Goal: Task Accomplishment & Management: Use online tool/utility

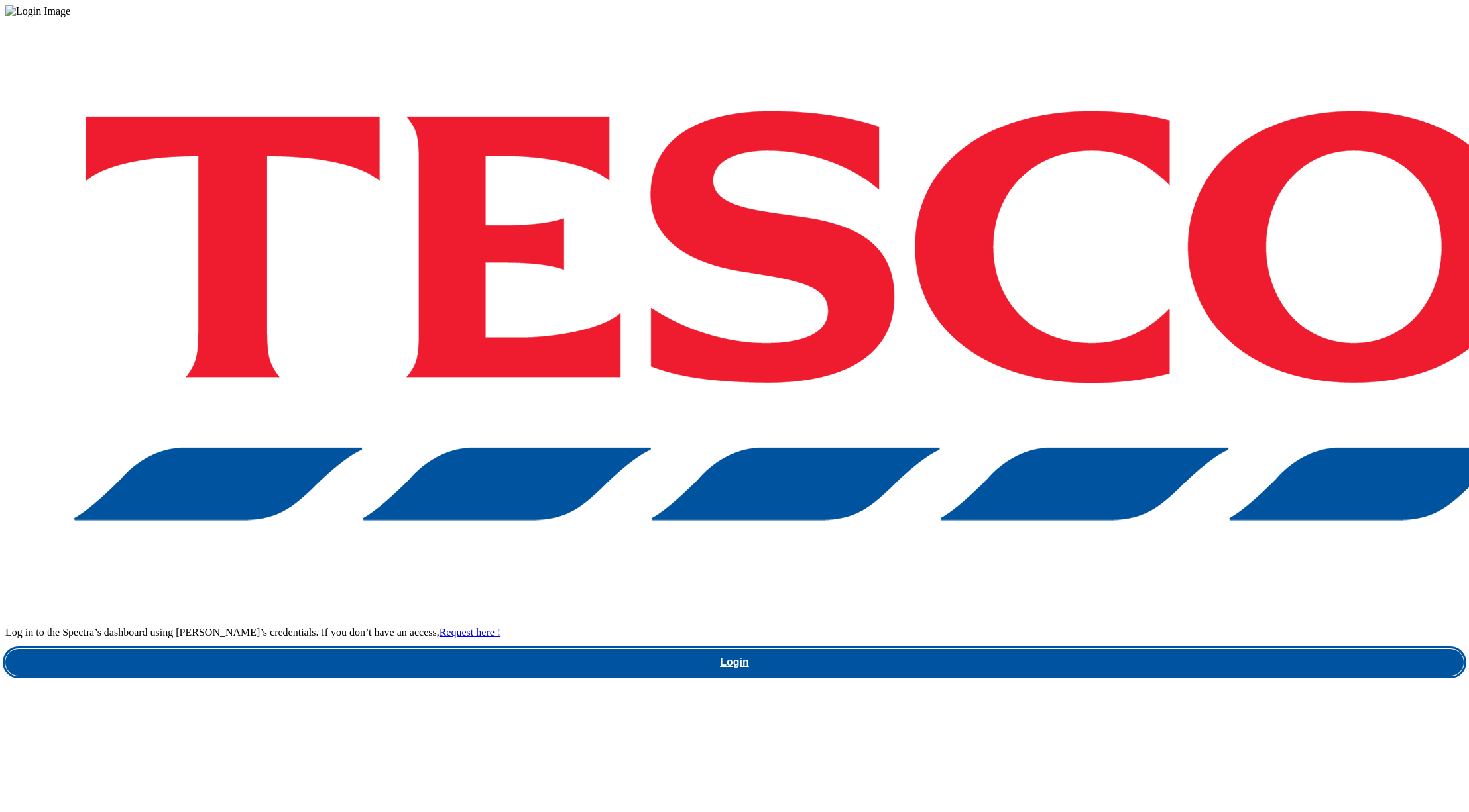
click at [1062, 650] on link "Login" at bounding box center [734, 662] width 1458 height 26
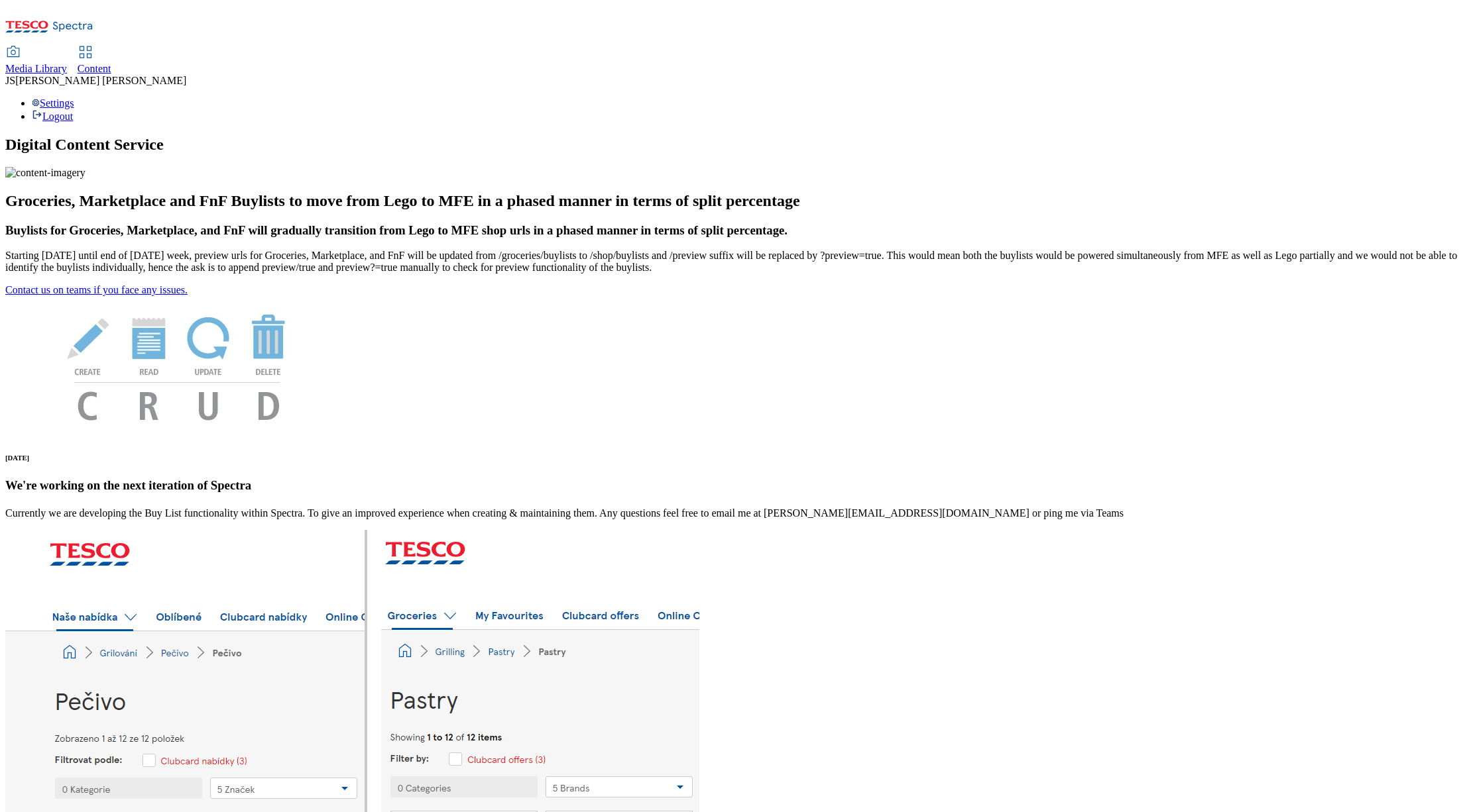
click at [67, 63] on span "Media Library" at bounding box center [36, 69] width 62 height 12
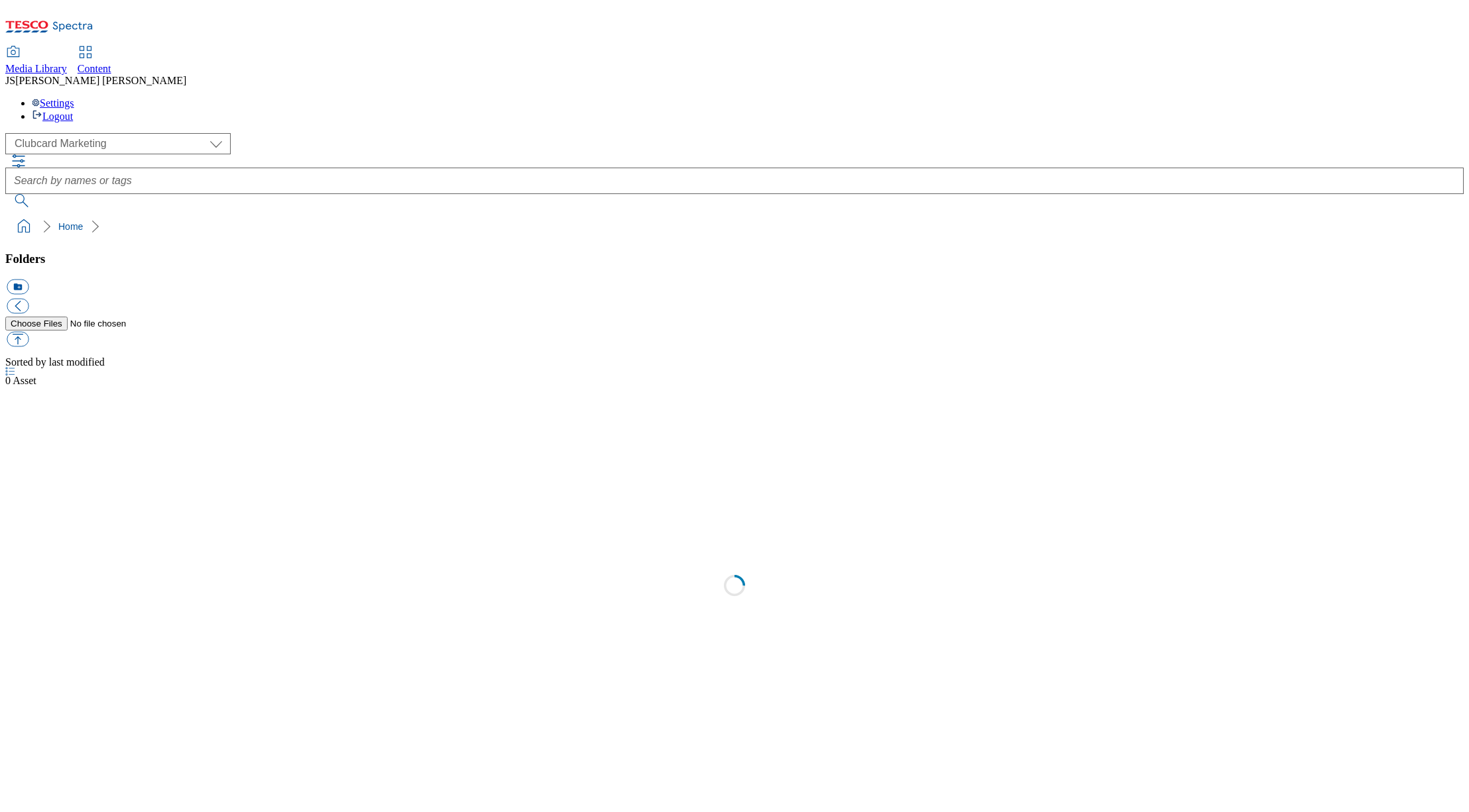
scroll to position [1, 0]
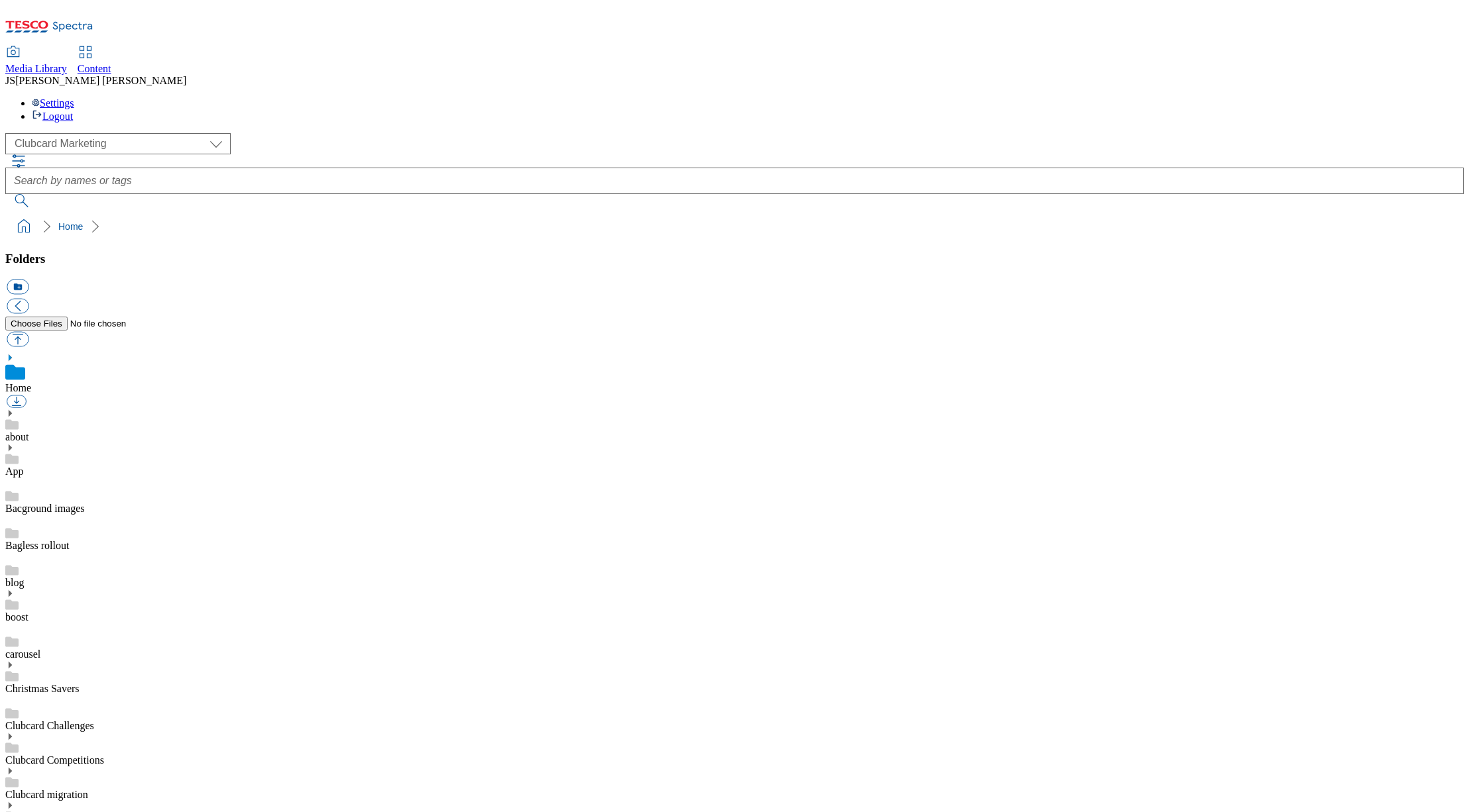
click at [111, 63] on span "Content" at bounding box center [94, 69] width 34 height 12
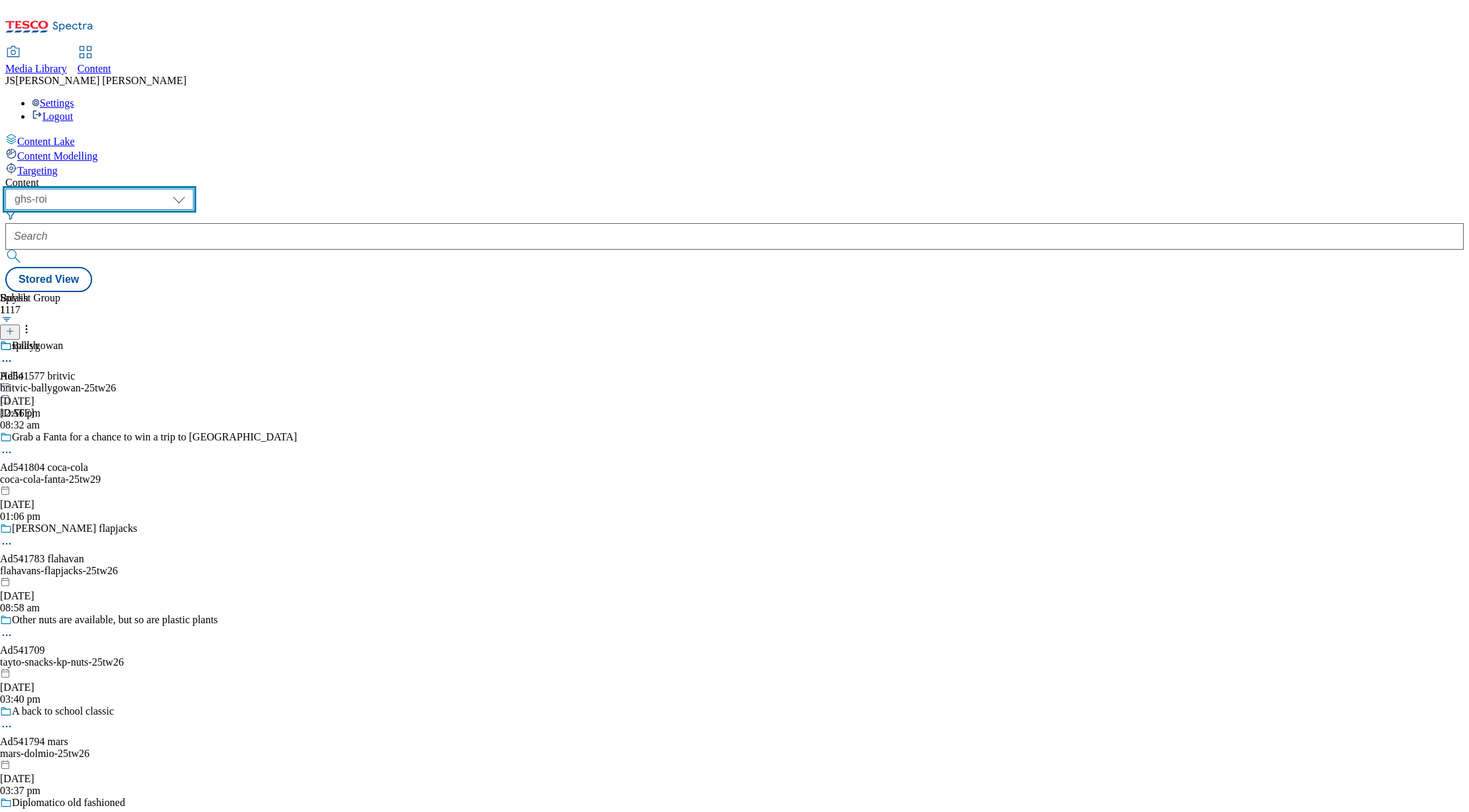
click at [193, 188] on select "ghs-roi ghs-uk ighs-cz ighs-hu ighs-sk phones-uk" at bounding box center [99, 199] width 189 height 21
select select "ghs-uk"
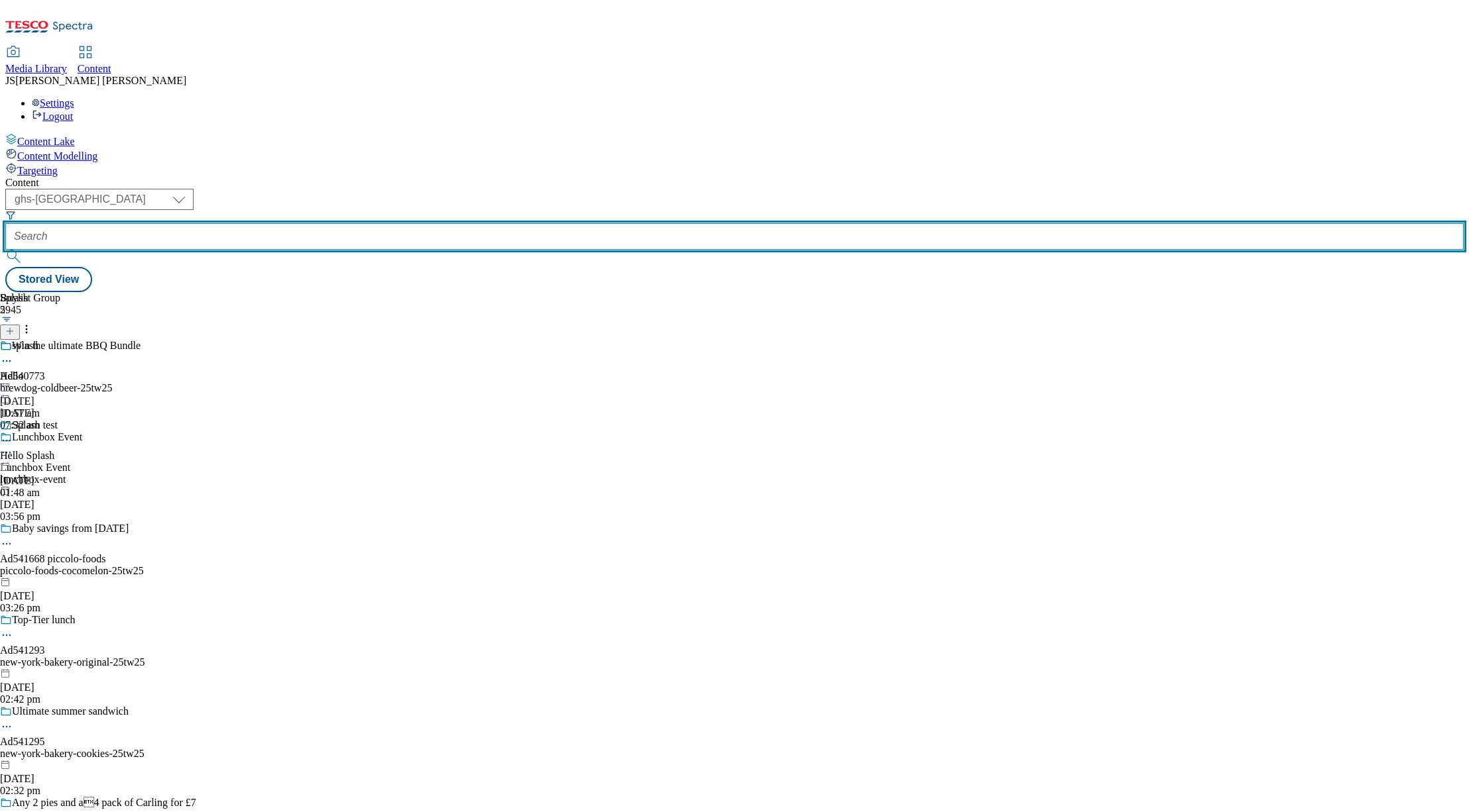
click at [313, 223] on input "text" at bounding box center [734, 236] width 1458 height 26
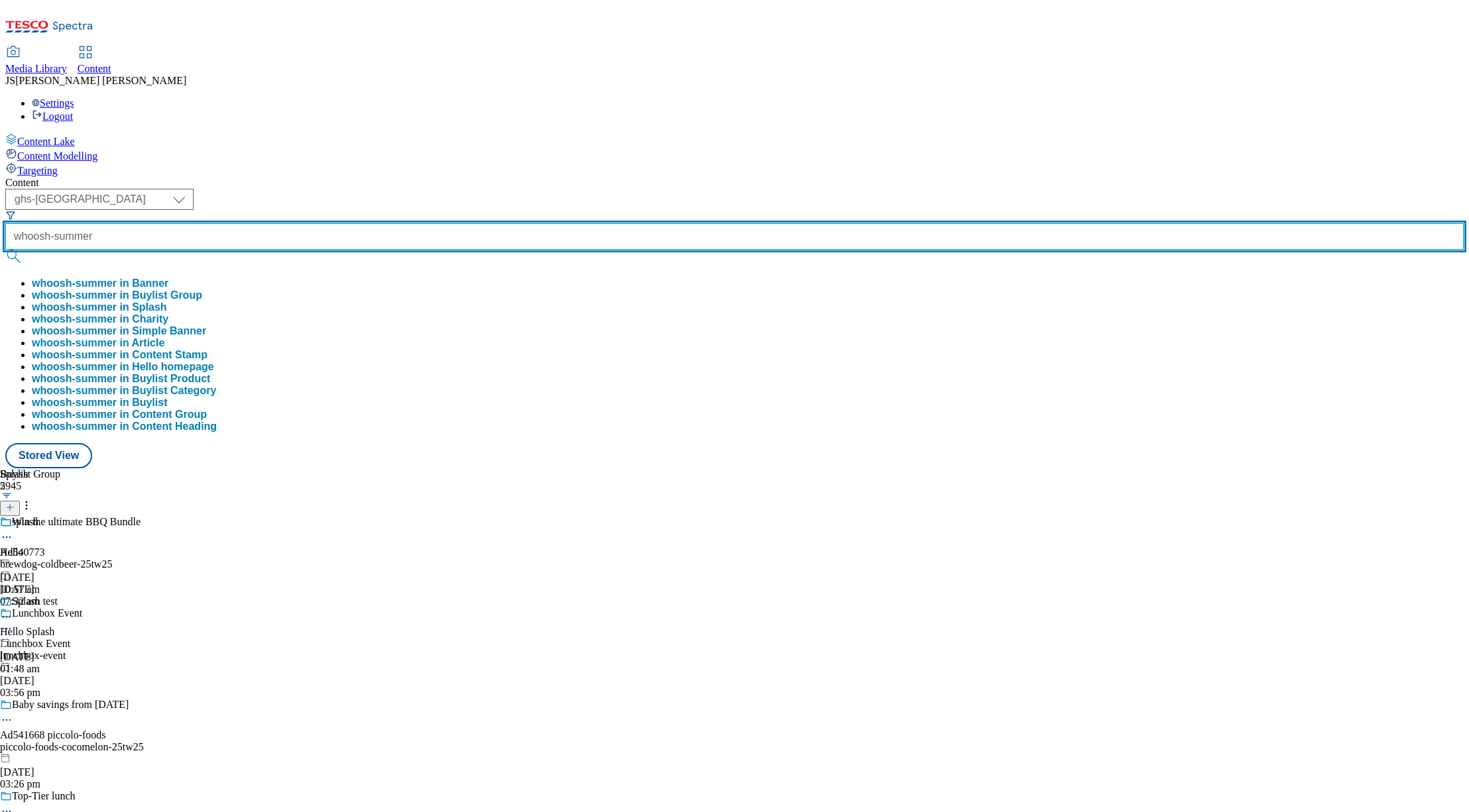
type input "whoosh-summer"
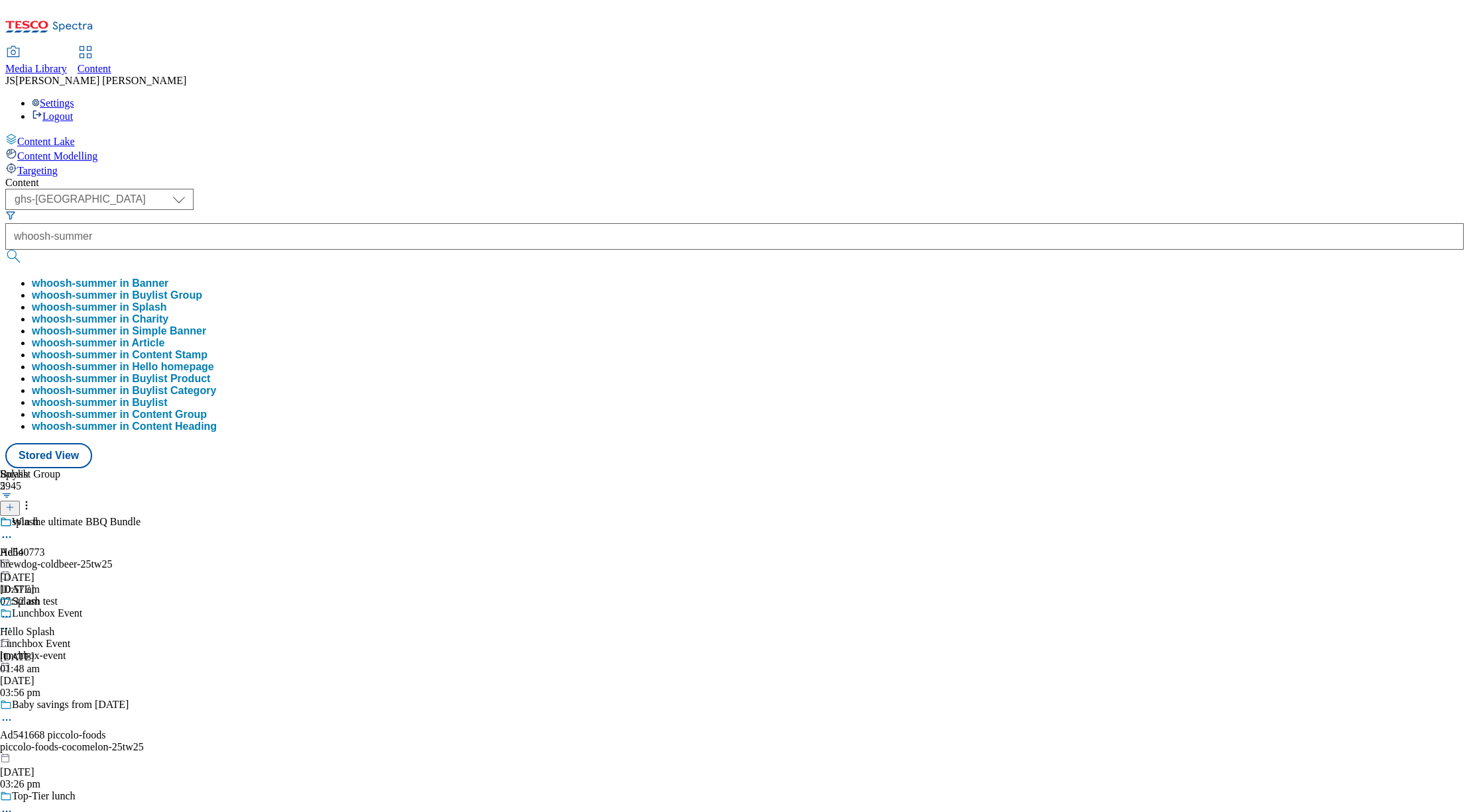
click at [202, 290] on button "whoosh-summer in Buylist Group" at bounding box center [117, 296] width 170 height 12
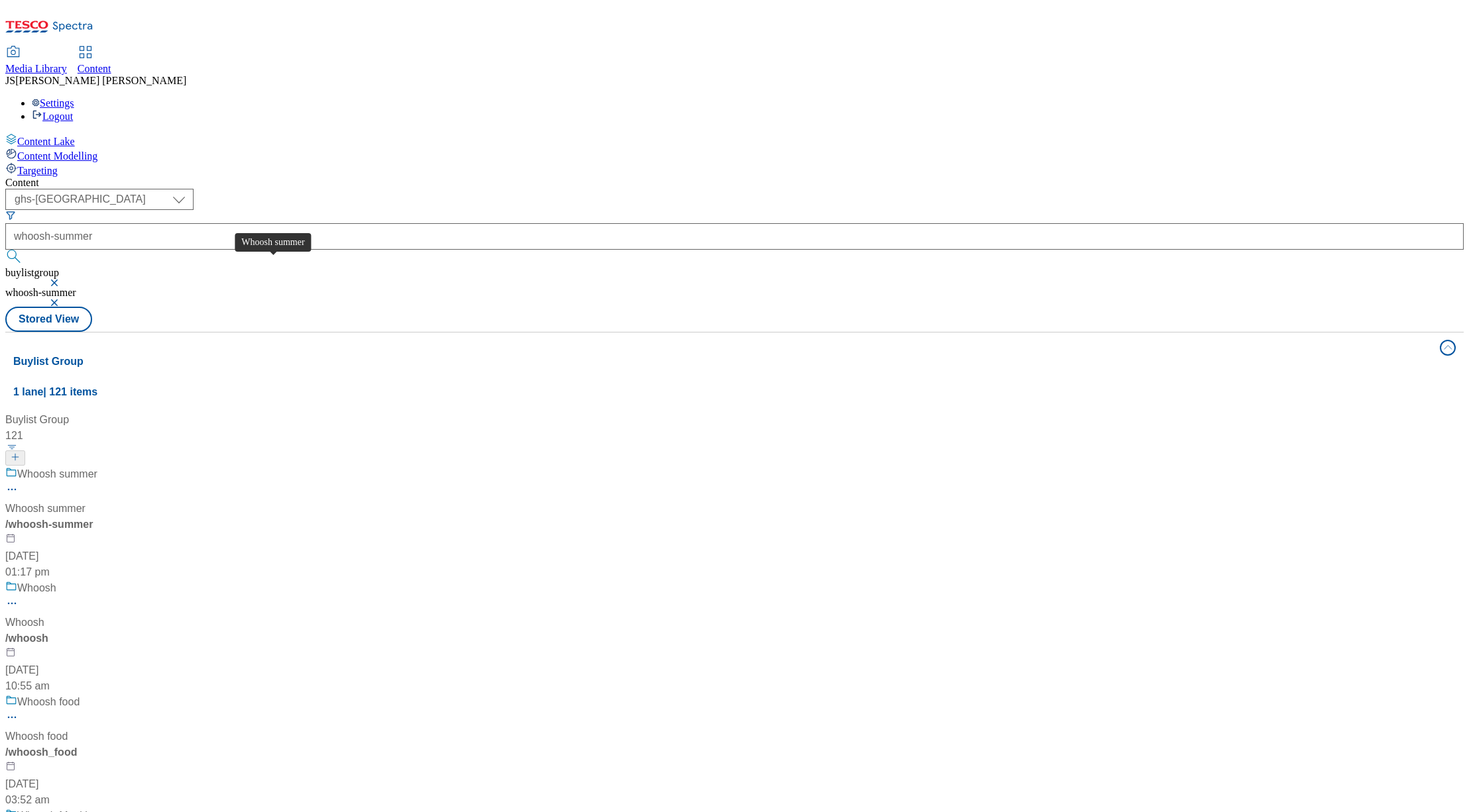
click at [98, 467] on span "Whoosh summer" at bounding box center [57, 475] width 80 height 16
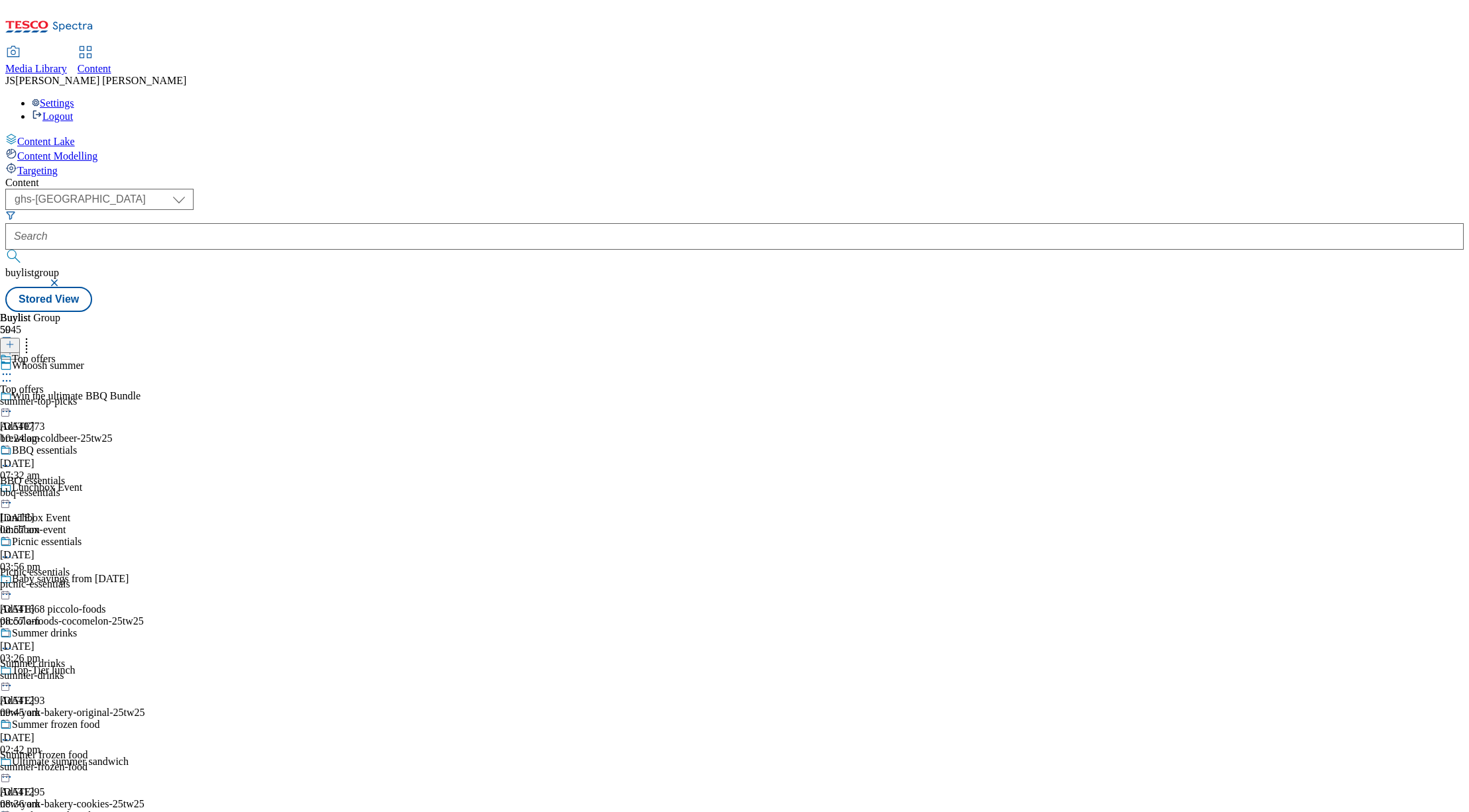
scroll to position [845, 0]
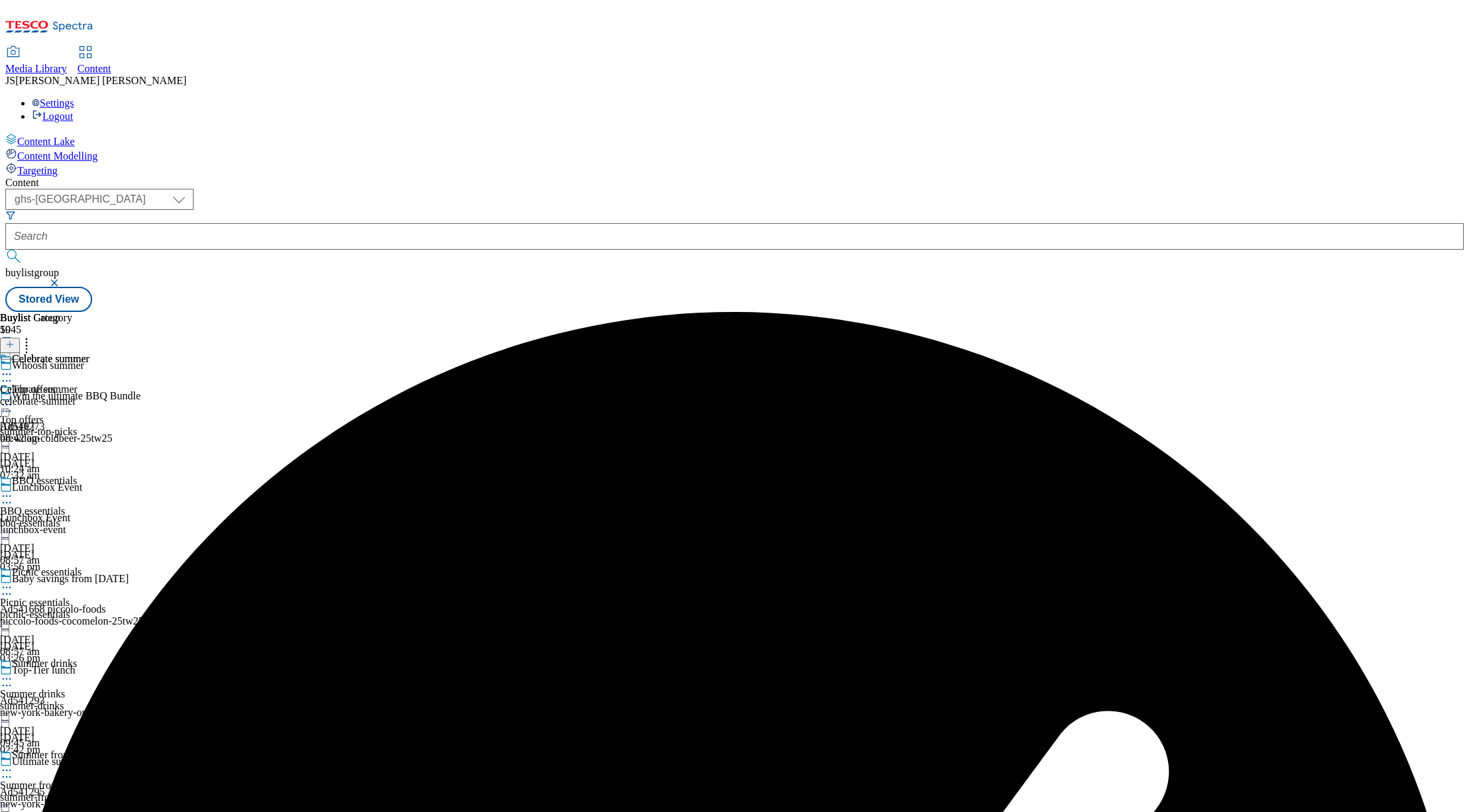
click at [14, 367] on icon at bounding box center [7, 374] width 14 height 14
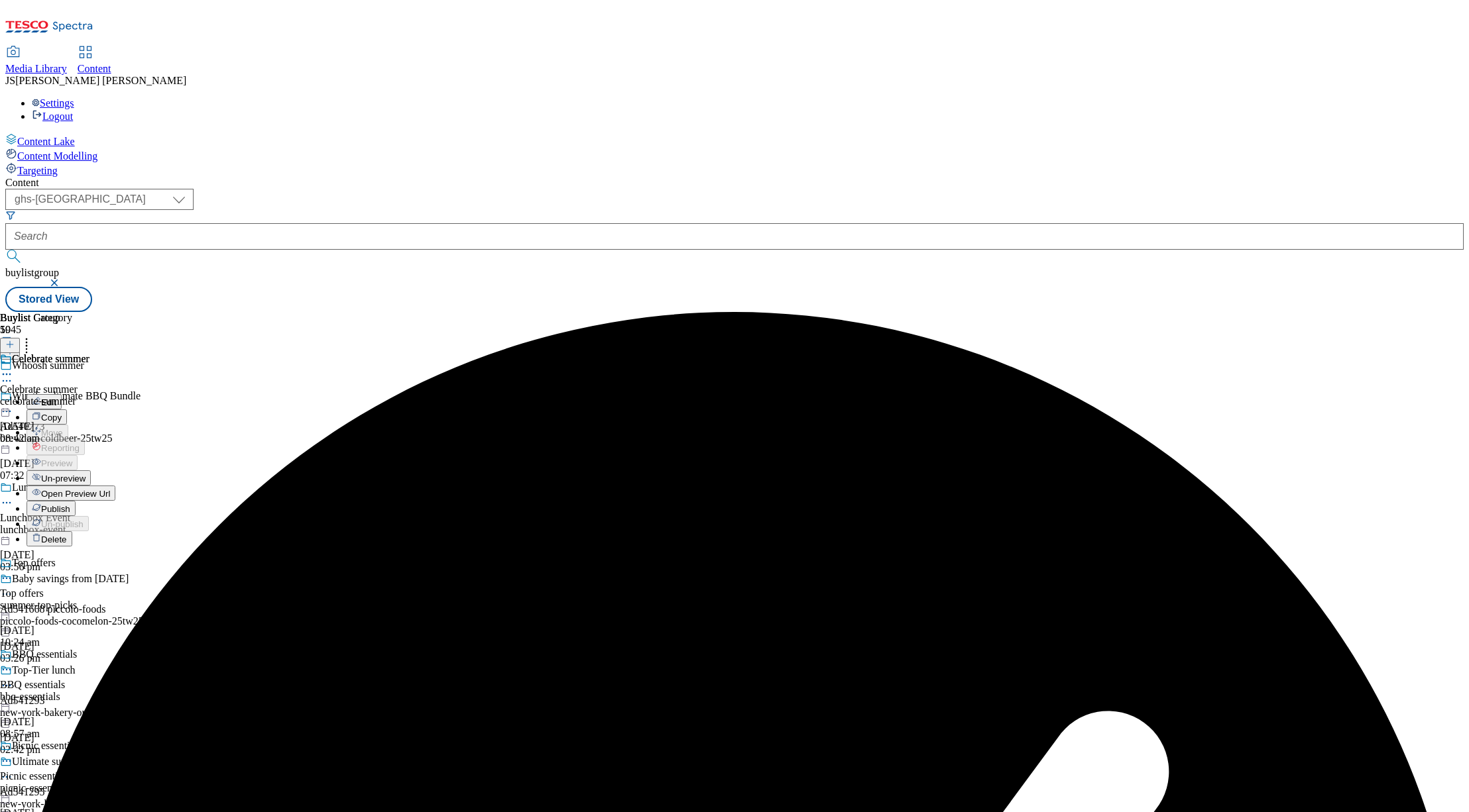
click at [85, 474] on span "Un-preview" at bounding box center [63, 478] width 44 height 10
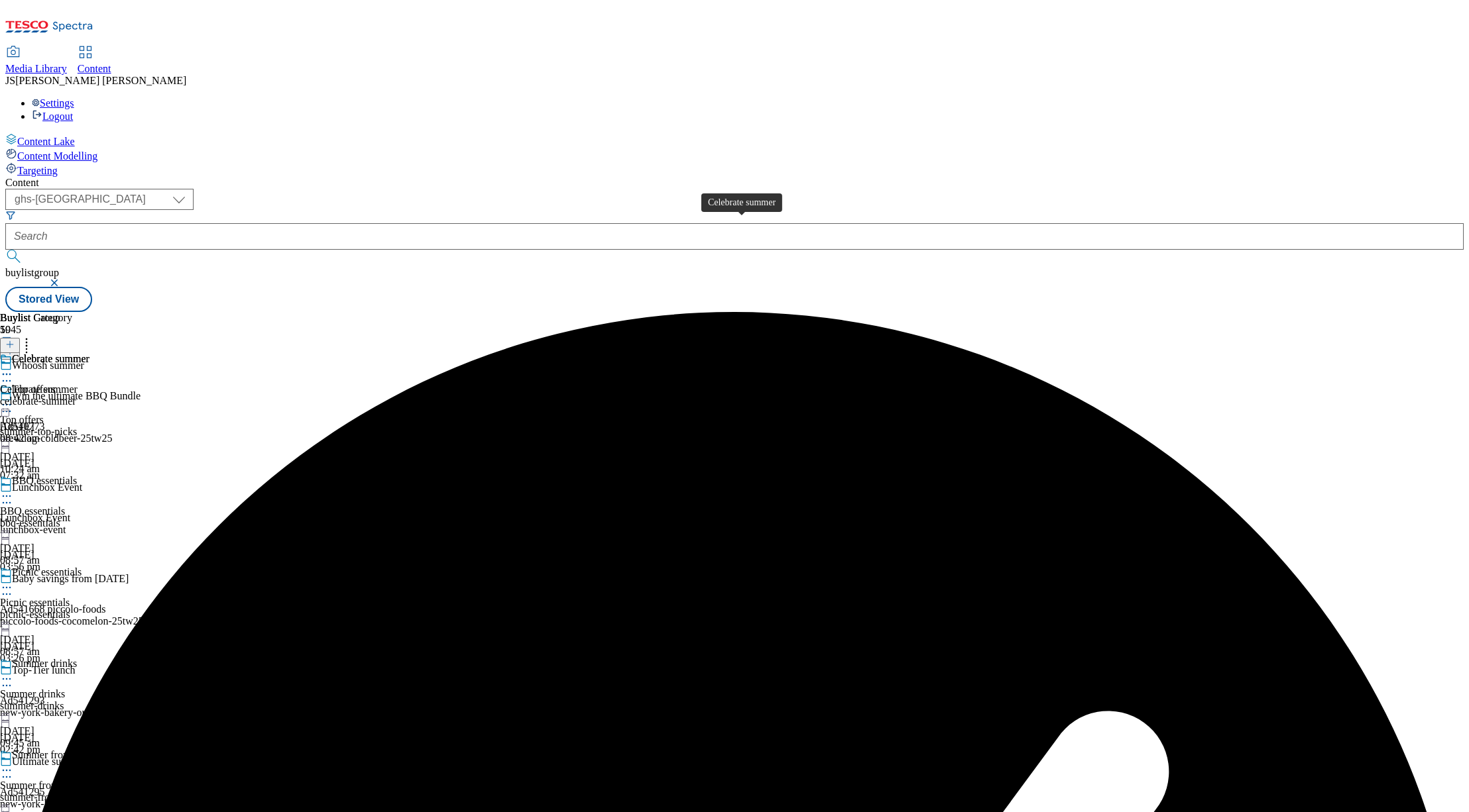
click at [77, 384] on span "Celebrate summer" at bounding box center [39, 390] width 77 height 12
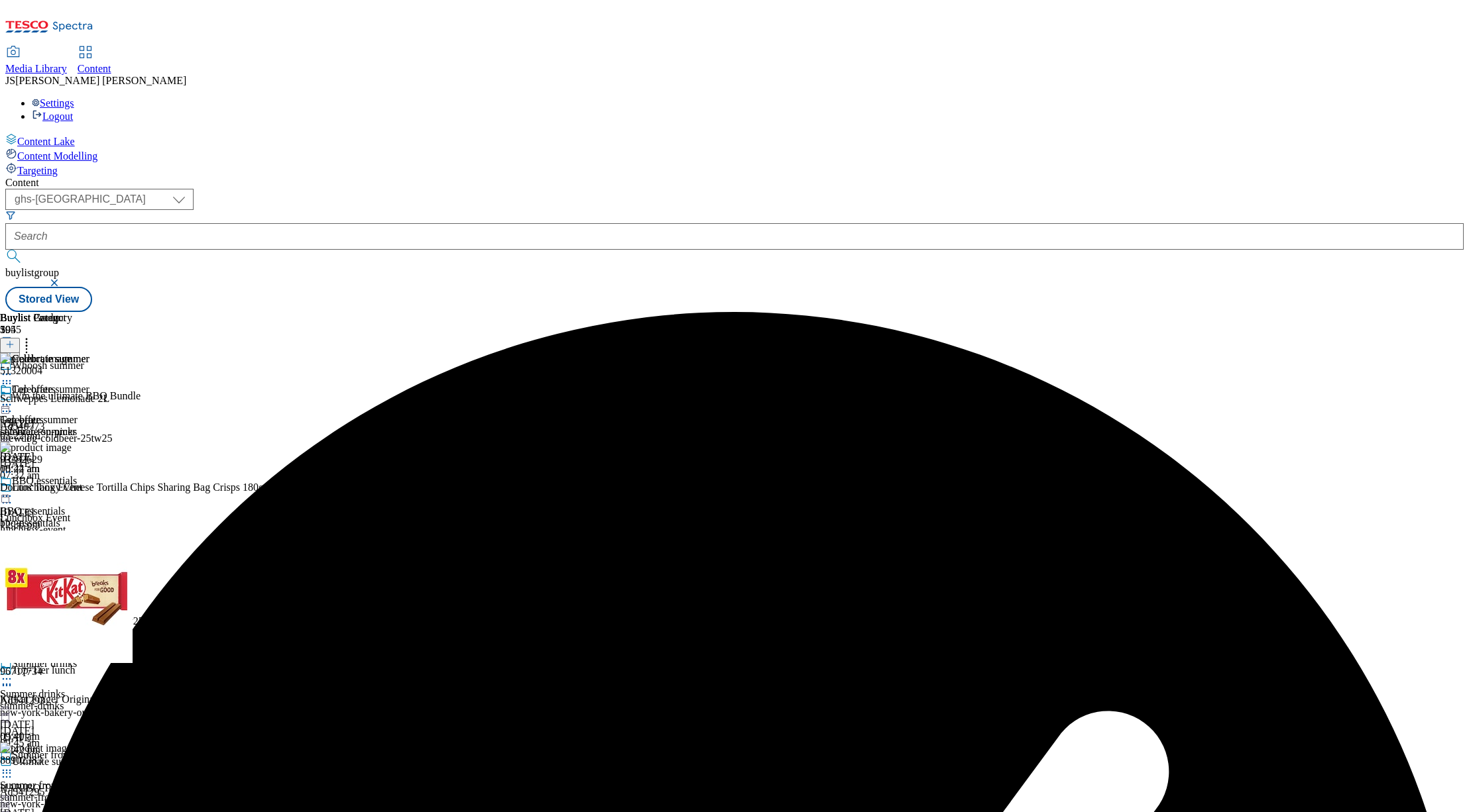
click at [15, 340] on icon at bounding box center [10, 345] width 10 height 10
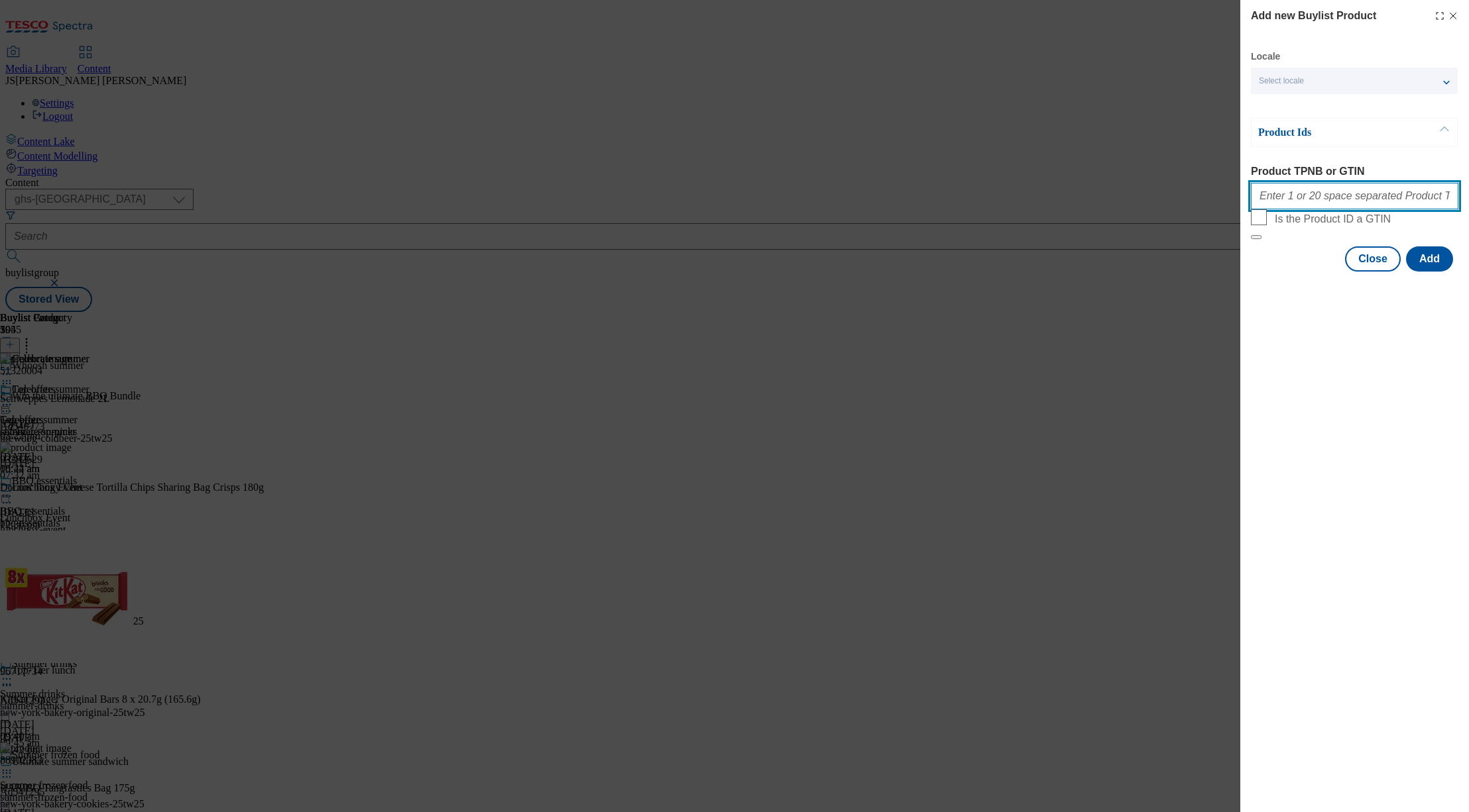
click at [1279, 205] on input "Product TPNB or GTIN" at bounding box center [1354, 195] width 208 height 26
paste input "86559901 50868233 84792903 87796422 93347577 91713585 92121638 86559901 9211957…"
type input "86559901 50868233 84792903 87796422 93347577 91713585 92121638 86559901 9211957…"
click at [1422, 272] on button "Add" at bounding box center [1429, 259] width 47 height 25
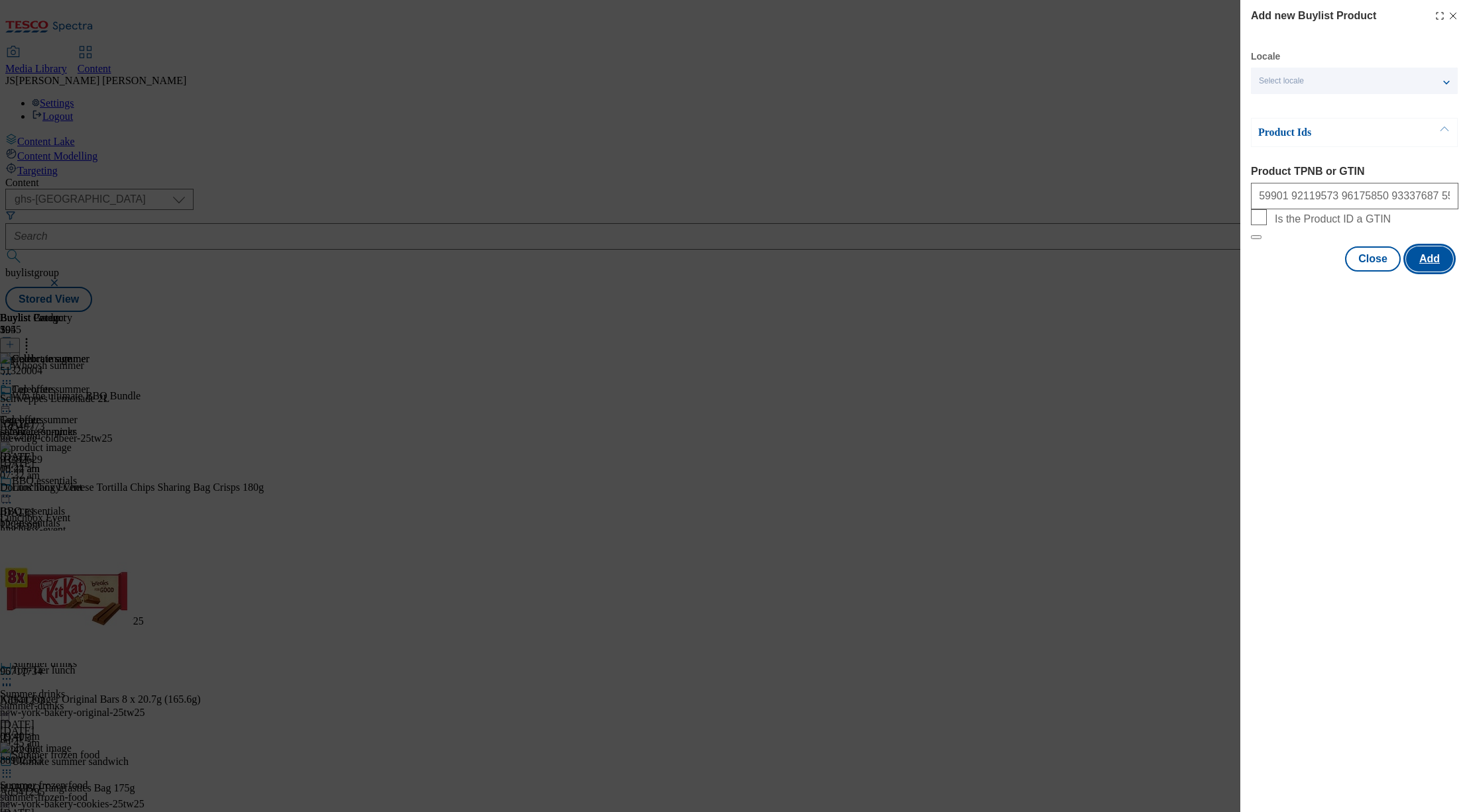
scroll to position [0, 0]
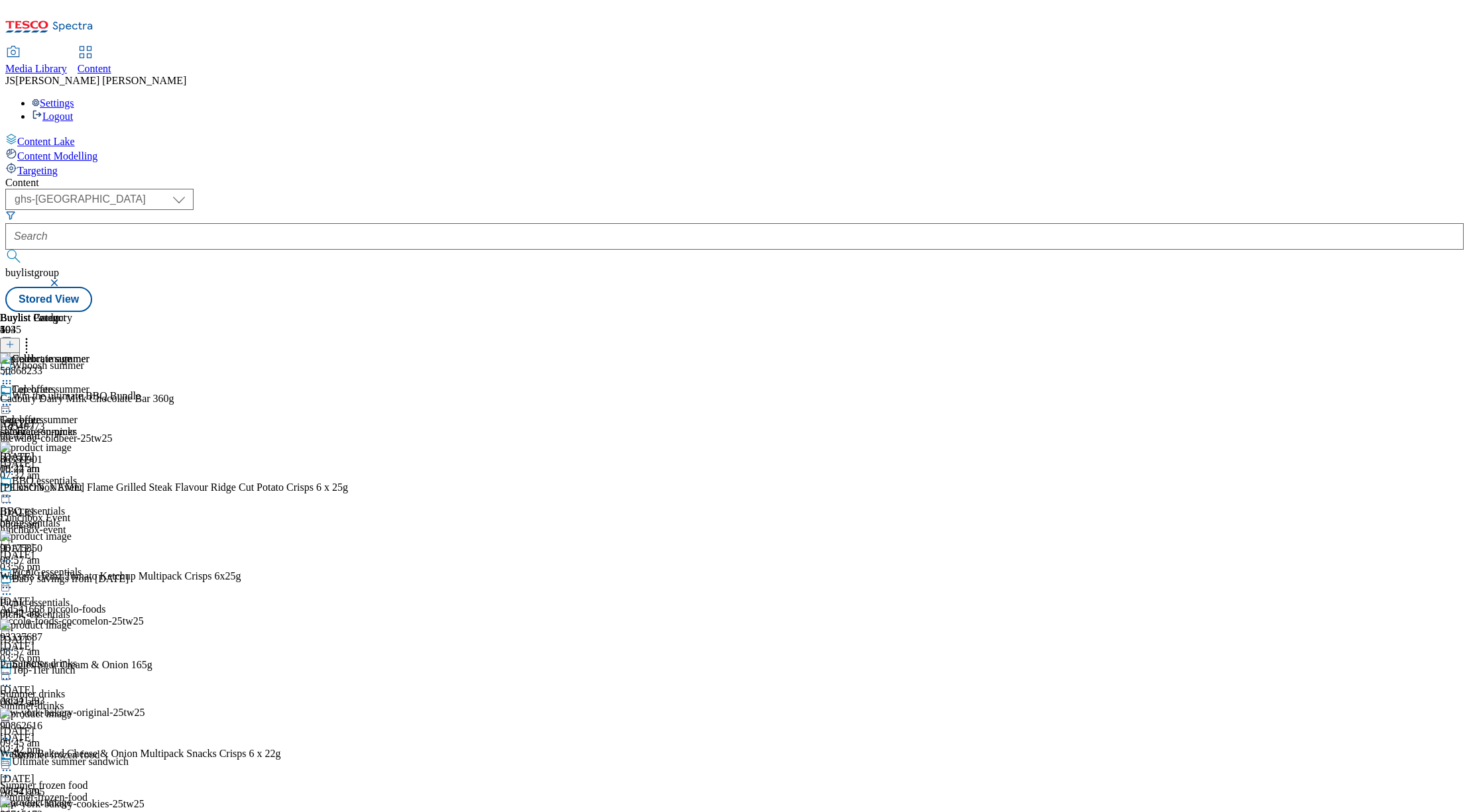
click at [33, 336] on icon at bounding box center [27, 343] width 14 height 14
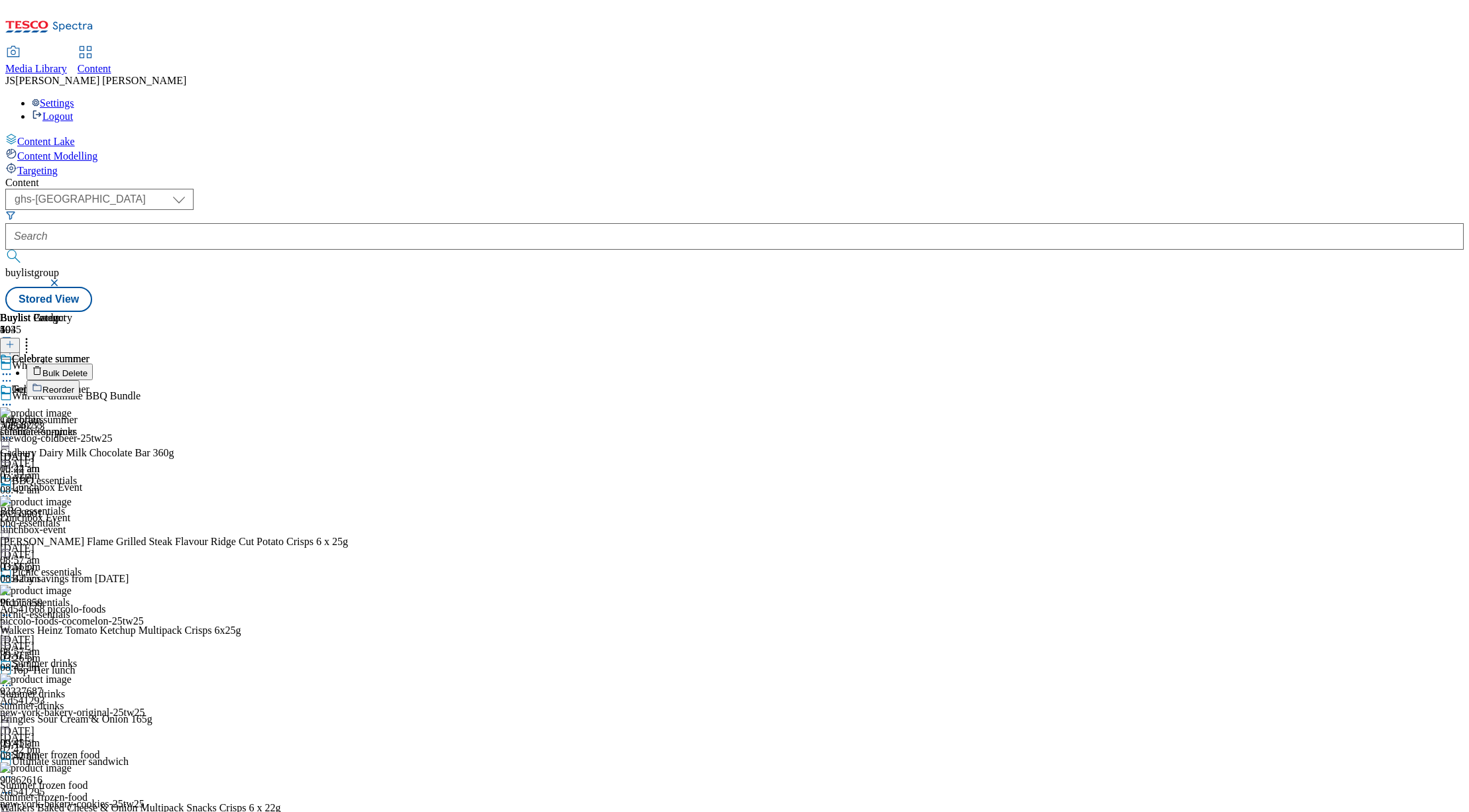
click at [74, 385] on span "Reorder" at bounding box center [58, 390] width 32 height 10
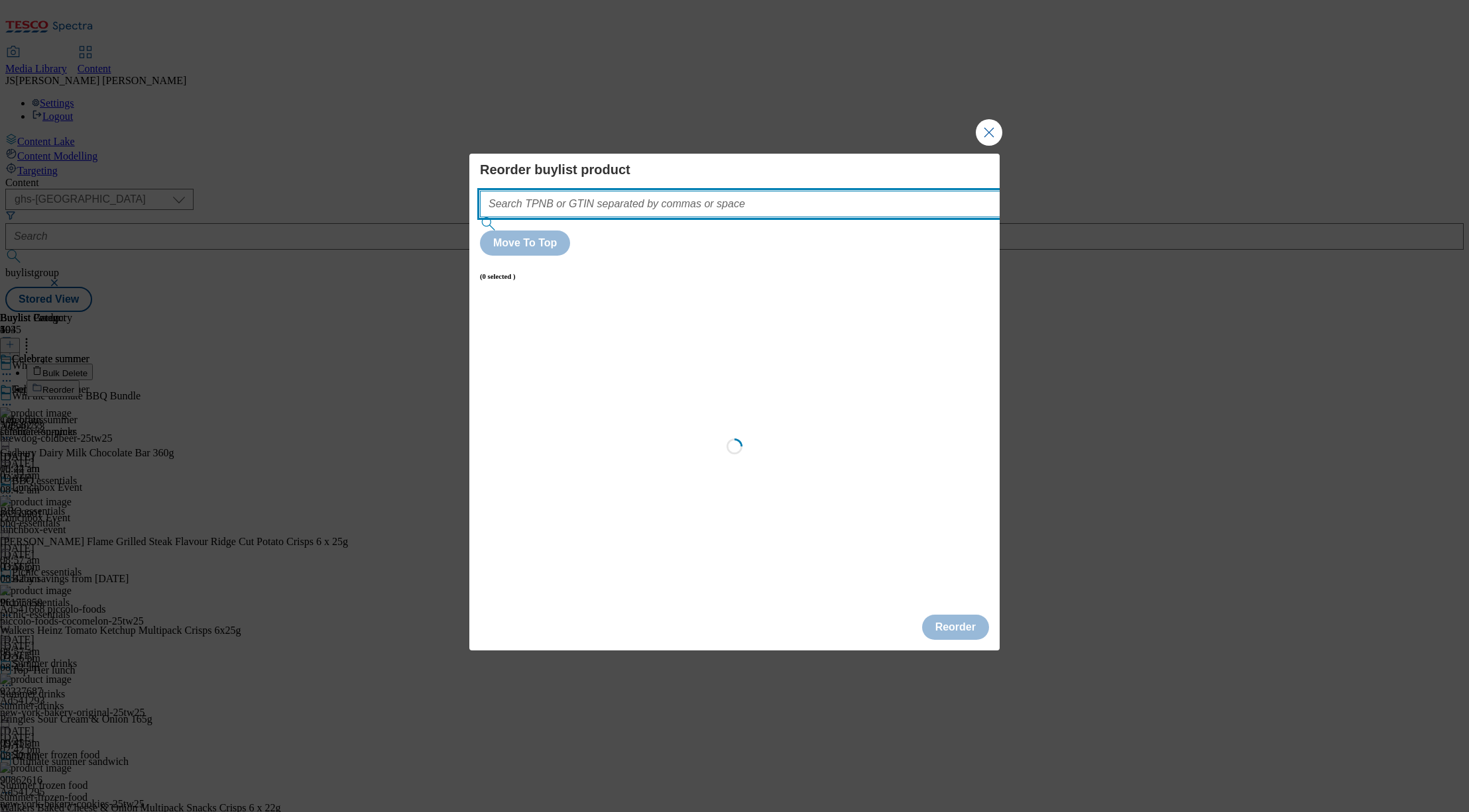
click at [575, 218] on input "Modal" at bounding box center [759, 203] width 560 height 26
paste input "86559901 50868233 84792903 87796422 93347577 91713585 92121638 86559901 9211957…"
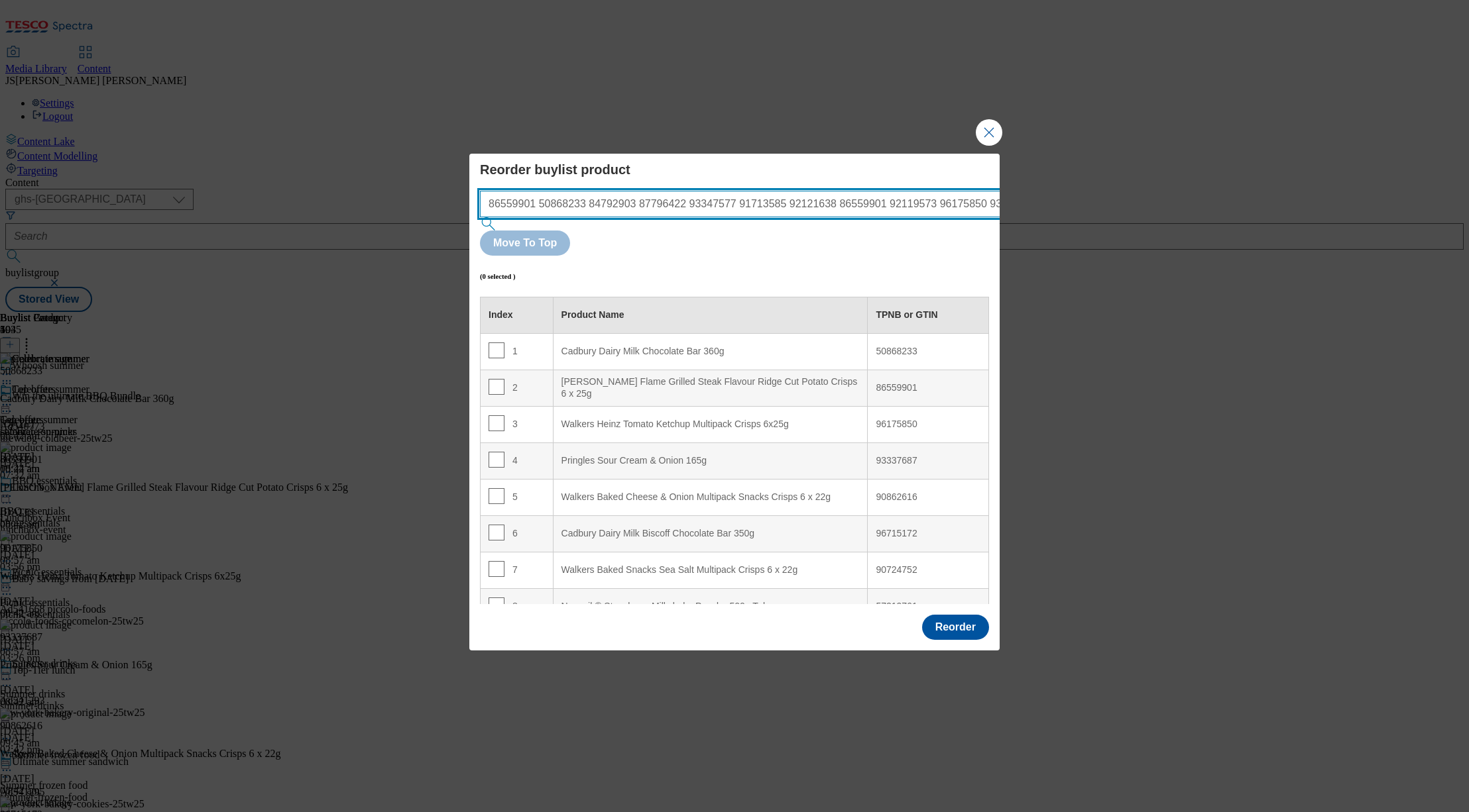
scroll to position [0, 265]
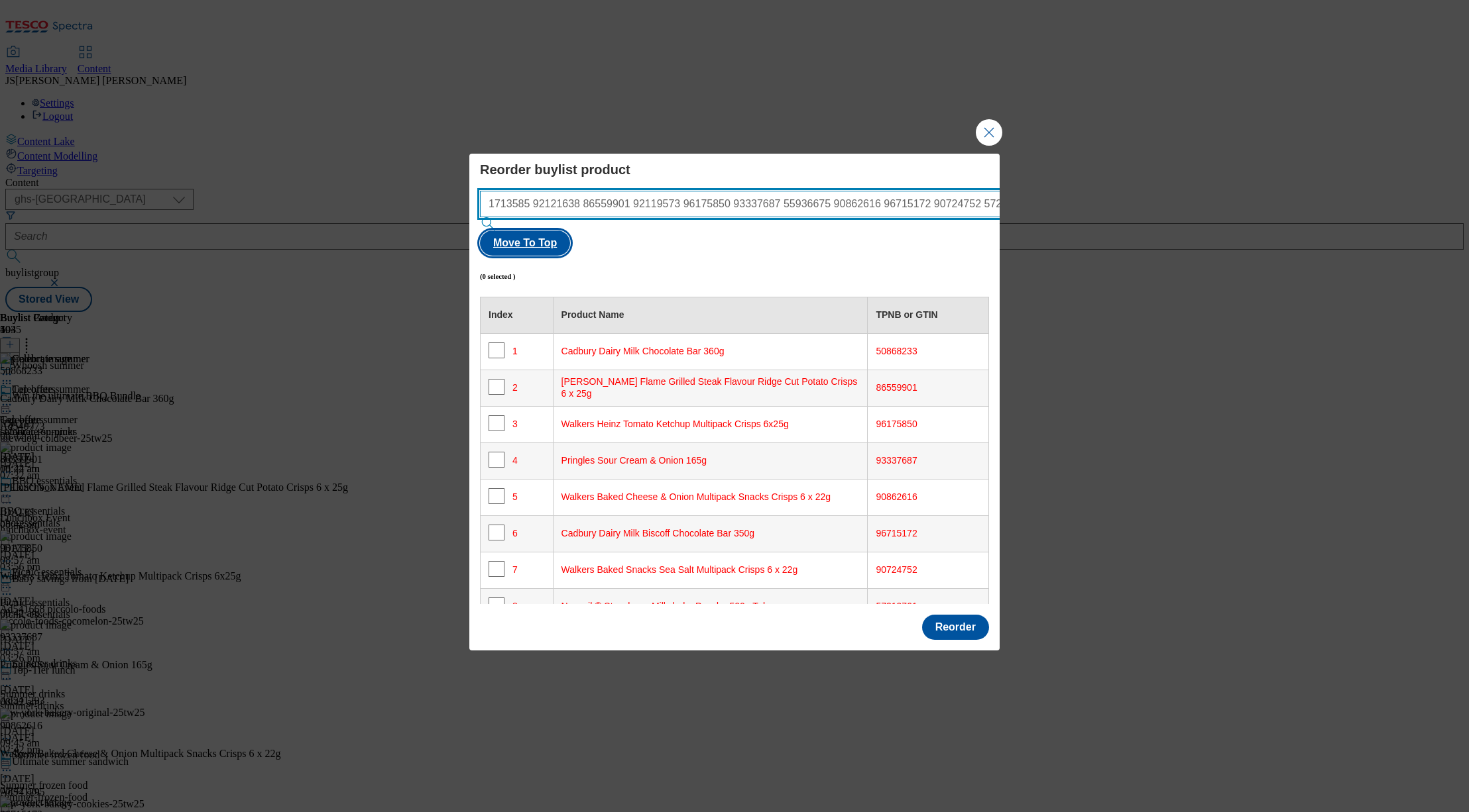
type input "86559901 50868233 84792903 87796422 93347577 91713585 92121638 86559901 9211957…"
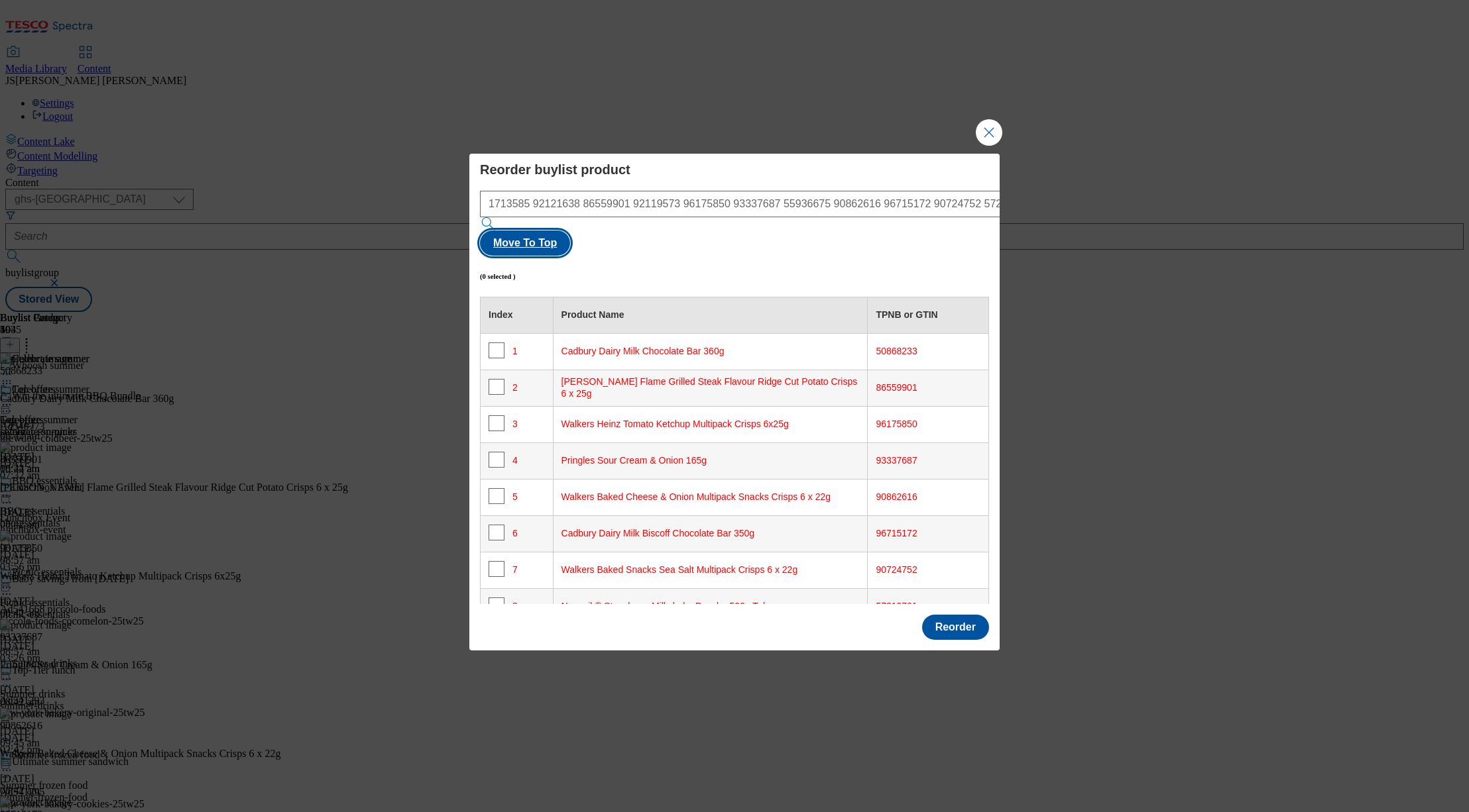
click at [570, 232] on button "Move To Top" at bounding box center [524, 244] width 90 height 25
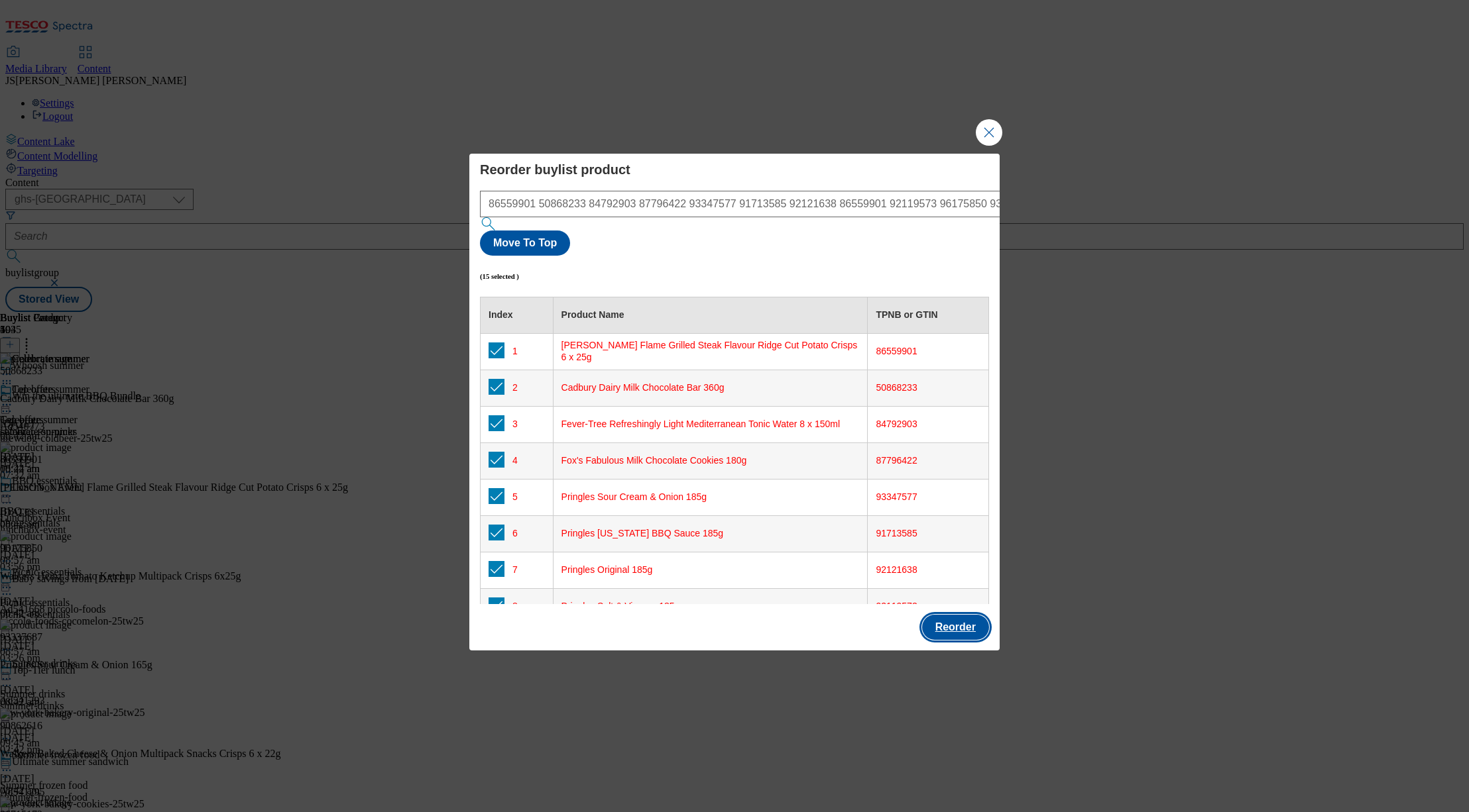
click at [960, 615] on button "Reorder" at bounding box center [955, 627] width 67 height 25
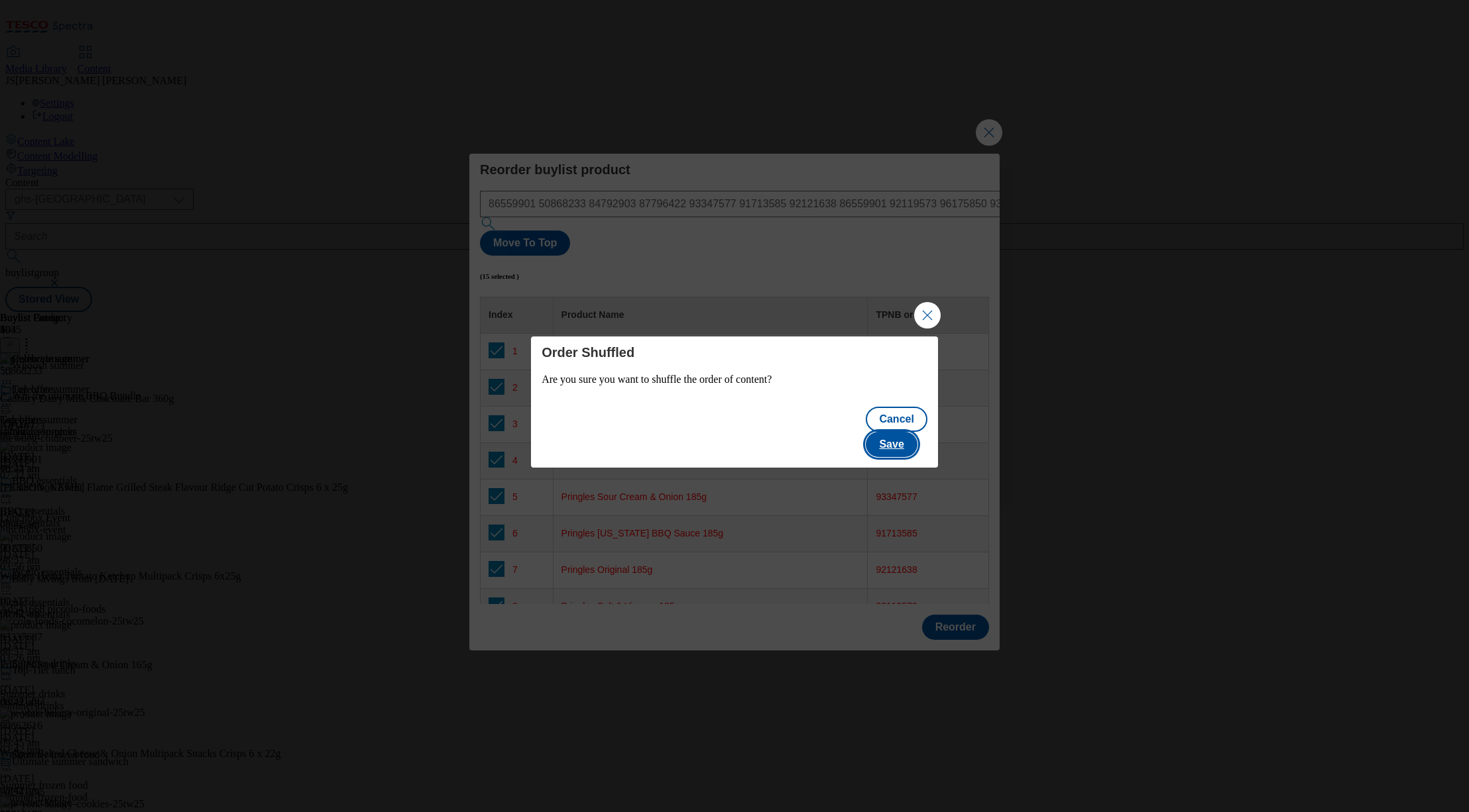
click at [906, 432] on button "Save" at bounding box center [891, 445] width 51 height 25
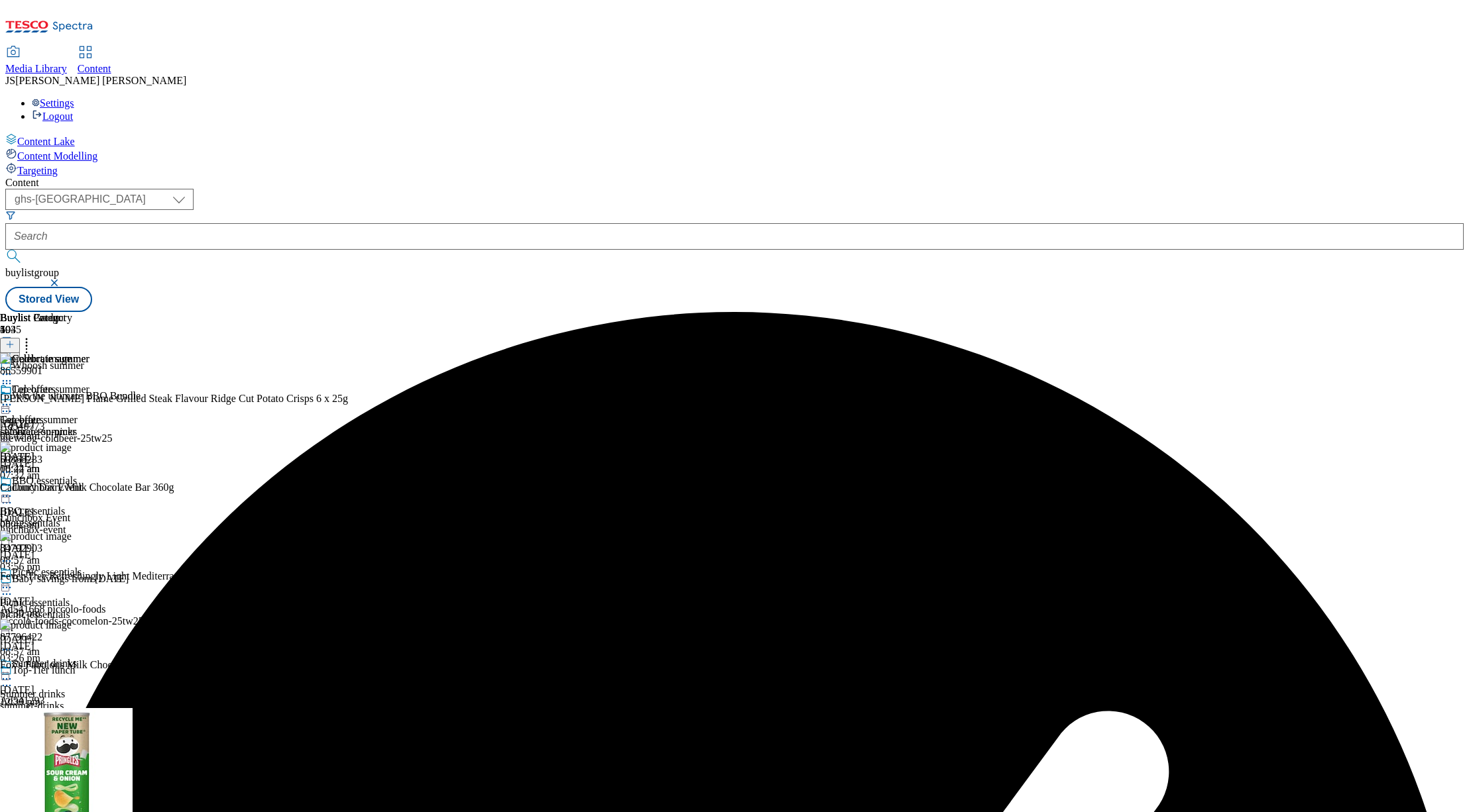
click at [14, 367] on icon at bounding box center [7, 374] width 14 height 14
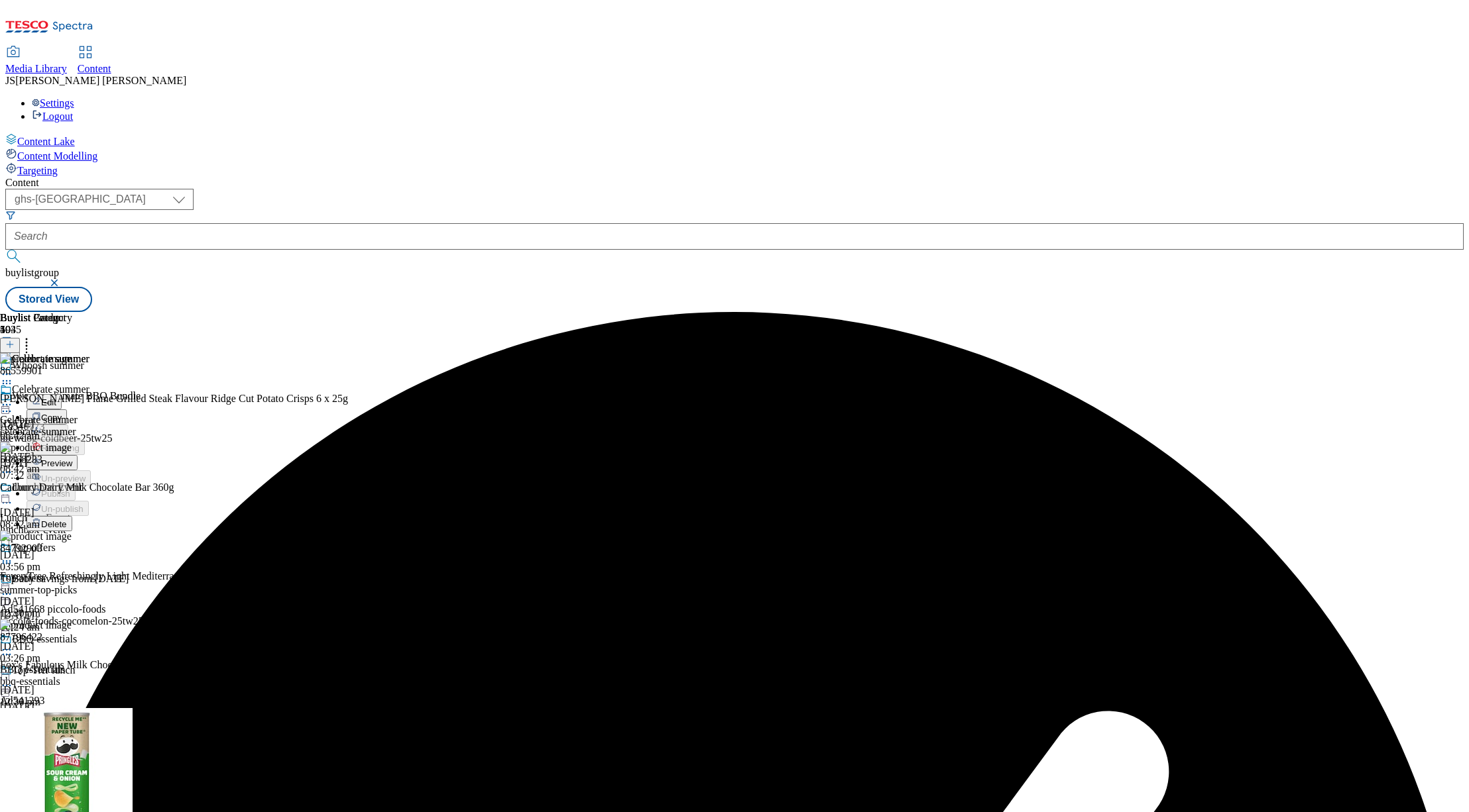
click at [73, 458] on span "Preview" at bounding box center [56, 463] width 31 height 10
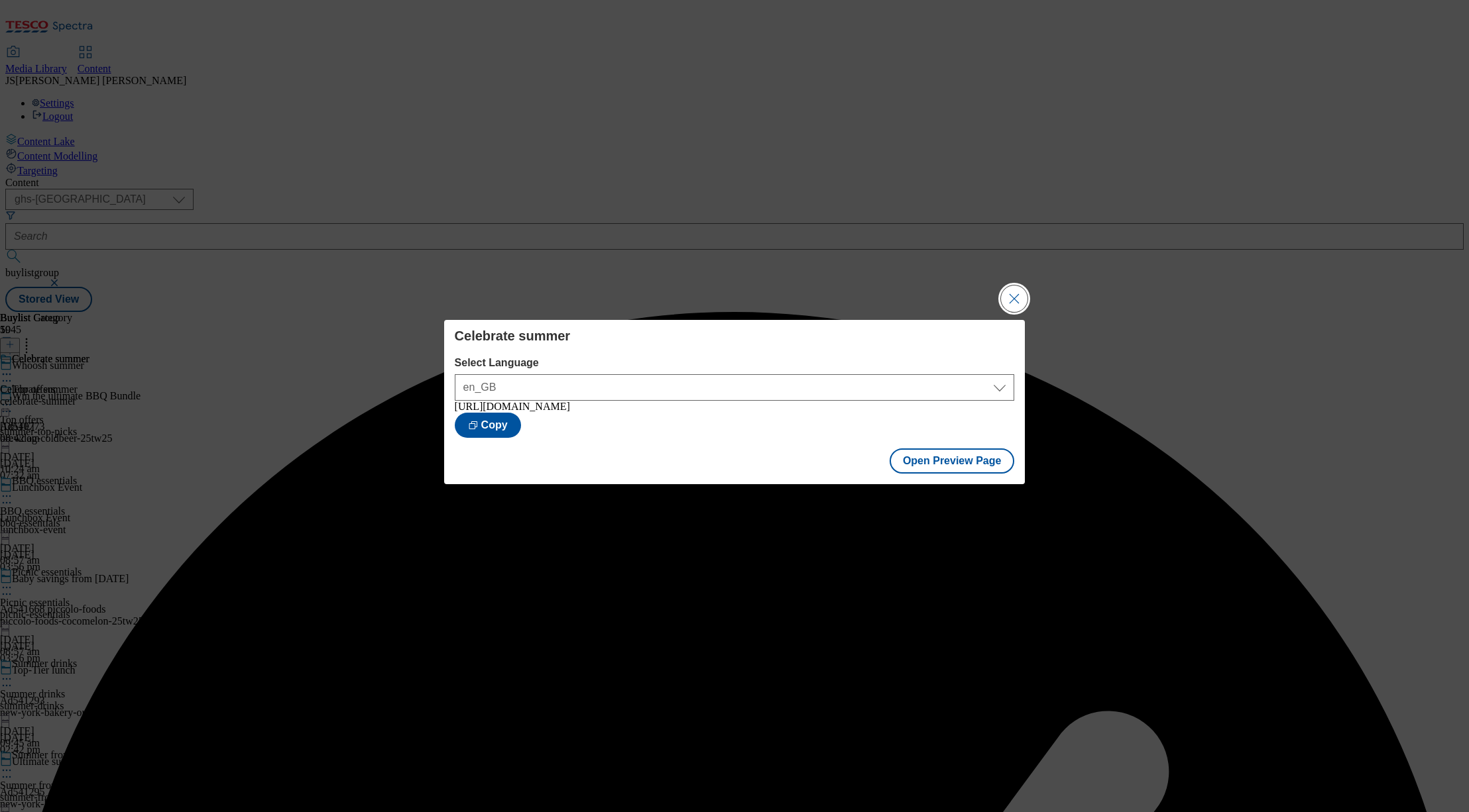
click at [1014, 300] on button "Close Modal" at bounding box center [1014, 298] width 26 height 26
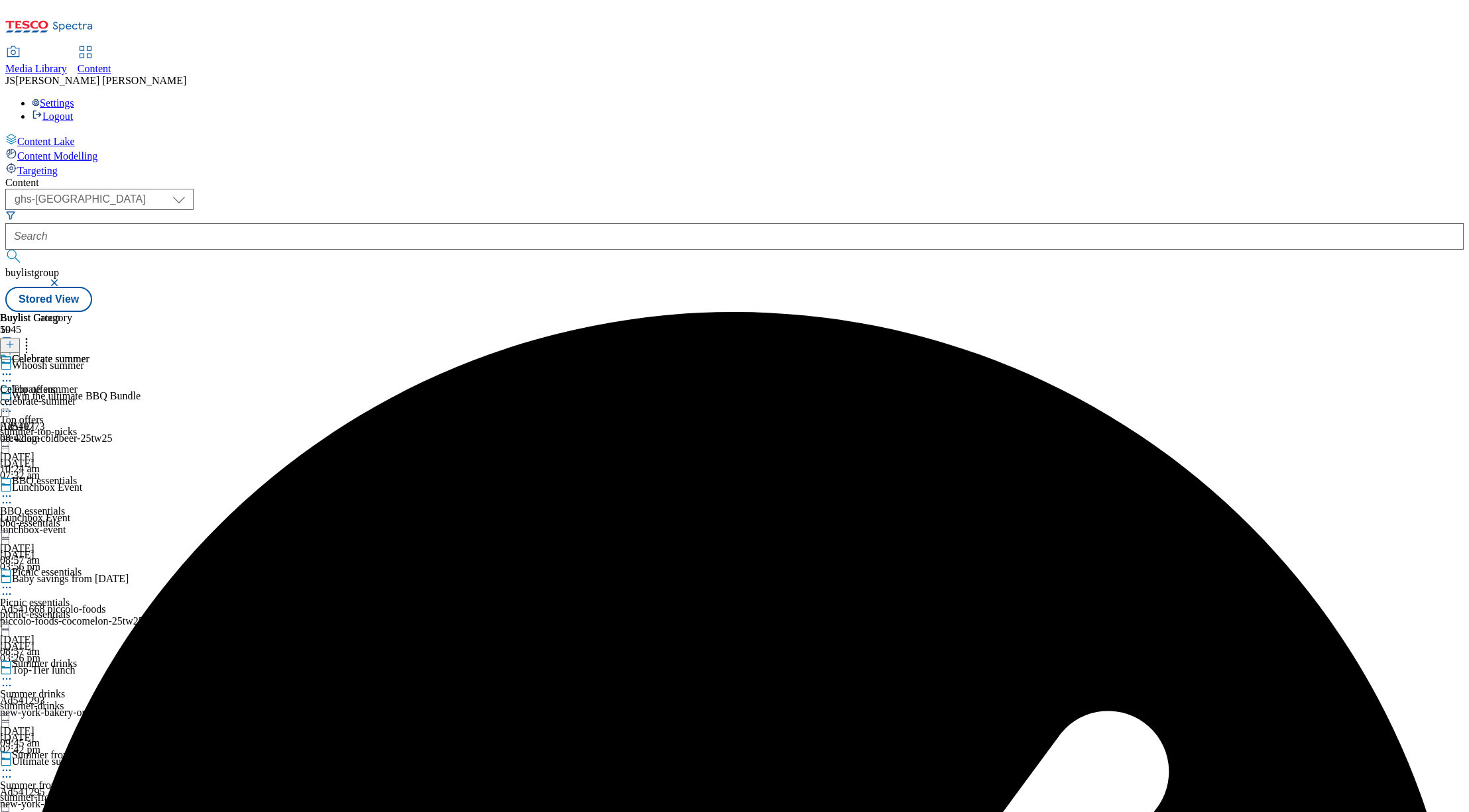
click at [14, 367] on icon at bounding box center [7, 374] width 14 height 14
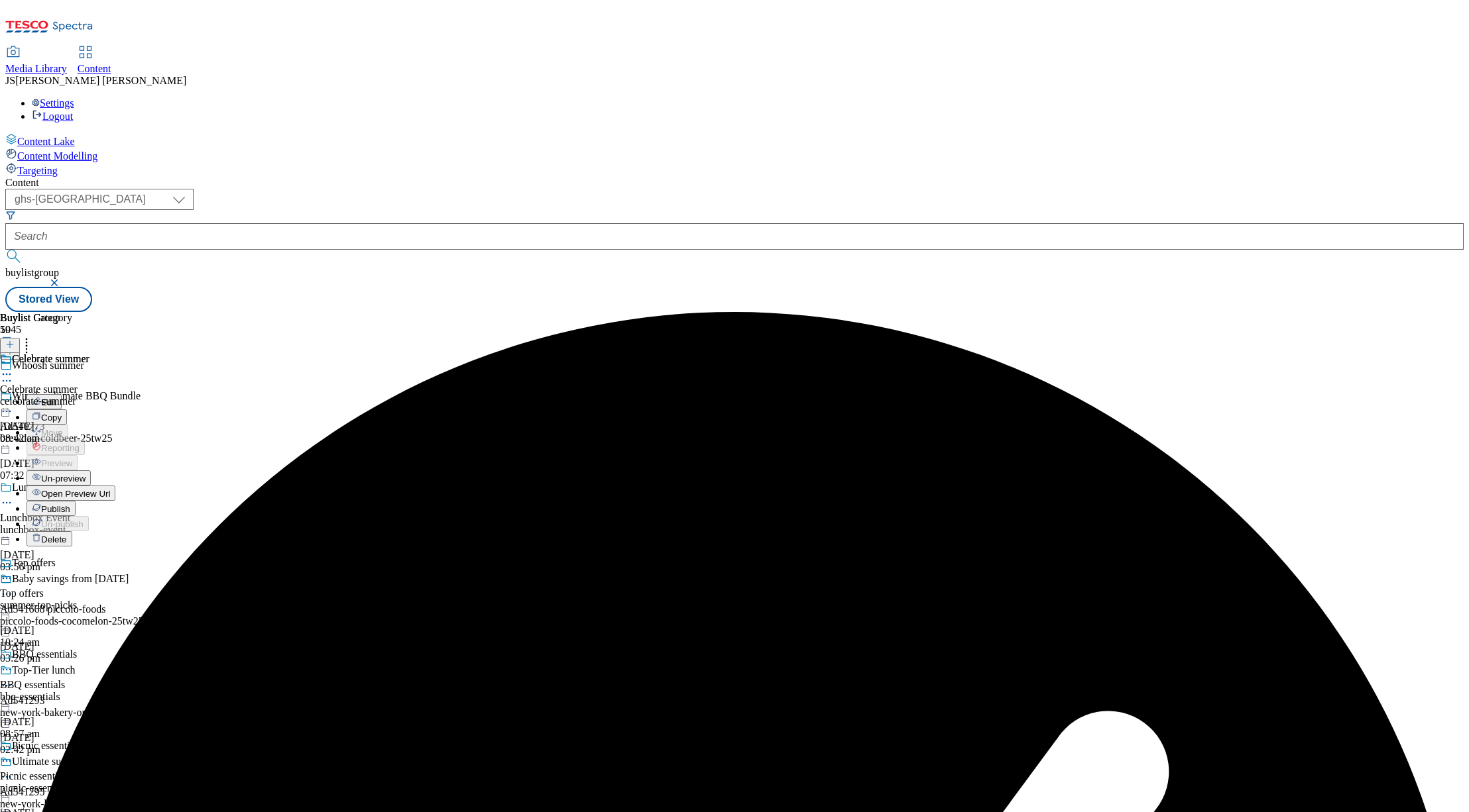
click at [71, 505] on span "Publish" at bounding box center [55, 509] width 29 height 10
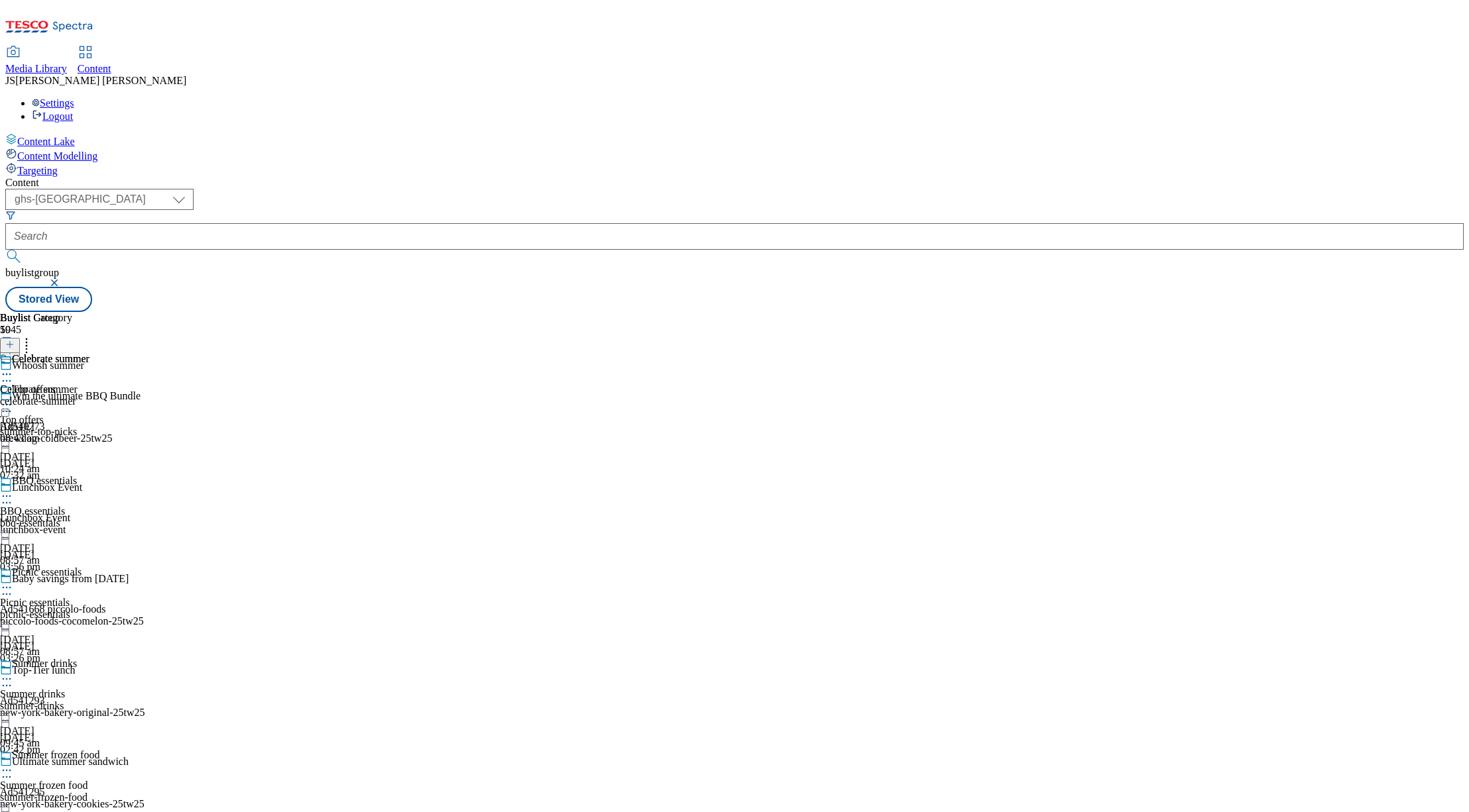
click at [110, 426] on div "summer-top-picks" at bounding box center [55, 432] width 110 height 12
click at [14, 398] on icon at bounding box center [7, 405] width 14 height 14
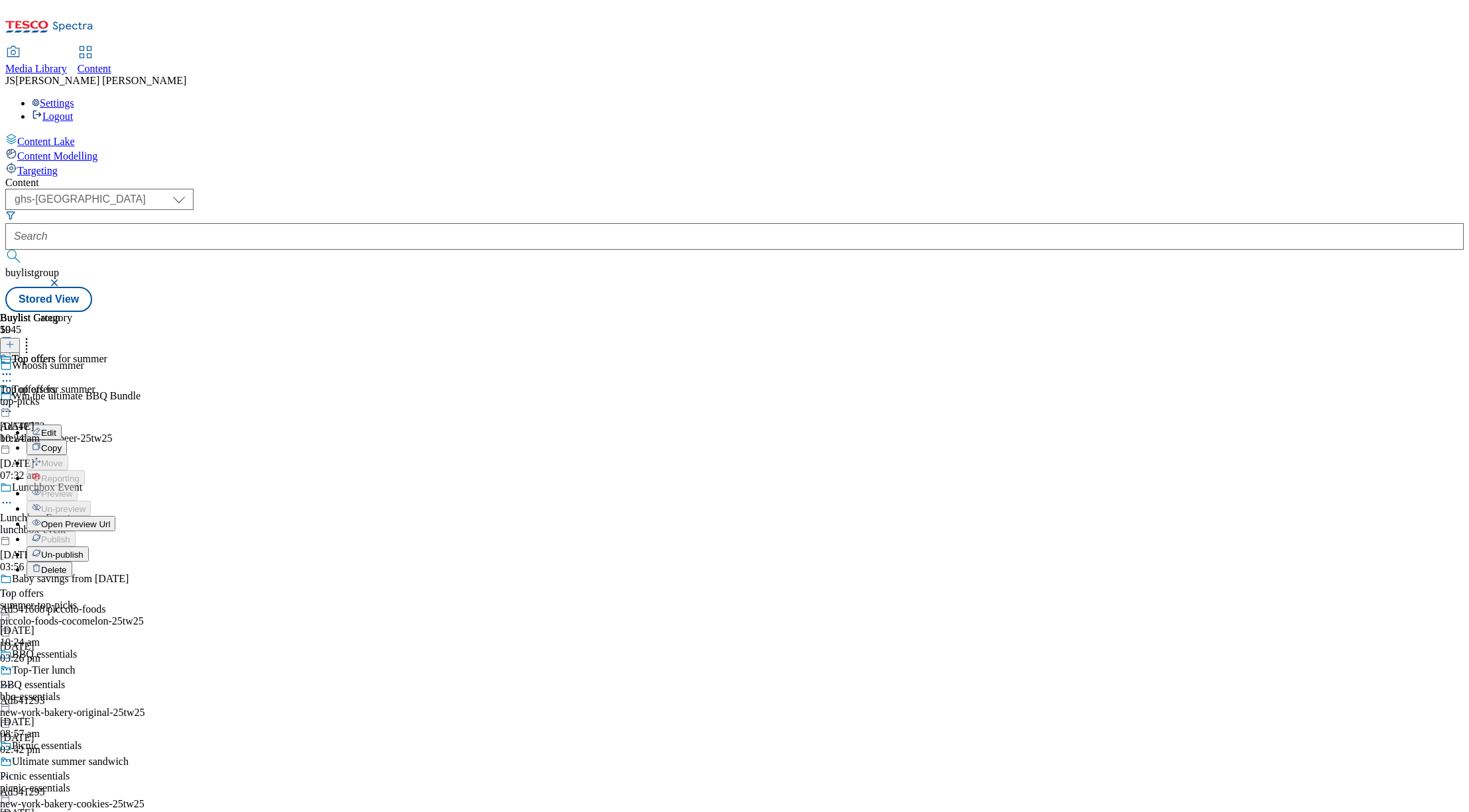
click at [83, 550] on span "Un-publish" at bounding box center [62, 555] width 43 height 10
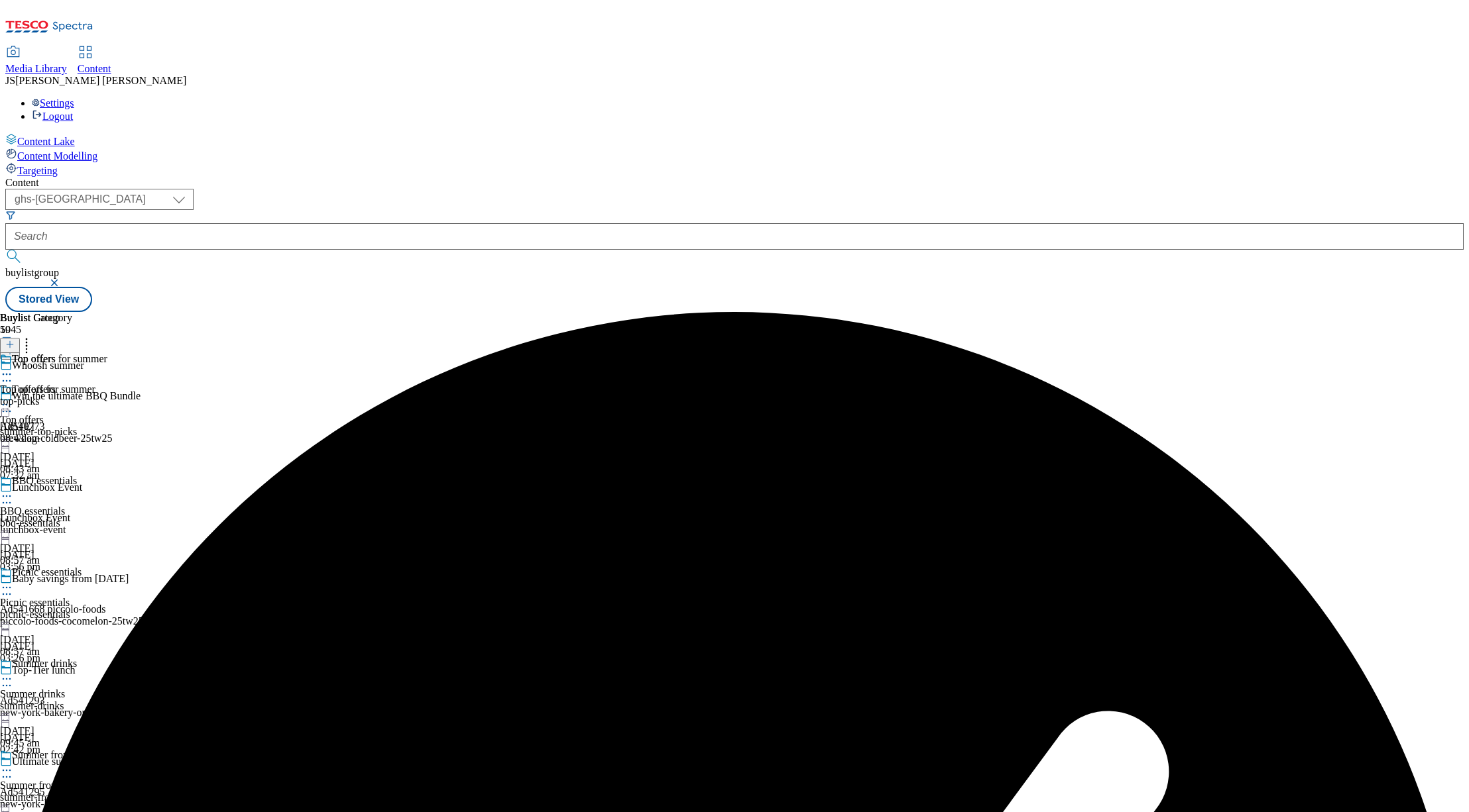
click at [14, 398] on icon at bounding box center [7, 405] width 14 height 14
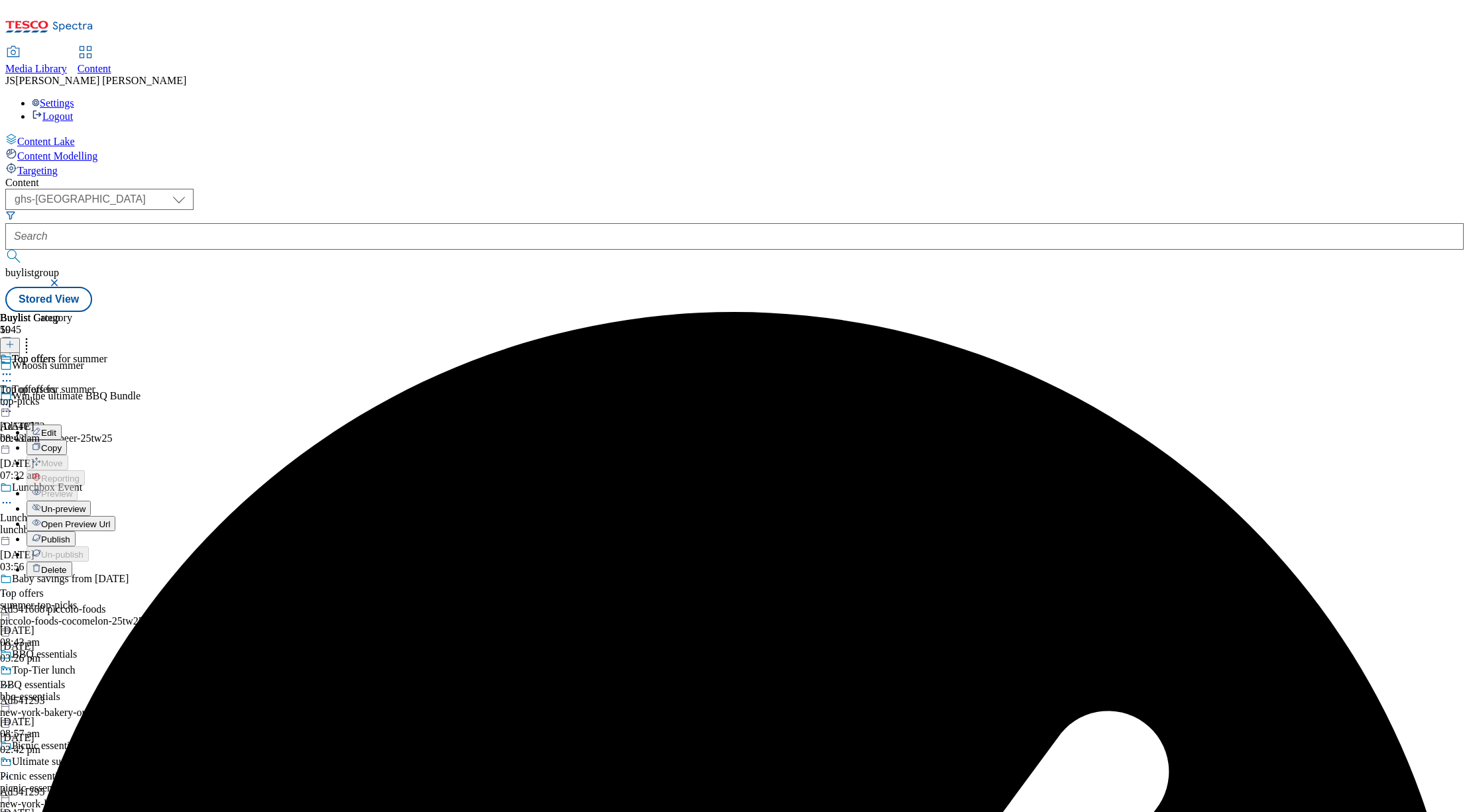
click at [85, 505] on span "Un-preview" at bounding box center [63, 509] width 44 height 10
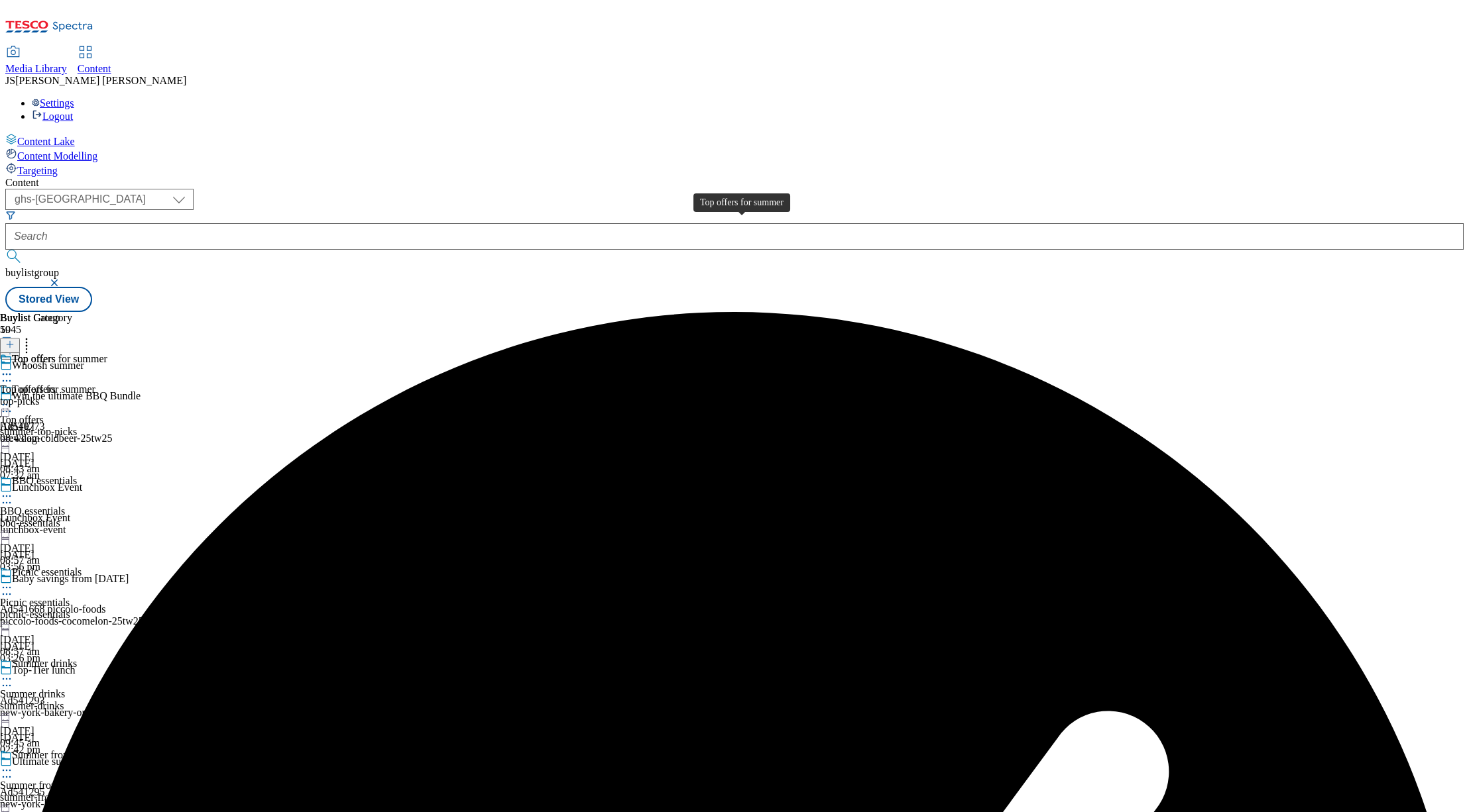
click at [96, 384] on span "Top offers for summer" at bounding box center [47, 390] width 96 height 12
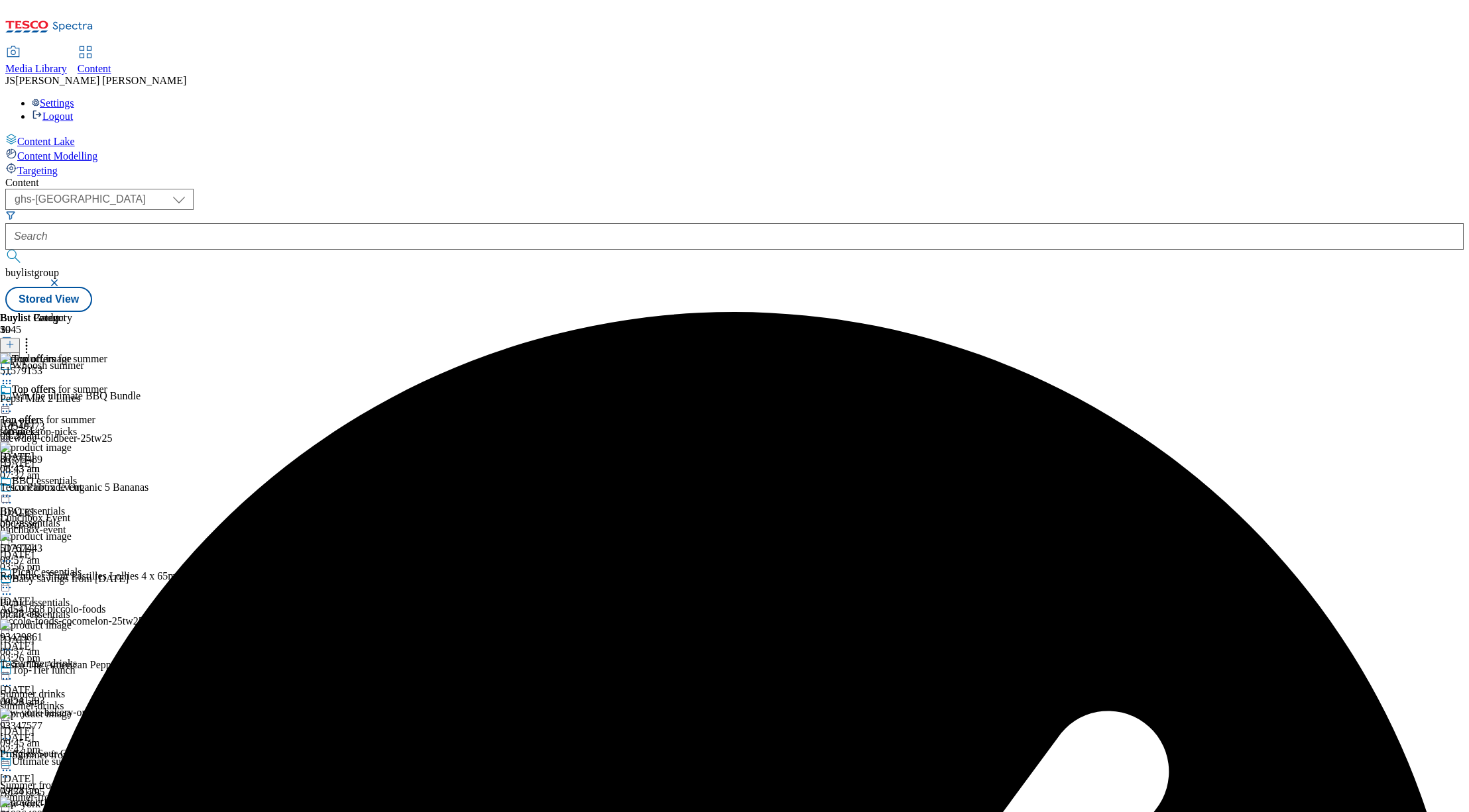
click at [33, 336] on icon at bounding box center [27, 343] width 14 height 14
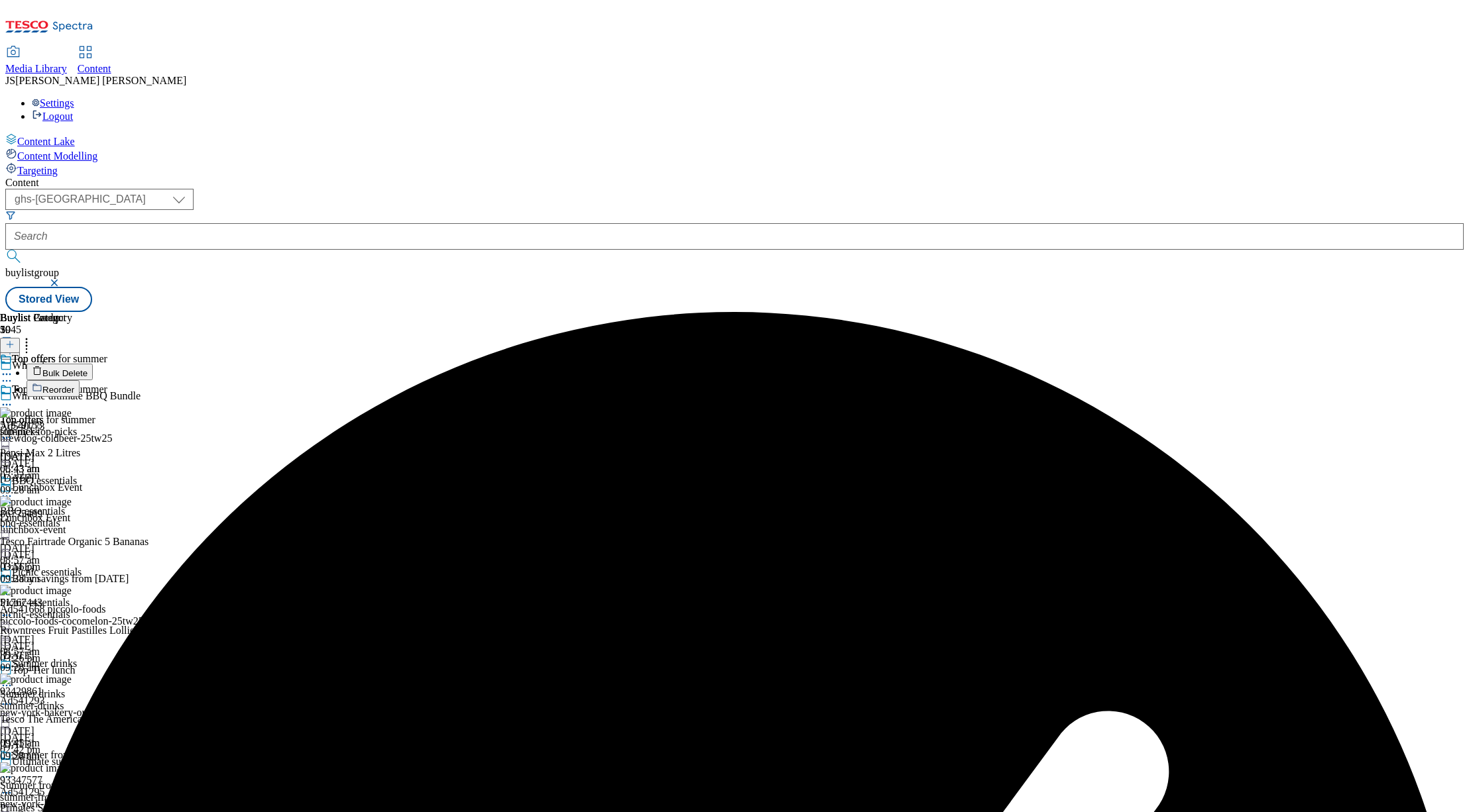
click at [87, 368] on span "Bulk Delete" at bounding box center [65, 373] width 45 height 10
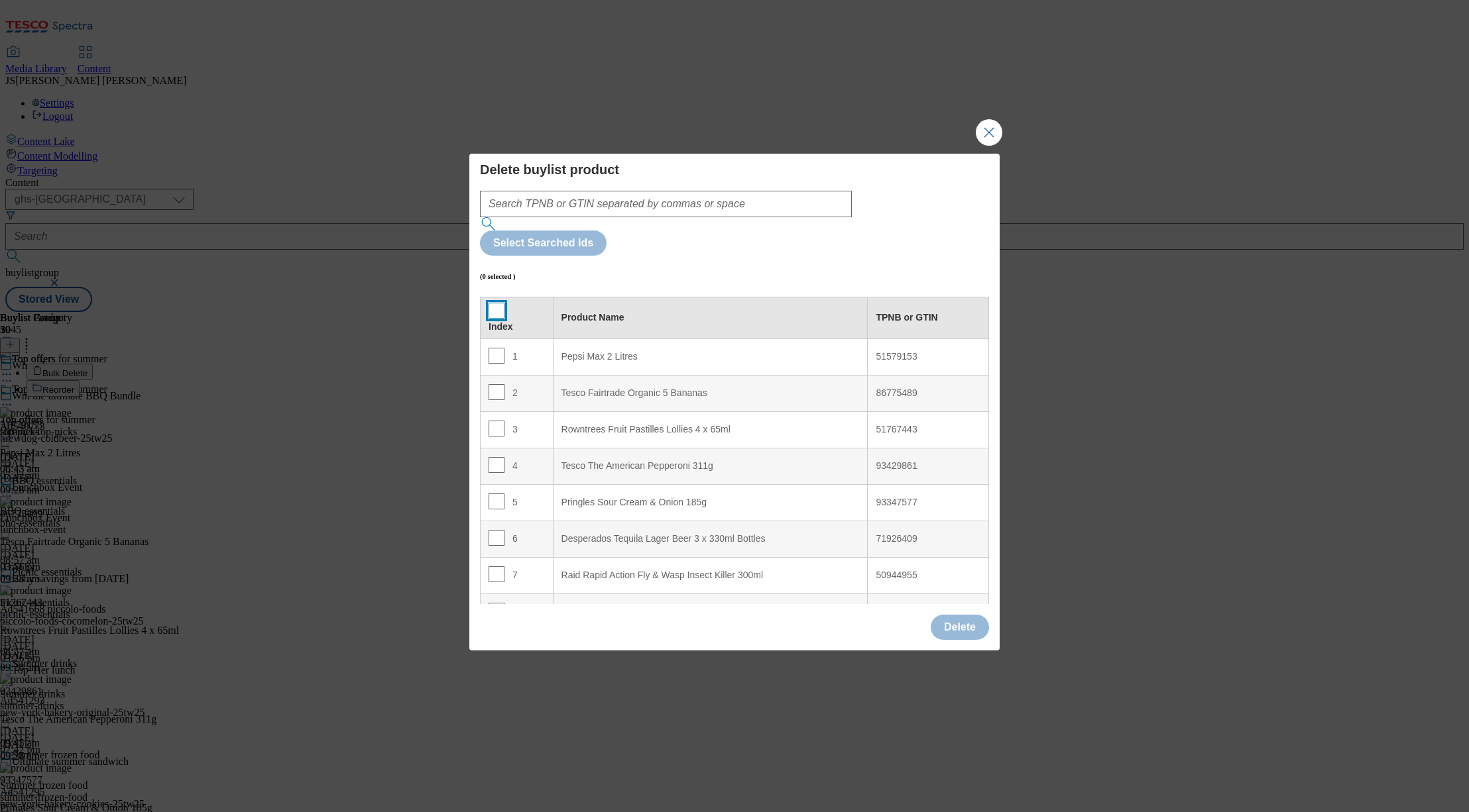
drag, startPoint x: 496, startPoint y: 279, endPoint x: 537, endPoint y: 293, distance: 43.3
click at [496, 303] on input "Modal" at bounding box center [496, 310] width 15 height 15
checkbox input "true"
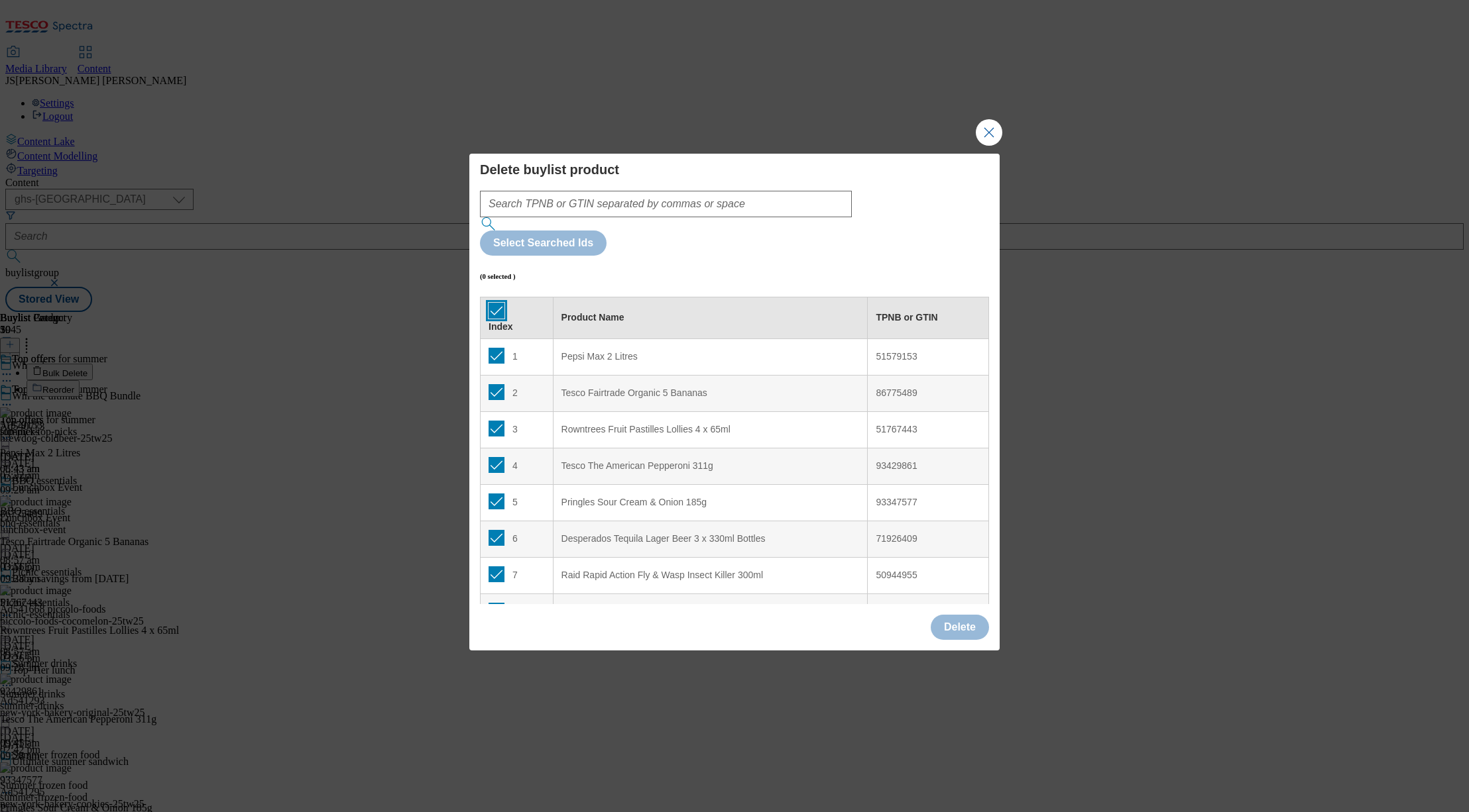
checkbox input "true"
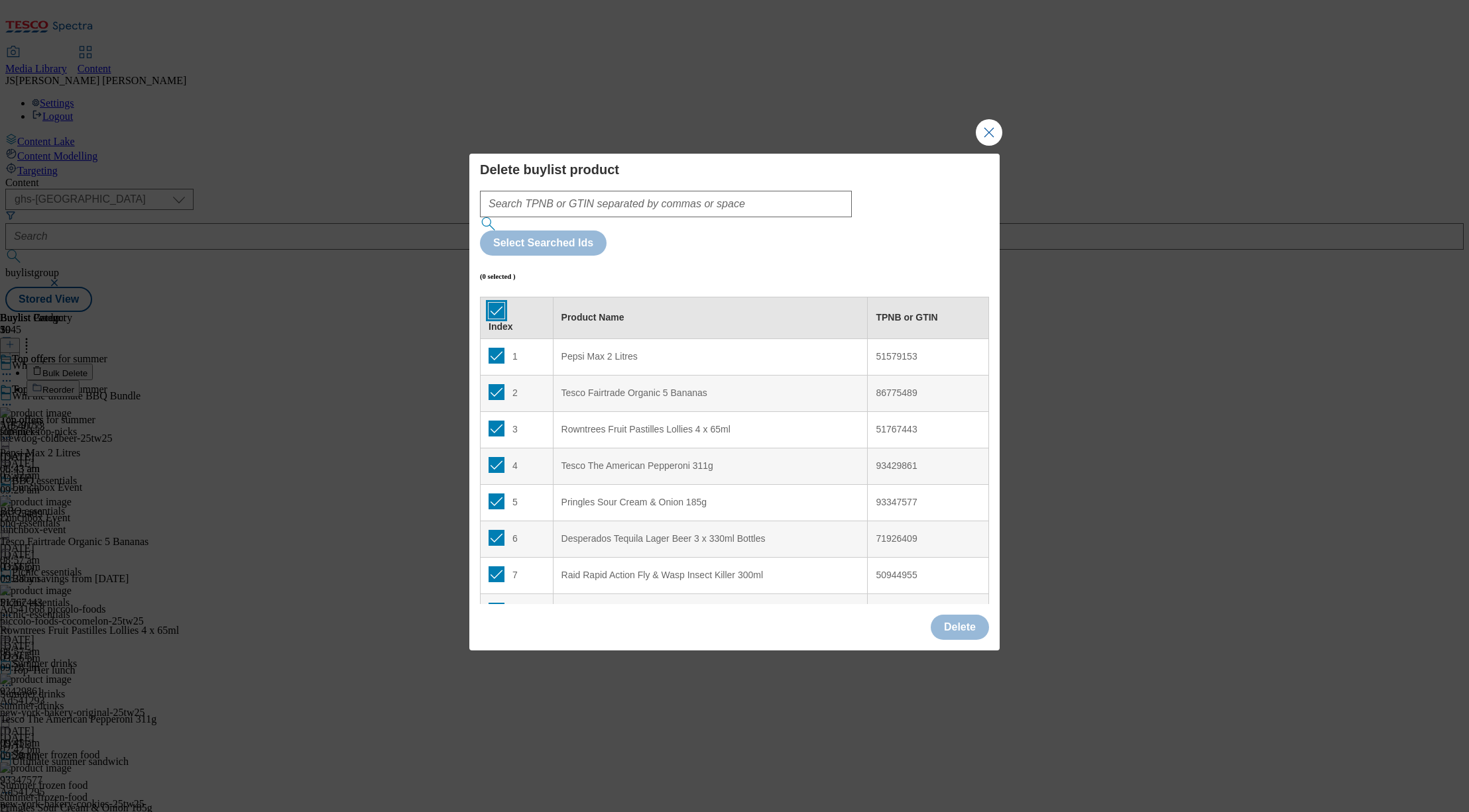
checkbox input "true"
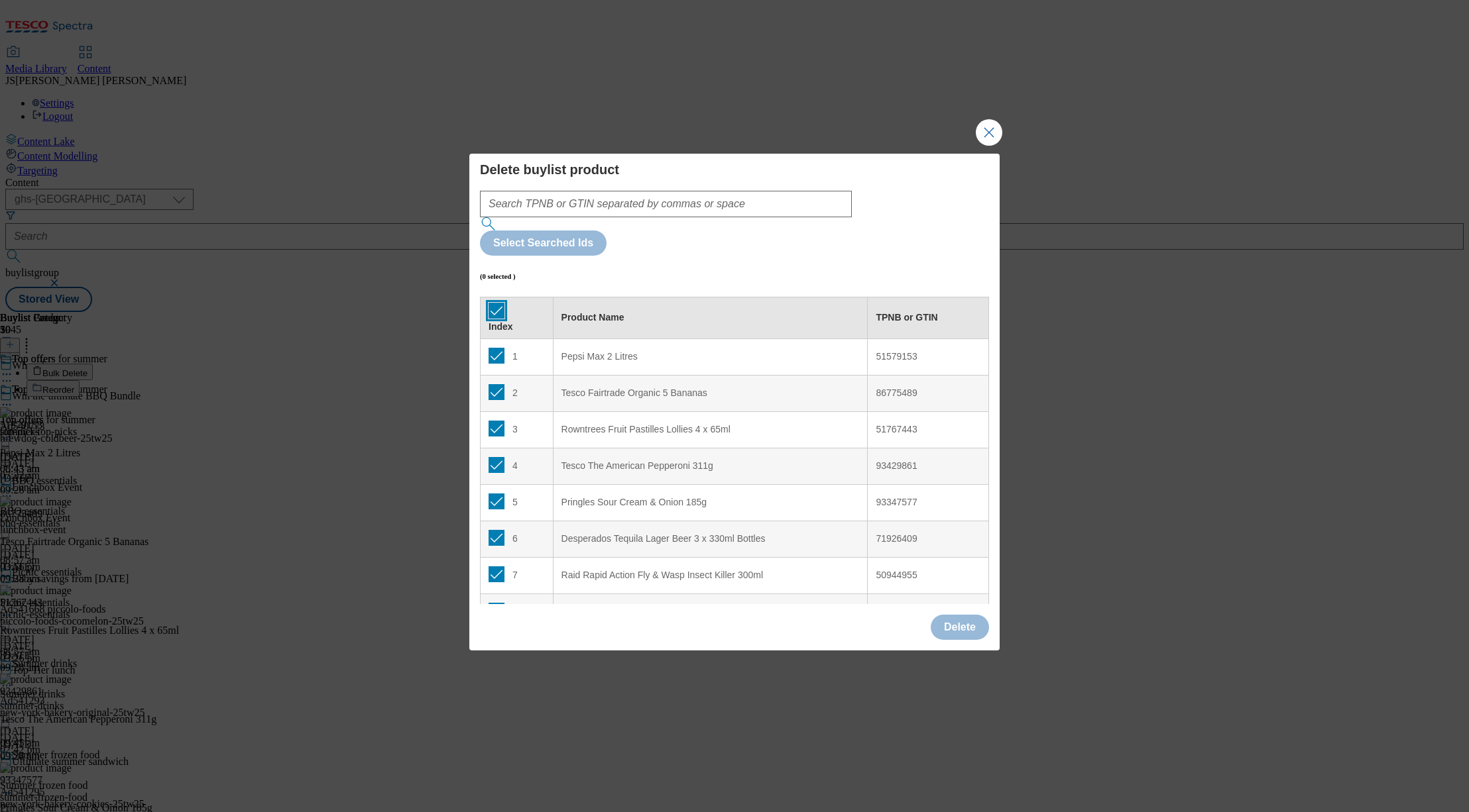
checkbox input "true"
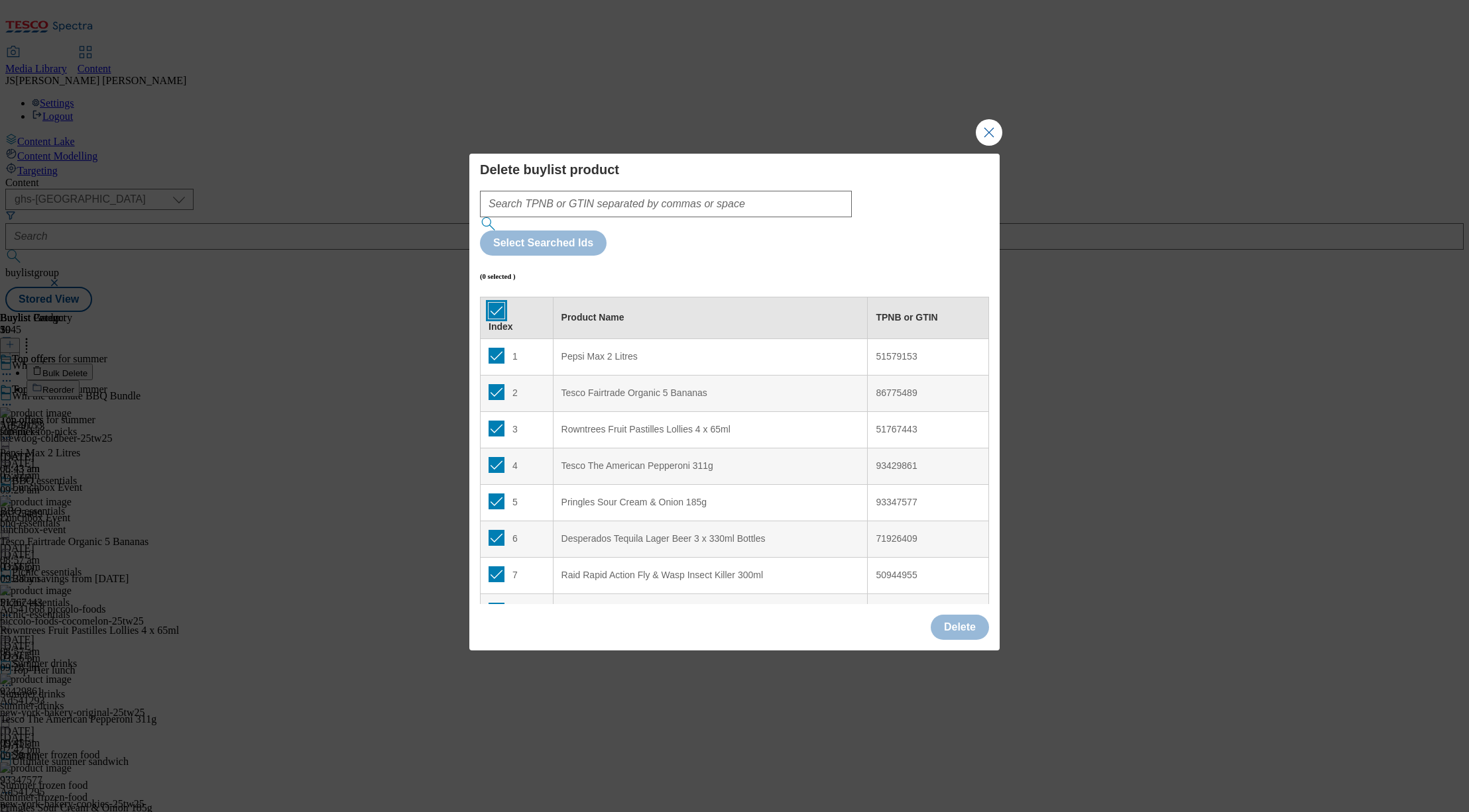
checkbox input "true"
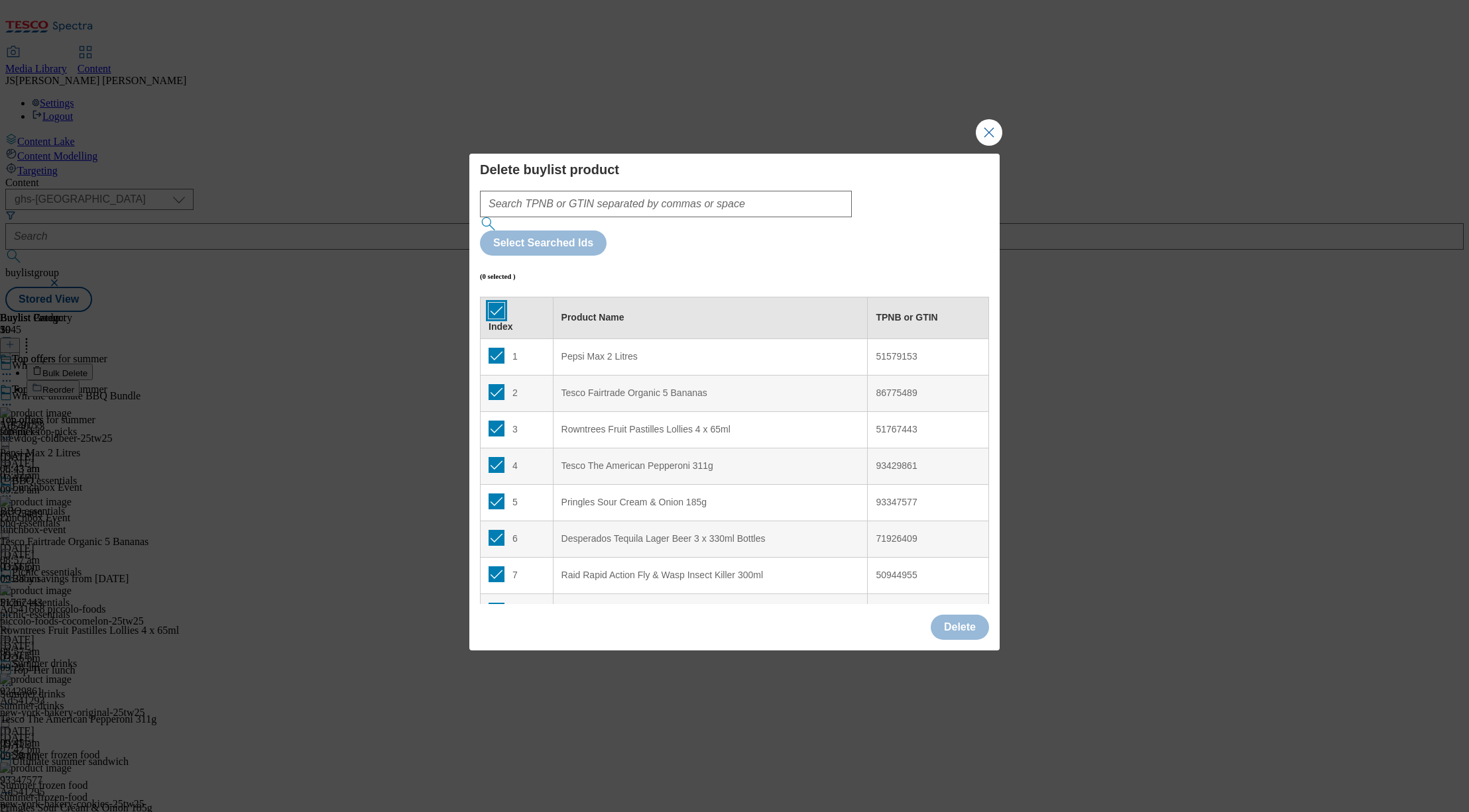
checkbox input "true"
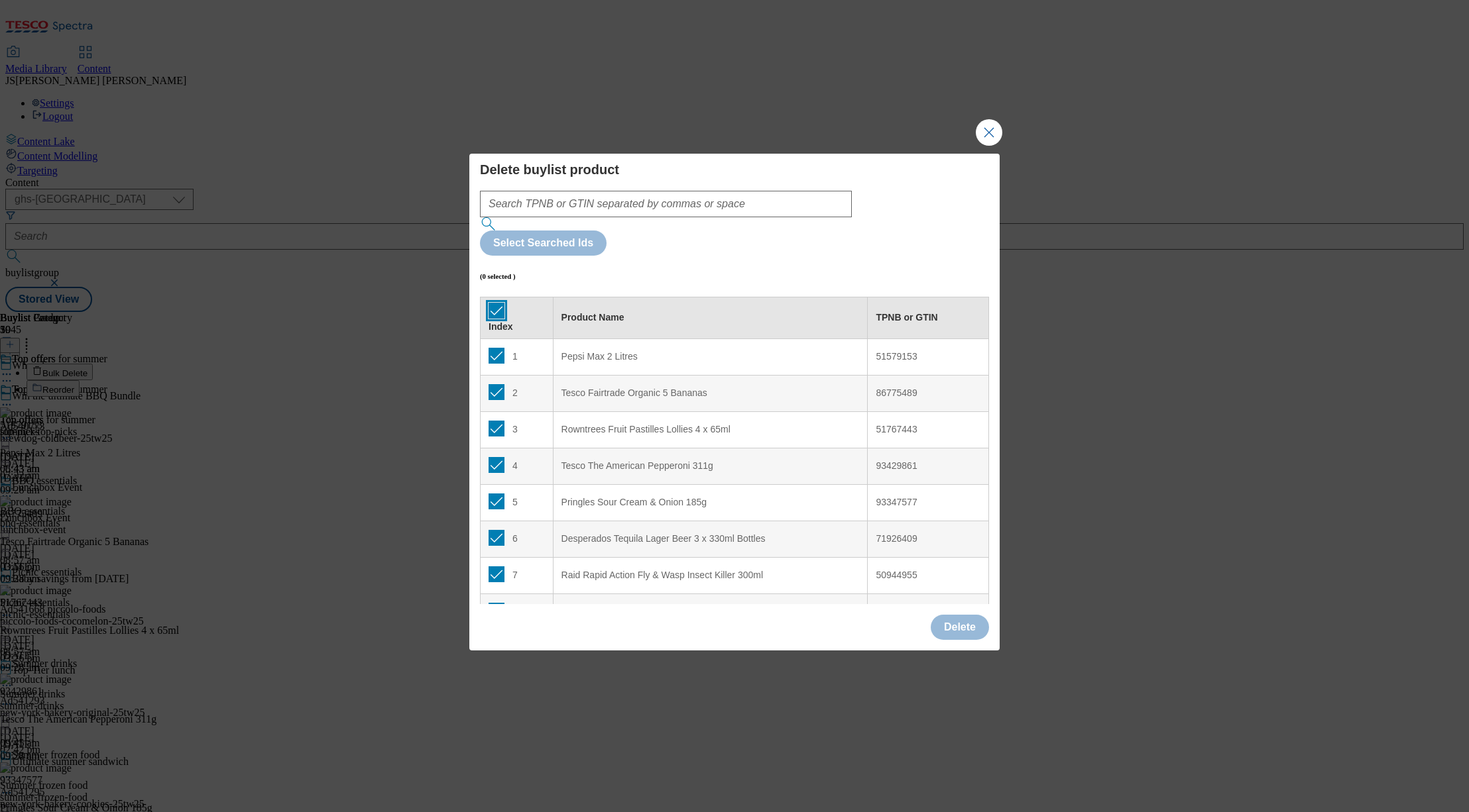
checkbox input "true"
click at [967, 615] on button "Delete" at bounding box center [959, 627] width 58 height 25
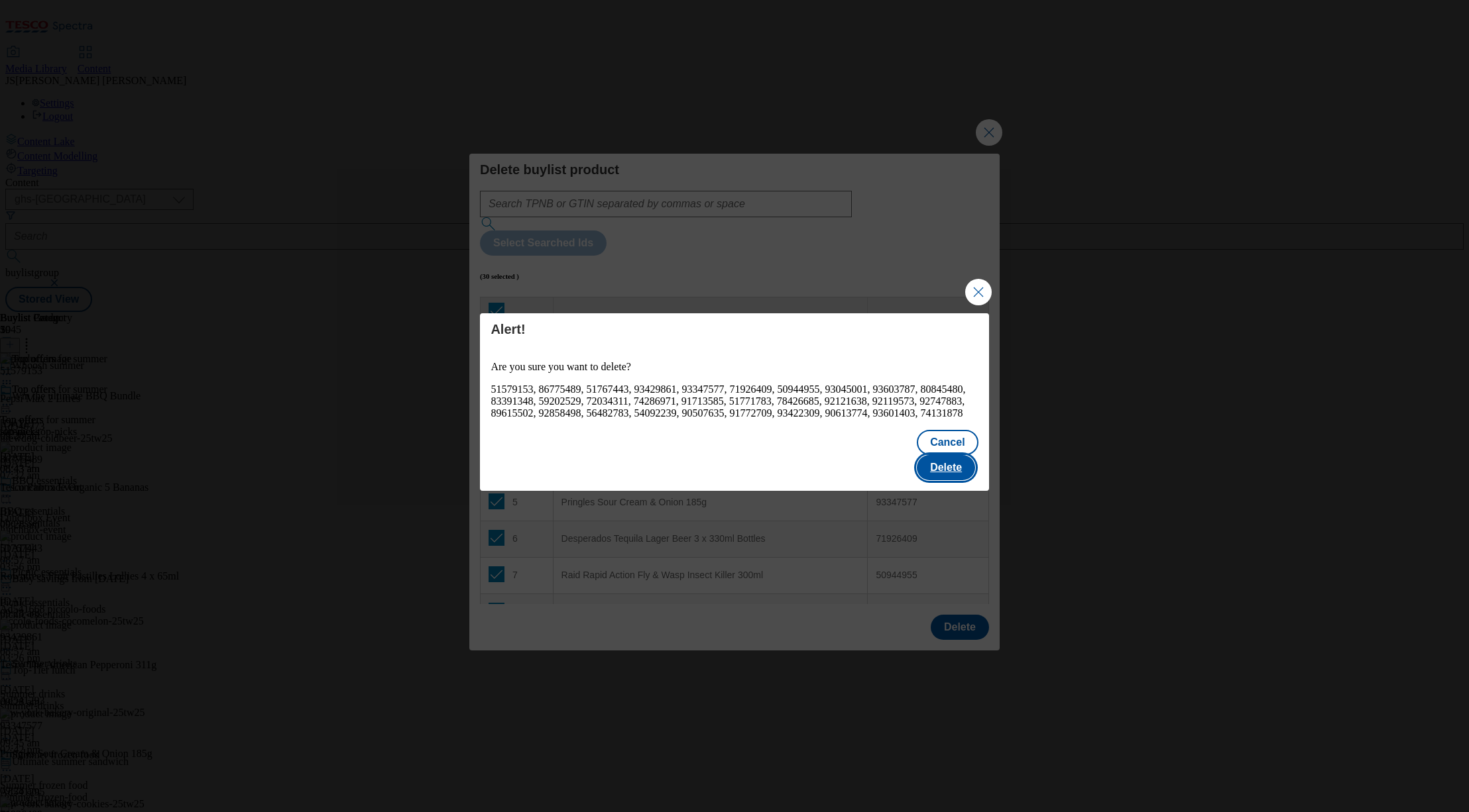
click at [950, 464] on button "Delete" at bounding box center [946, 468] width 58 height 25
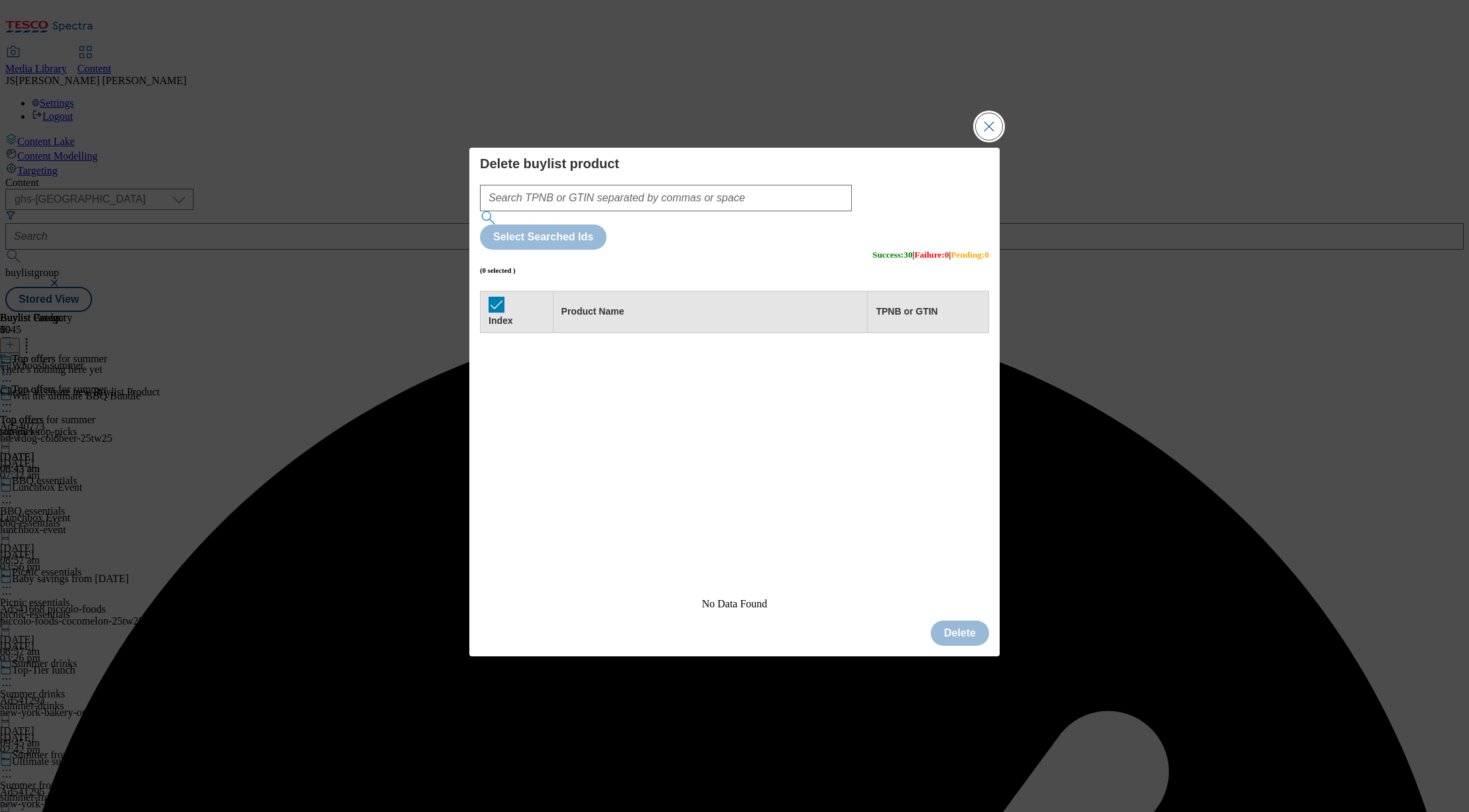
click at [991, 140] on button "Close Modal" at bounding box center [988, 126] width 26 height 26
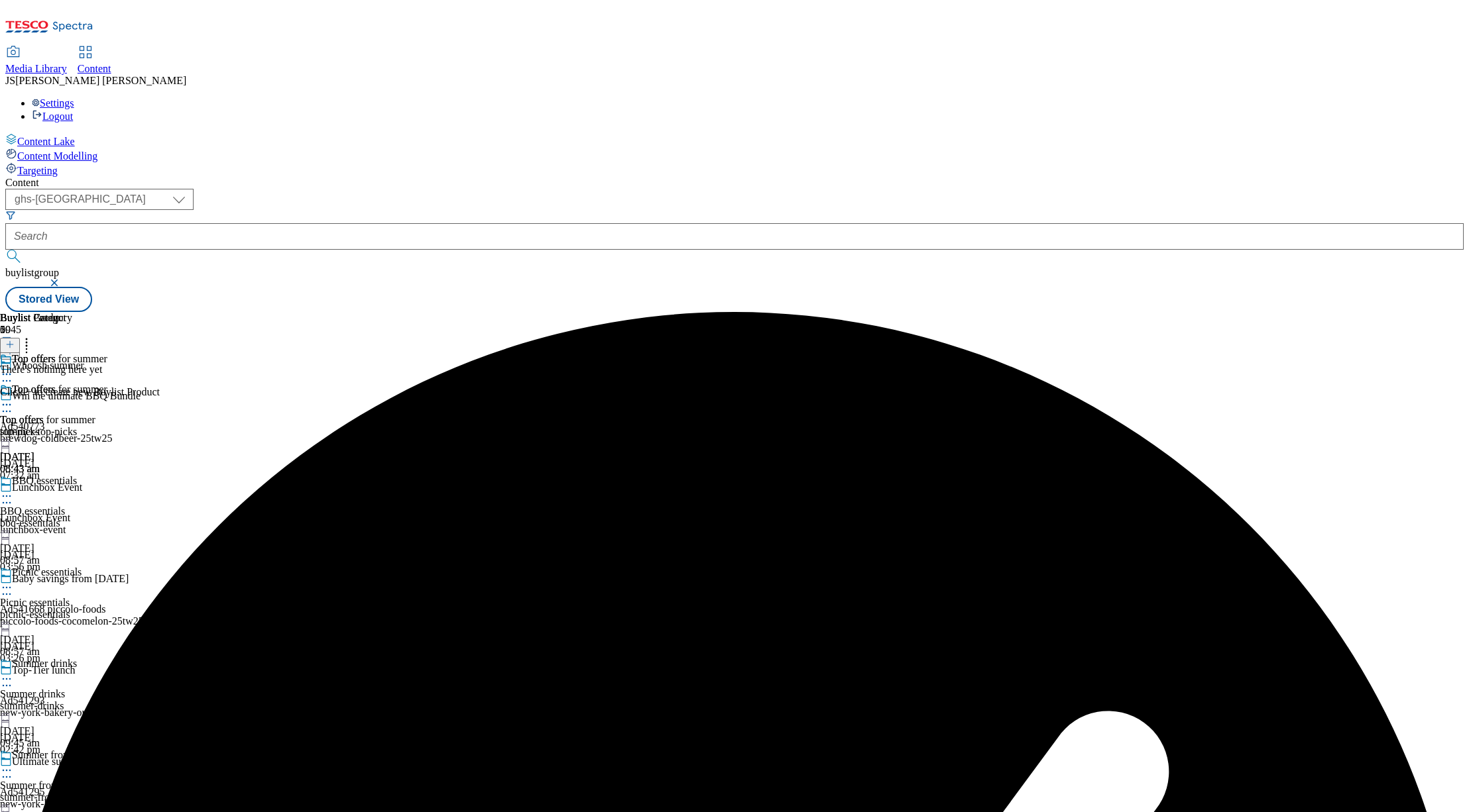
click at [15, 340] on icon at bounding box center [10, 345] width 10 height 10
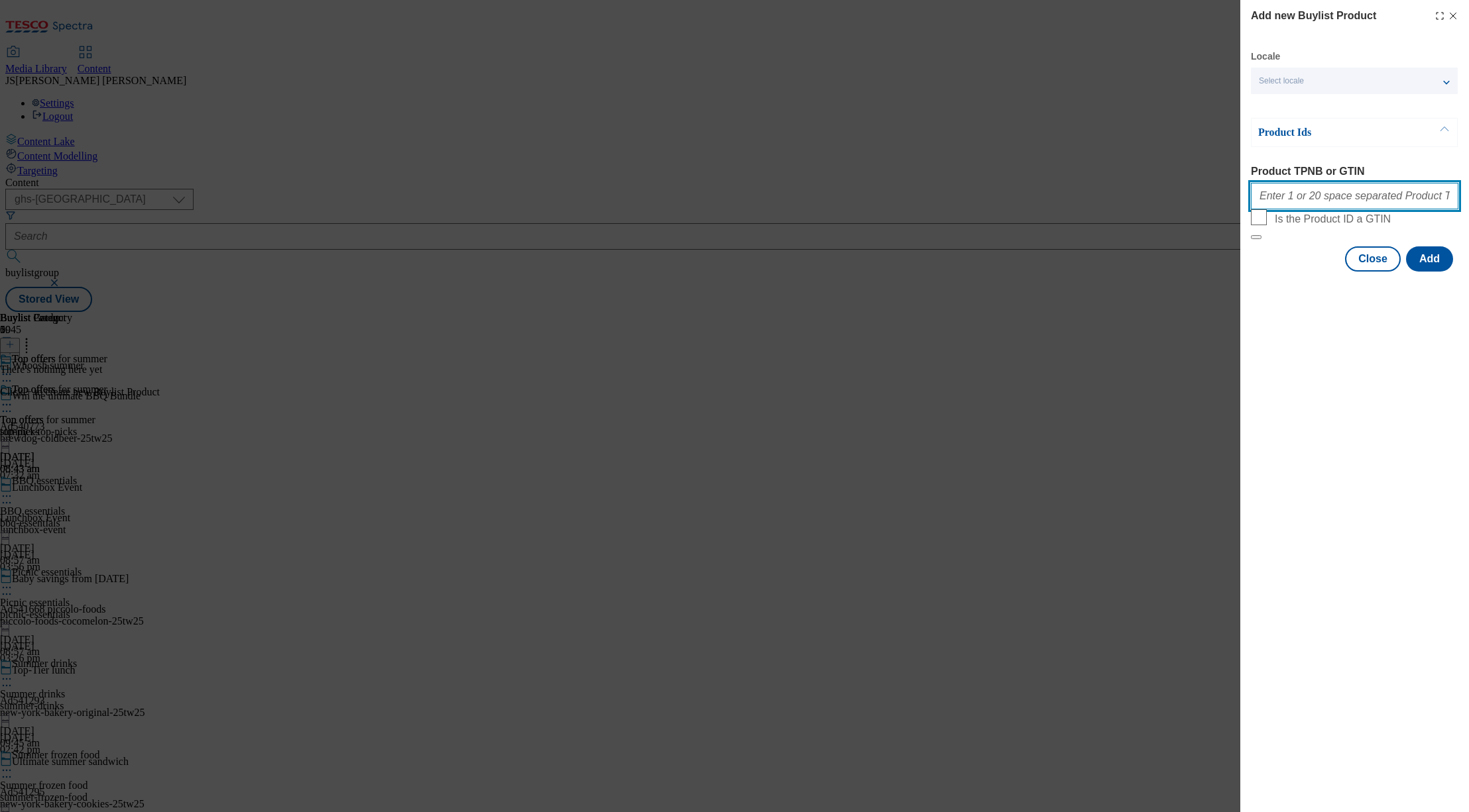
click at [1317, 208] on input "Product TPNB or GTIN" at bounding box center [1354, 195] width 208 height 26
paste input "96103775 62516373 53905272 58289554 89926232 89919609 86436528 53356362 9260704…"
type input "96103775 62516373 53905272 58289554 89926232 89919609 86436528 53356362 9260704…"
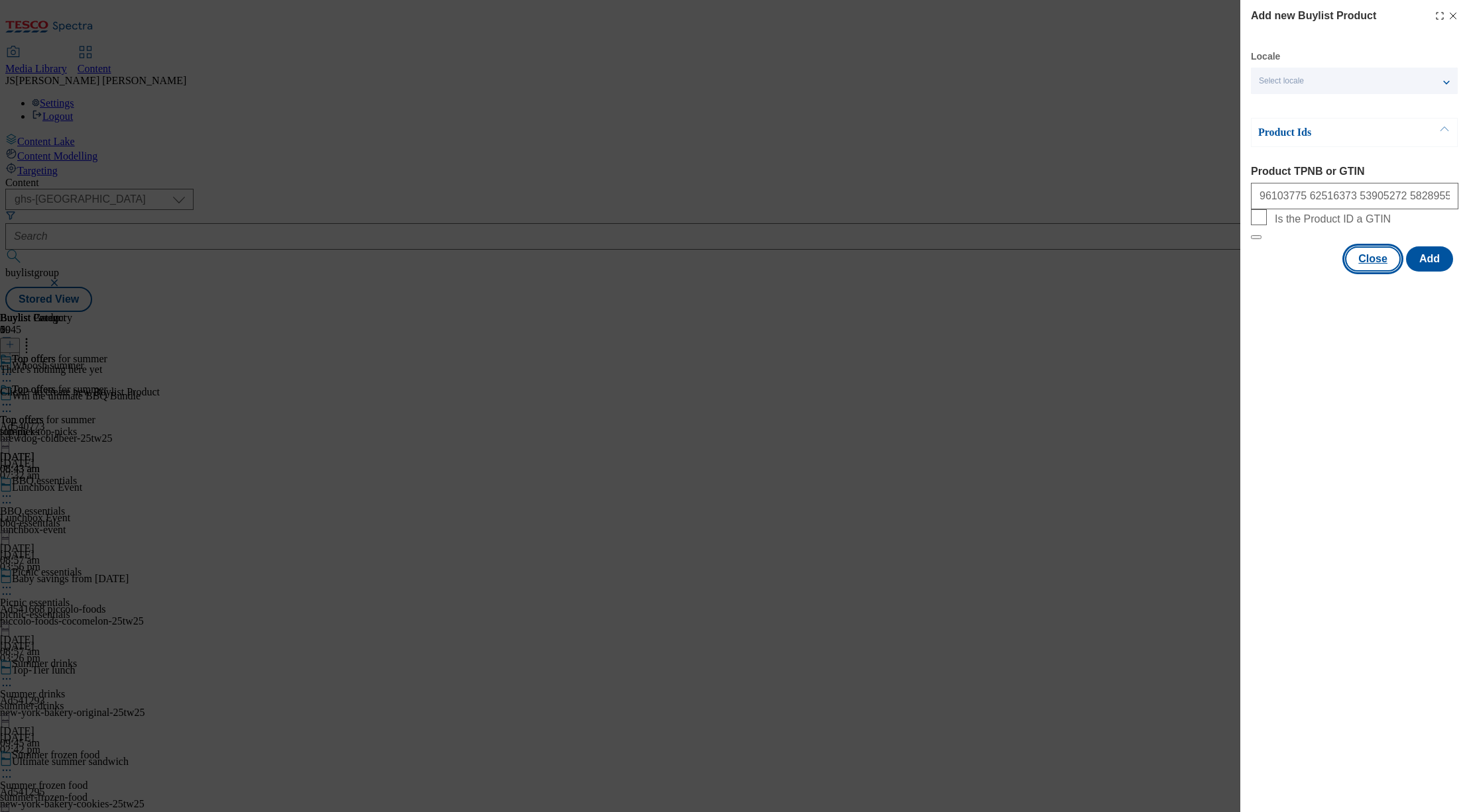
click at [1383, 272] on button "Close" at bounding box center [1373, 259] width 56 height 25
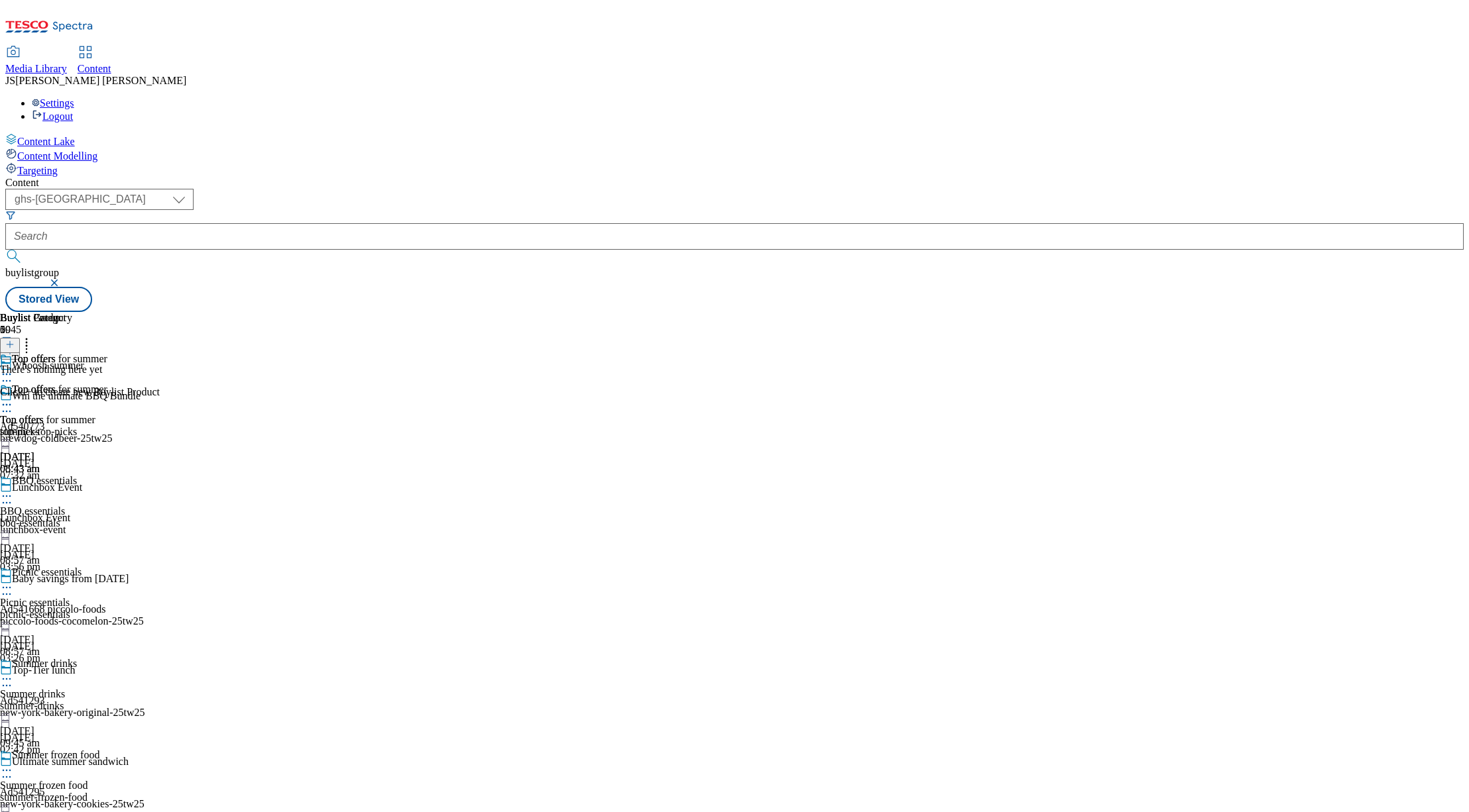
click at [14, 398] on icon at bounding box center [7, 405] width 14 height 14
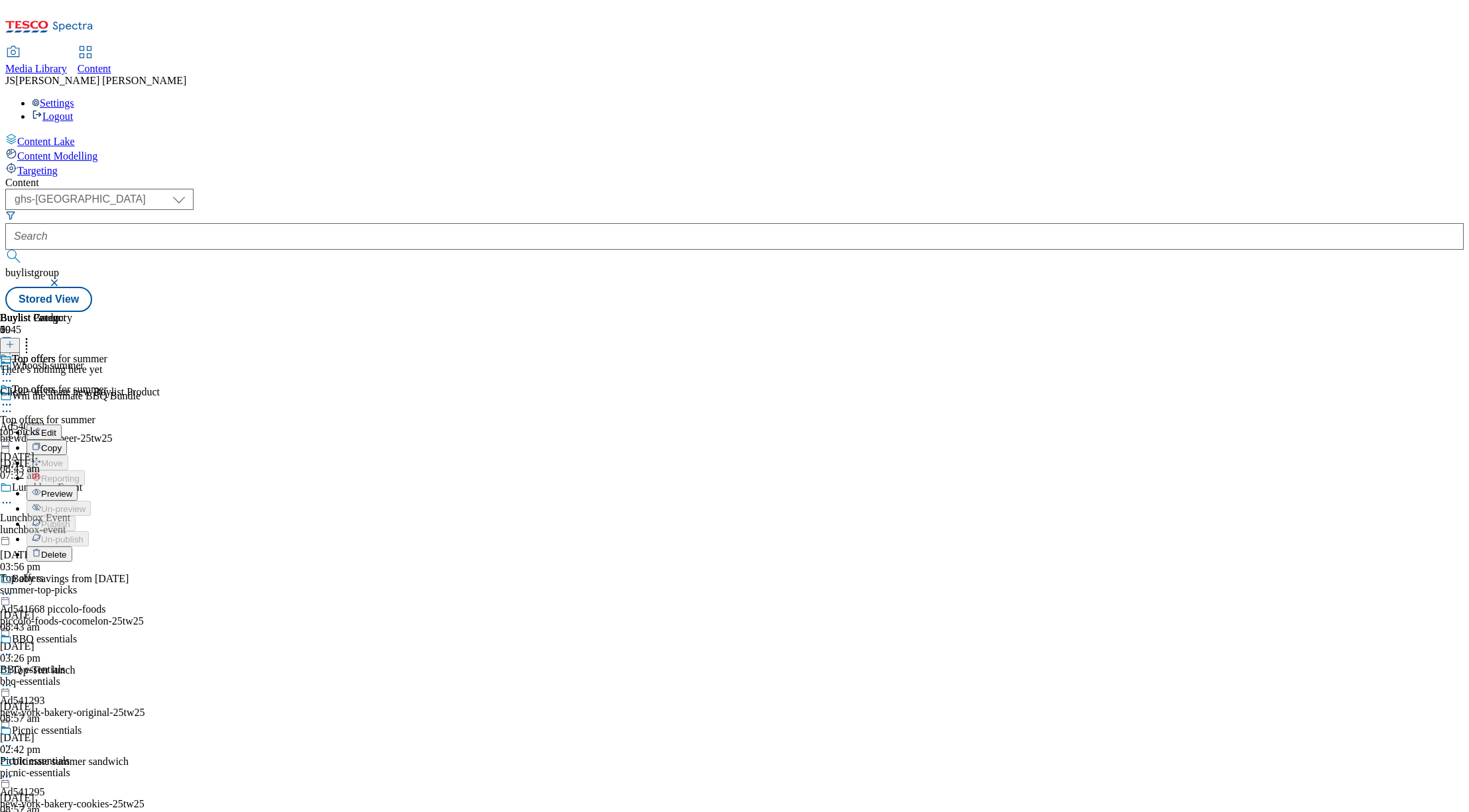
click at [73, 489] on span "Preview" at bounding box center [56, 494] width 31 height 10
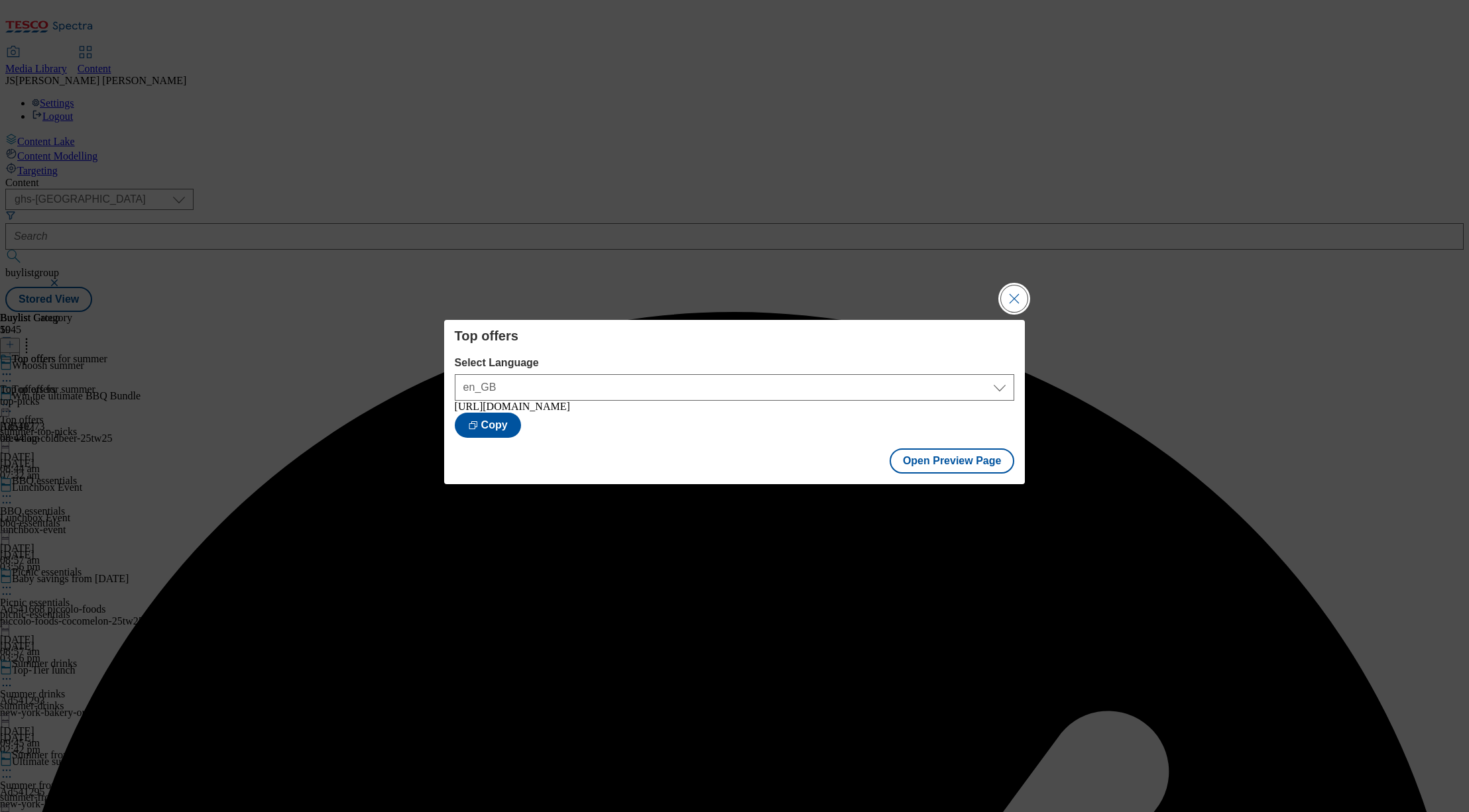
click at [1011, 293] on button "Close Modal" at bounding box center [1014, 298] width 26 height 26
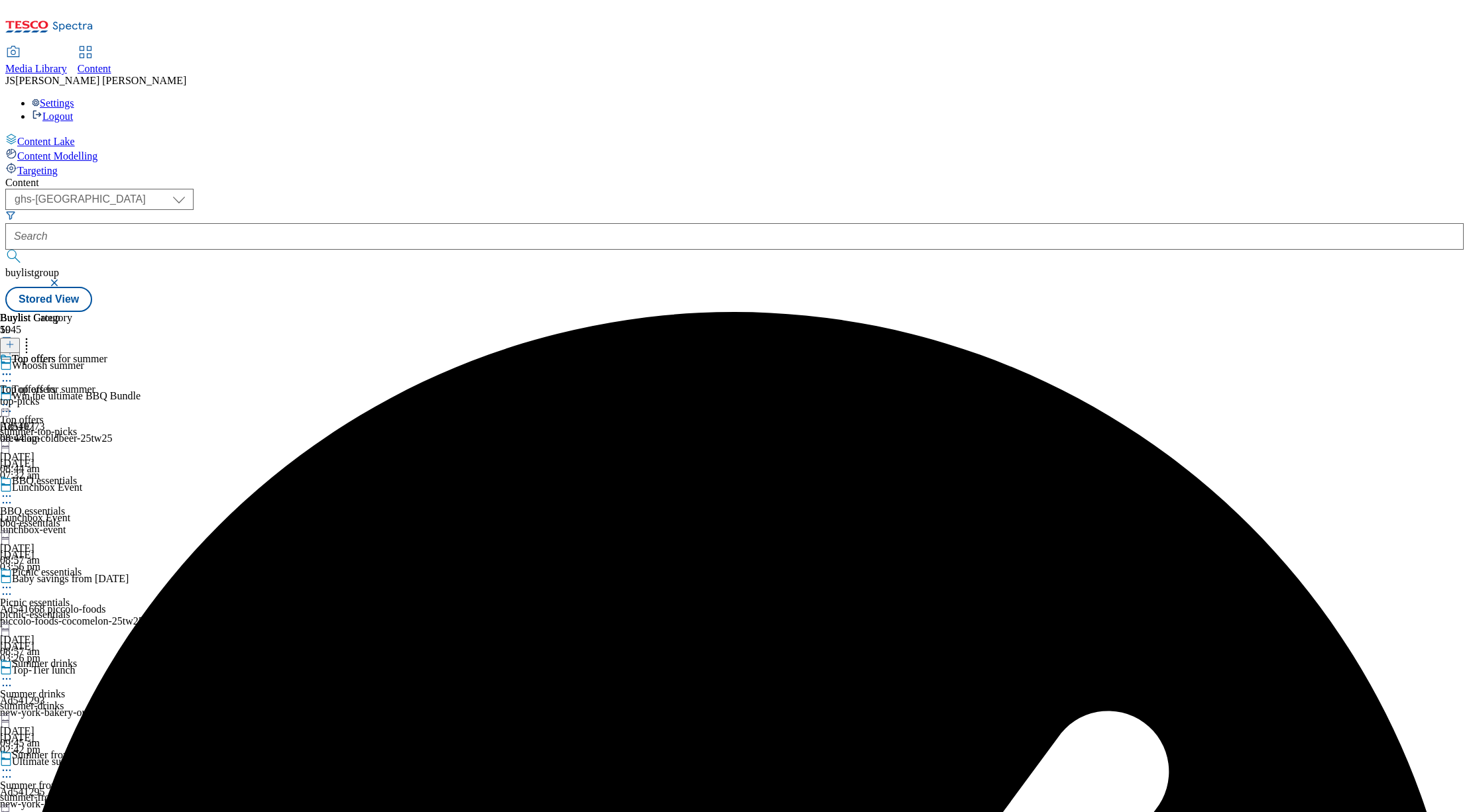
click at [107, 395] on div "top-picks" at bounding box center [53, 401] width 107 height 12
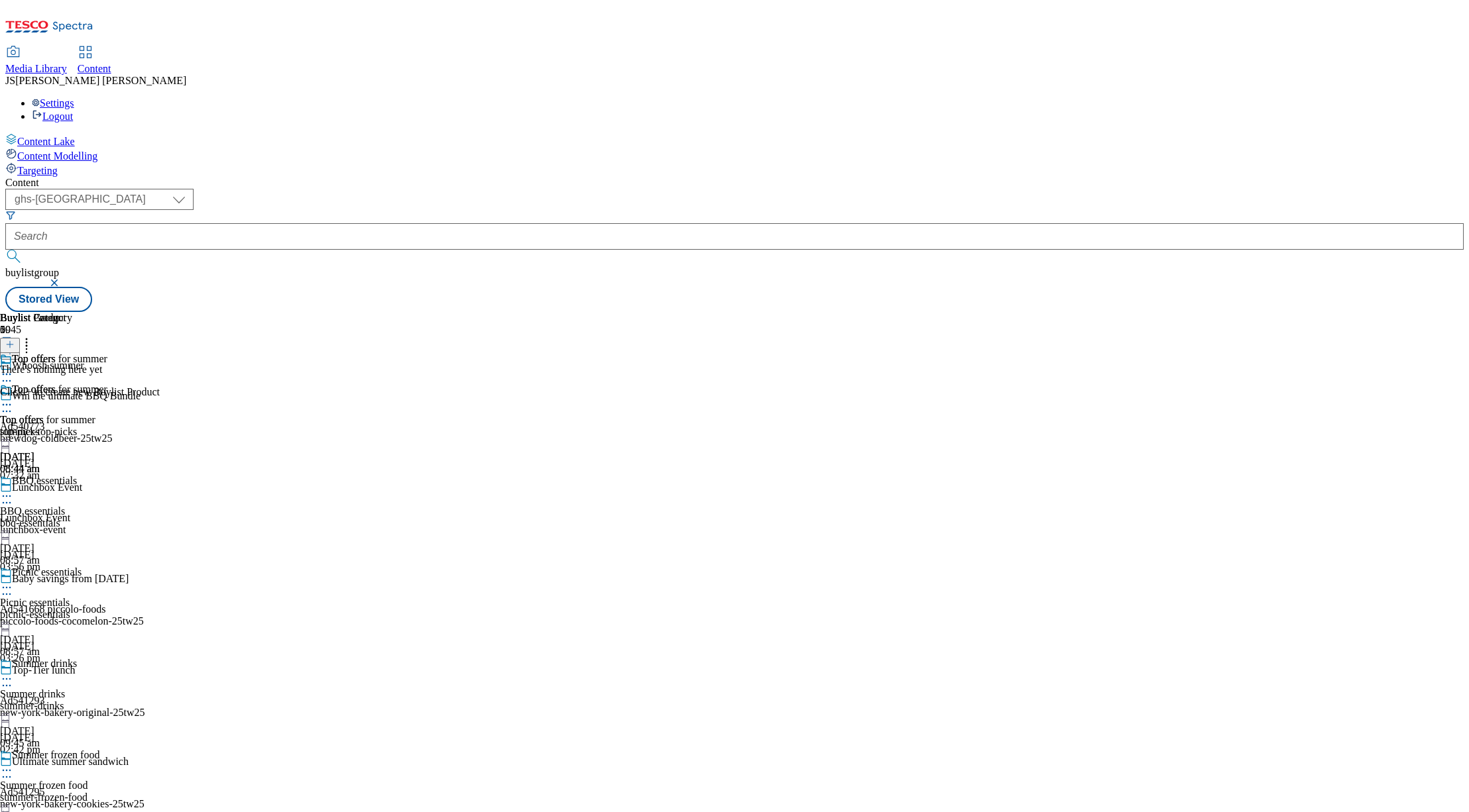
click at [14, 398] on icon at bounding box center [7, 405] width 14 height 14
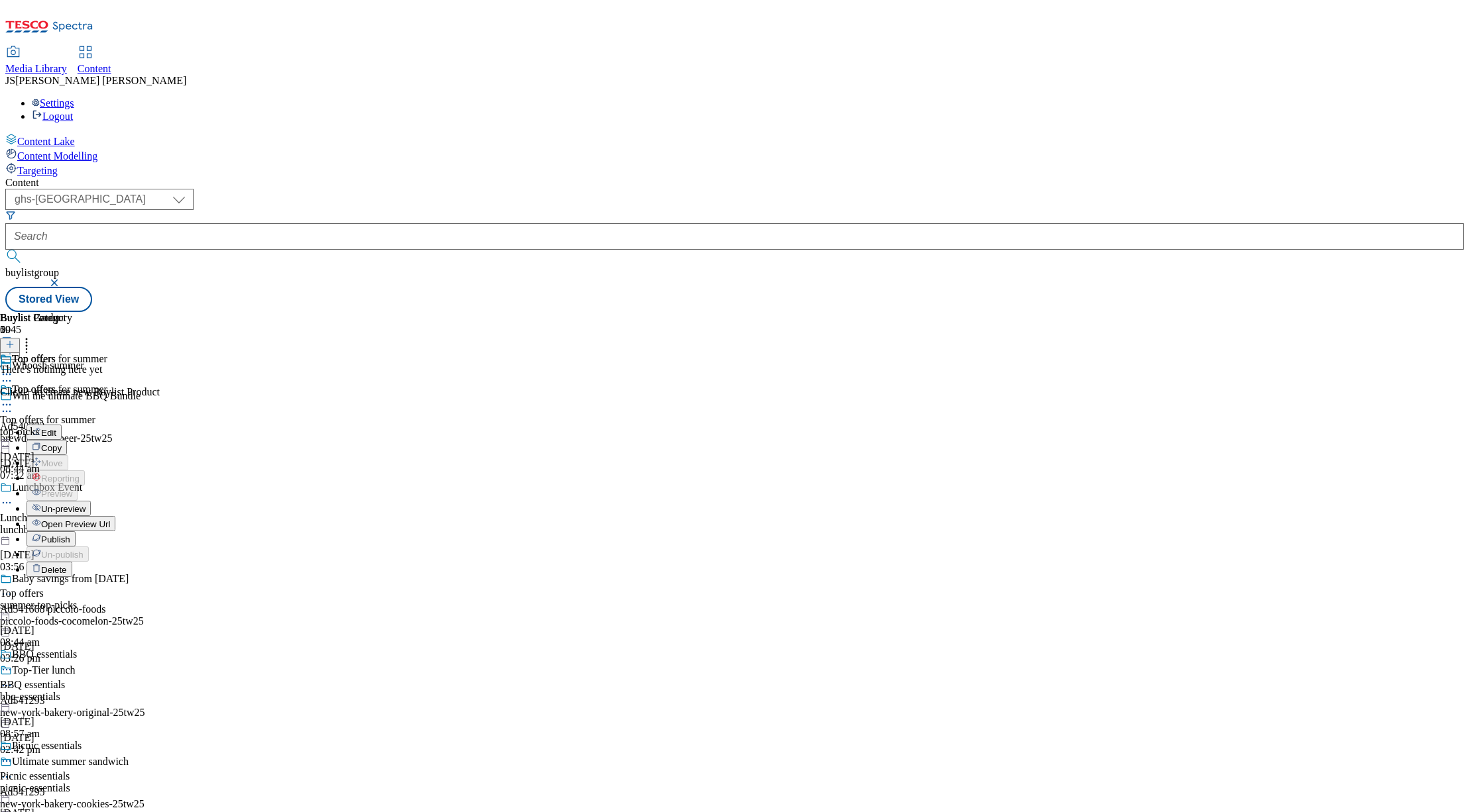
click at [56, 428] on span "Edit" at bounding box center [48, 433] width 15 height 10
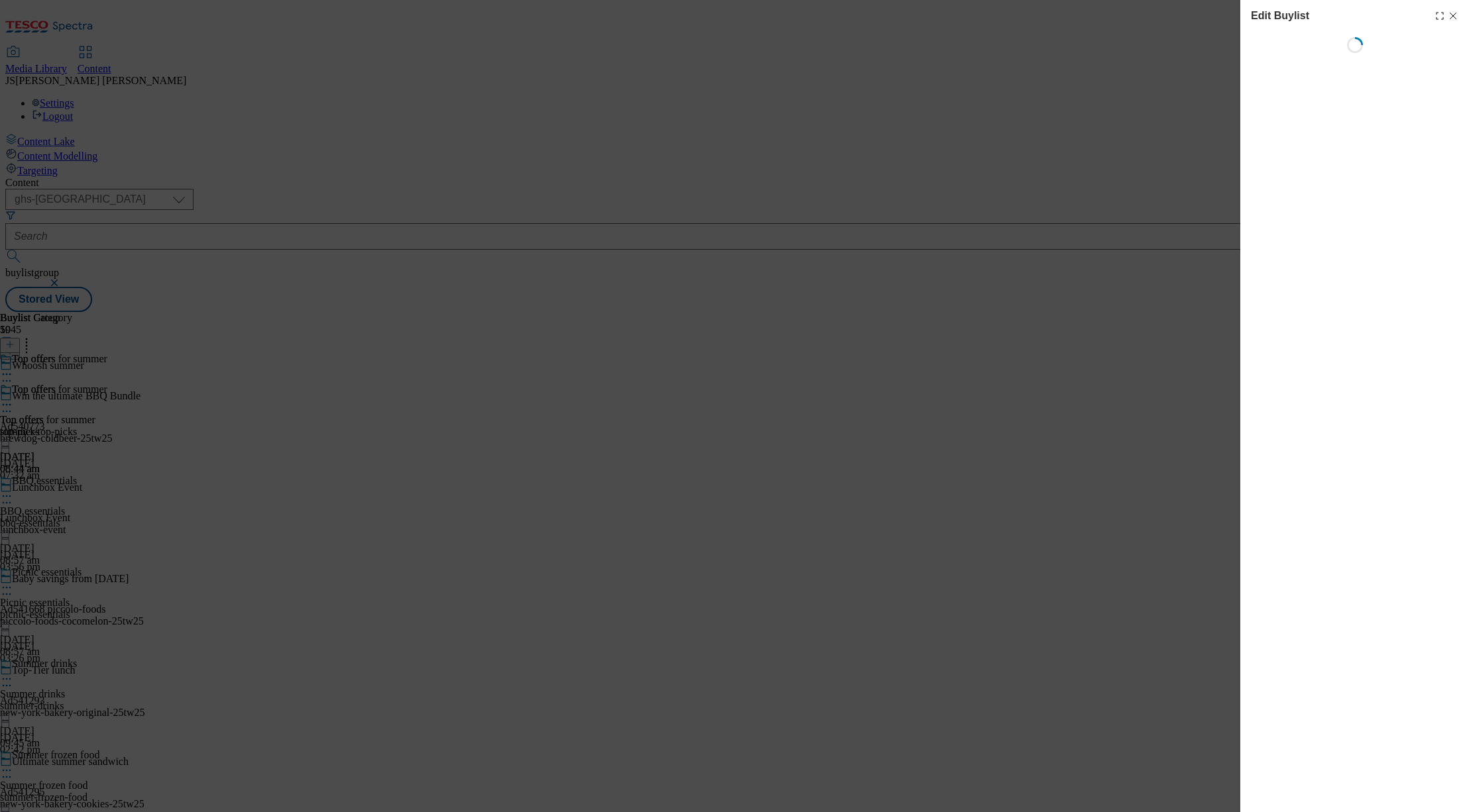
select select "evergreen"
select select "Banner"
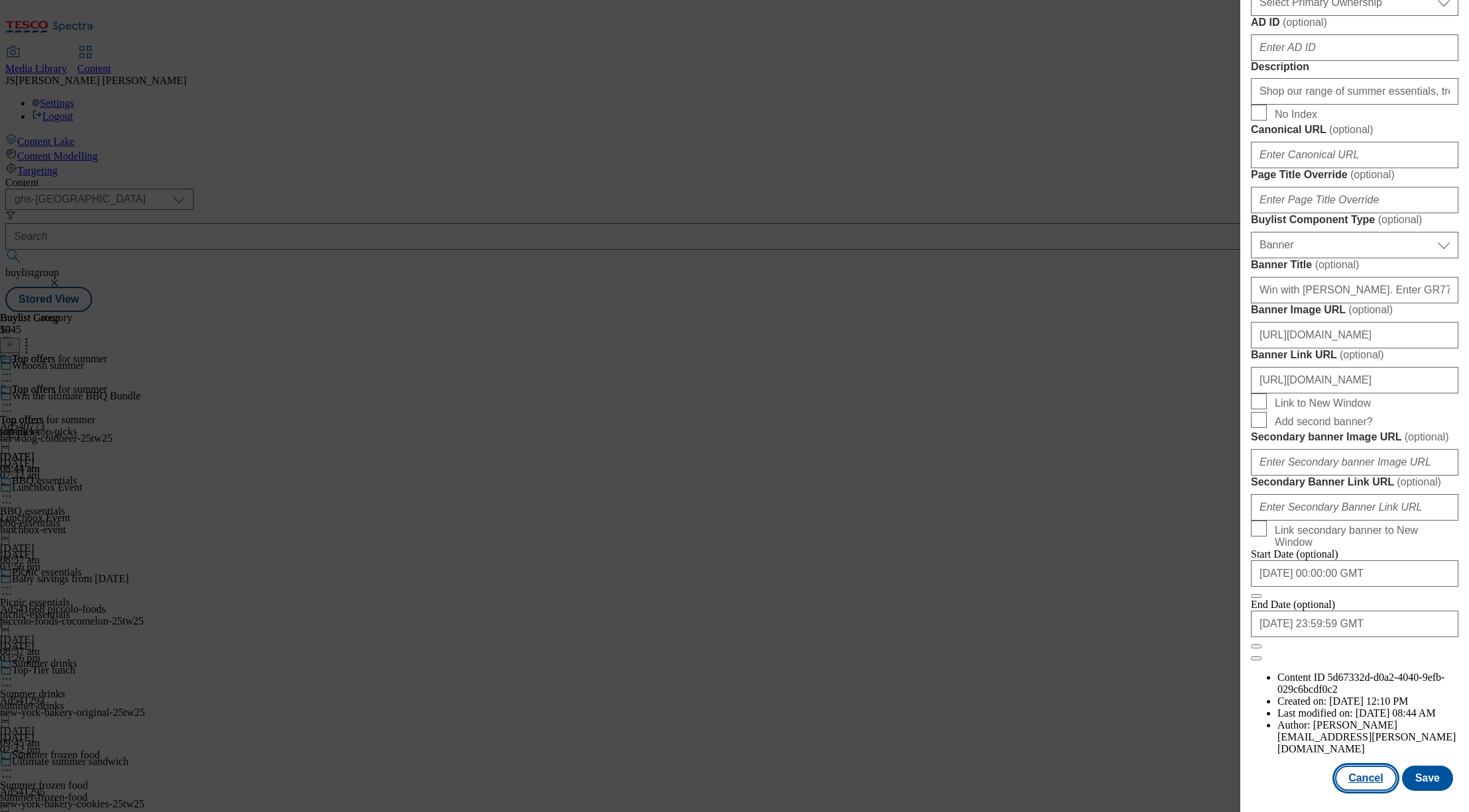
drag, startPoint x: 1370, startPoint y: 772, endPoint x: 1168, endPoint y: 664, distance: 229.1
click at [1370, 772] on button "Cancel" at bounding box center [1365, 778] width 61 height 25
select select "evergreen"
select select "Banner"
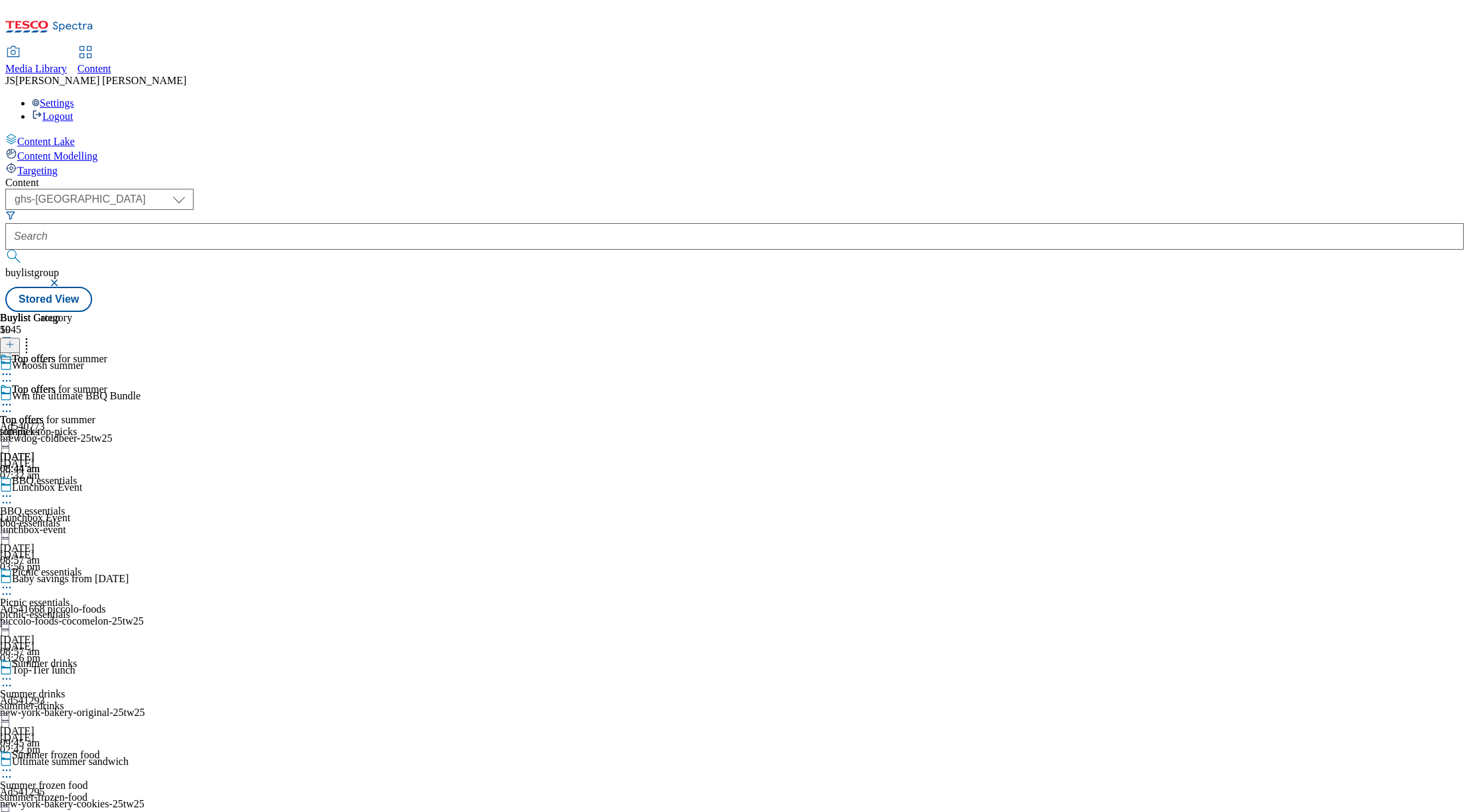
click at [8, 404] on circle at bounding box center [7, 405] width 2 height 2
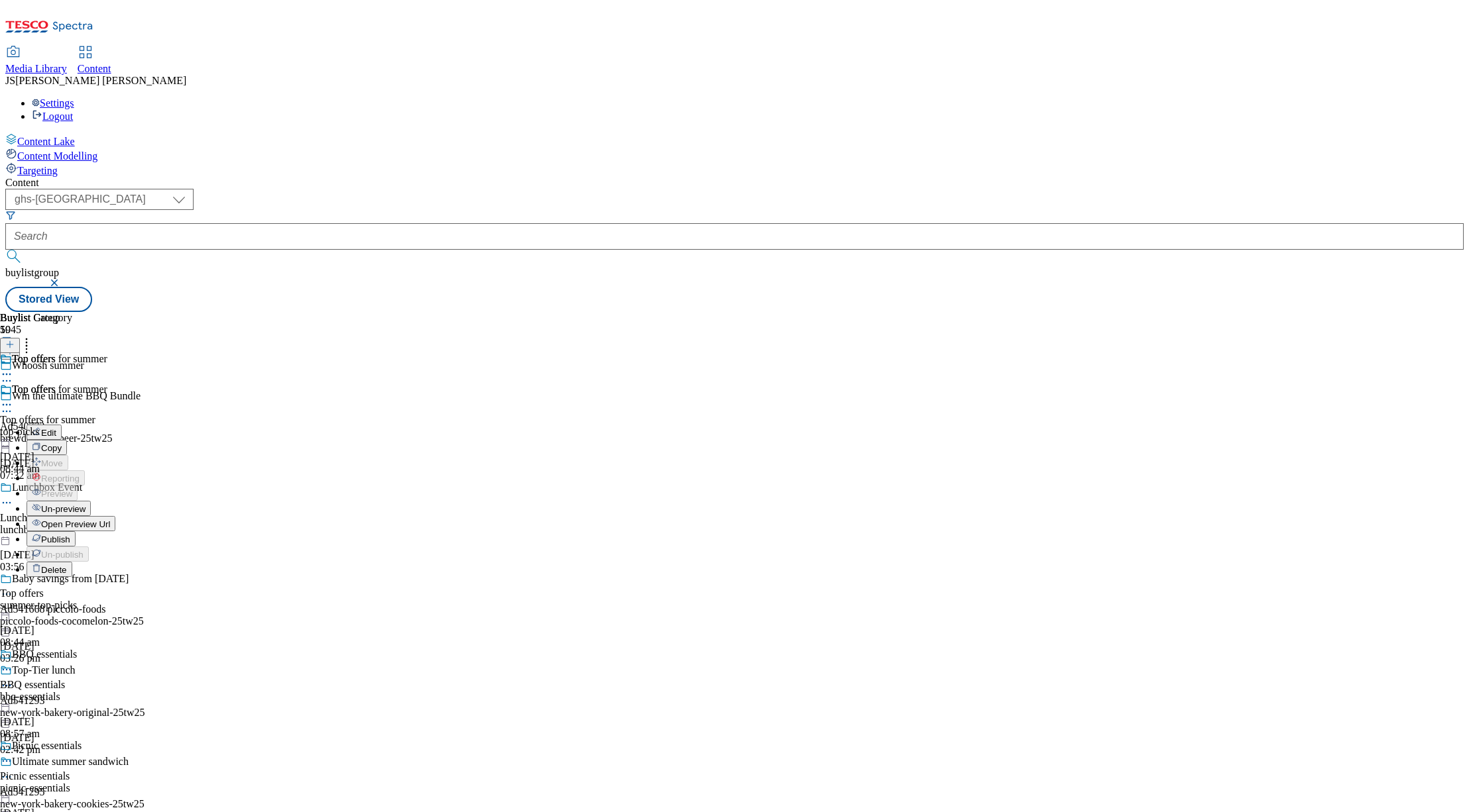
click at [85, 505] on span "Un-preview" at bounding box center [63, 509] width 44 height 10
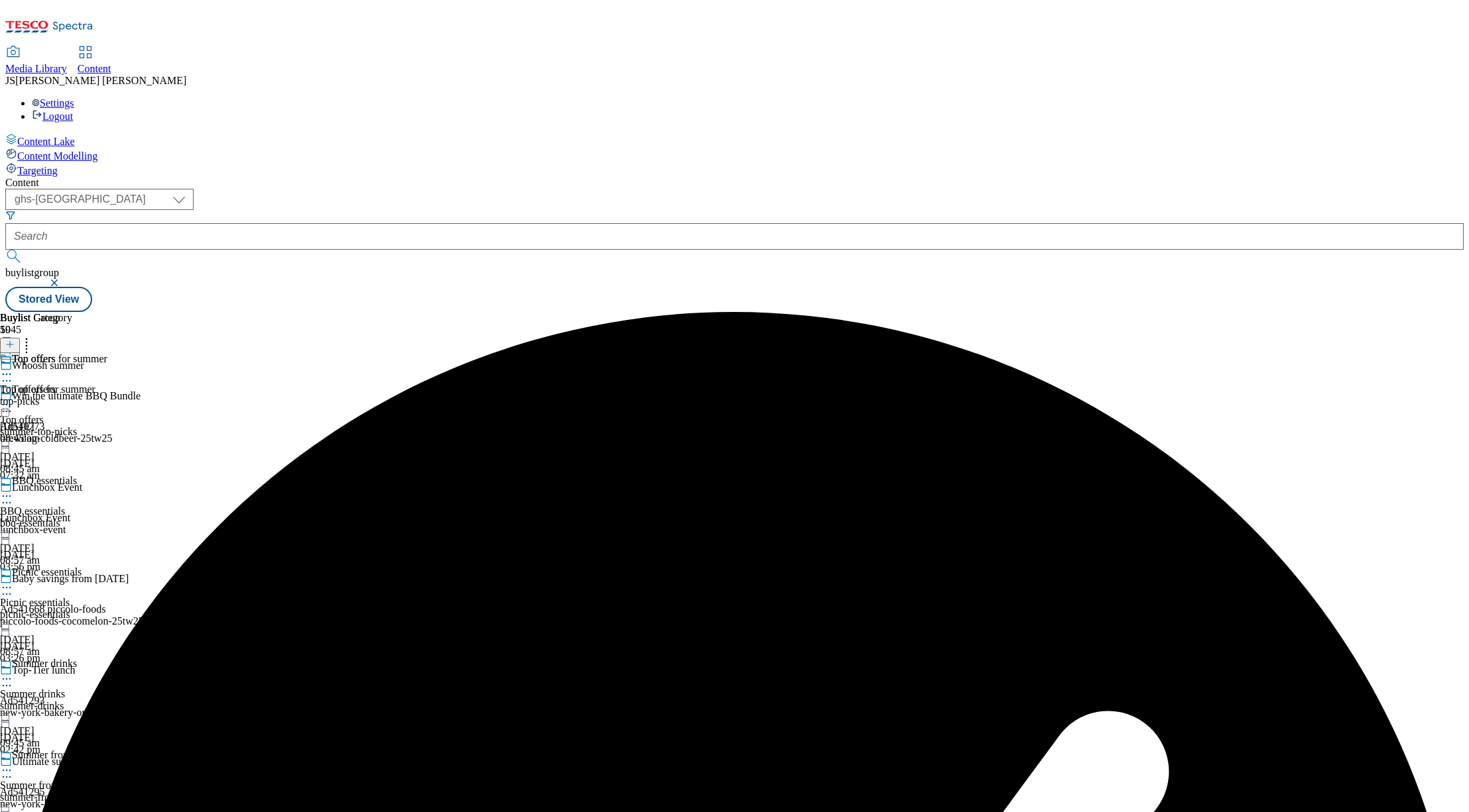
click at [107, 353] on div "Top offers for summer Top offers for summer top-picks 13 Aug 2025 08:45 am" at bounding box center [53, 398] width 107 height 92
click at [15, 340] on icon at bounding box center [10, 345] width 10 height 10
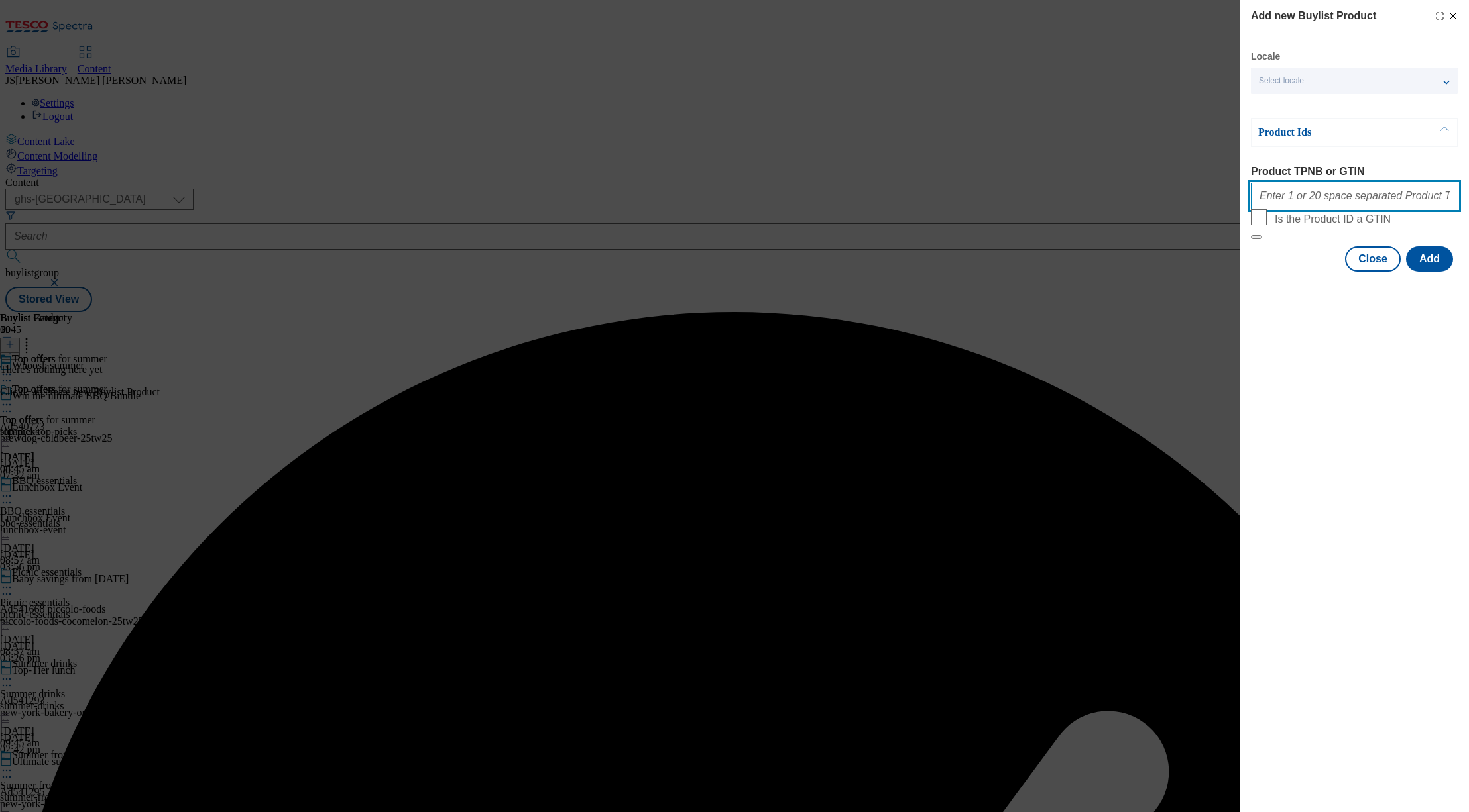
click at [1308, 200] on input "Product TPNB or GTIN" at bounding box center [1354, 195] width 208 height 26
paste input "96103775 62516373 53905272 58289554 89926232 89919609 86436528 53356362 9260704…"
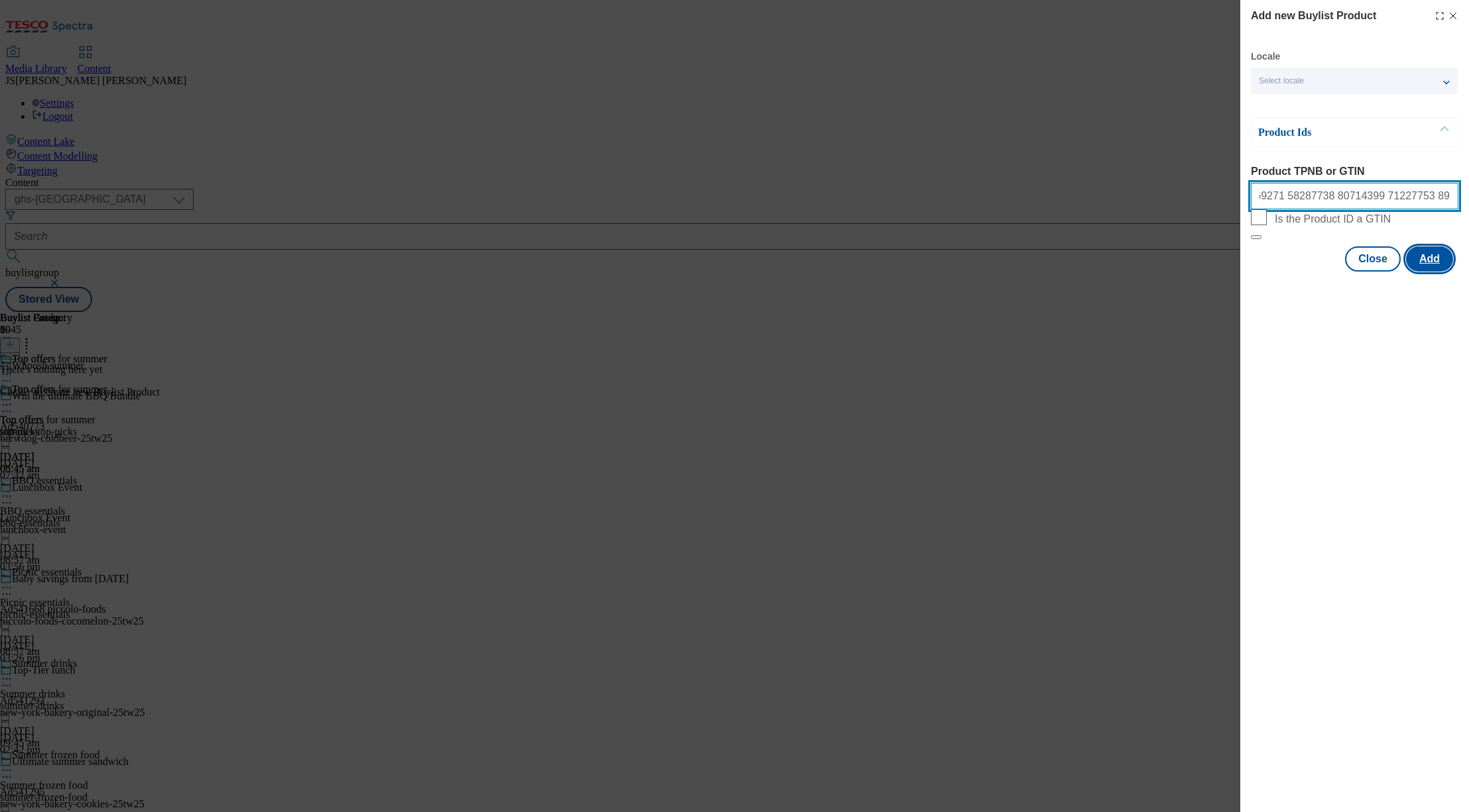
type input "96103775 62516373 53905272 58289554 89926232 89919609 86436528 53356362 9260704…"
click at [1419, 272] on button "Add" at bounding box center [1429, 259] width 47 height 25
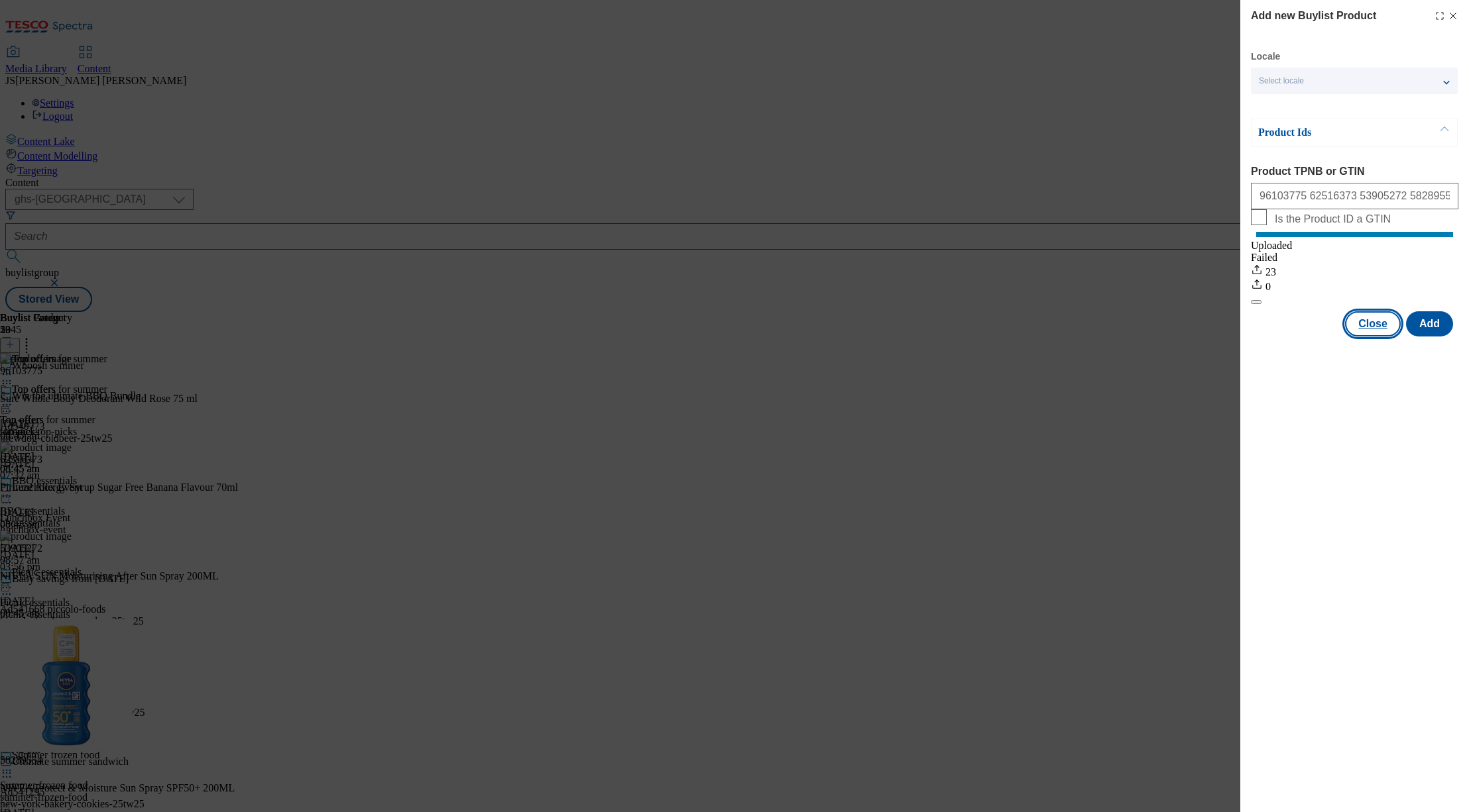
click at [1371, 336] on button "Close" at bounding box center [1373, 324] width 56 height 25
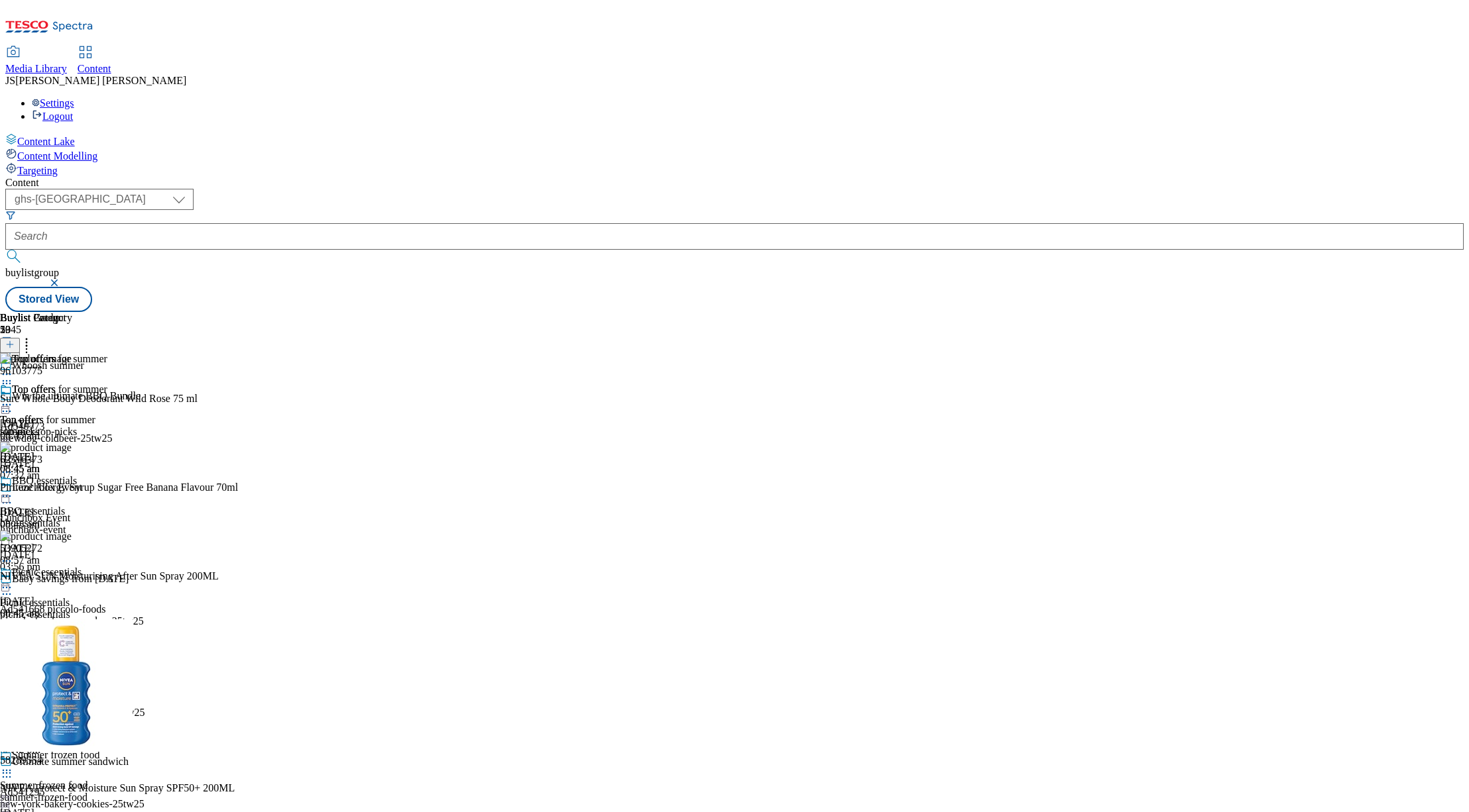
click at [14, 398] on icon at bounding box center [7, 405] width 14 height 14
click at [73, 489] on span "Preview" at bounding box center [56, 494] width 31 height 10
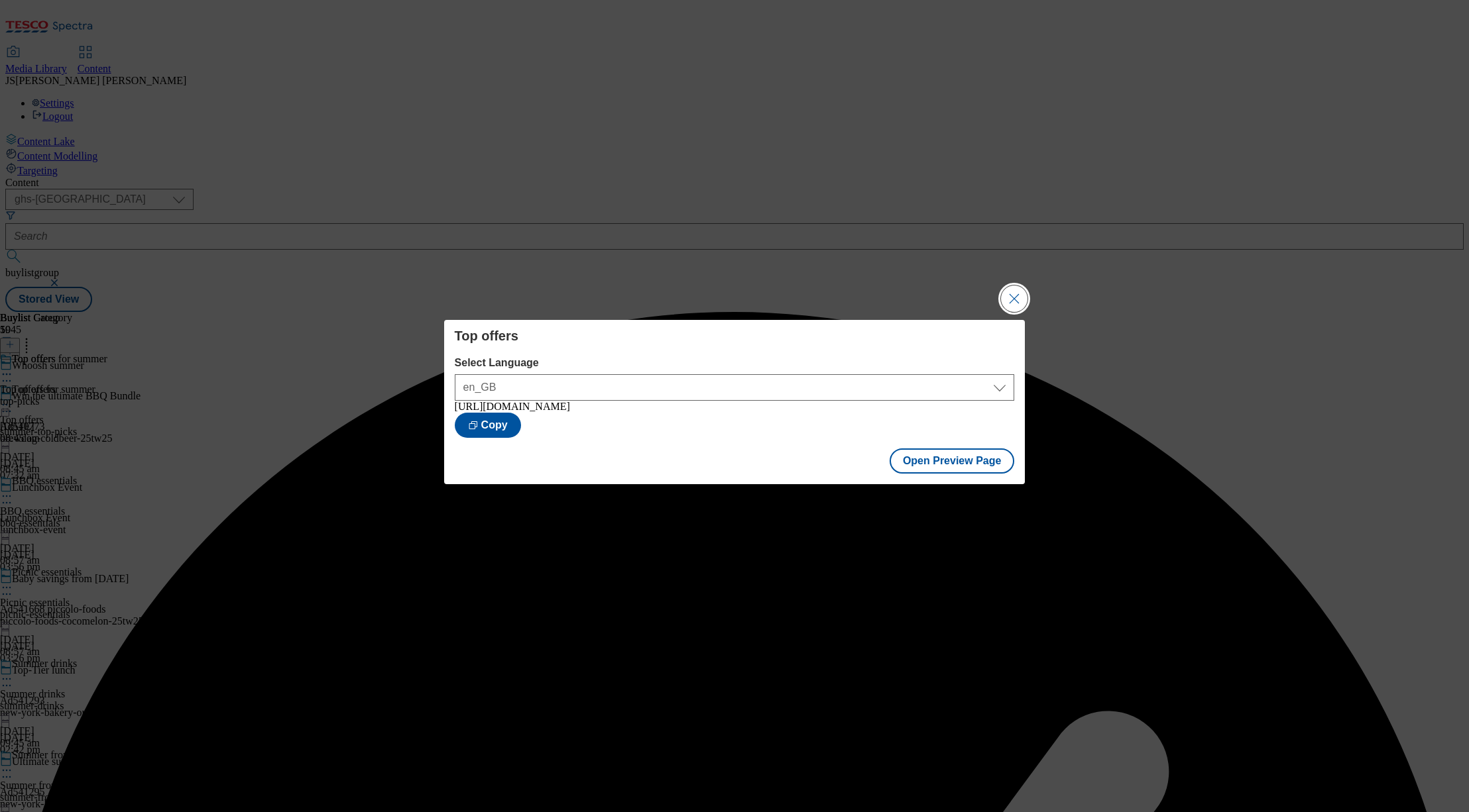
click at [1016, 298] on button "Close Modal" at bounding box center [1014, 298] width 26 height 26
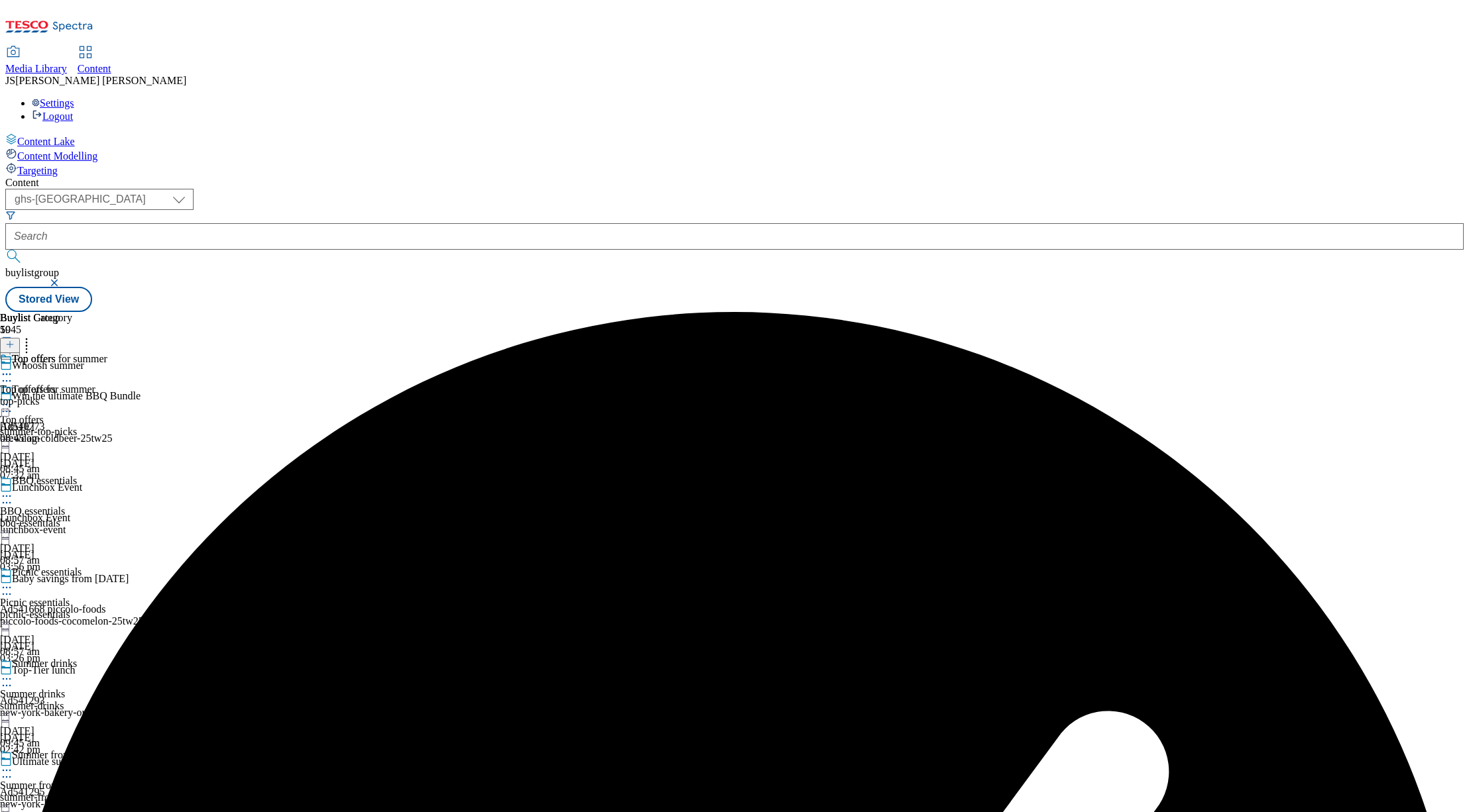
click at [14, 398] on icon at bounding box center [7, 405] width 14 height 14
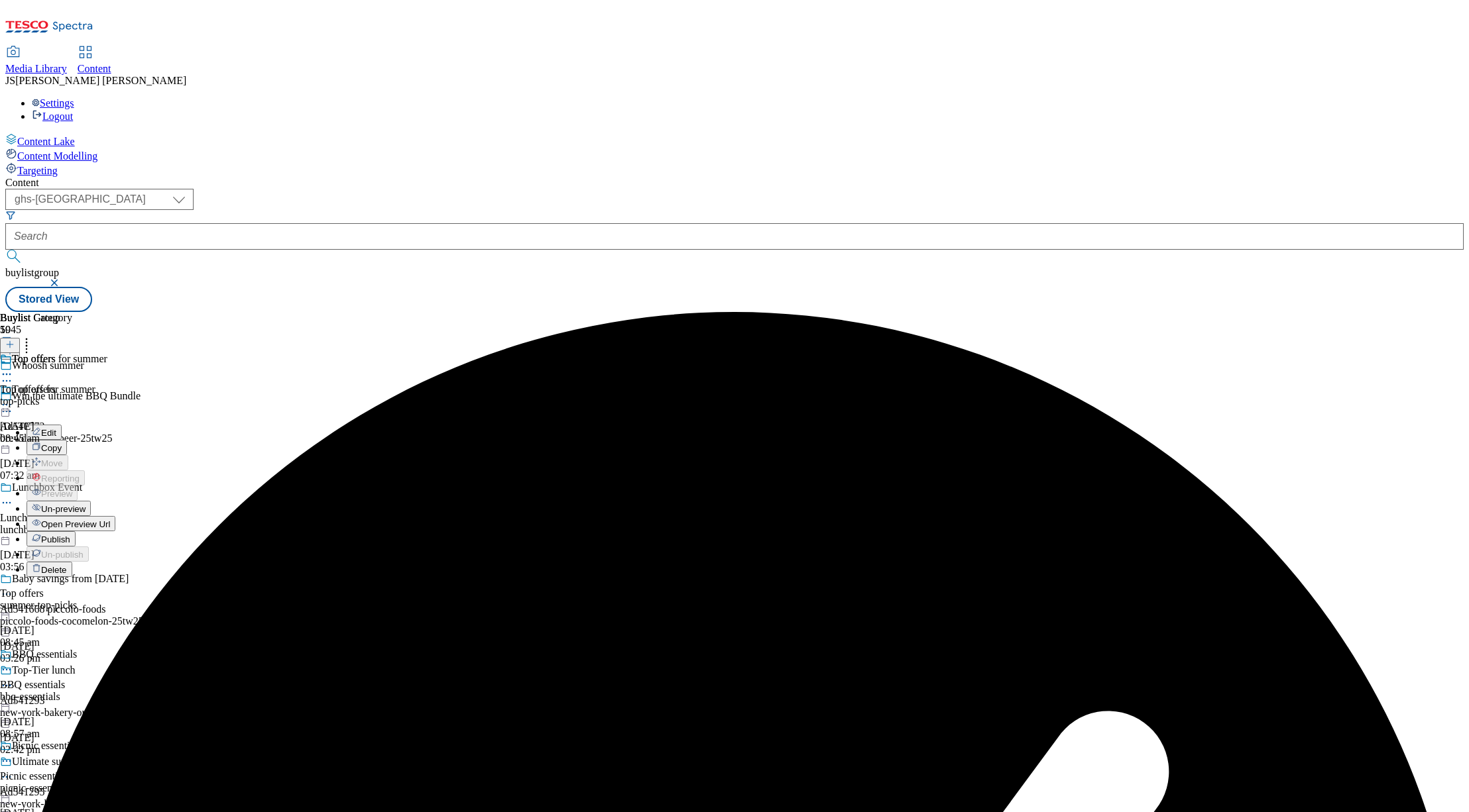
click at [71, 535] on span "Publish" at bounding box center [55, 539] width 29 height 10
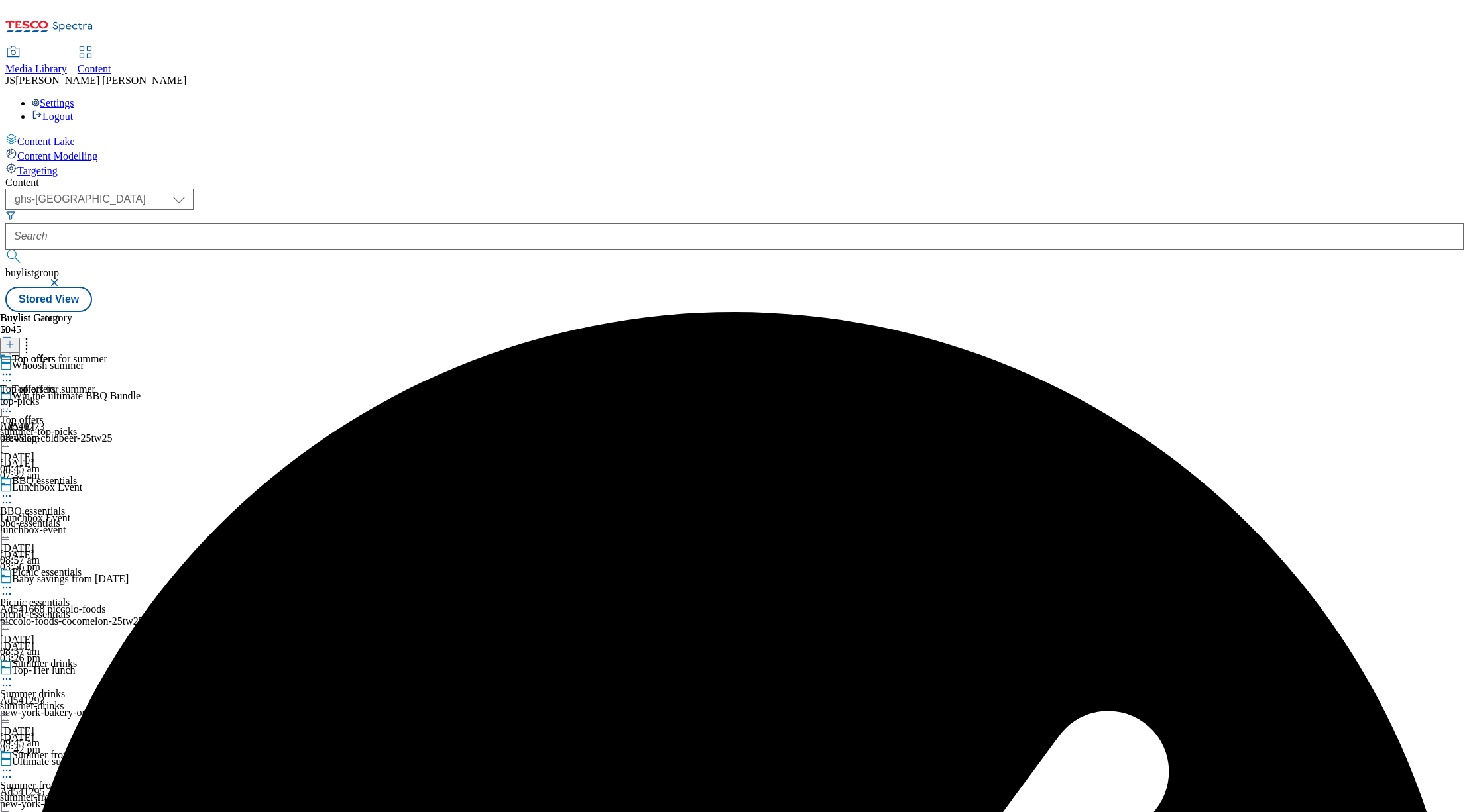
scroll to position [340, 0]
click at [77, 658] on span "Summer drinks" at bounding box center [44, 665] width 65 height 14
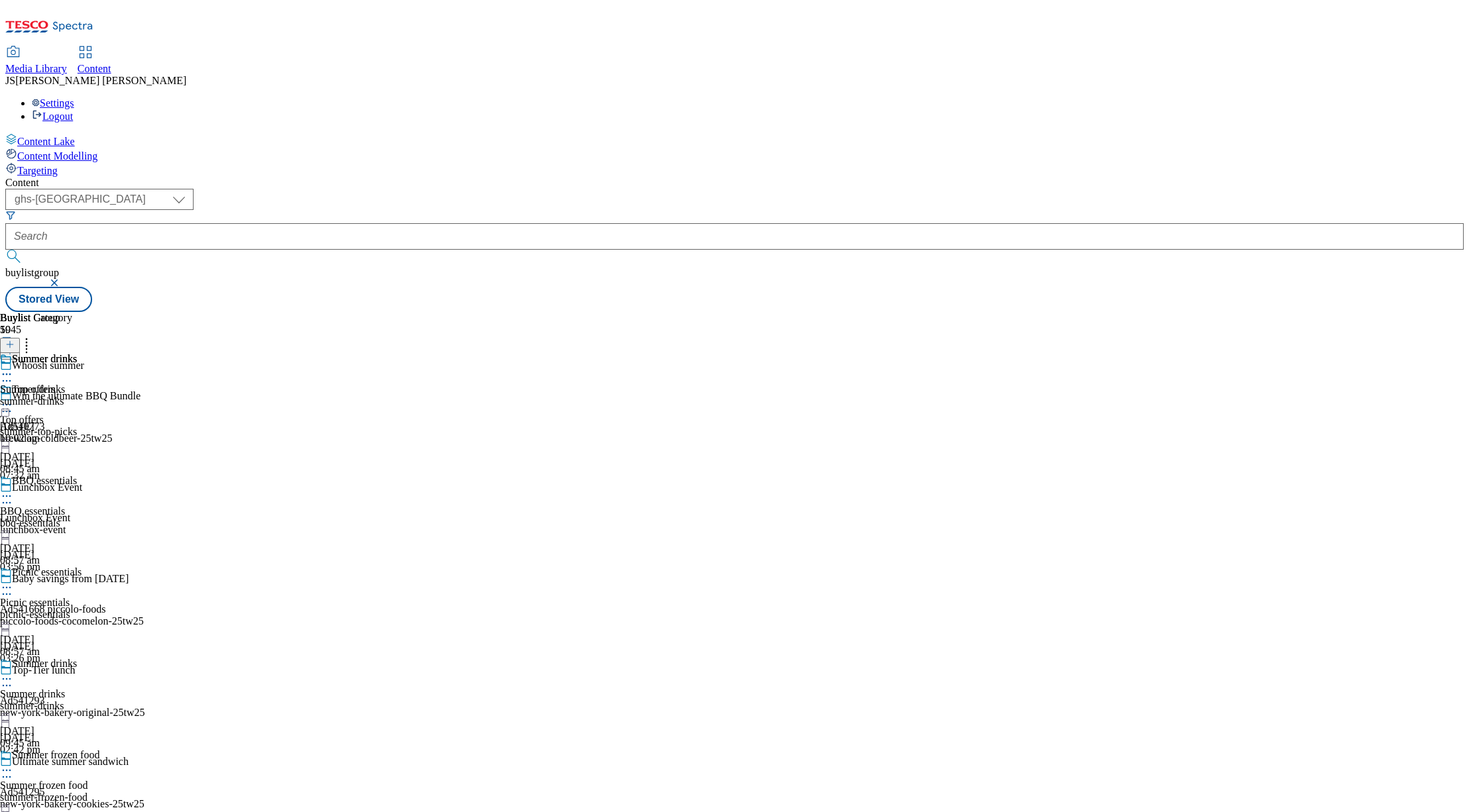
click at [14, 673] on icon at bounding box center [7, 680] width 14 height 14
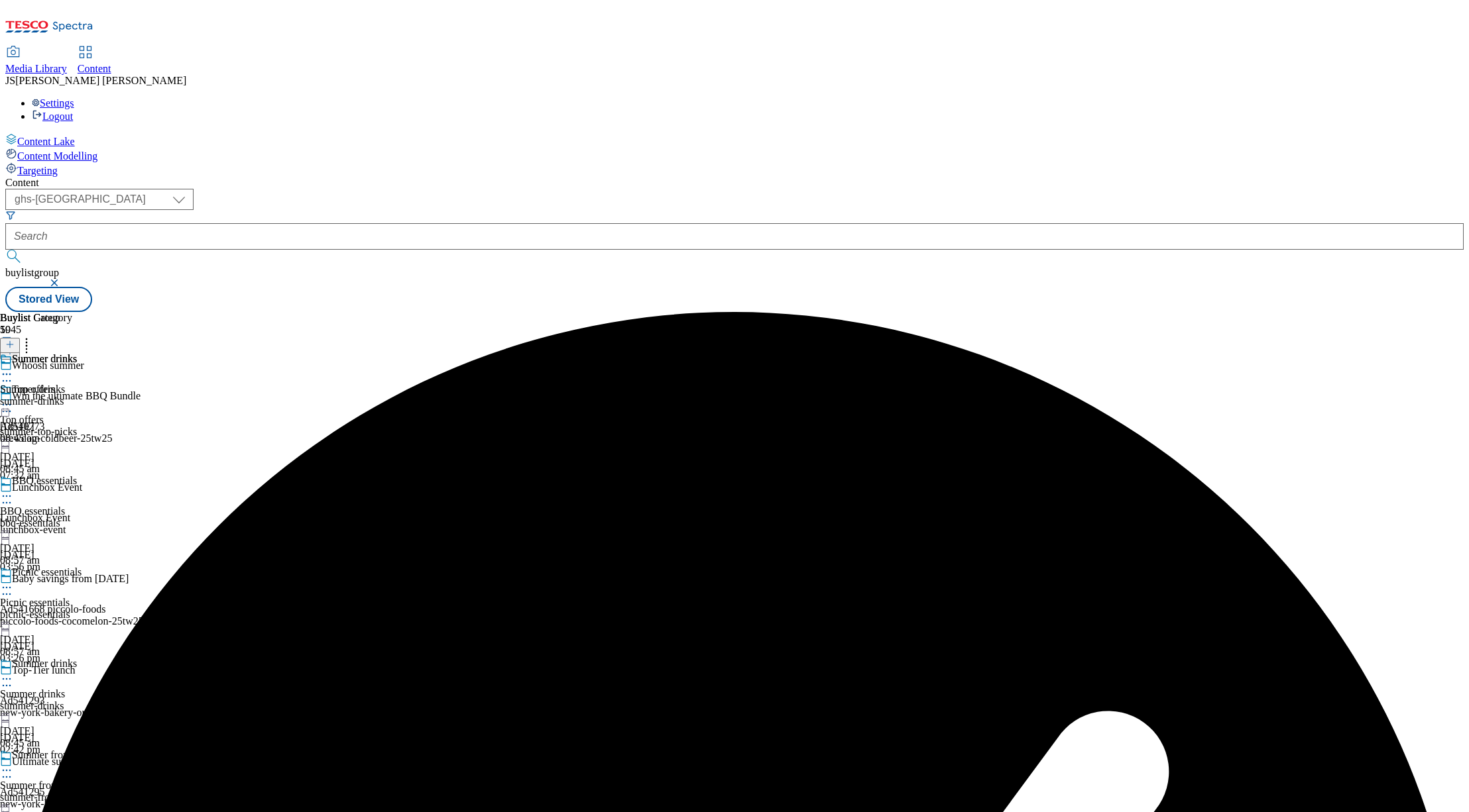
click at [14, 367] on icon at bounding box center [7, 374] width 14 height 14
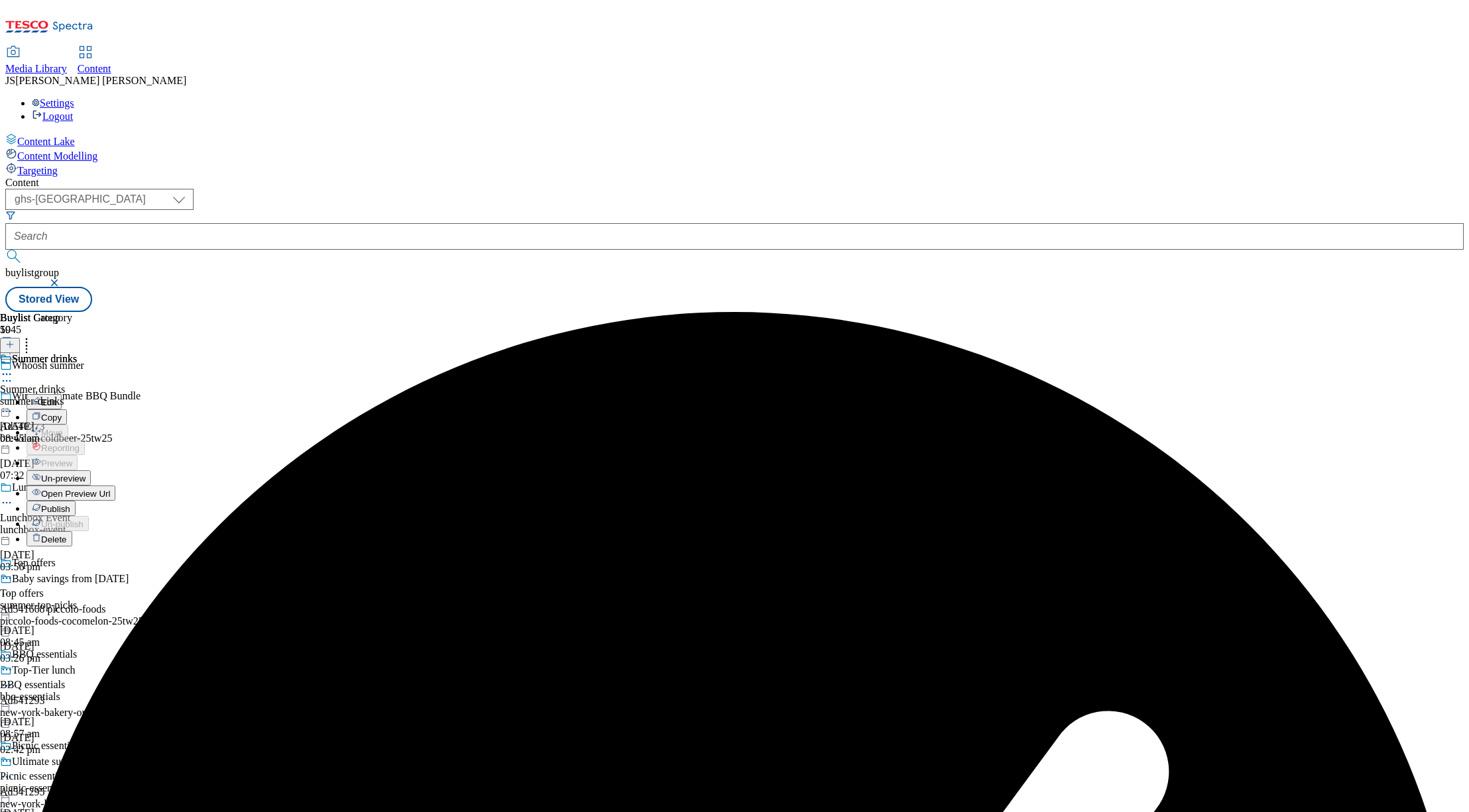
click at [85, 474] on span "Un-preview" at bounding box center [63, 478] width 44 height 10
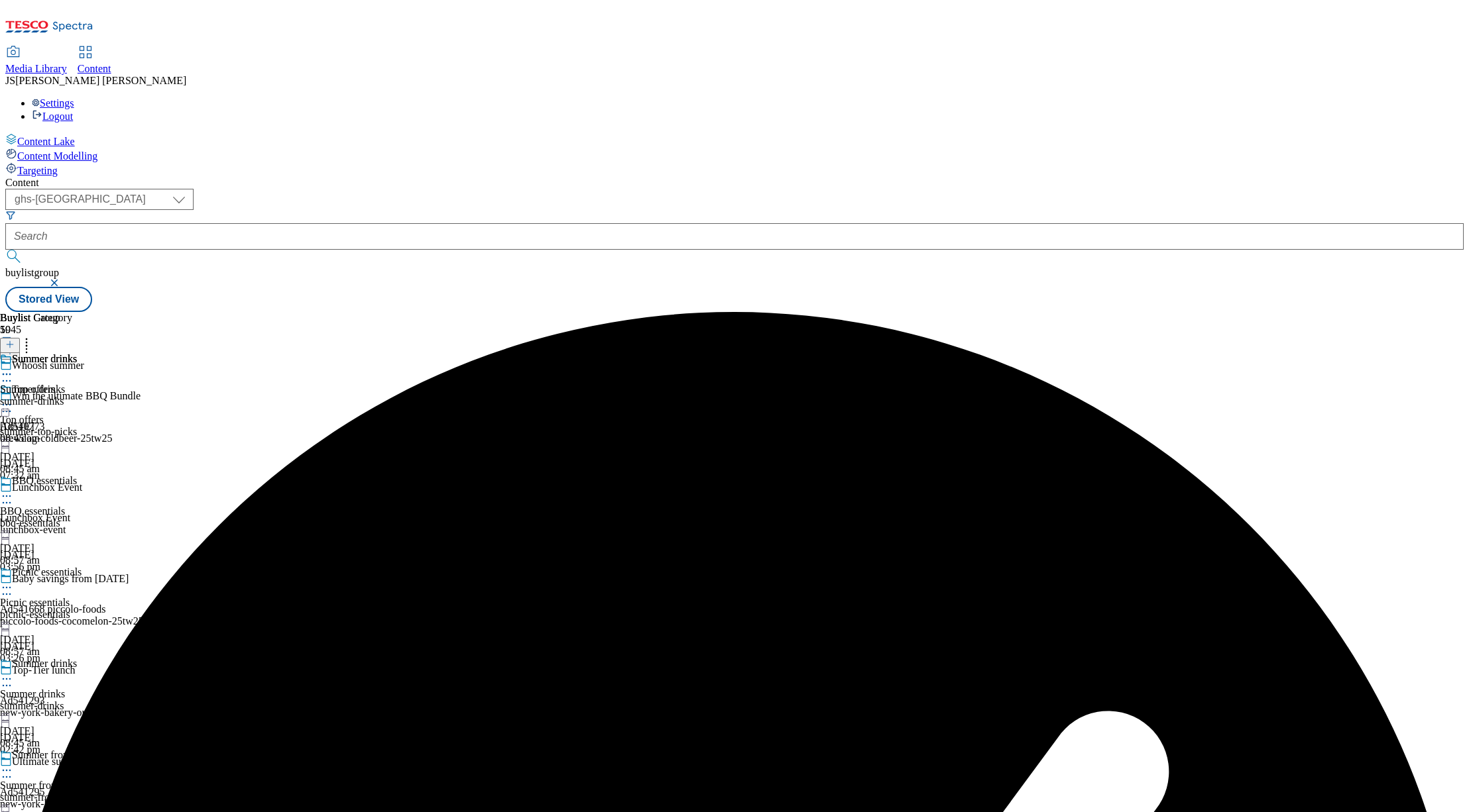
click at [77, 395] on div "summer-drinks" at bounding box center [39, 401] width 77 height 12
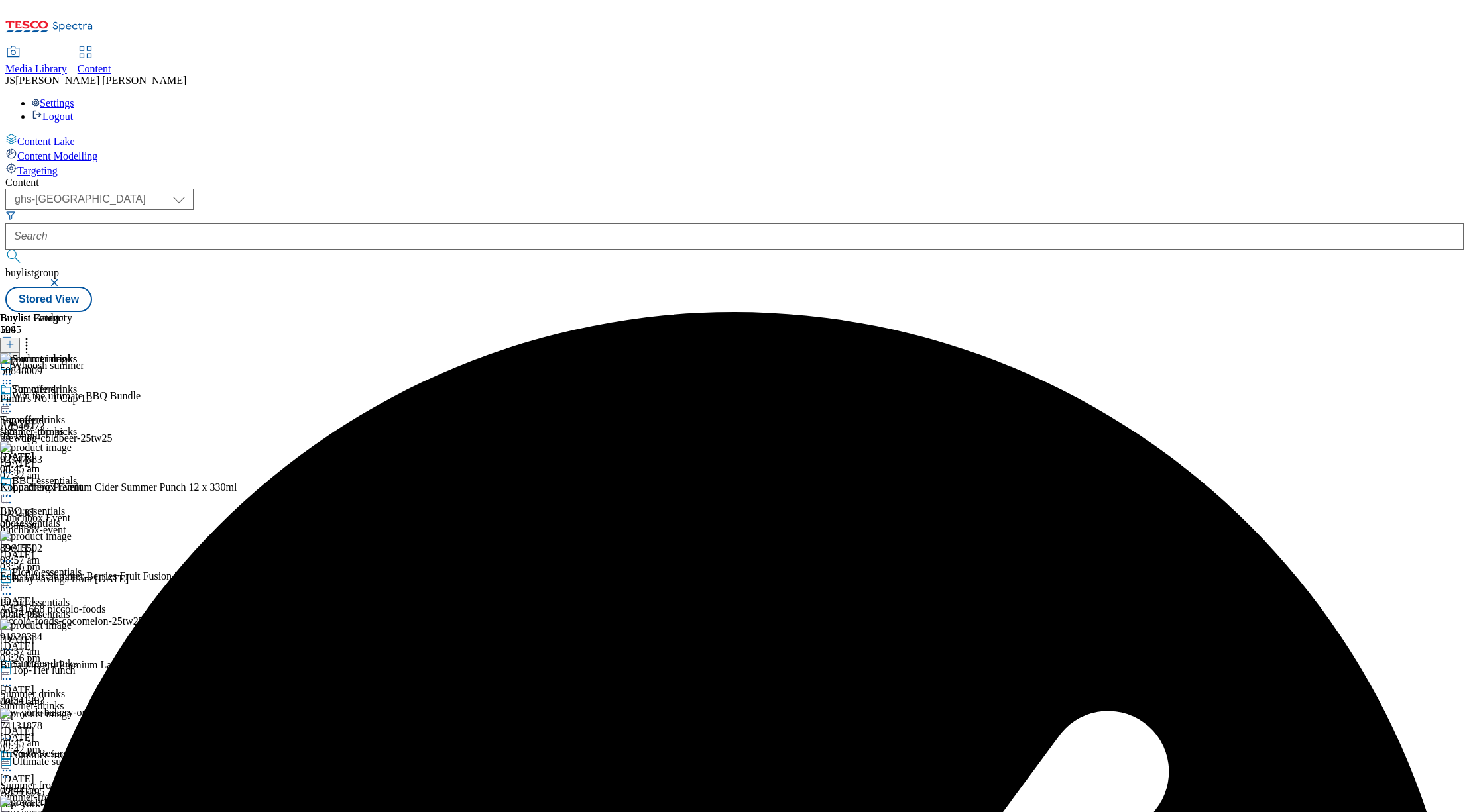
click at [15, 340] on icon at bounding box center [10, 345] width 10 height 10
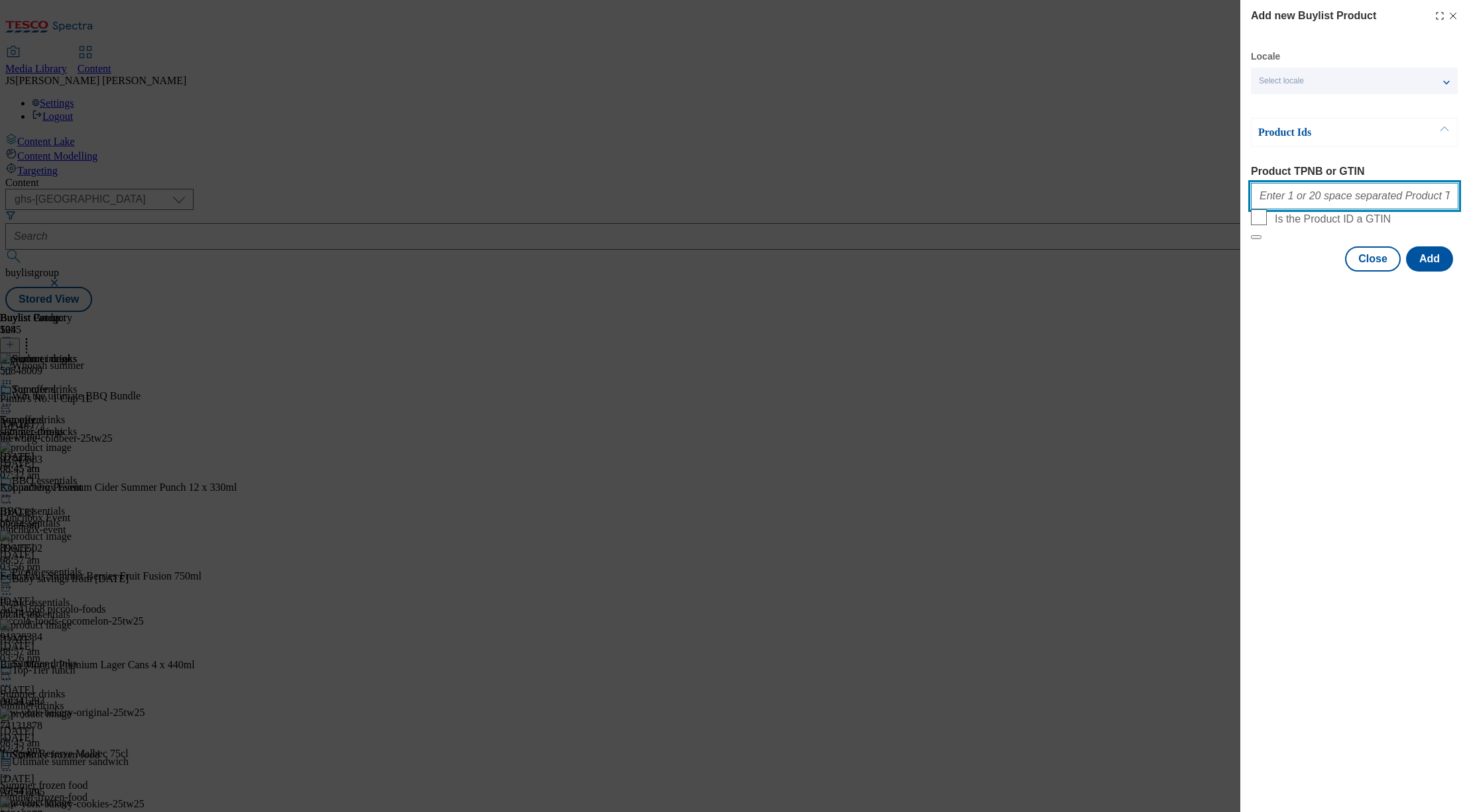
click at [1273, 200] on input "Product TPNB or GTIN" at bounding box center [1354, 195] width 208 height 26
paste input "74131878 50343779 50869065 92747883 88302079 63784035 50493543 73588004 5431337…"
type input "74131878 50343779 50869065 92747883 88302079 63784035 50493543 73588004 5431337…"
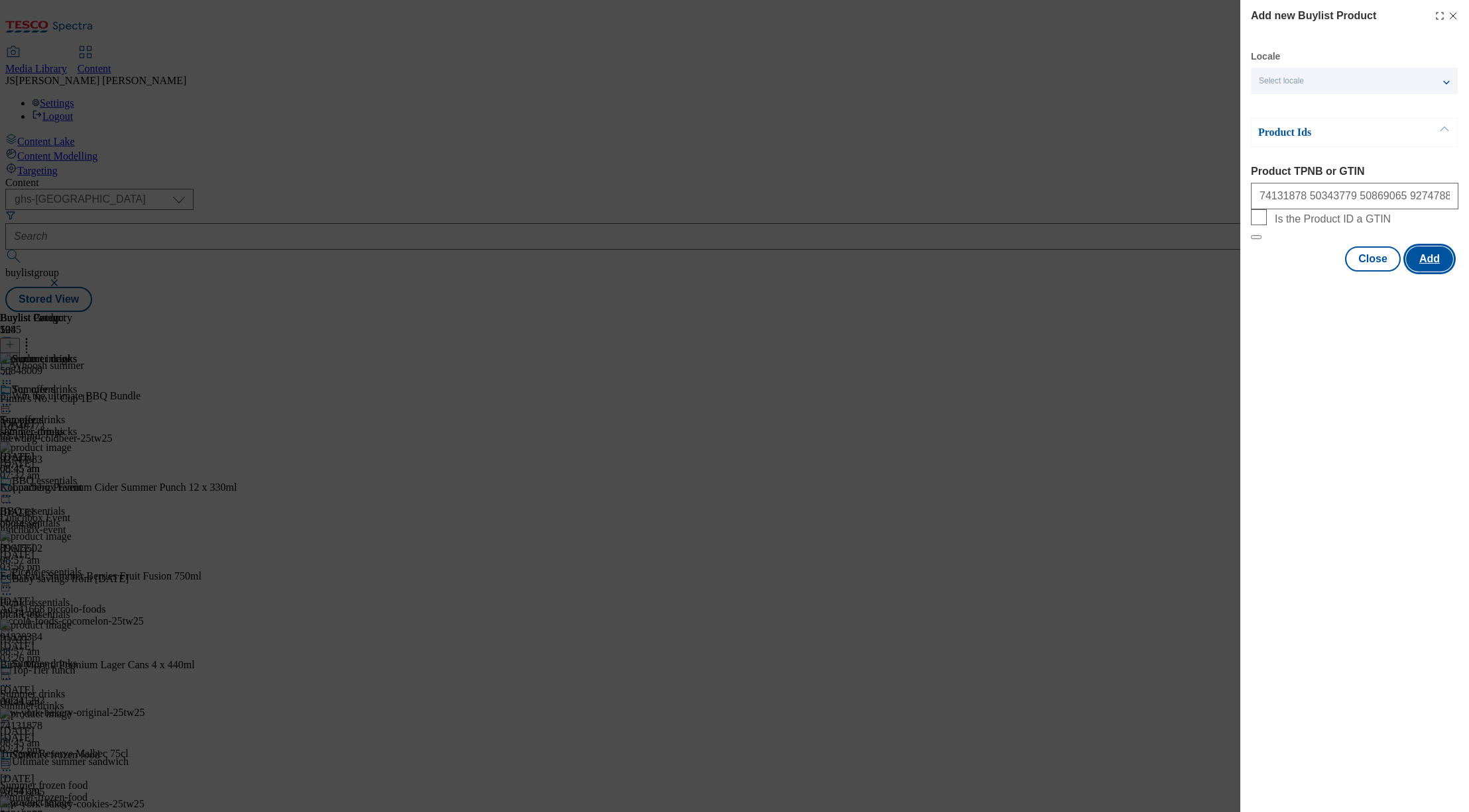
click at [1426, 272] on button "Add" at bounding box center [1429, 259] width 47 height 25
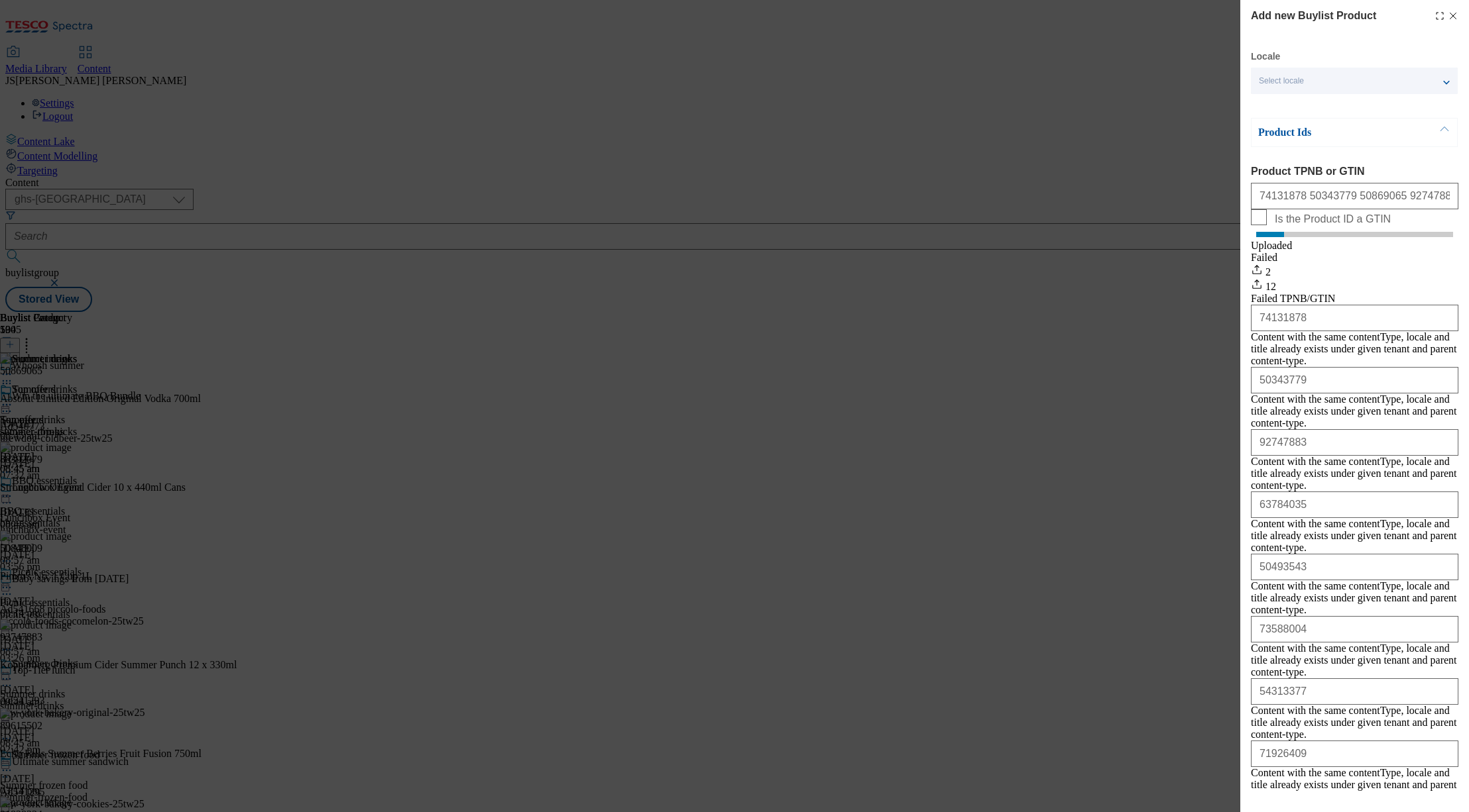
scroll to position [203, 0]
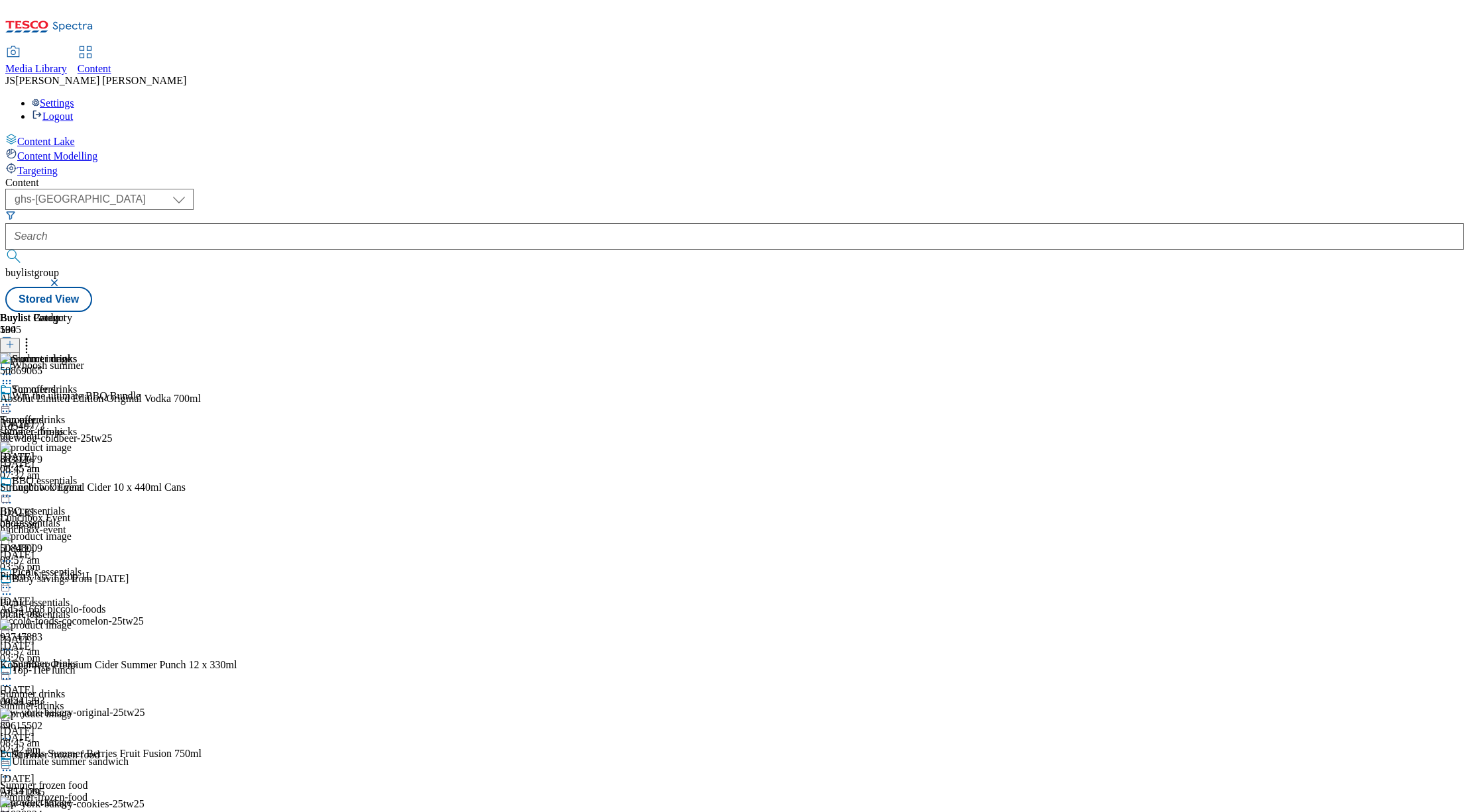
click at [33, 336] on icon at bounding box center [27, 343] width 14 height 14
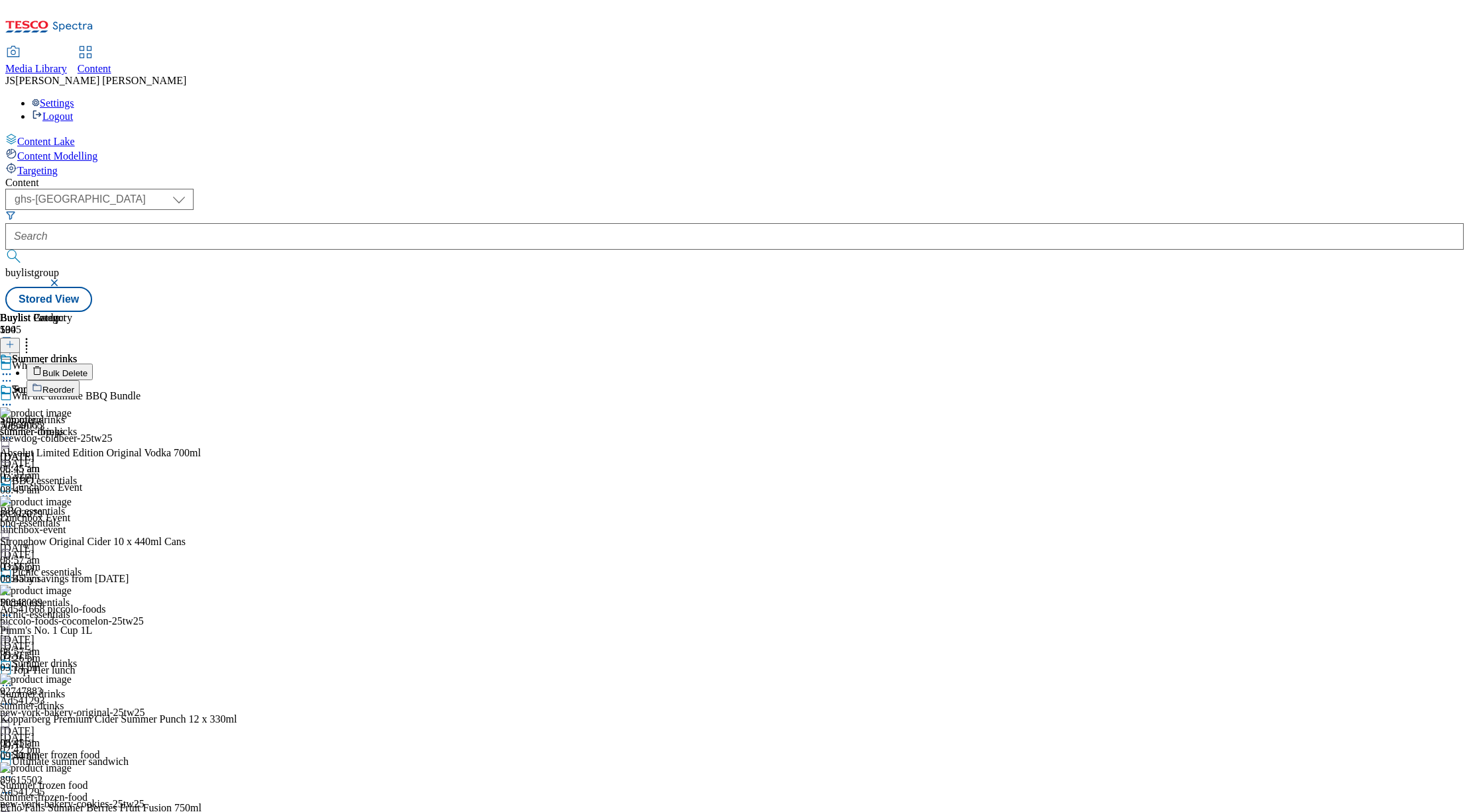
click at [74, 385] on span "Reorder" at bounding box center [58, 390] width 32 height 10
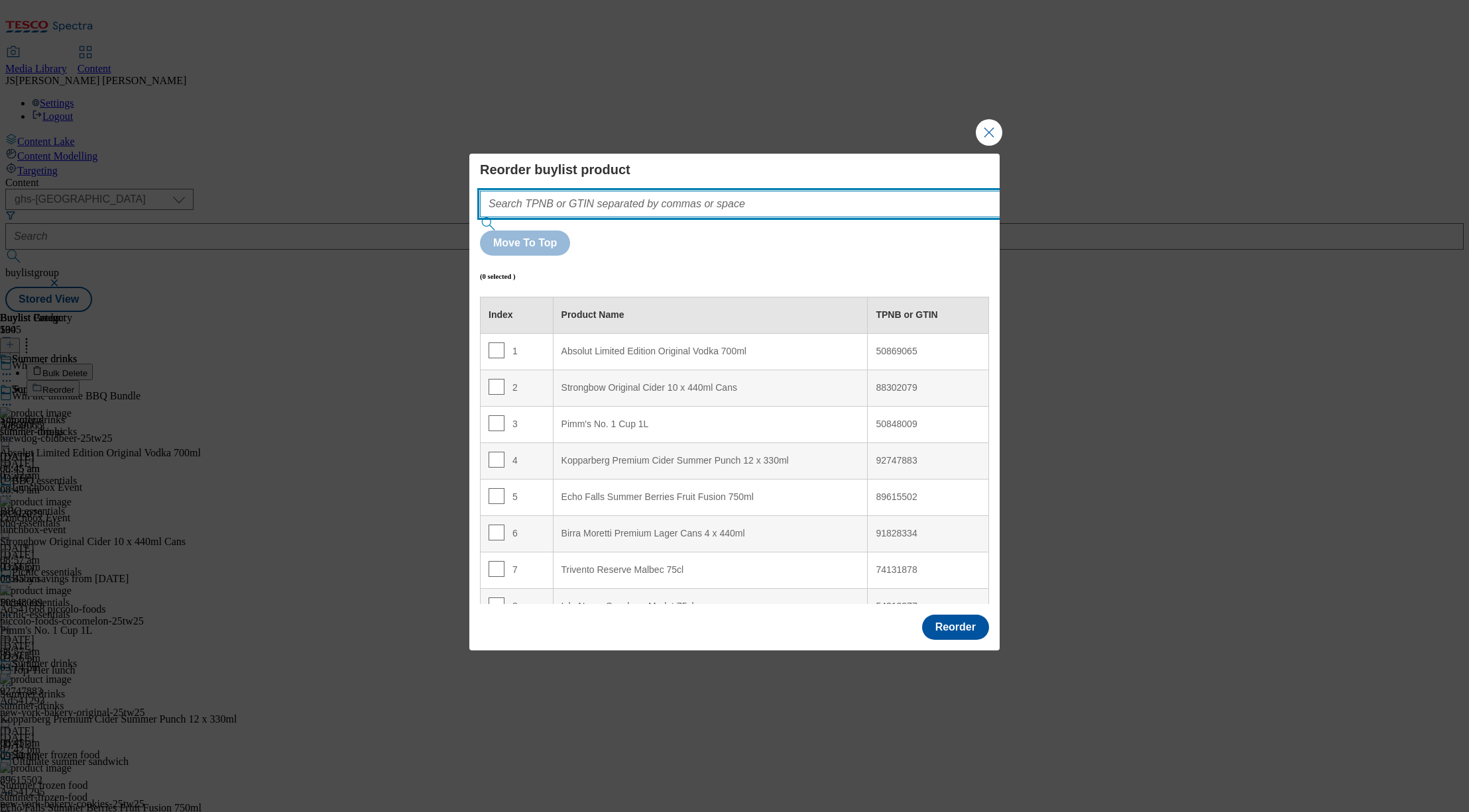
click at [616, 218] on input "Modal" at bounding box center [759, 203] width 560 height 26
paste input "74131878 50343779 50869065 92747883 88302079 63784035 50493543 73588004 5431337…"
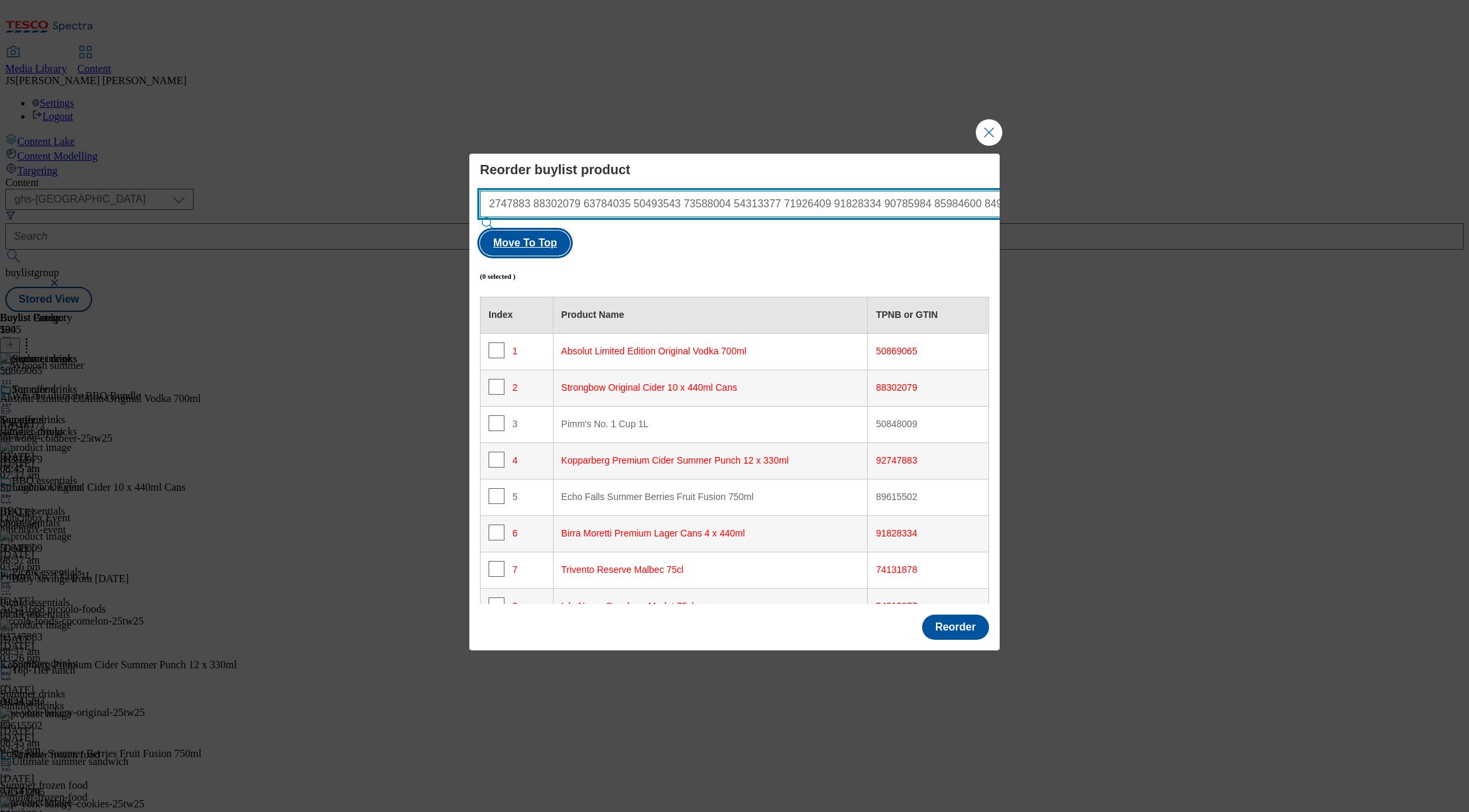
type input "74131878 50343779 50869065 92747883 88302079 63784035 50493543 73588004 5431337…"
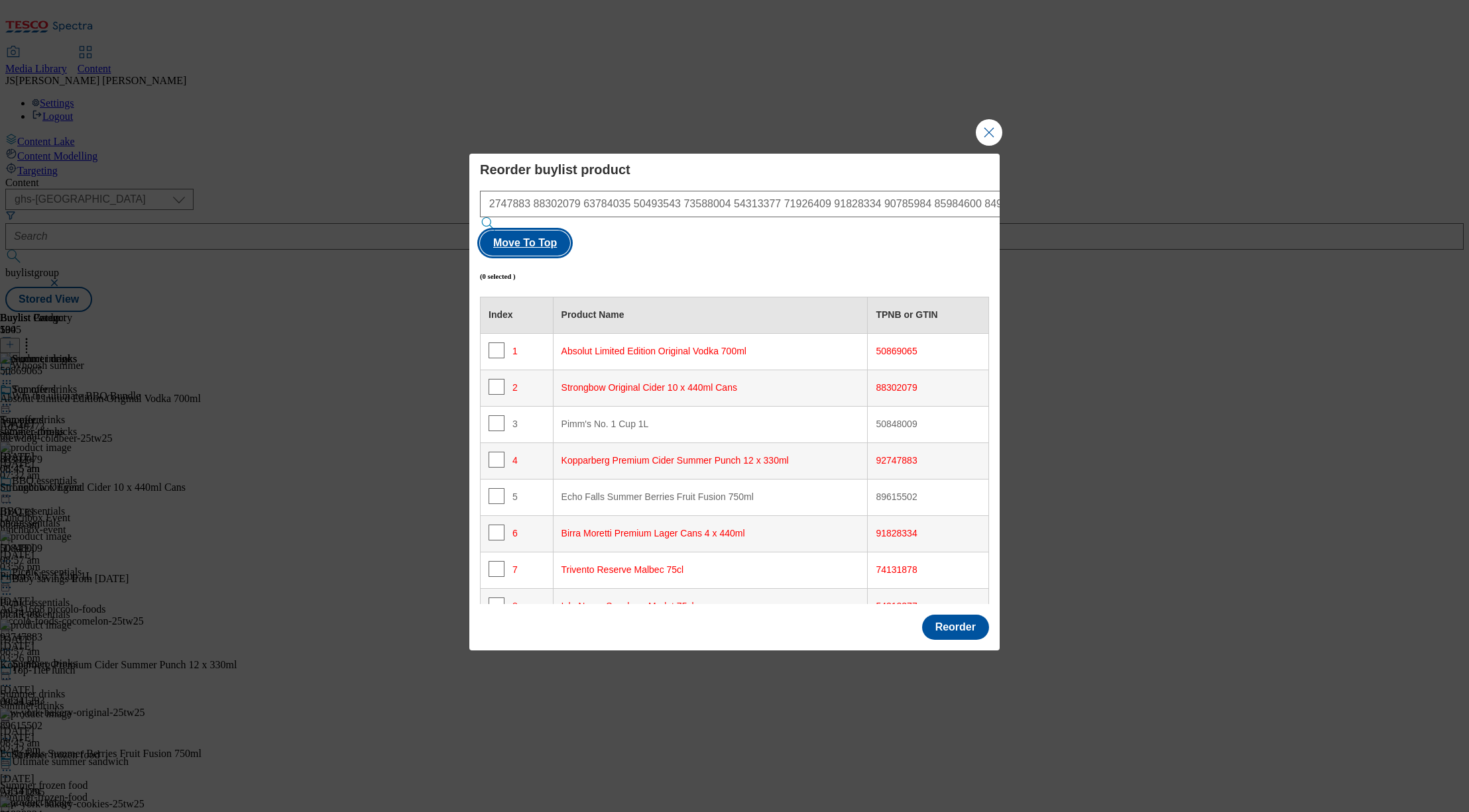
scroll to position [0, 0]
click at [570, 237] on button "Move To Top" at bounding box center [524, 244] width 90 height 25
checkbox input "true"
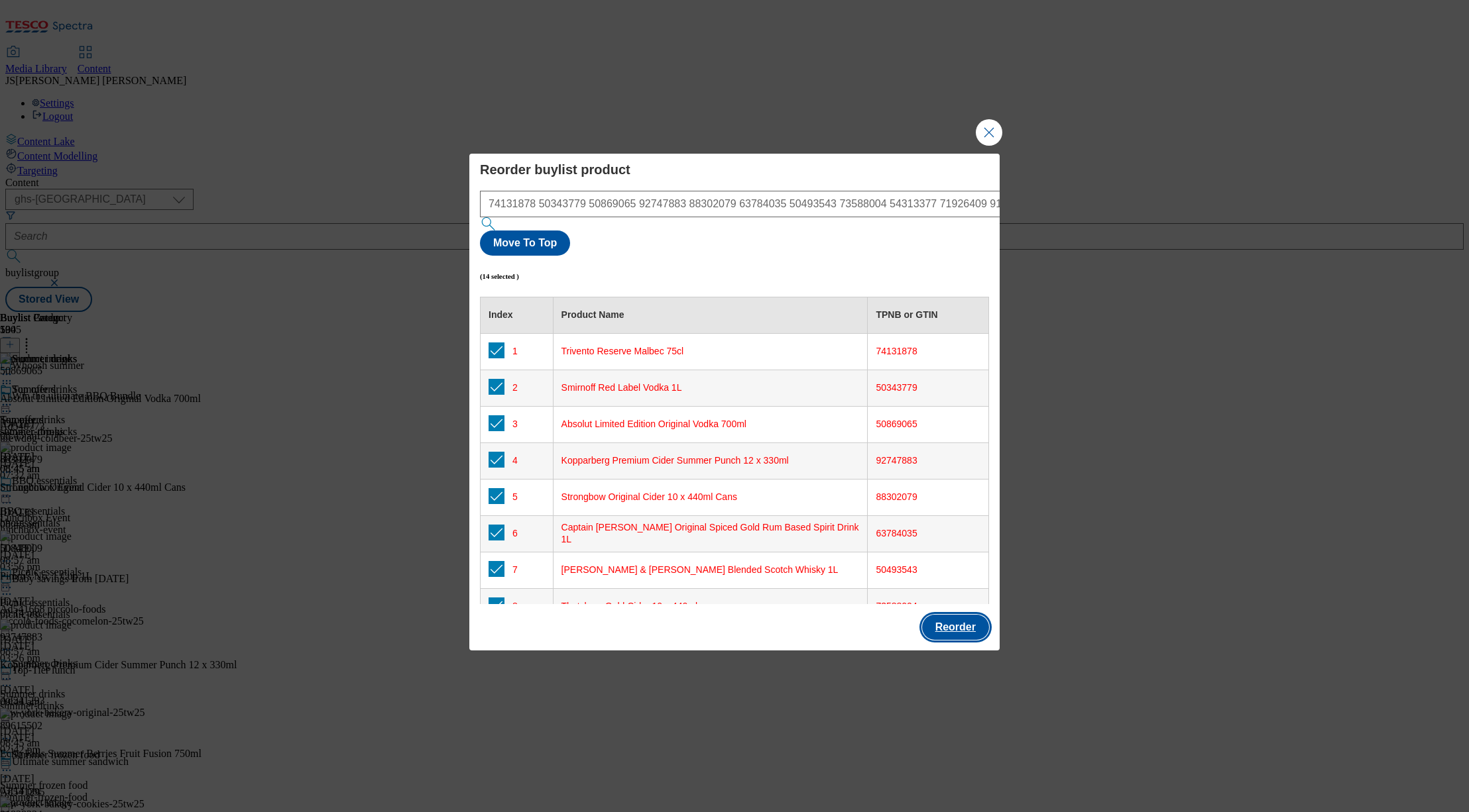
click at [951, 615] on button "Reorder" at bounding box center [955, 627] width 67 height 25
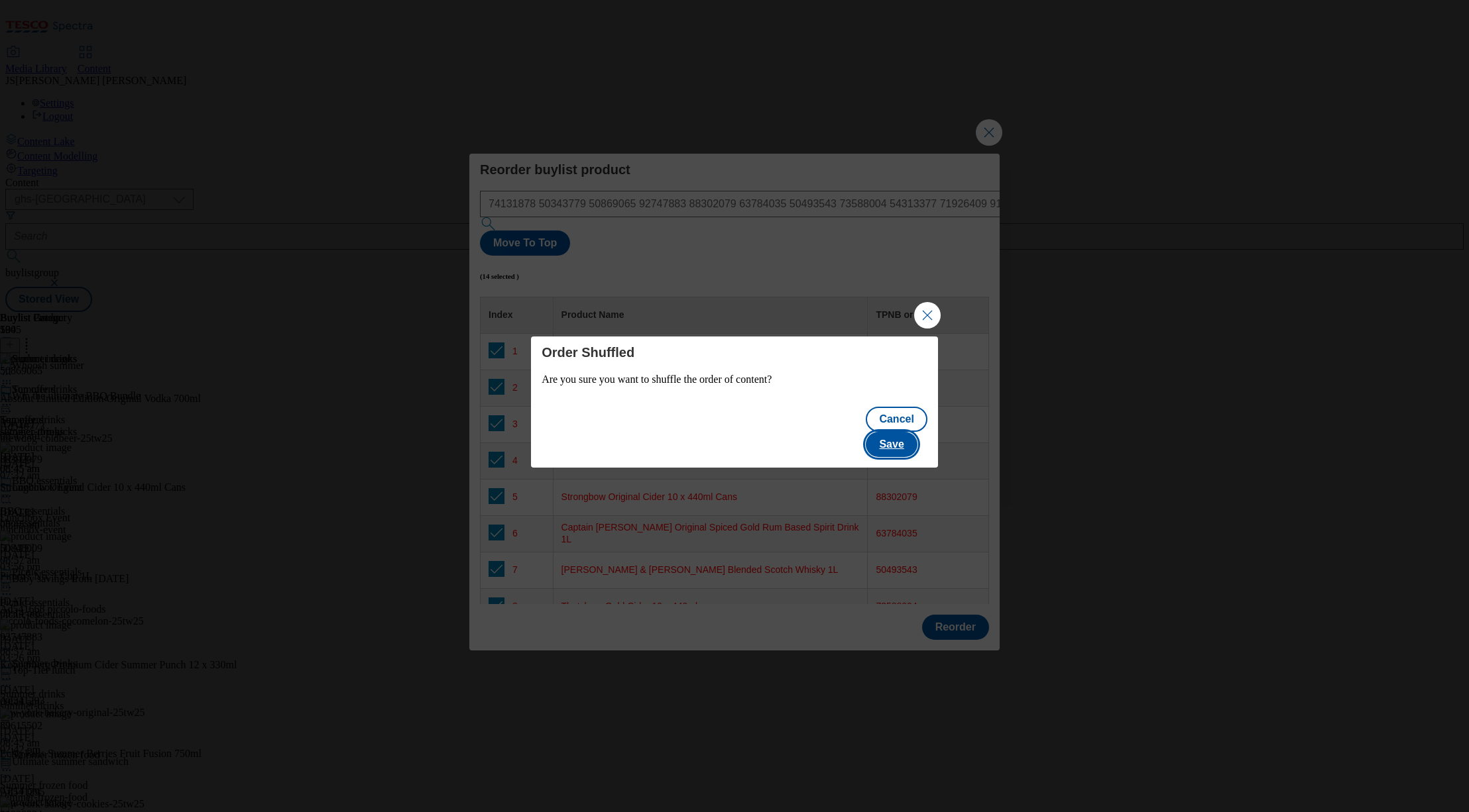
click at [898, 434] on button "Save" at bounding box center [891, 445] width 51 height 25
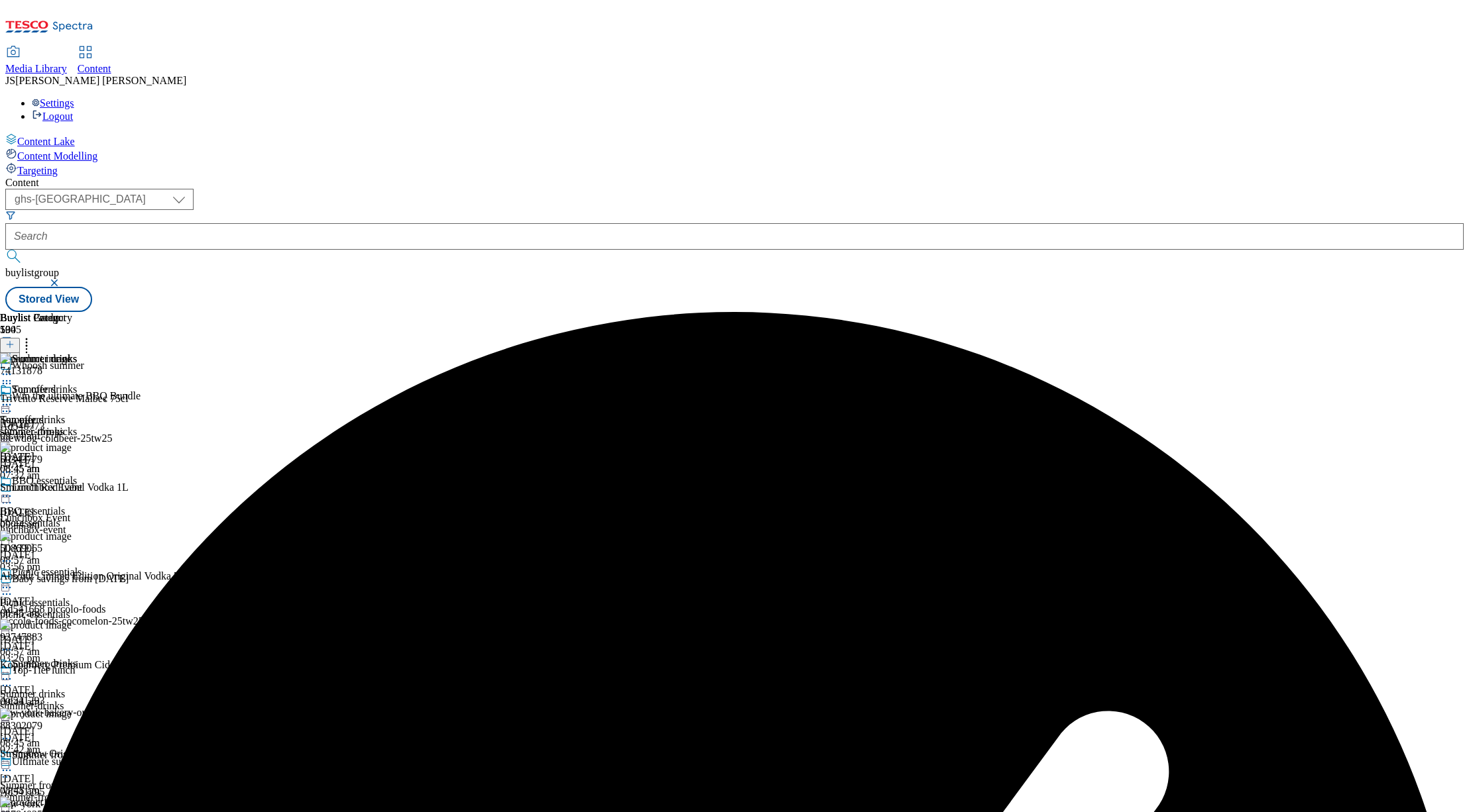
click at [14, 367] on icon at bounding box center [7, 374] width 14 height 14
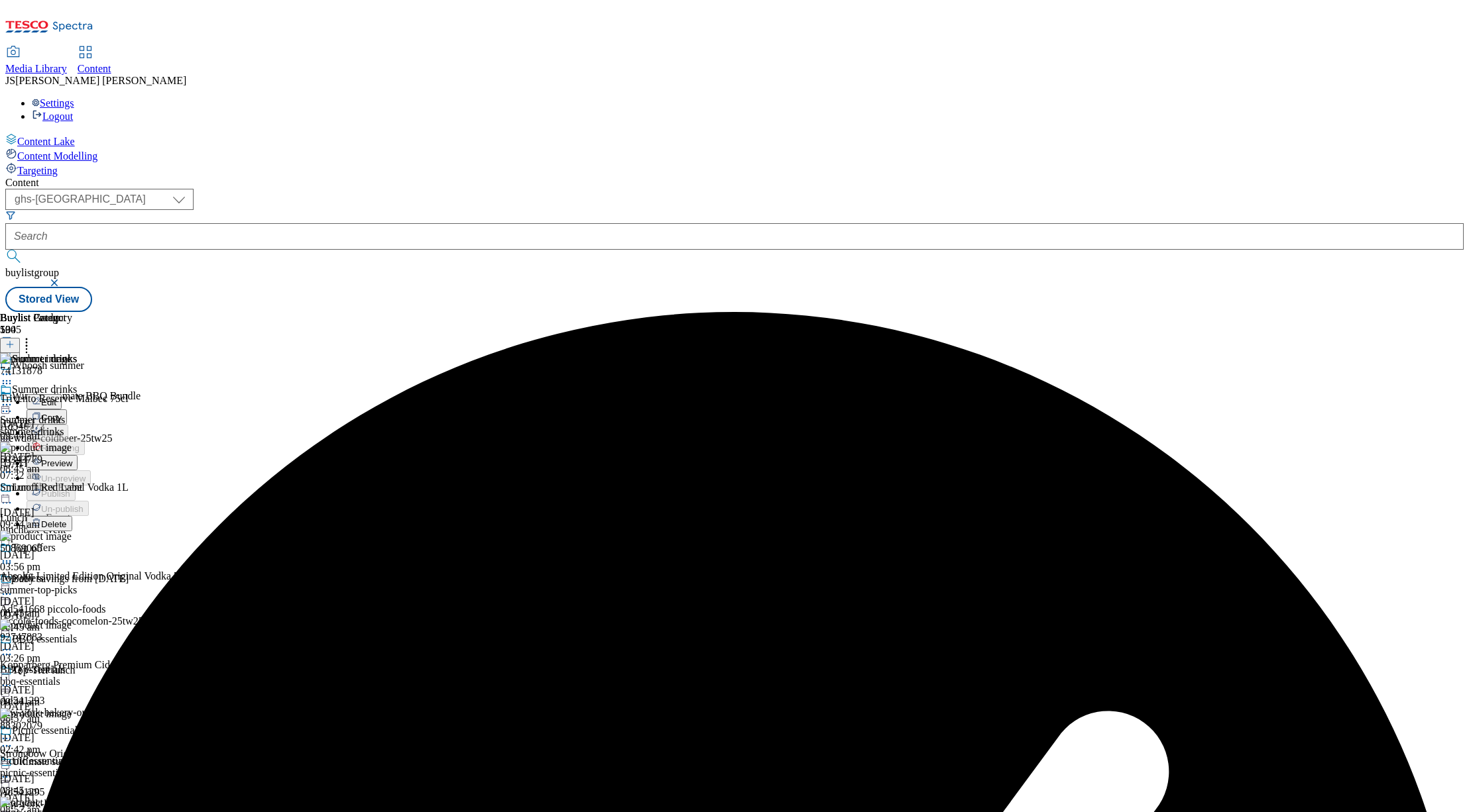
click at [73, 458] on span "Preview" at bounding box center [56, 463] width 31 height 10
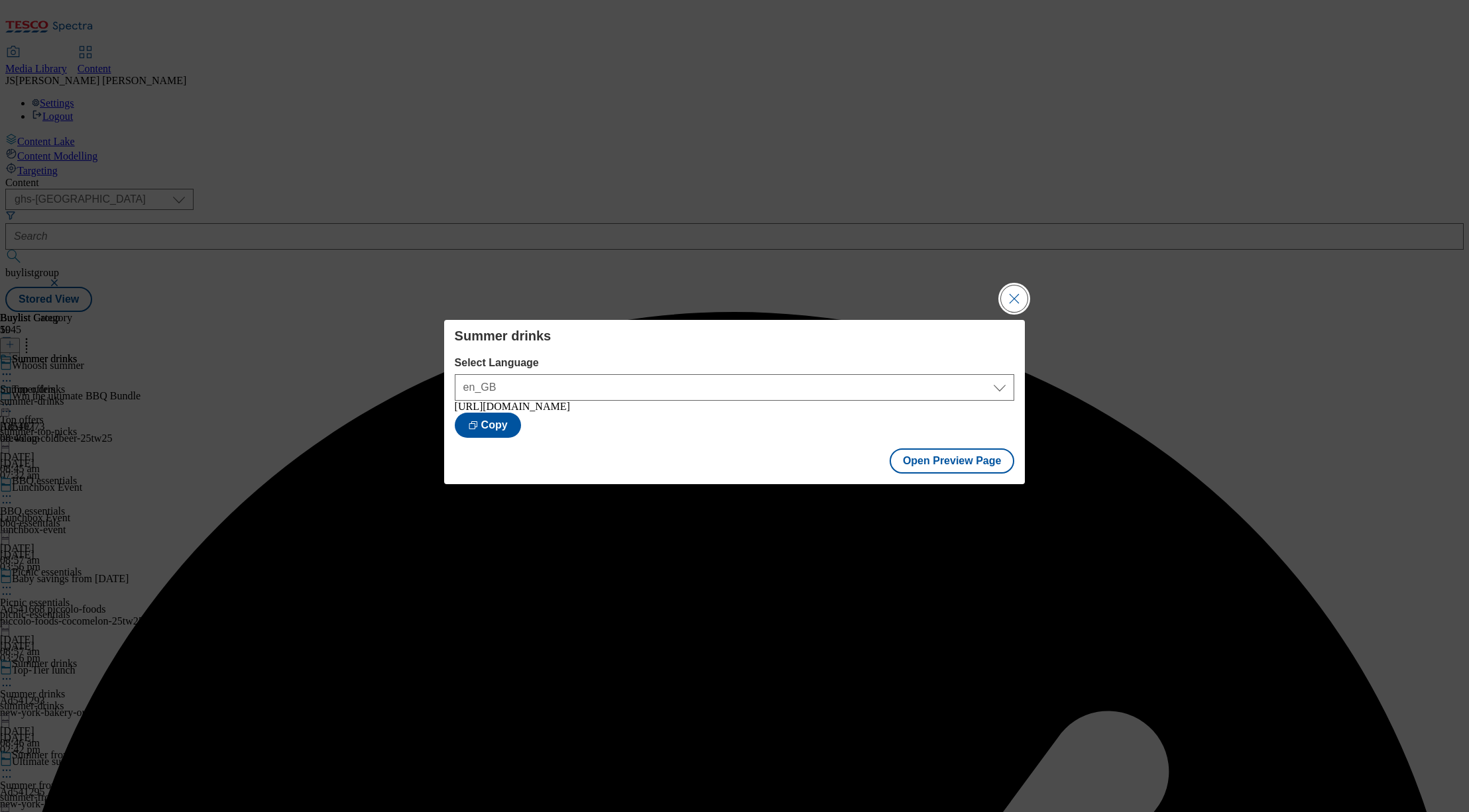
click at [1018, 289] on button "Close Modal" at bounding box center [1014, 298] width 26 height 26
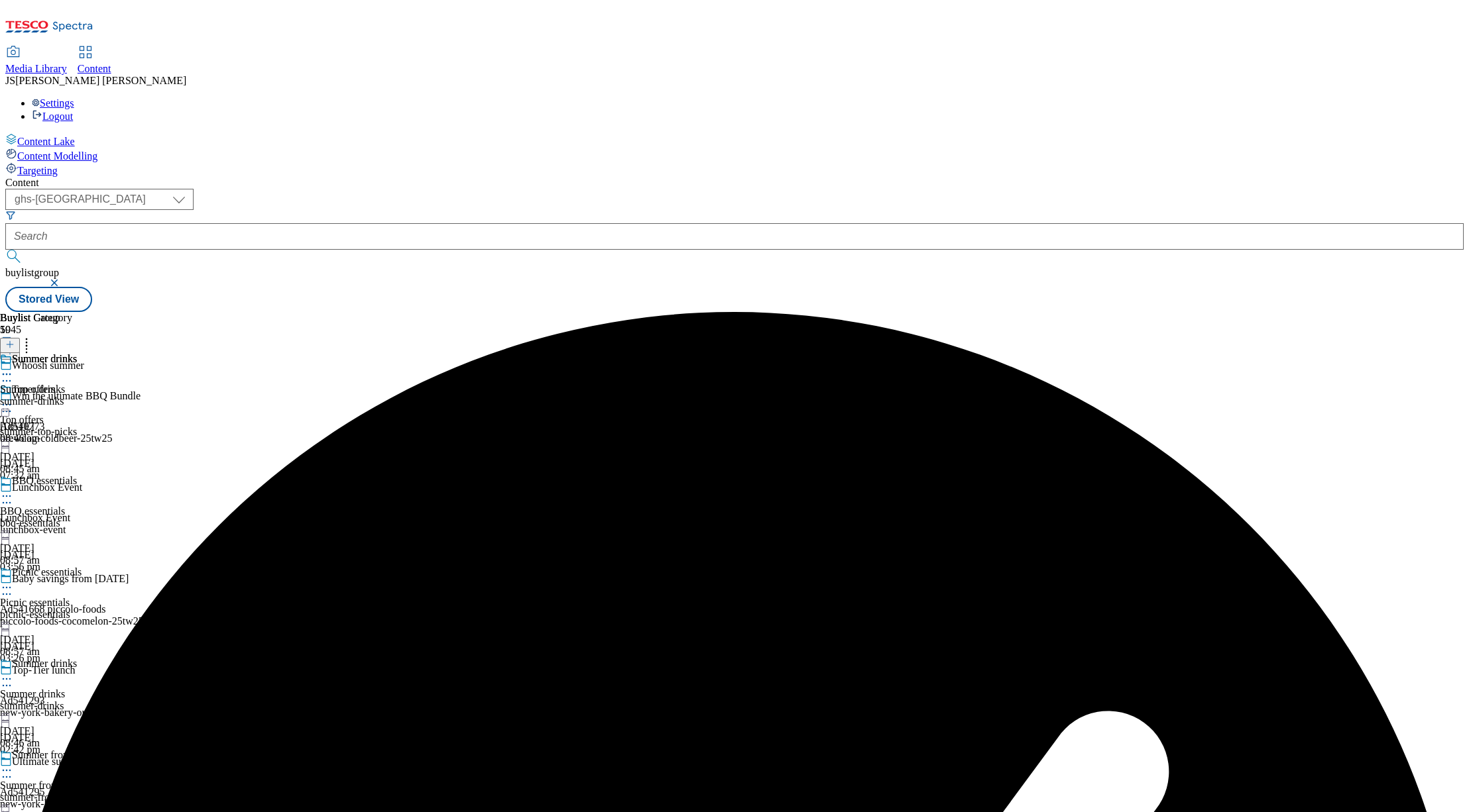
click at [14, 367] on icon at bounding box center [7, 374] width 14 height 14
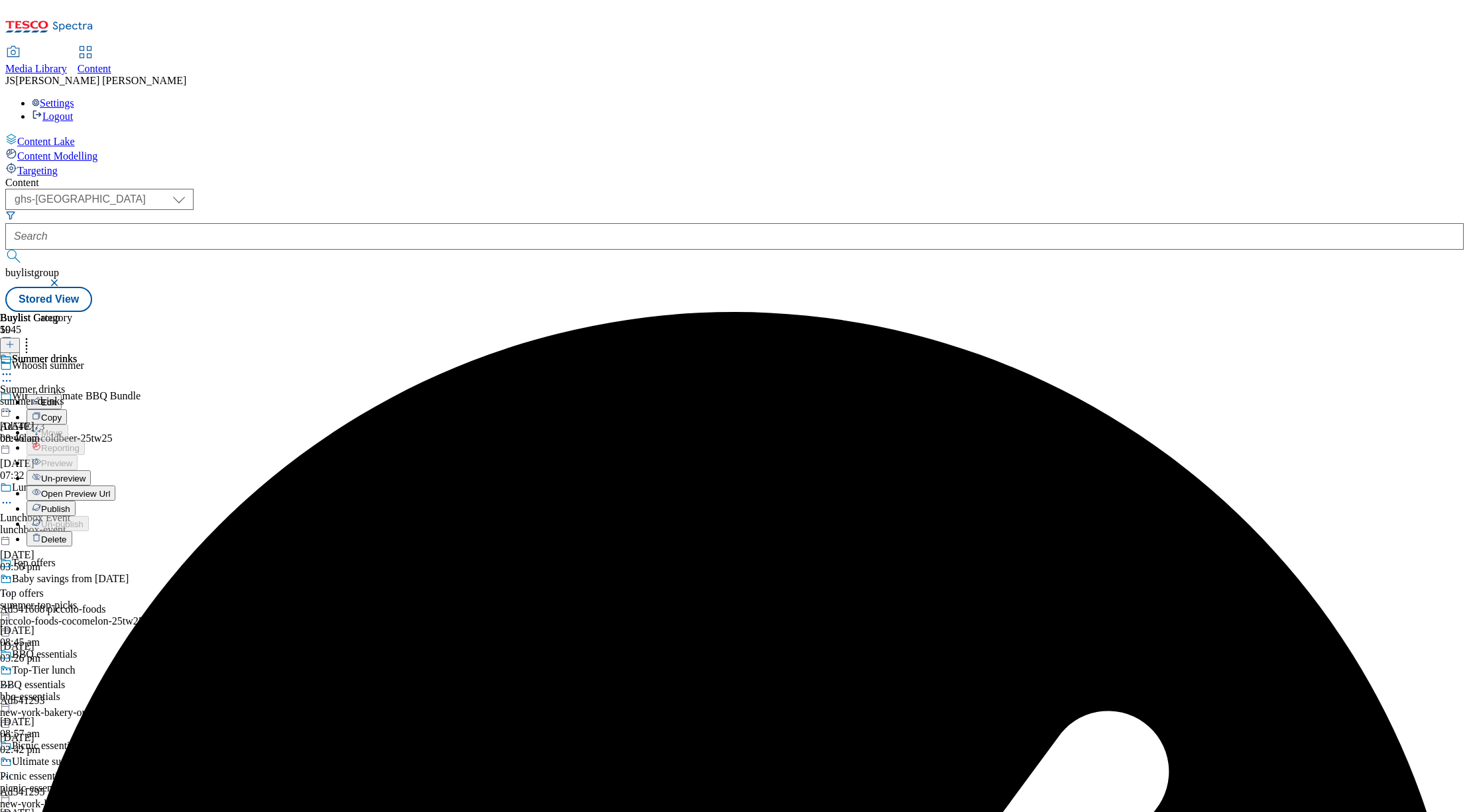
click at [71, 505] on span "Publish" at bounding box center [55, 509] width 29 height 10
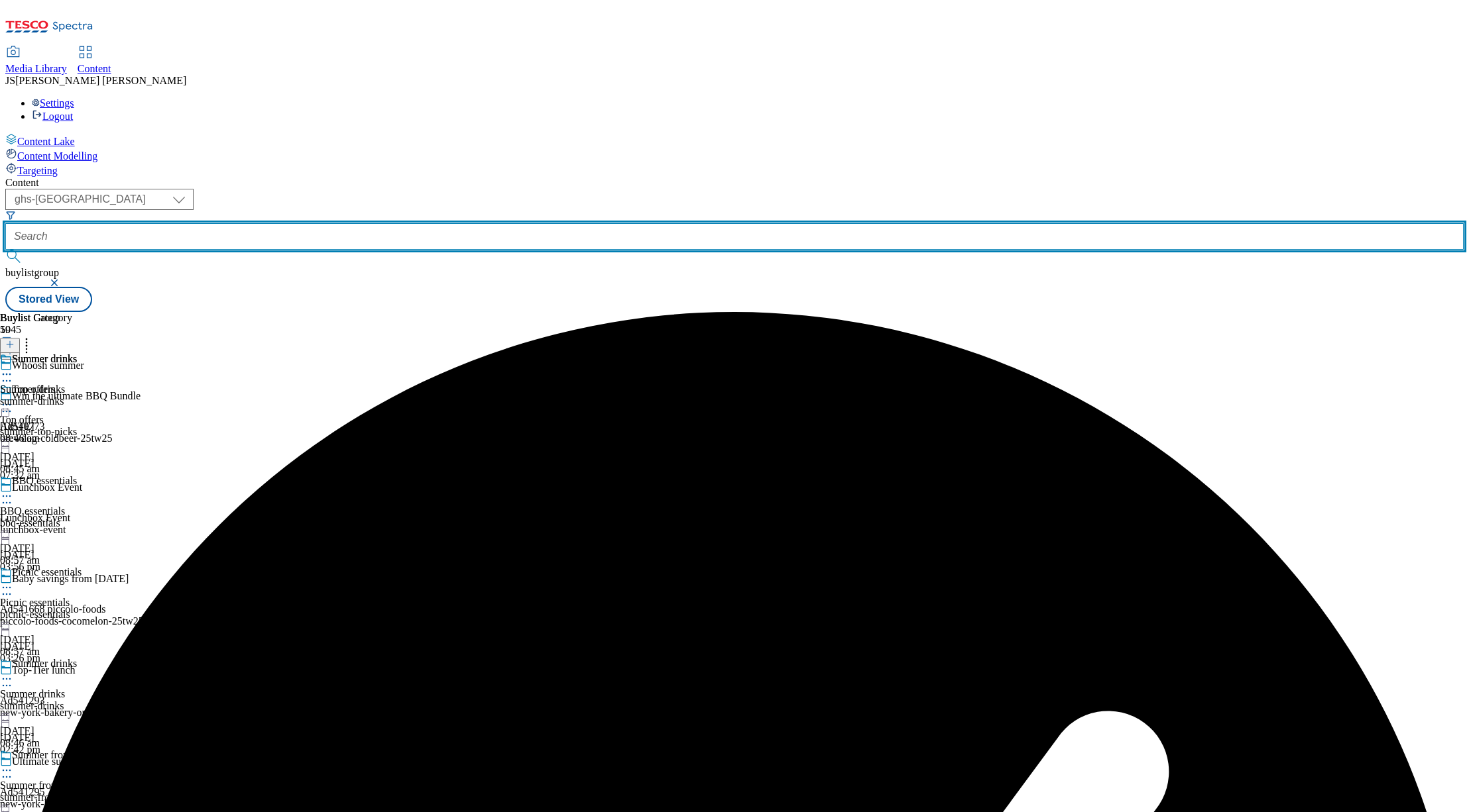
click at [318, 223] on input "text" at bounding box center [734, 236] width 1458 height 26
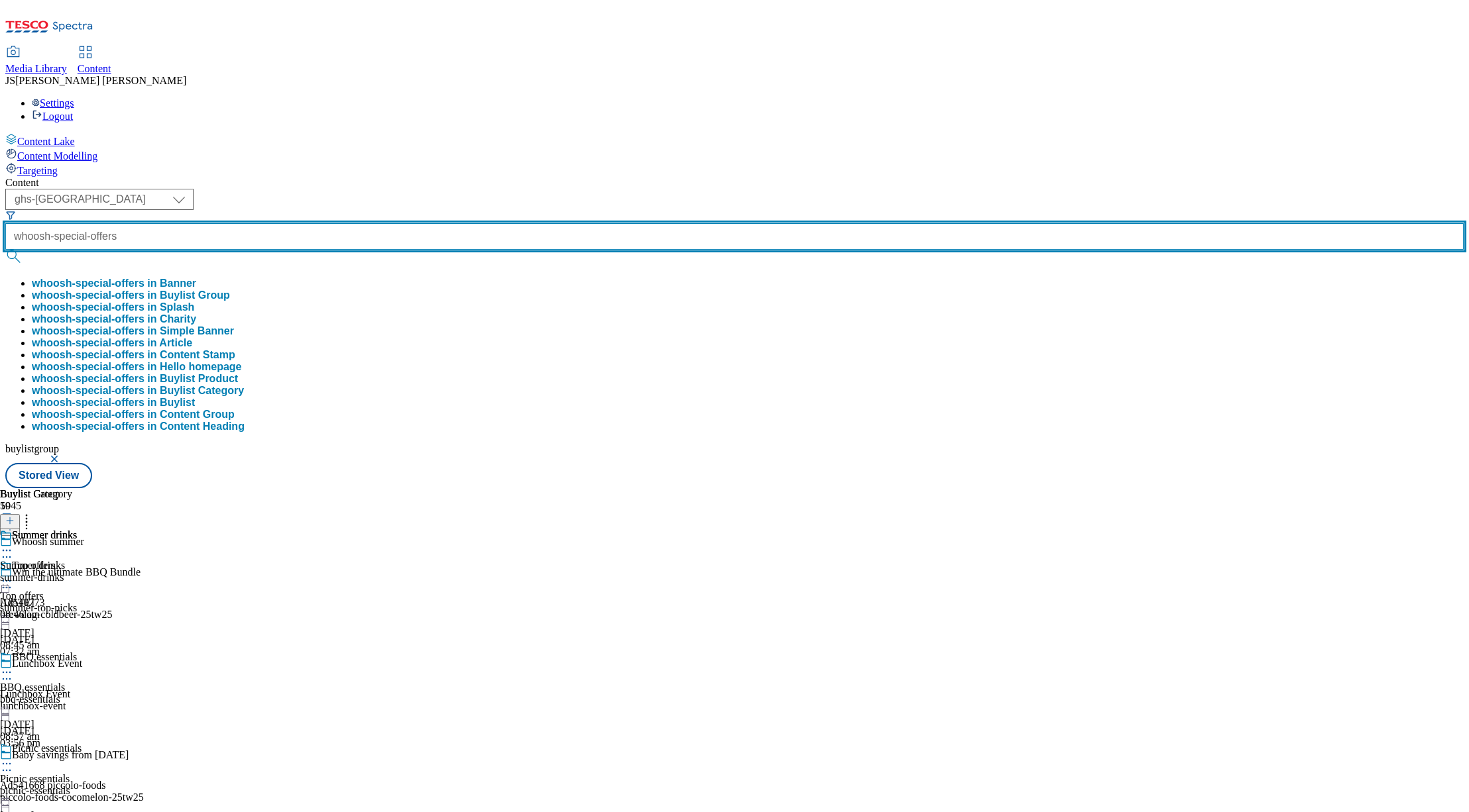
type input "whoosh-special-offers"
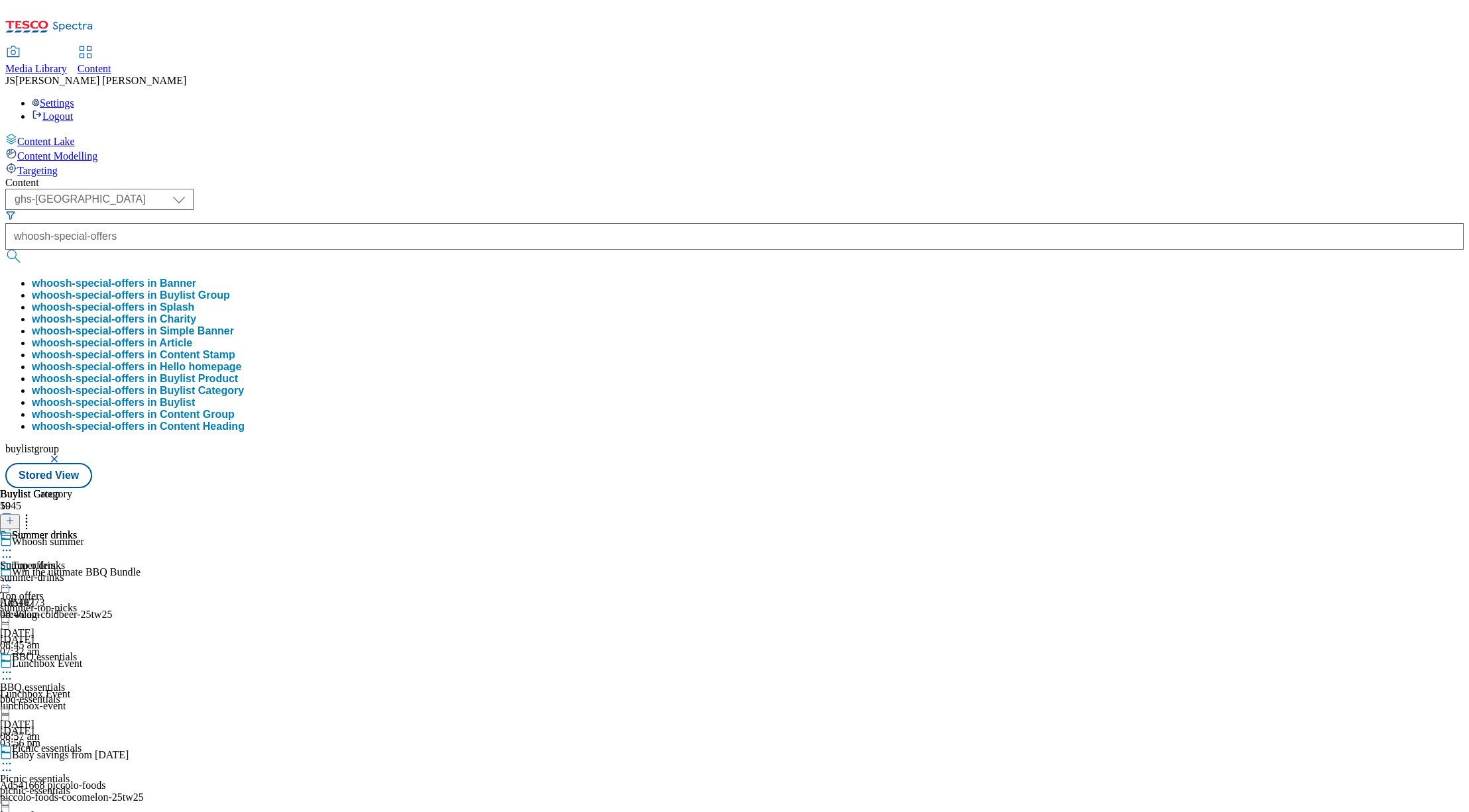
click at [230, 290] on button "whoosh-special-offers in Buylist Group" at bounding box center [131, 296] width 198 height 12
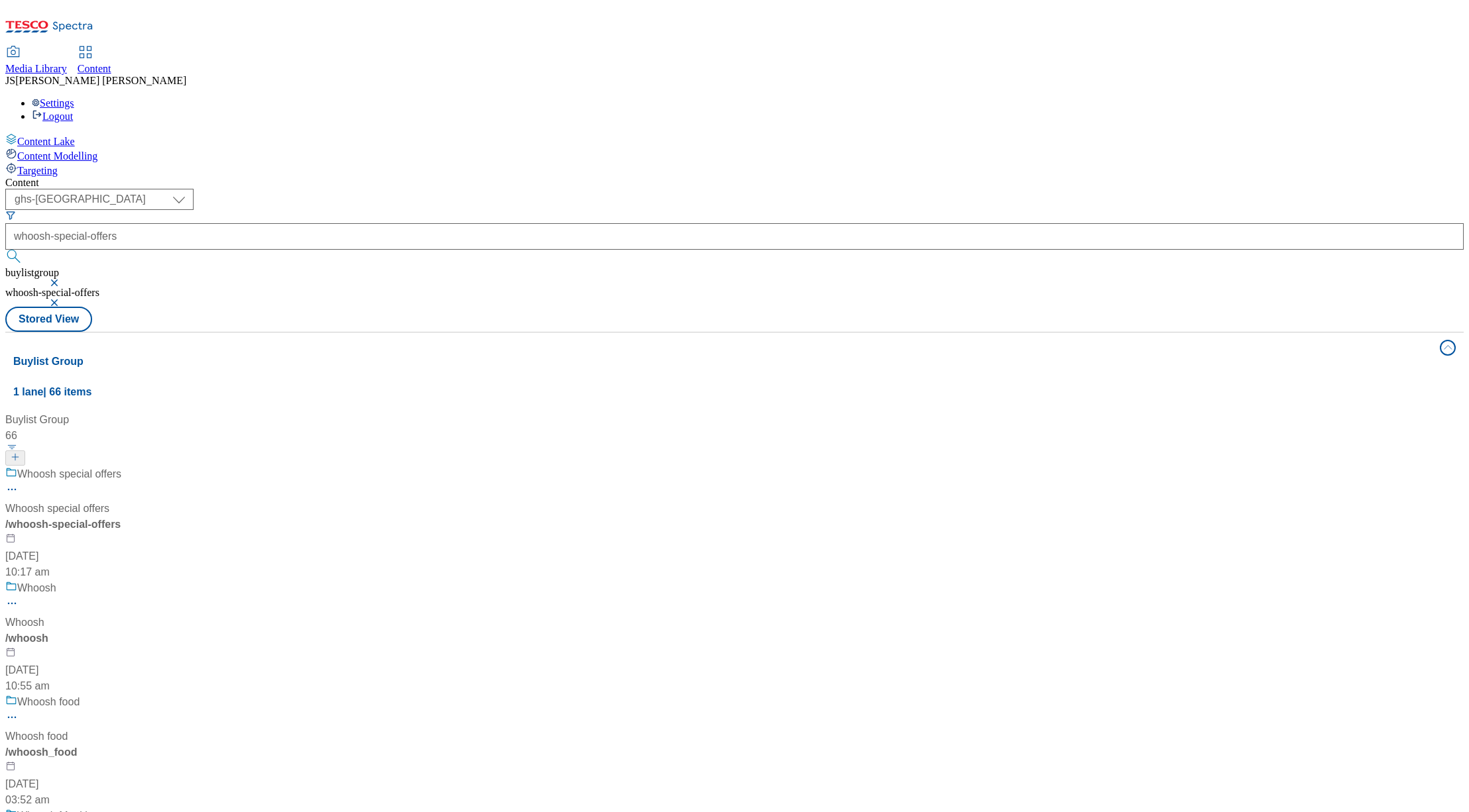
click at [171, 467] on div "Whoosh special offers Whoosh special offers / whoosh-special-offers 20 May 2024…" at bounding box center [87, 524] width 165 height 114
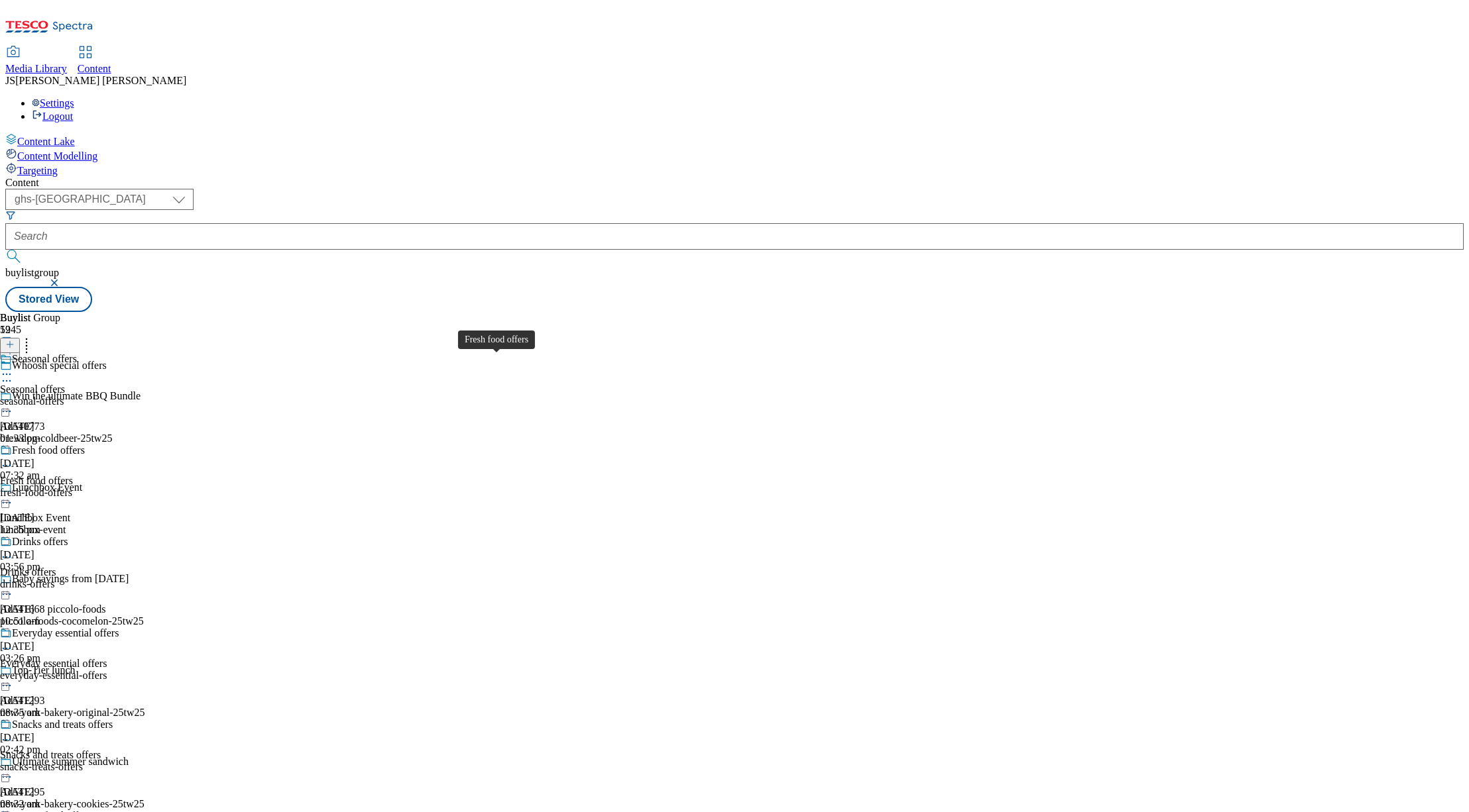
click at [73, 475] on div "Fresh food offers" at bounding box center [36, 480] width 73 height 12
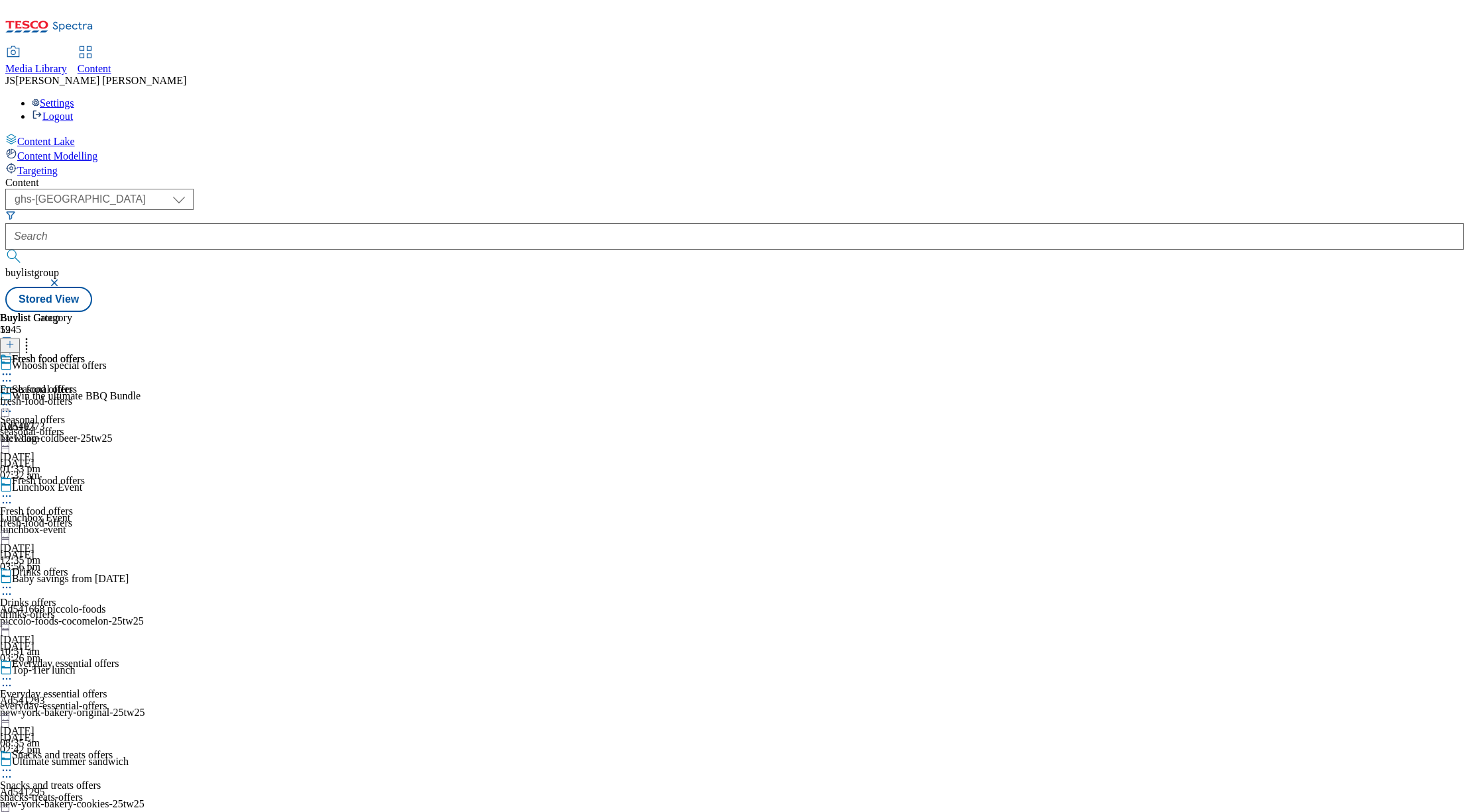
click at [14, 490] on icon at bounding box center [7, 497] width 14 height 14
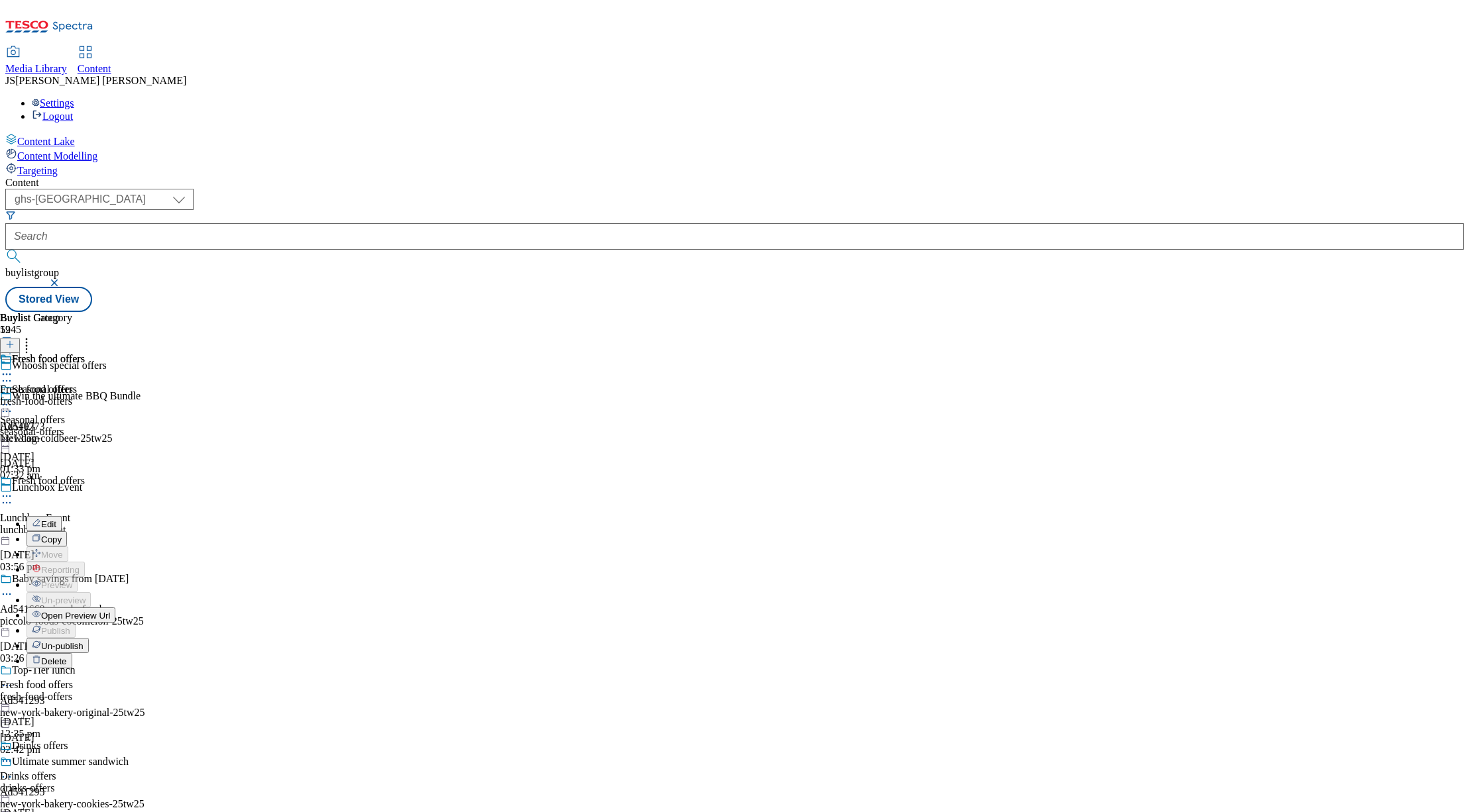
click at [83, 641] on span "Un-publish" at bounding box center [62, 646] width 43 height 10
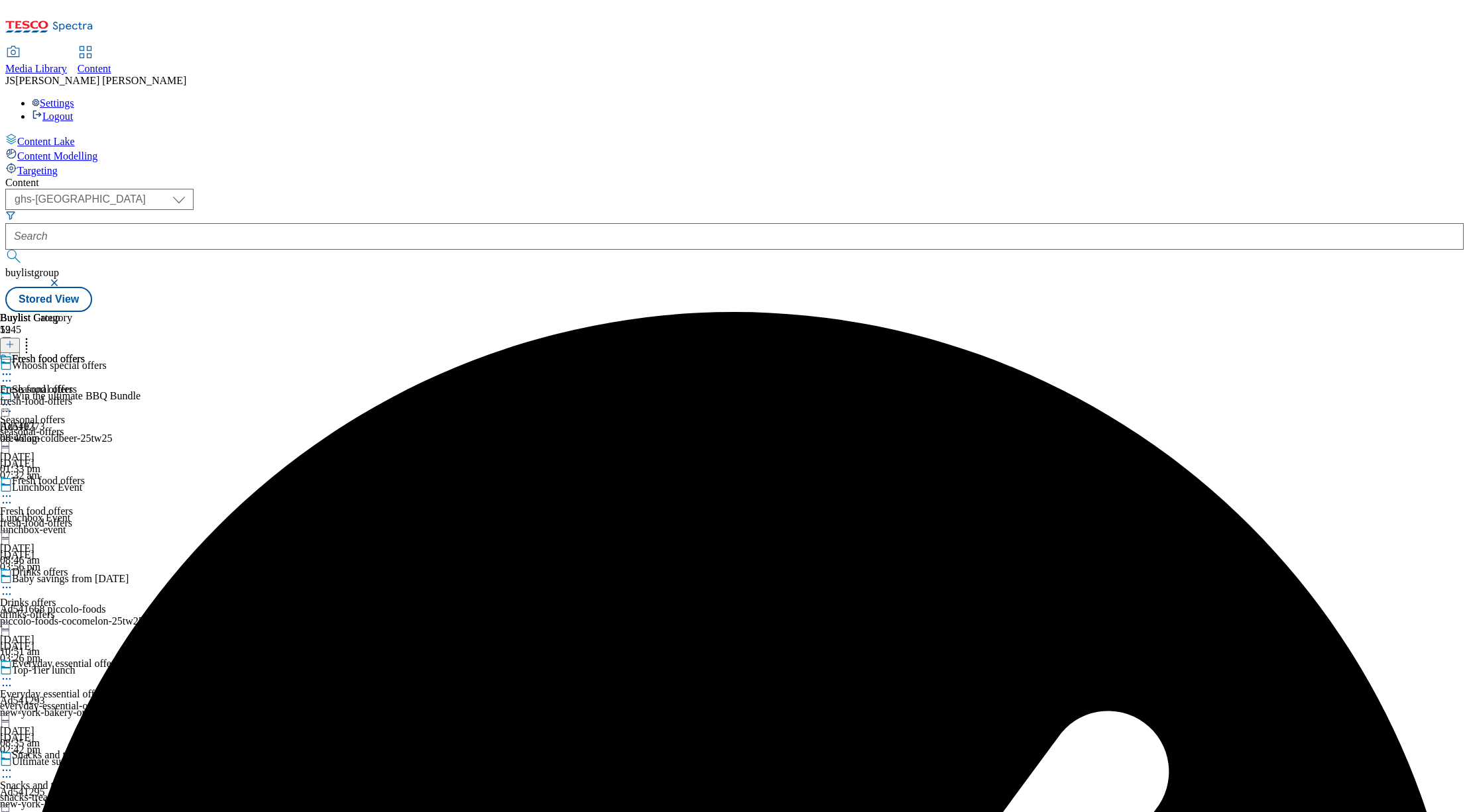
click at [14, 490] on icon at bounding box center [7, 497] width 14 height 14
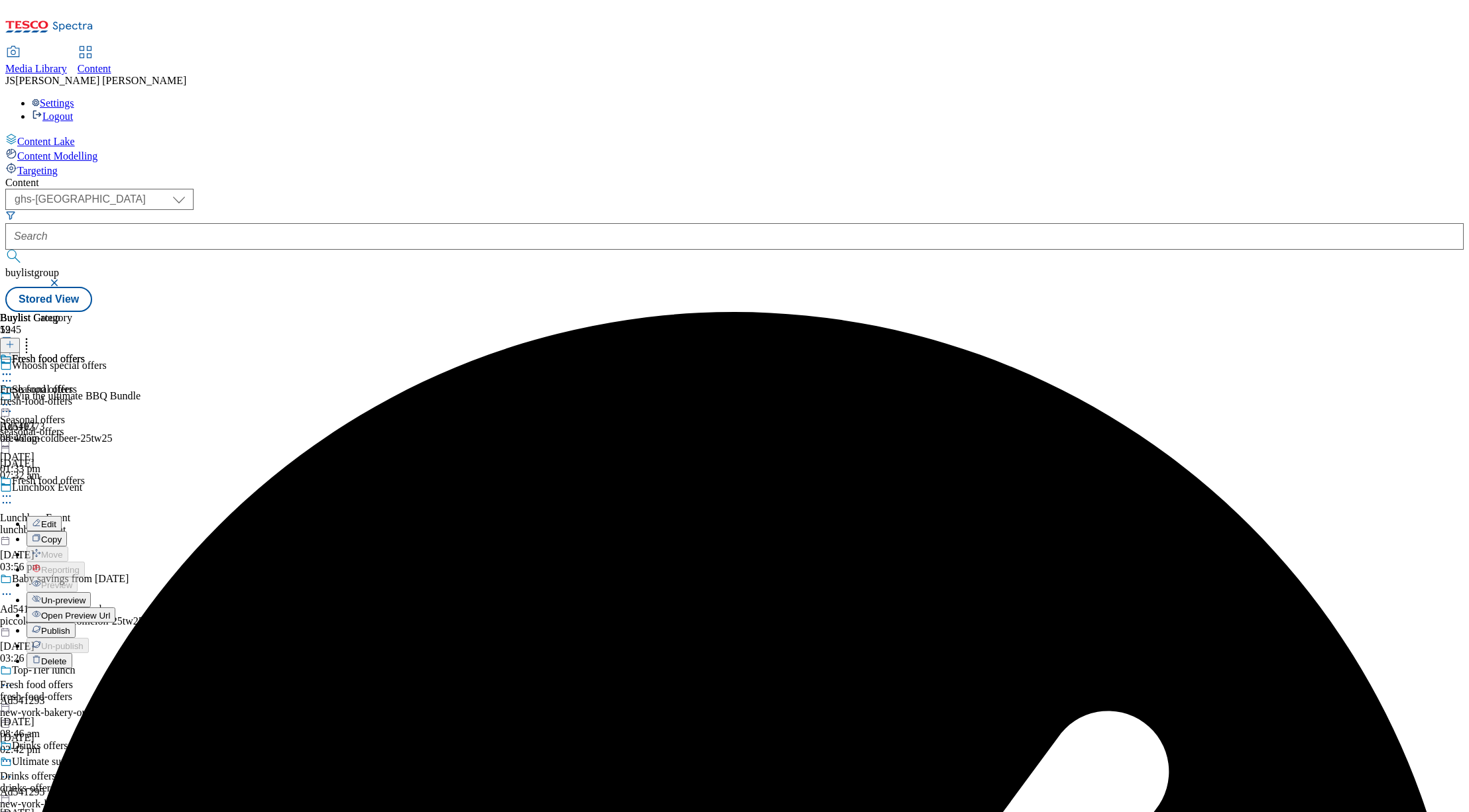
click at [85, 595] on span "Un-preview" at bounding box center [63, 600] width 44 height 10
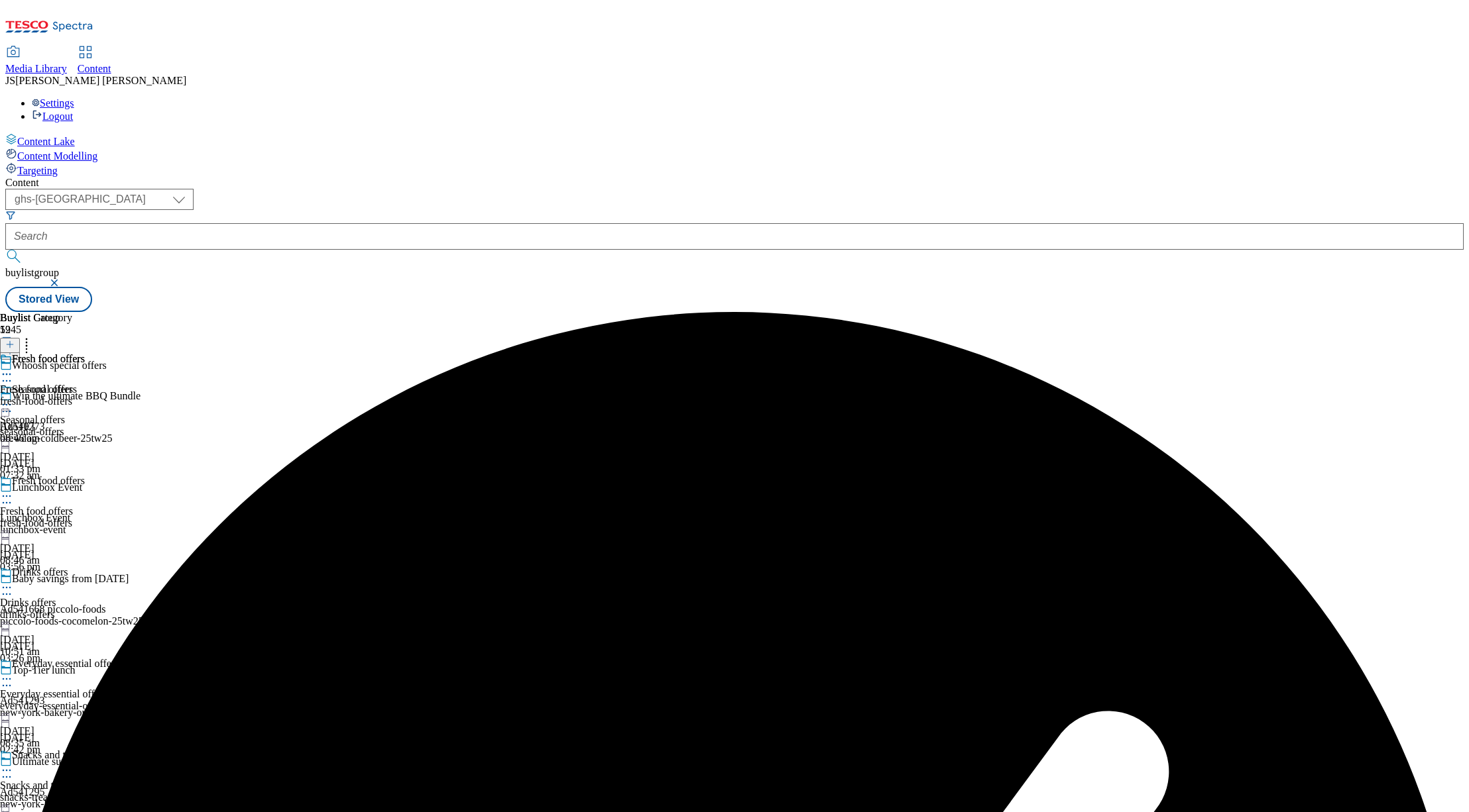
click at [85, 395] on div "fresh-food-offers" at bounding box center [43, 401] width 85 height 12
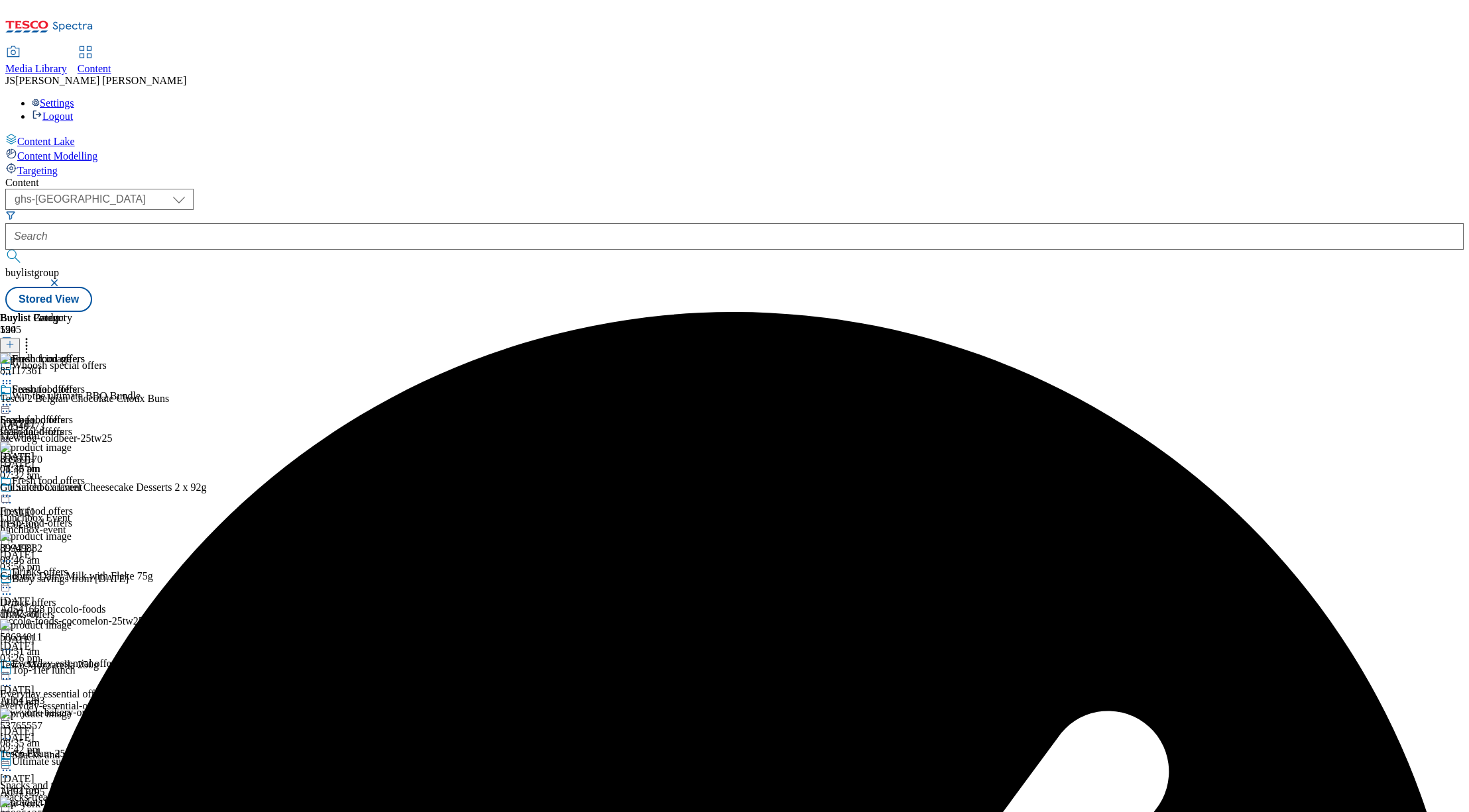
click at [271, 336] on div at bounding box center [135, 345] width 271 height 17
click at [33, 336] on icon at bounding box center [27, 343] width 14 height 14
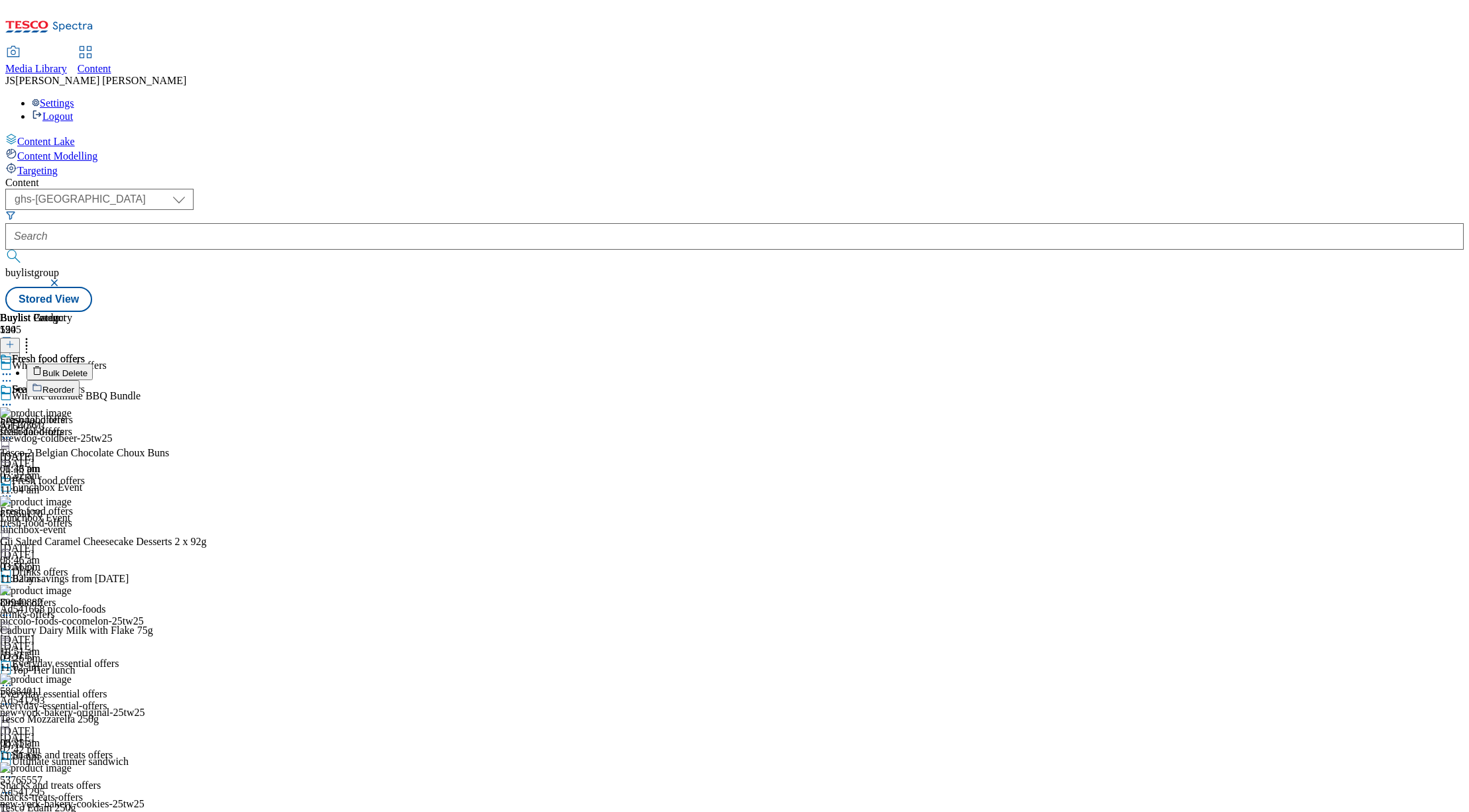
click at [87, 368] on span "Bulk Delete" at bounding box center [65, 373] width 45 height 10
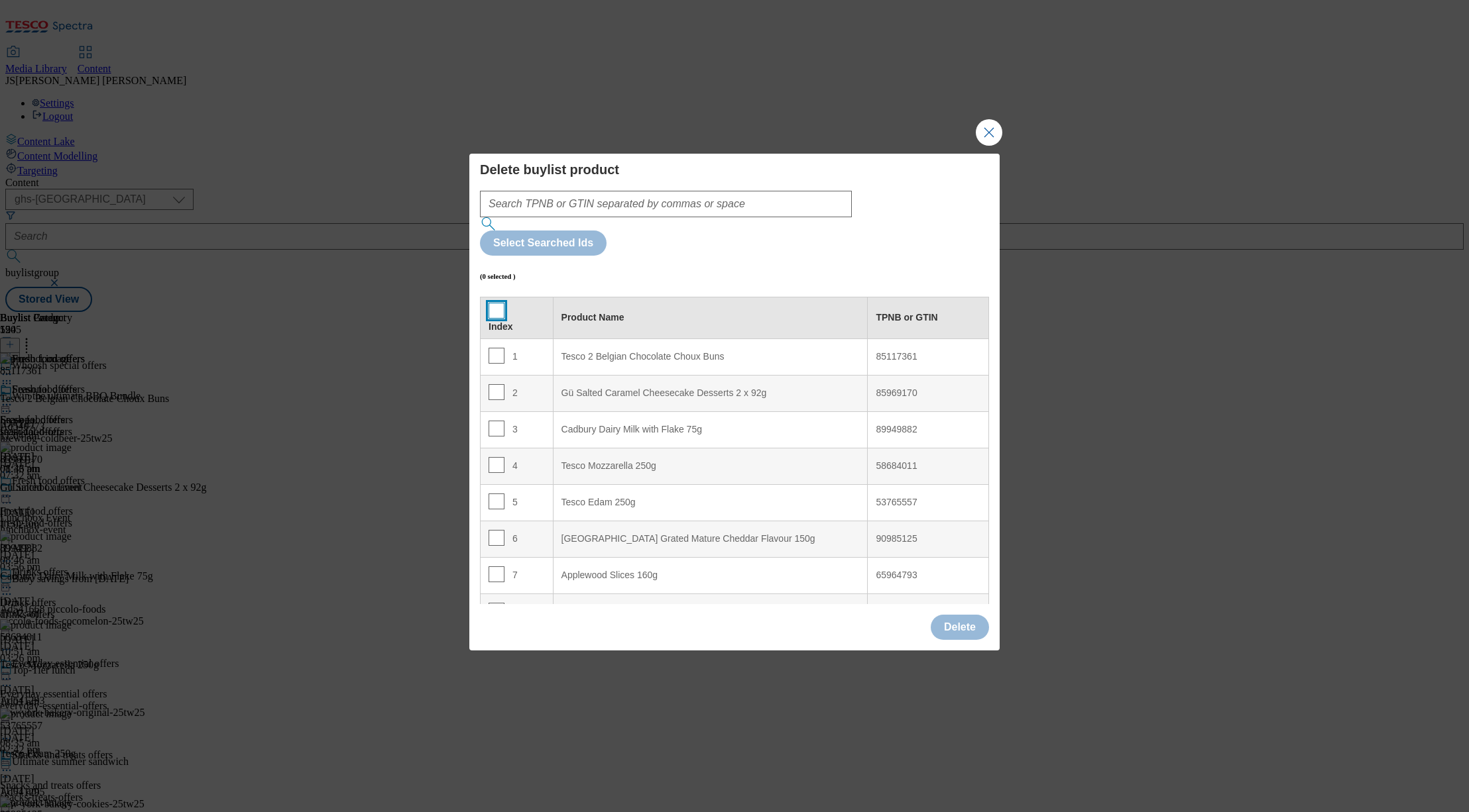
click at [496, 303] on input "Modal" at bounding box center [496, 310] width 15 height 15
checkbox input "true"
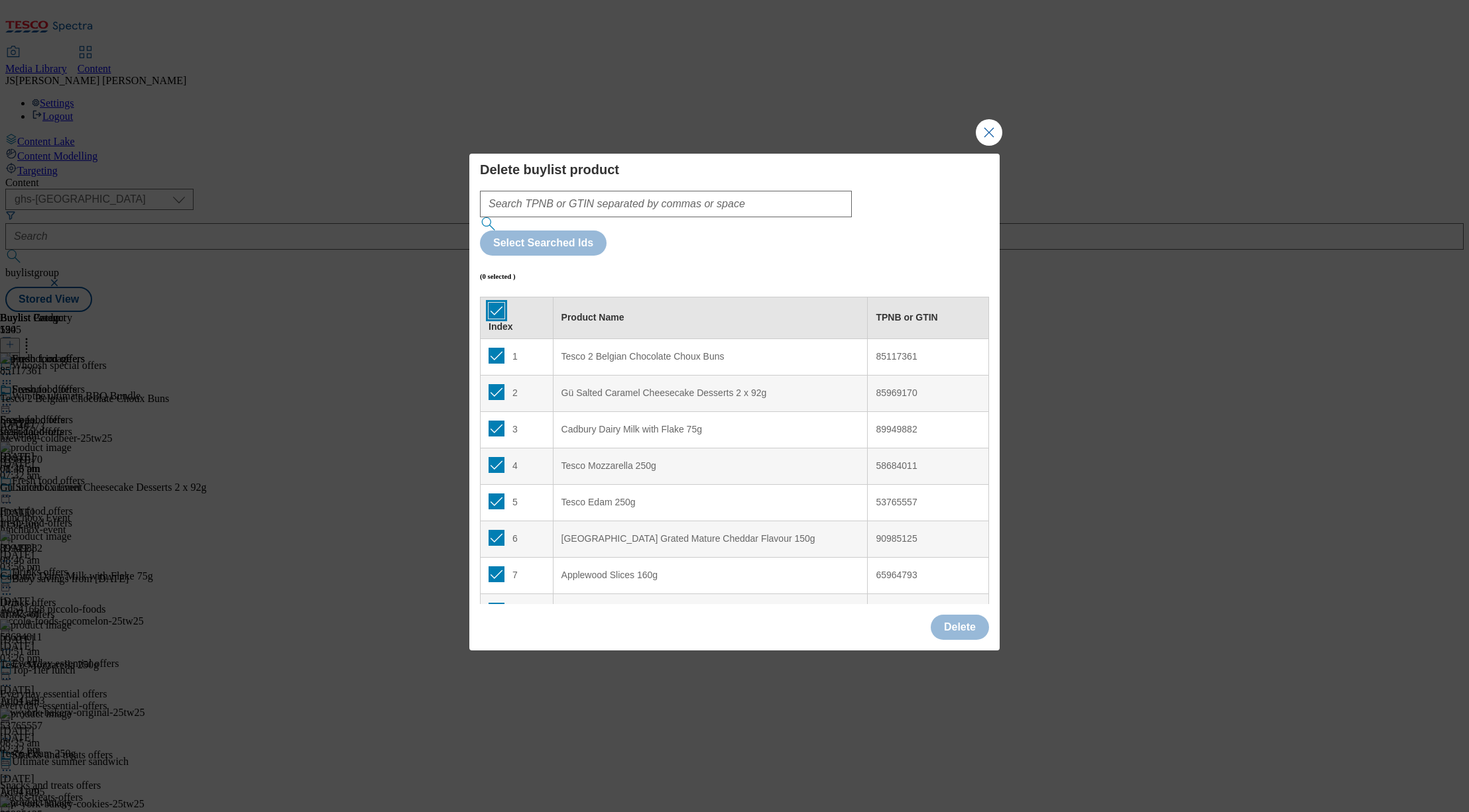
checkbox input "true"
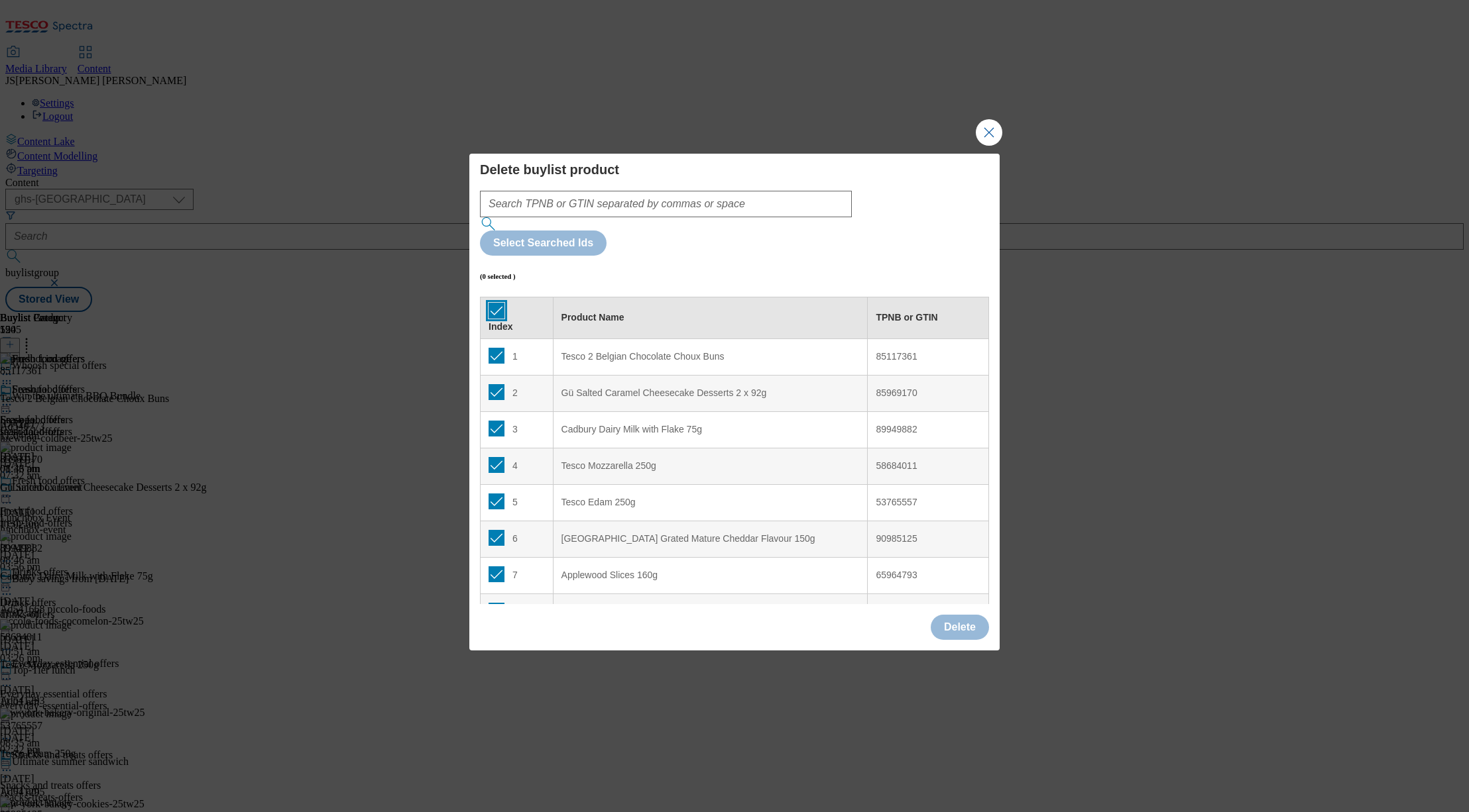
checkbox input "true"
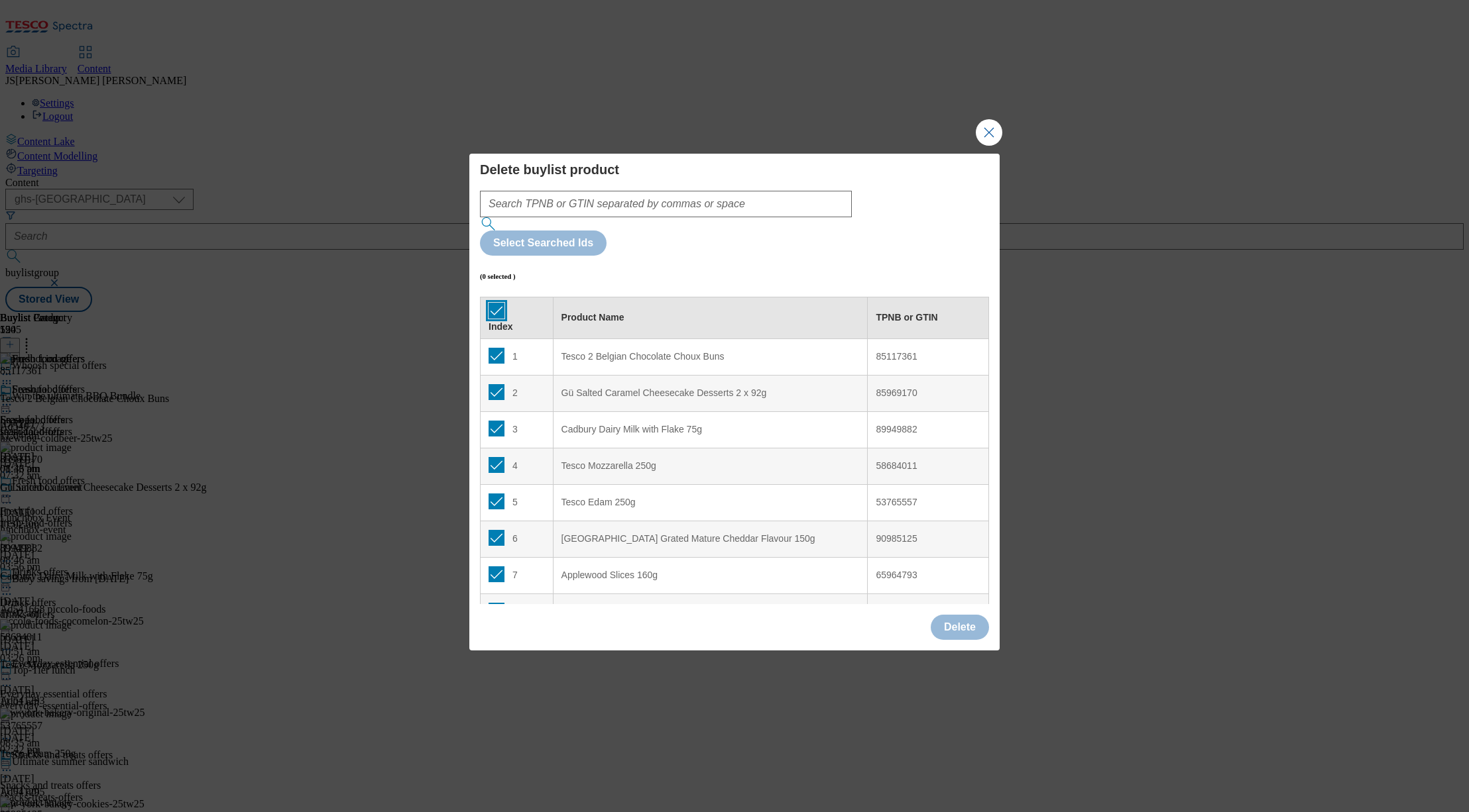
checkbox input "true"
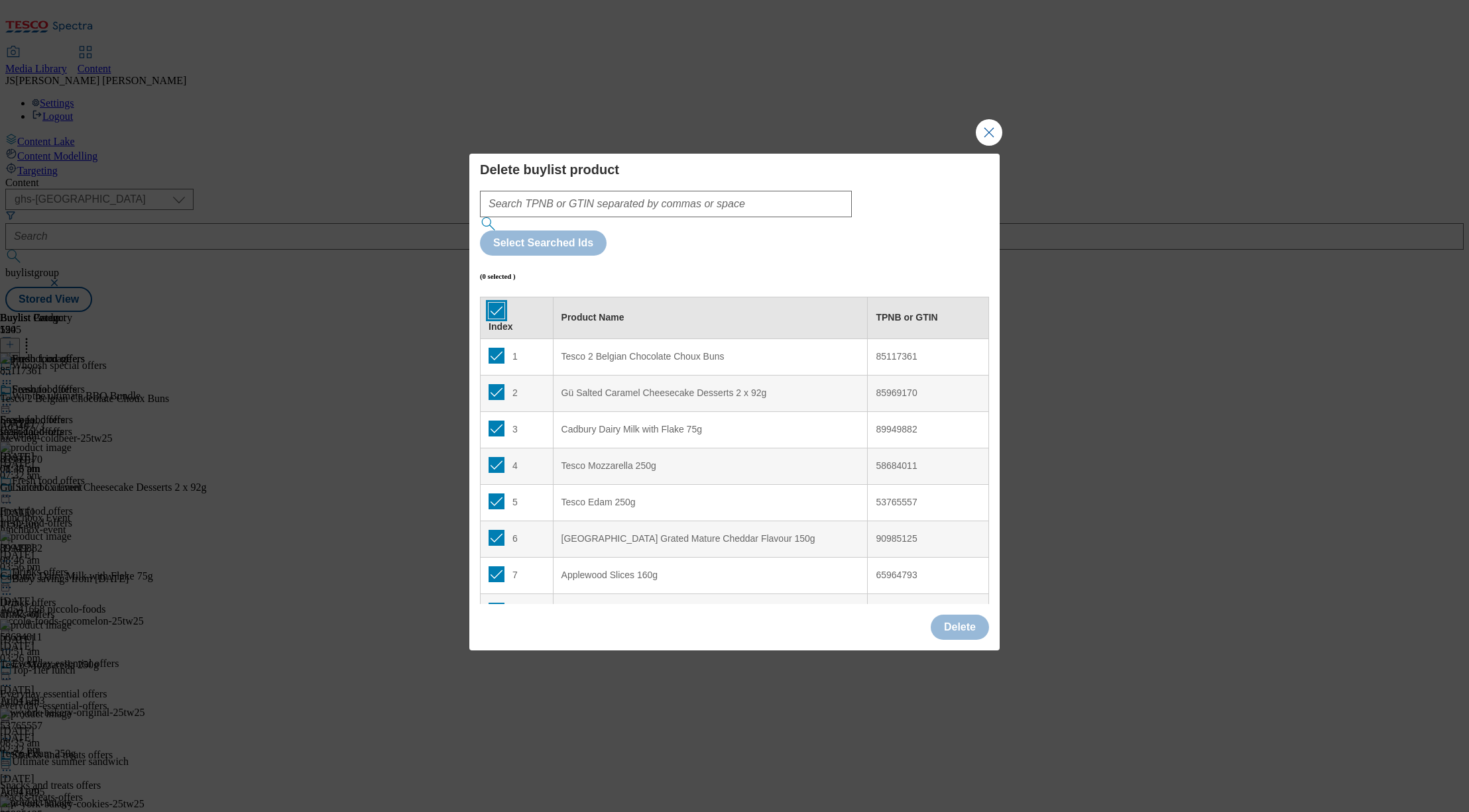
checkbox input "true"
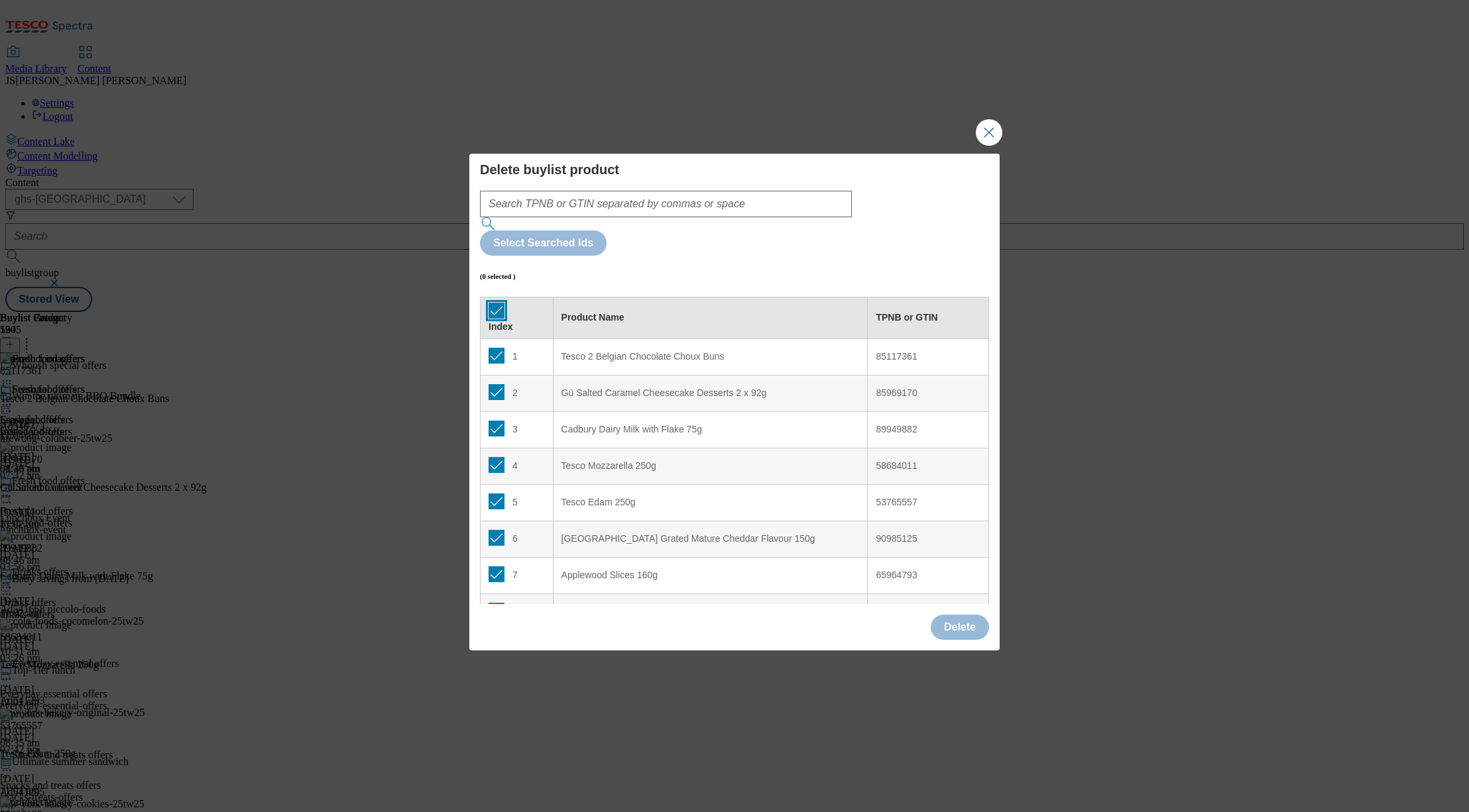
checkbox input "true"
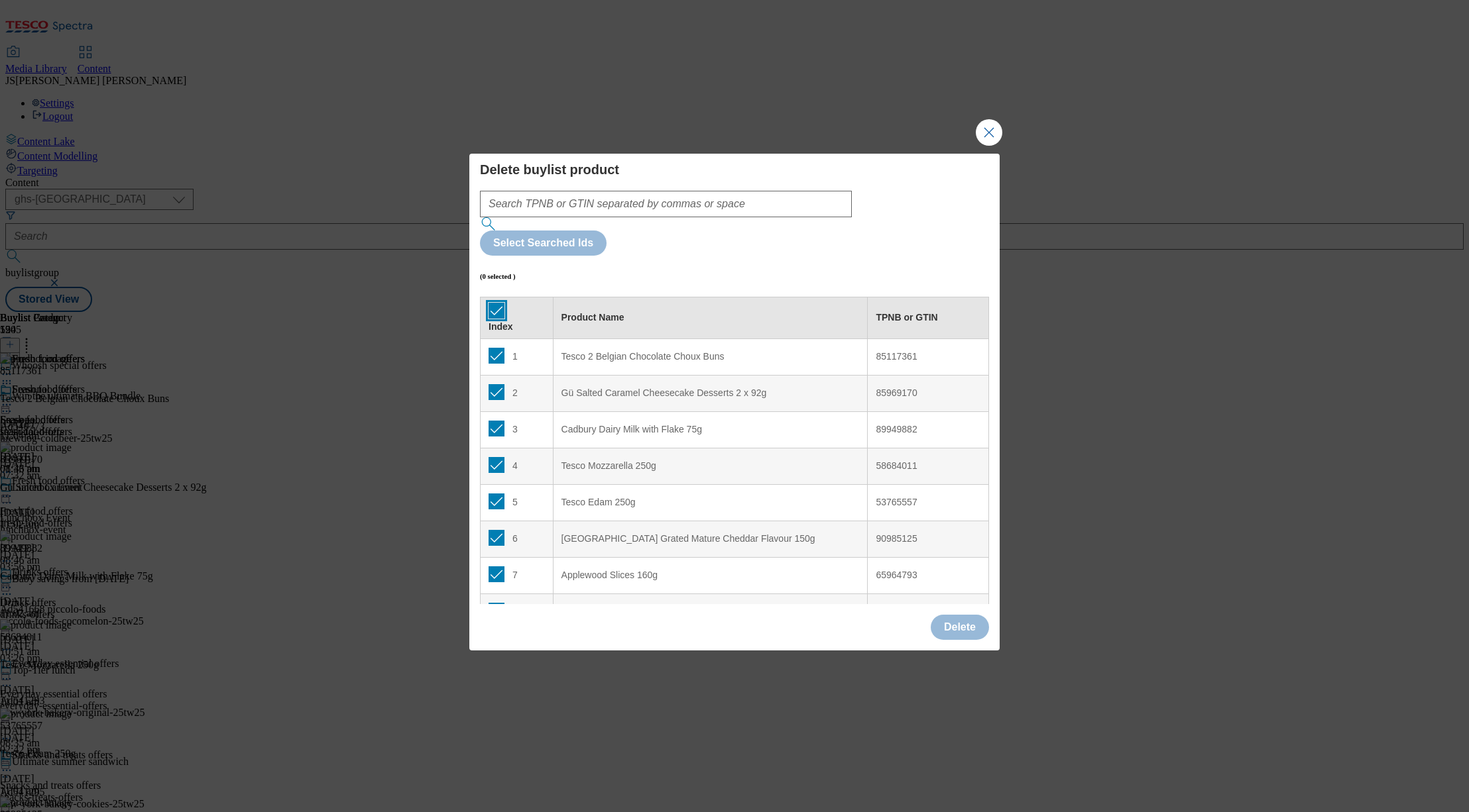
checkbox input "true"
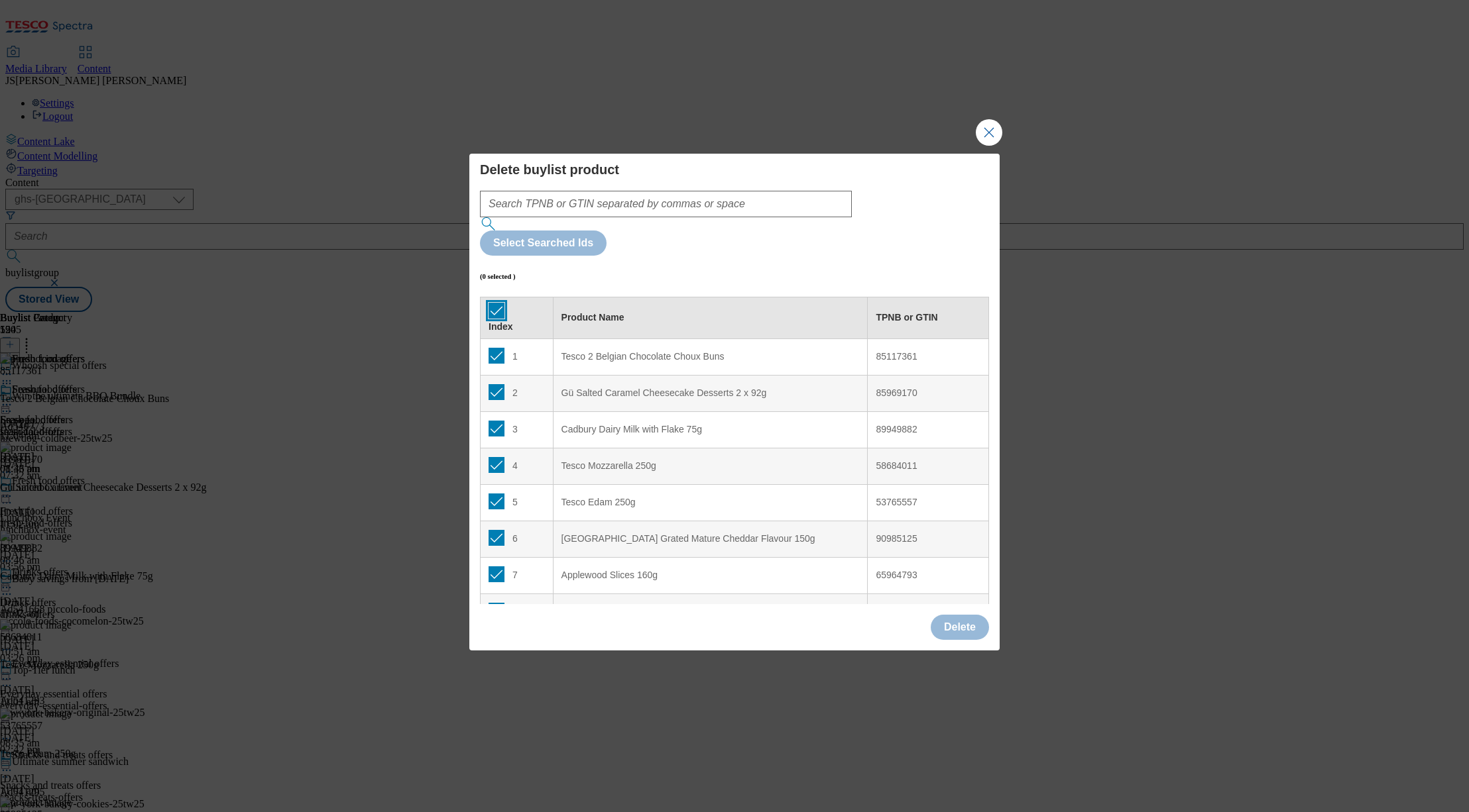
checkbox input "true"
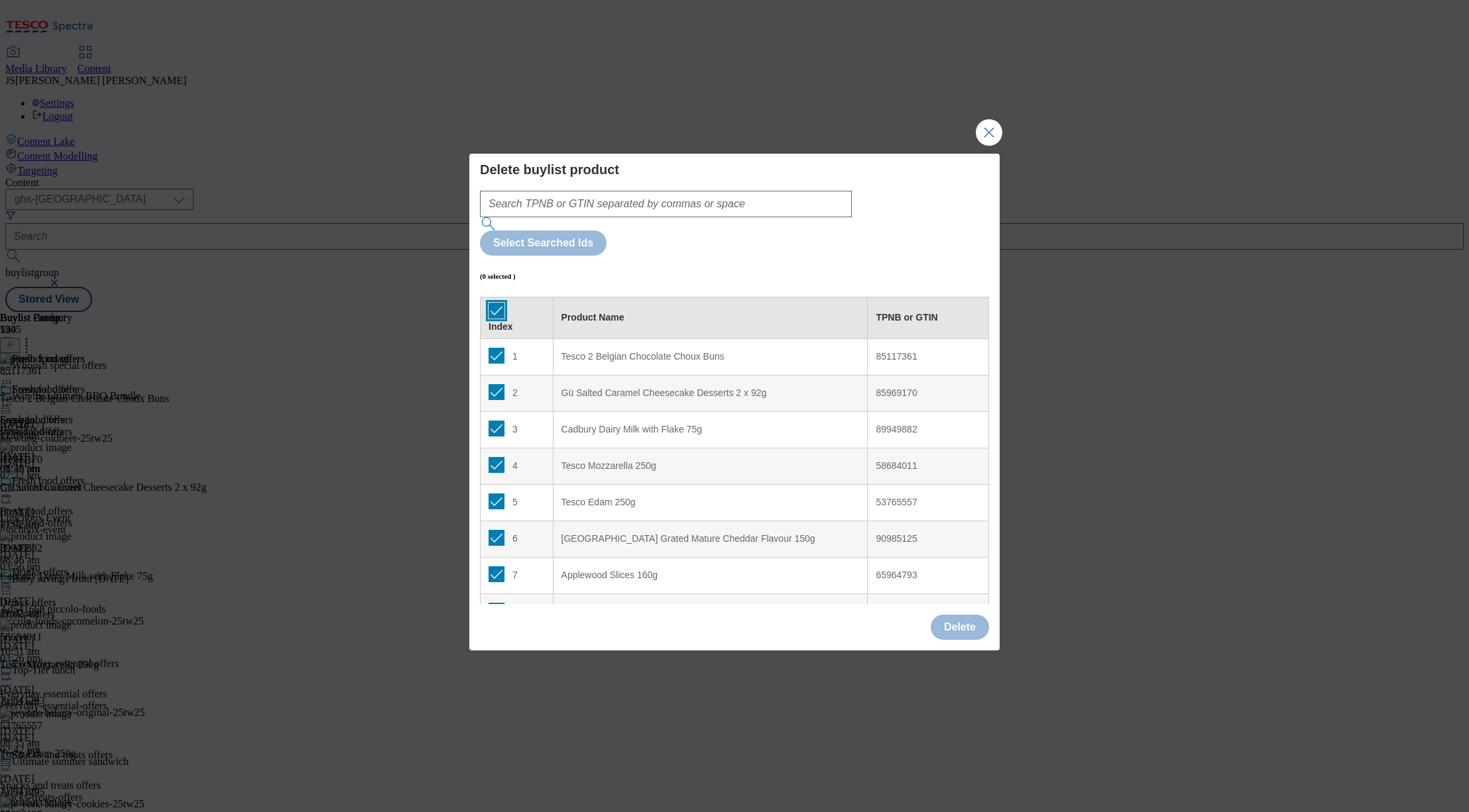
checkbox input "true"
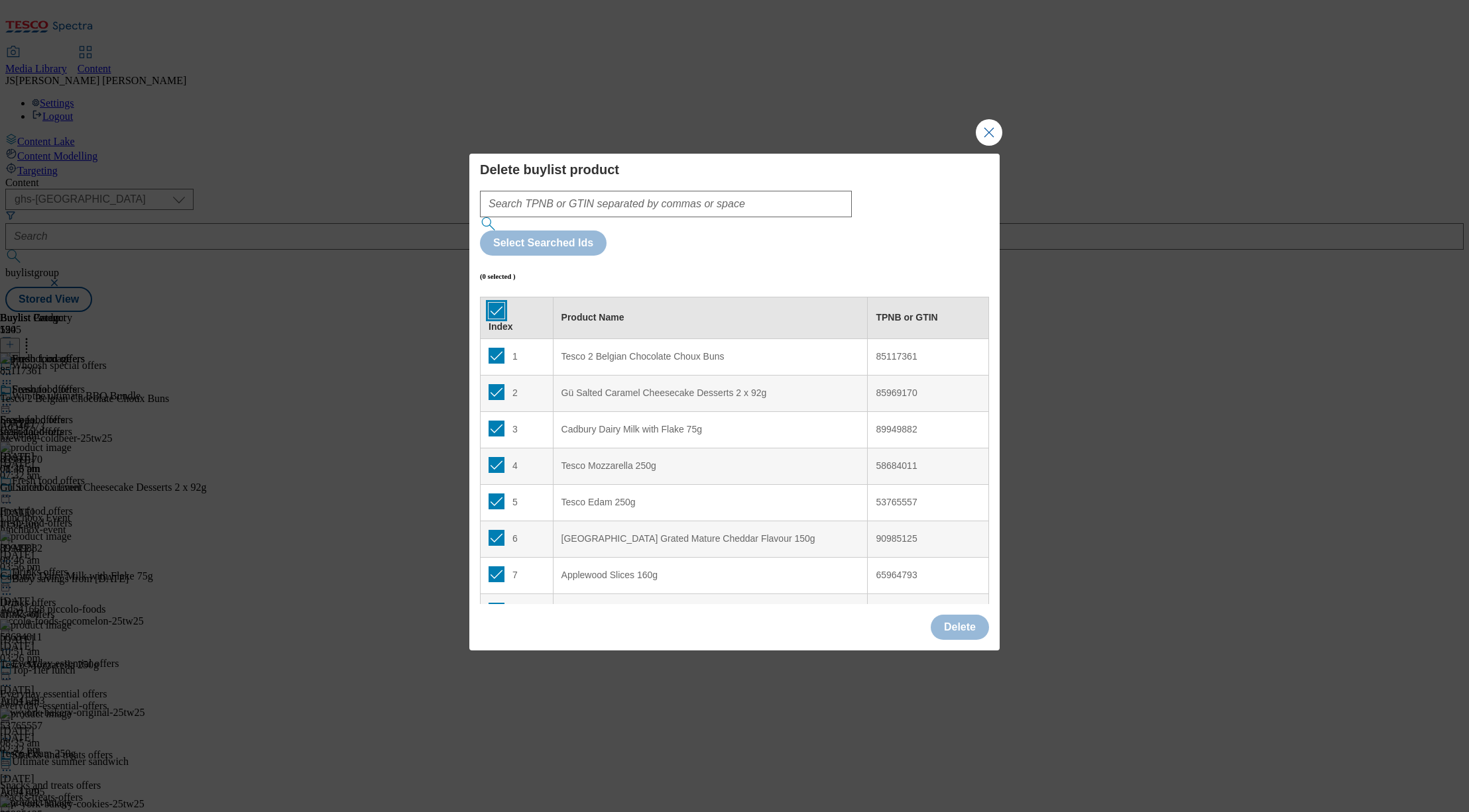
checkbox input "true"
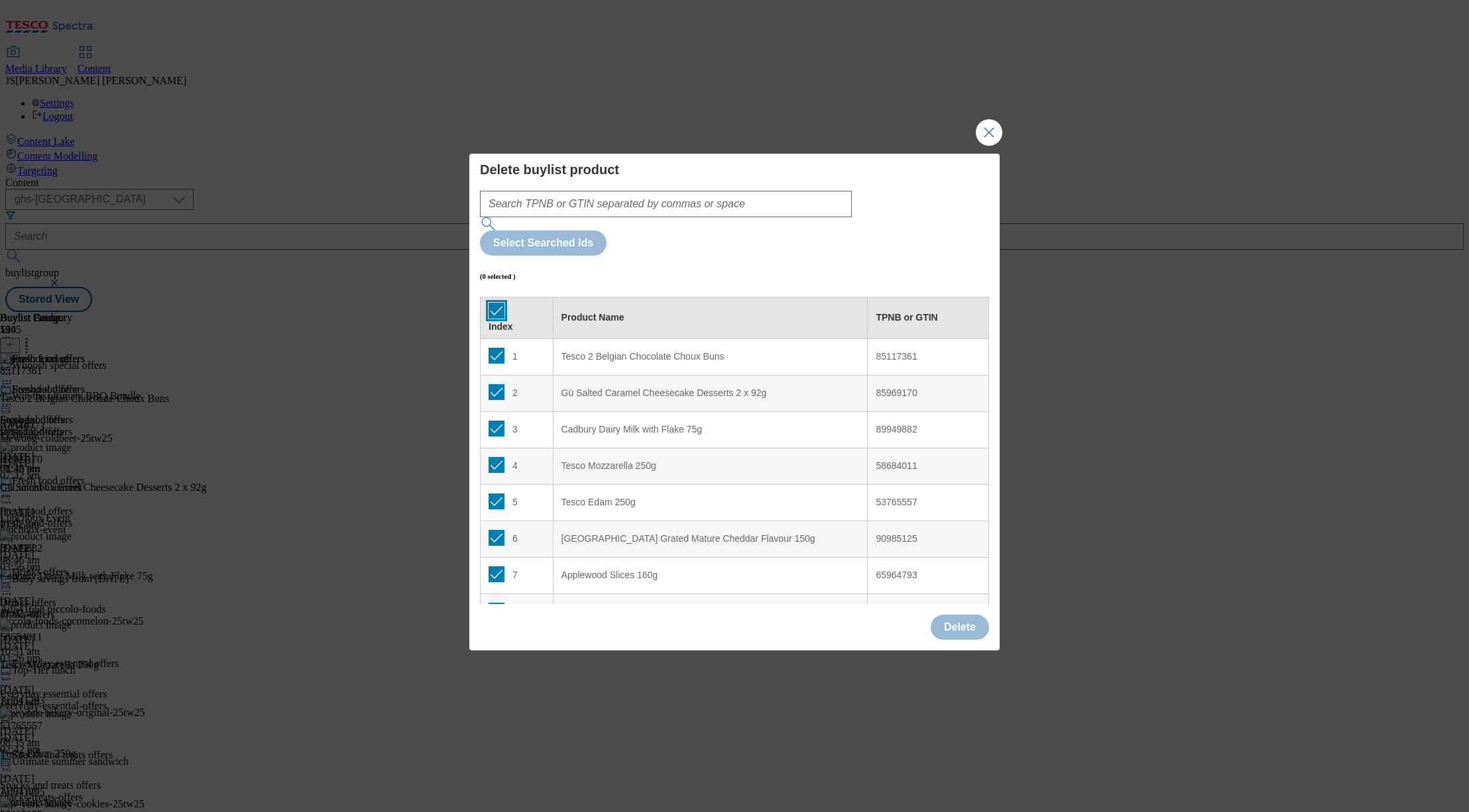
checkbox input "true"
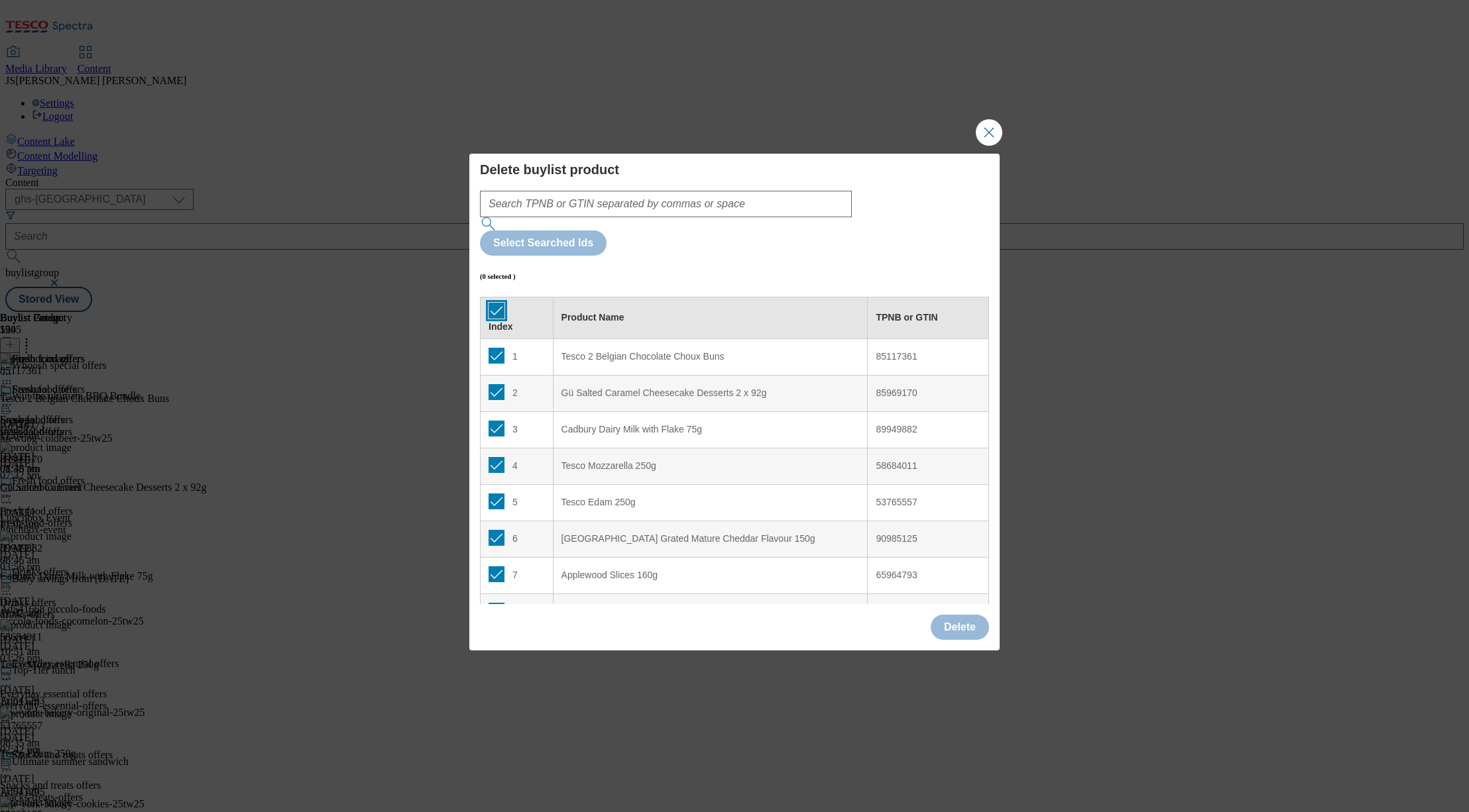
checkbox input "true"
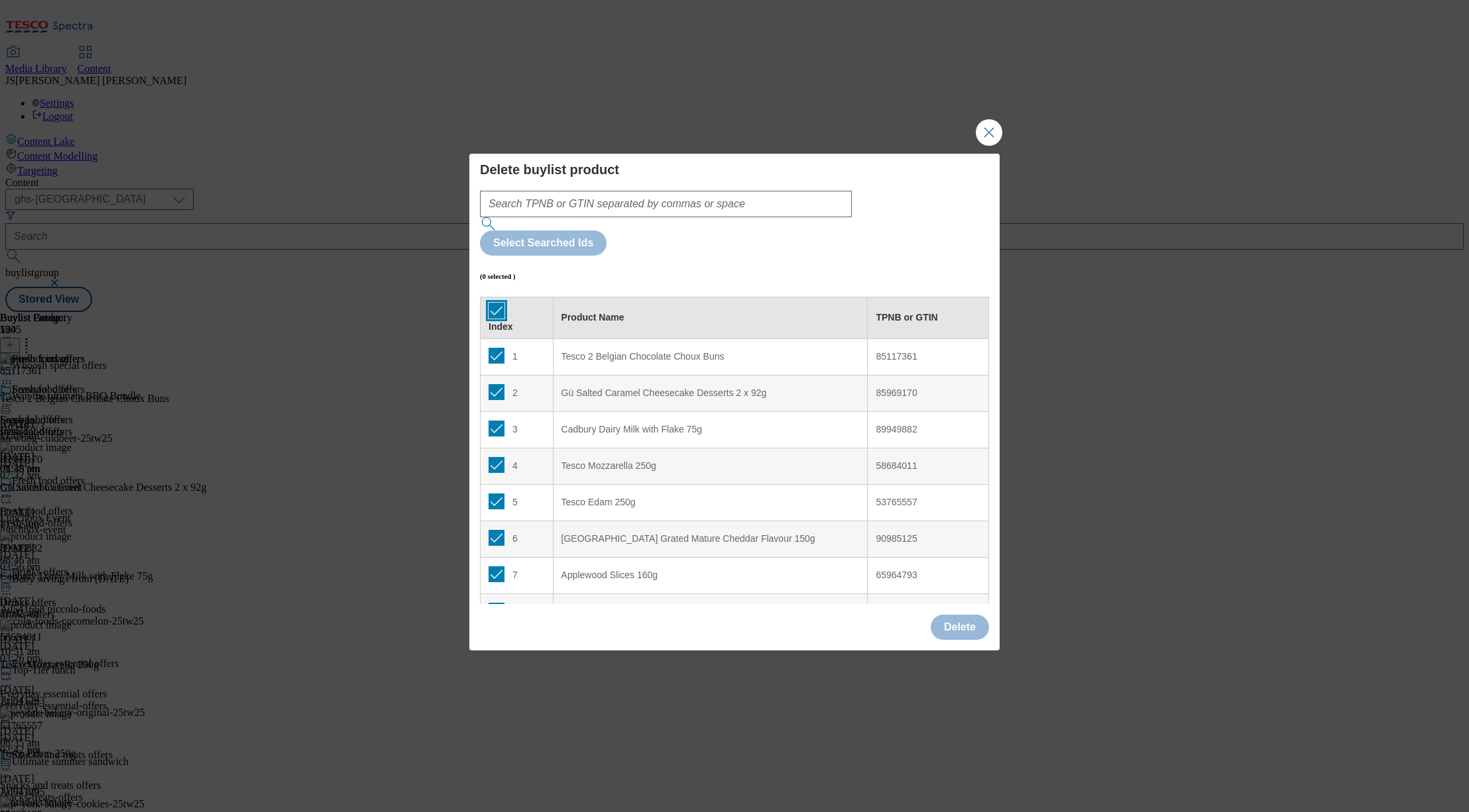
checkbox input "true"
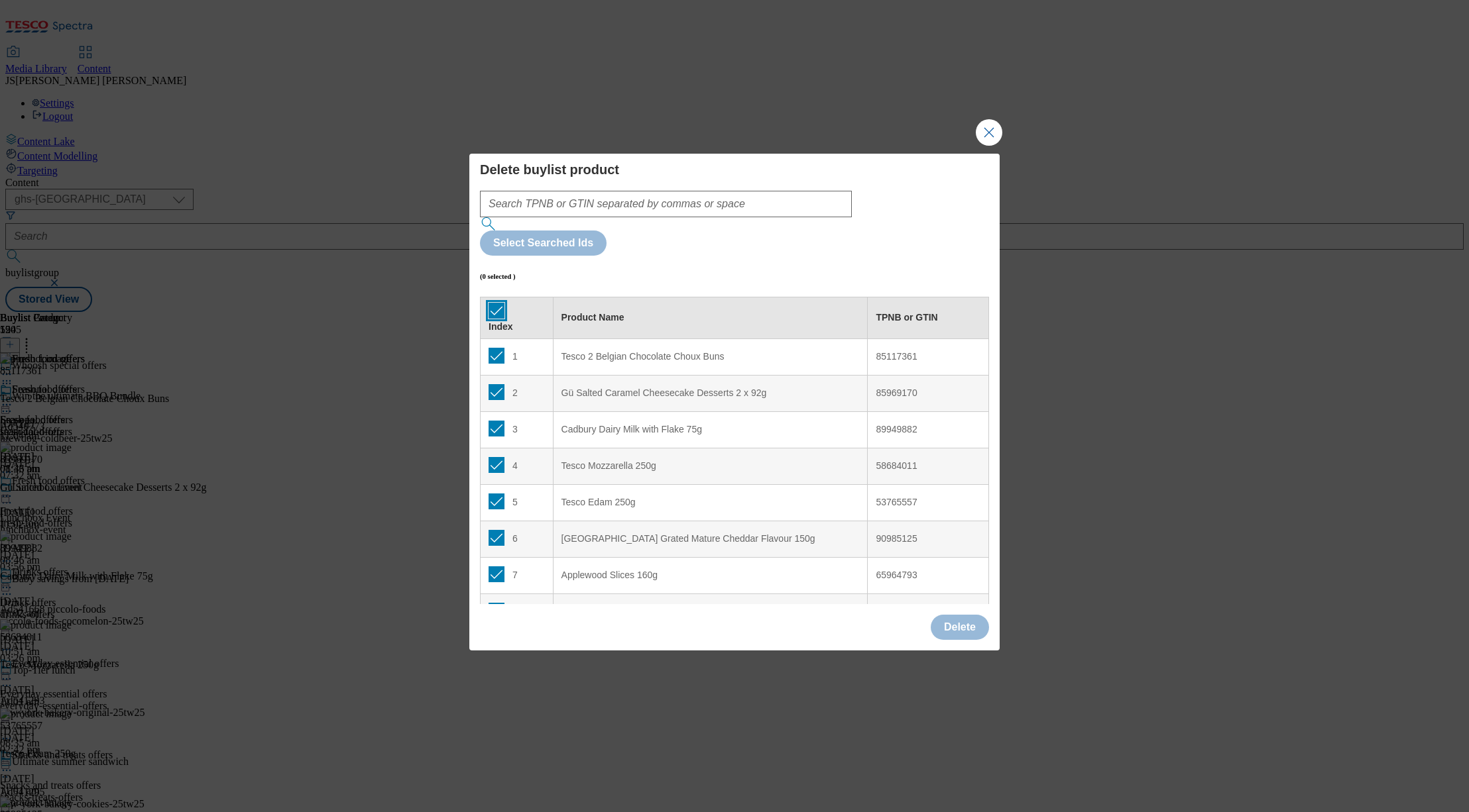
checkbox input "true"
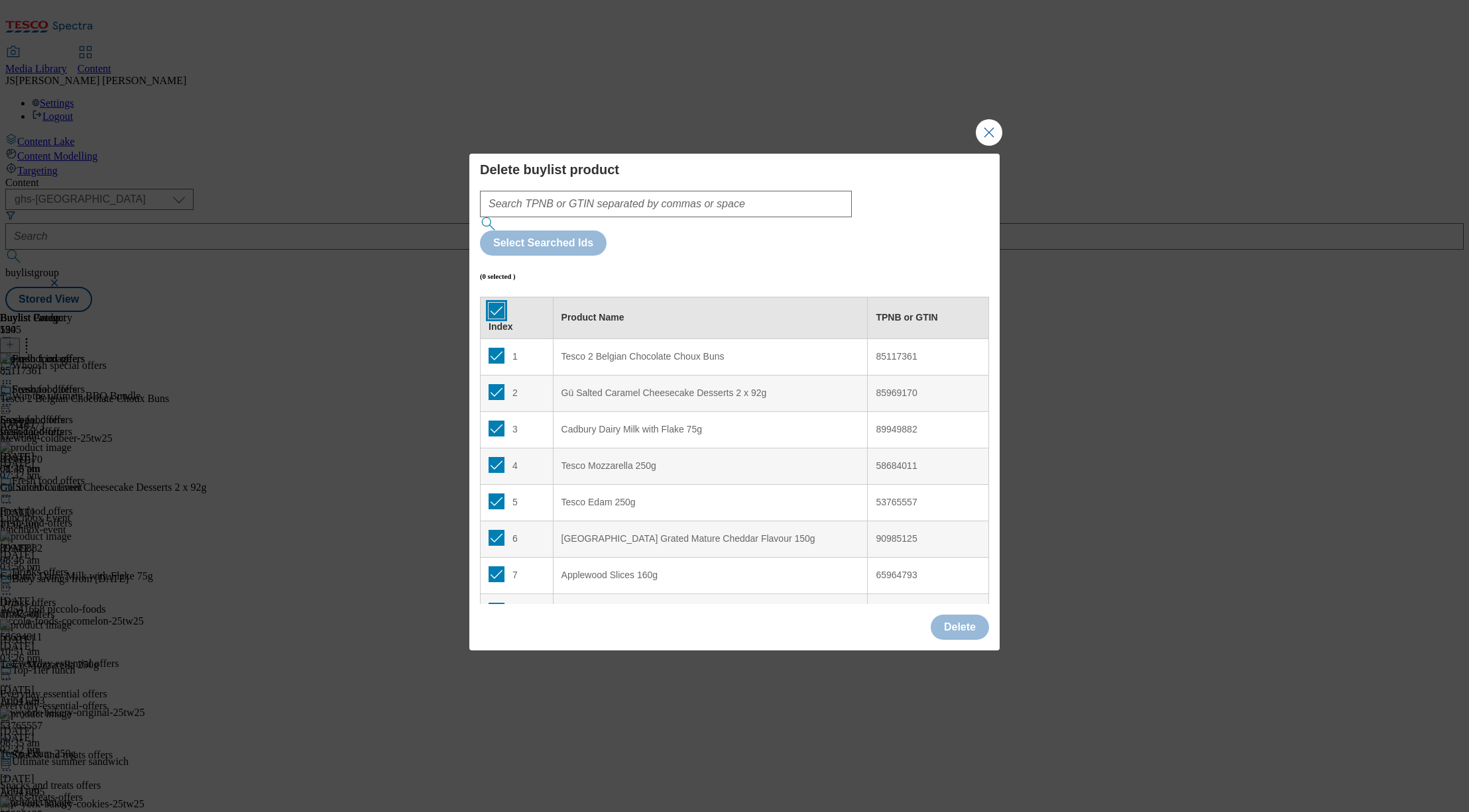
checkbox input "true"
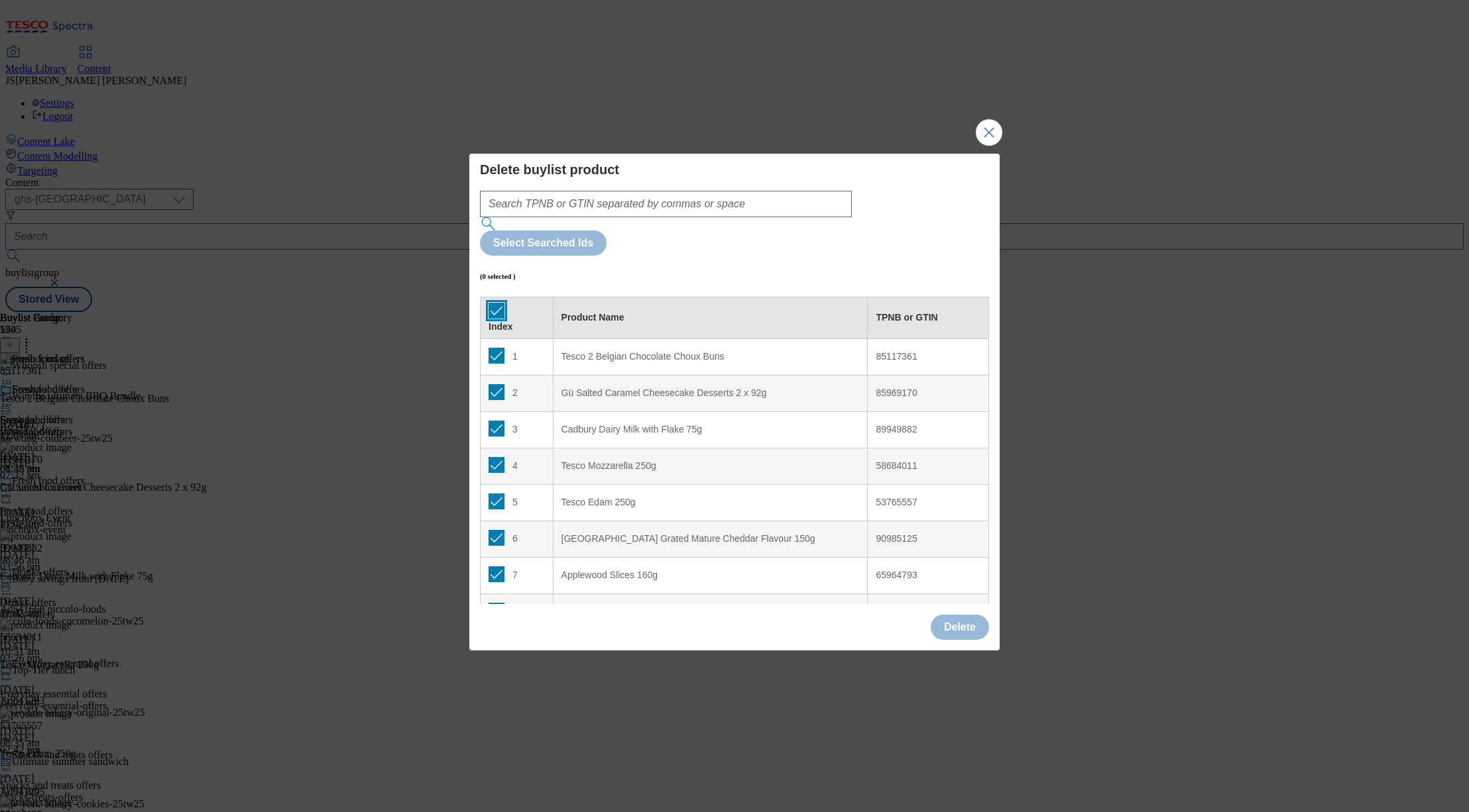
checkbox input "true"
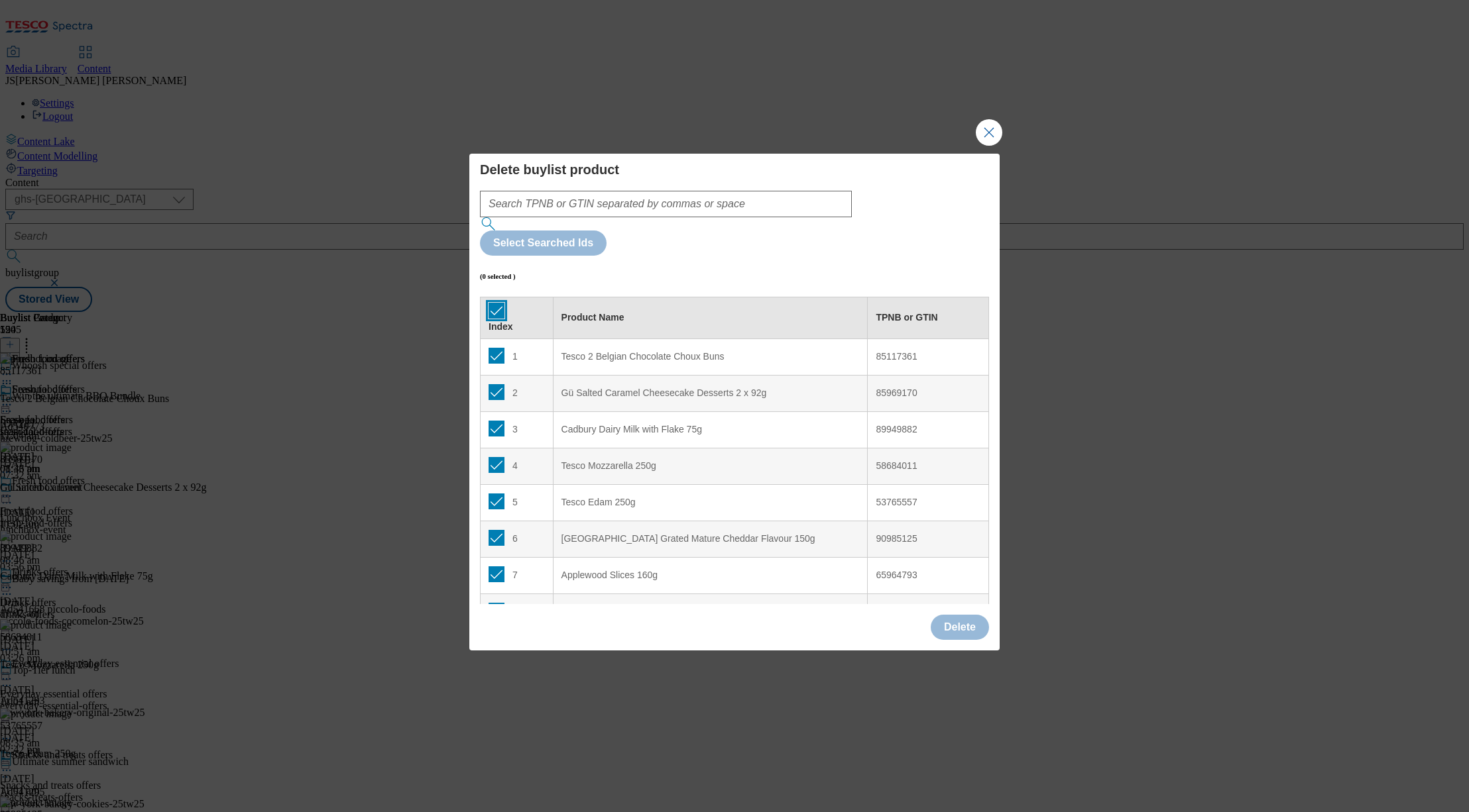
checkbox input "true"
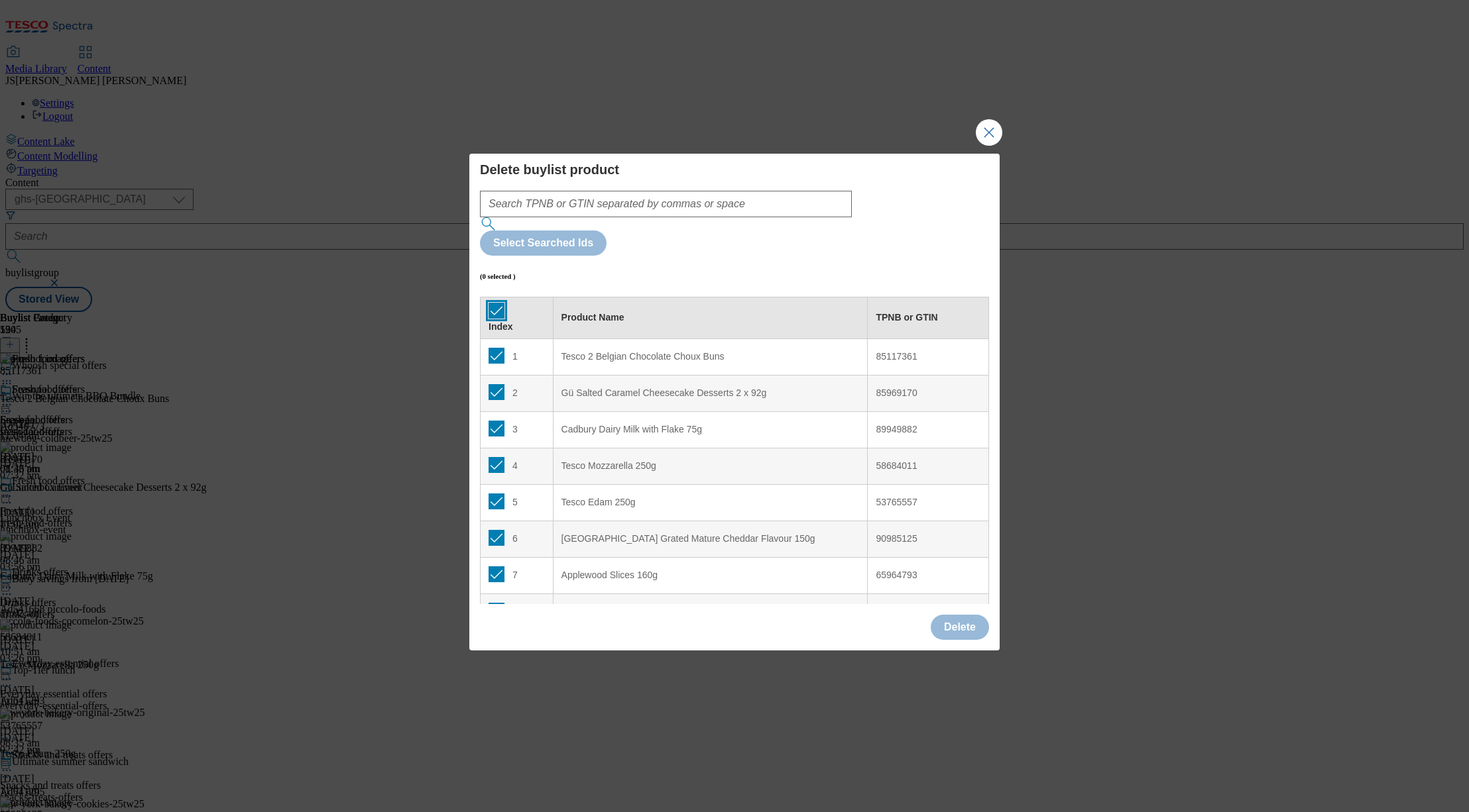
checkbox input "true"
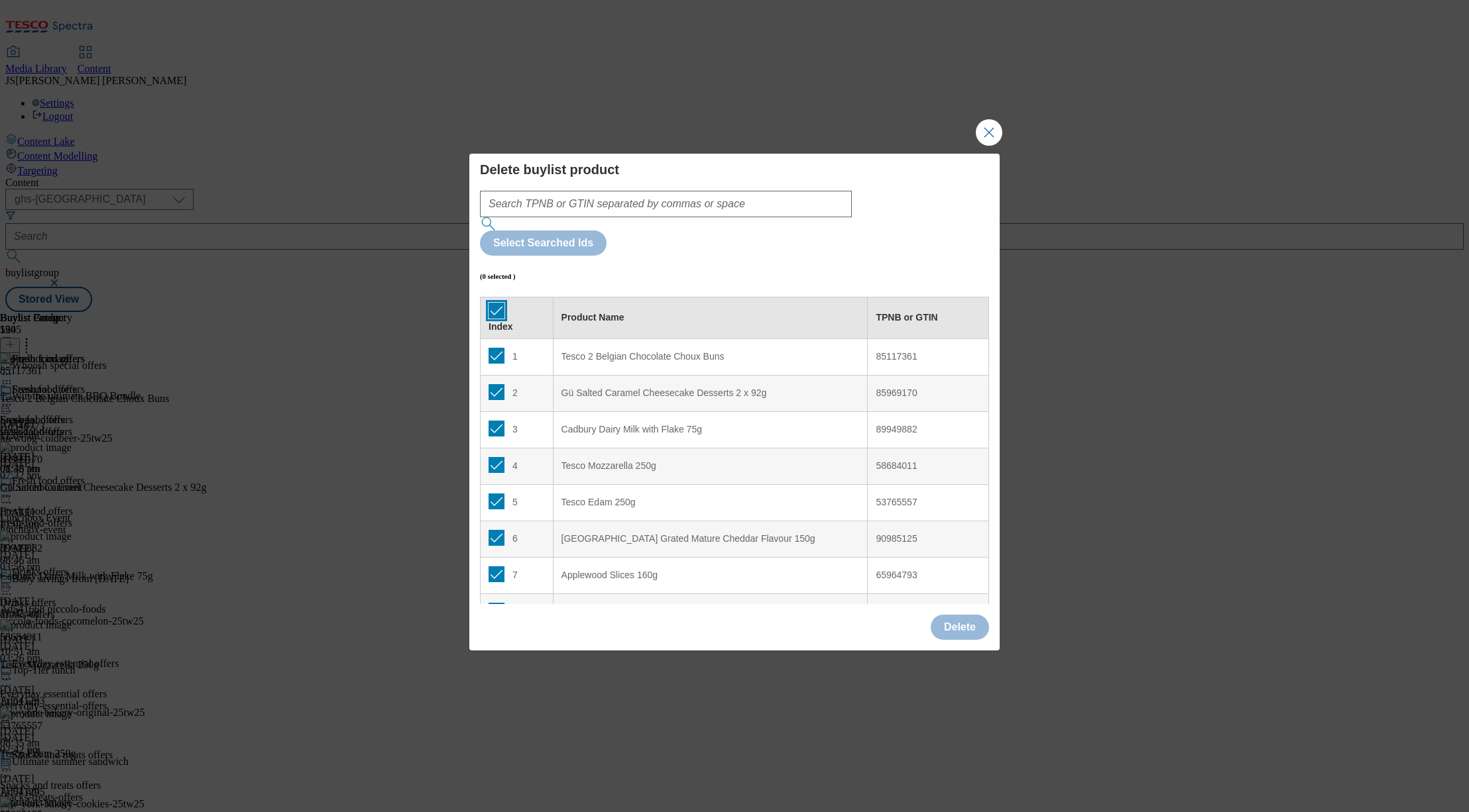
checkbox input "true"
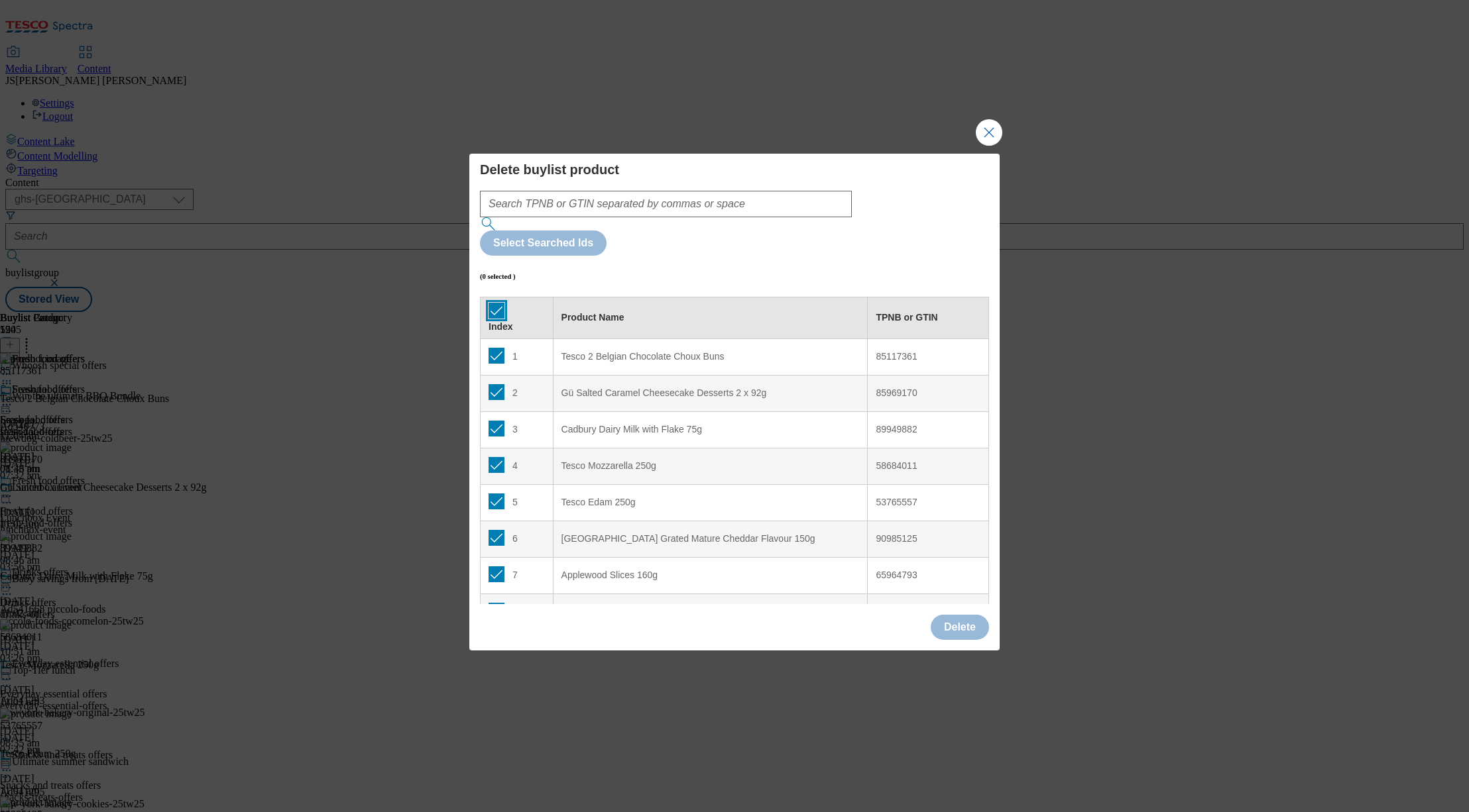
checkbox input "true"
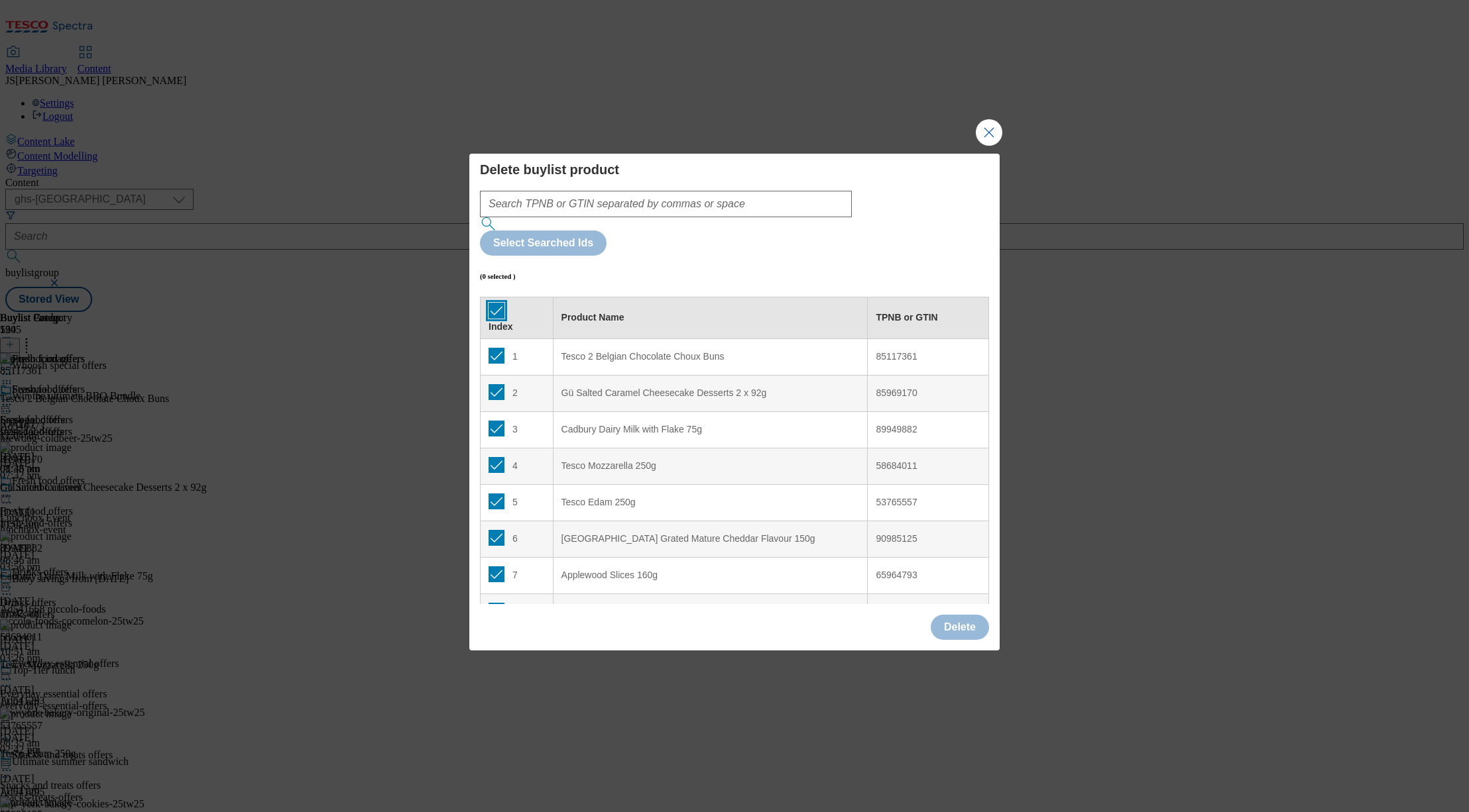
checkbox input "true"
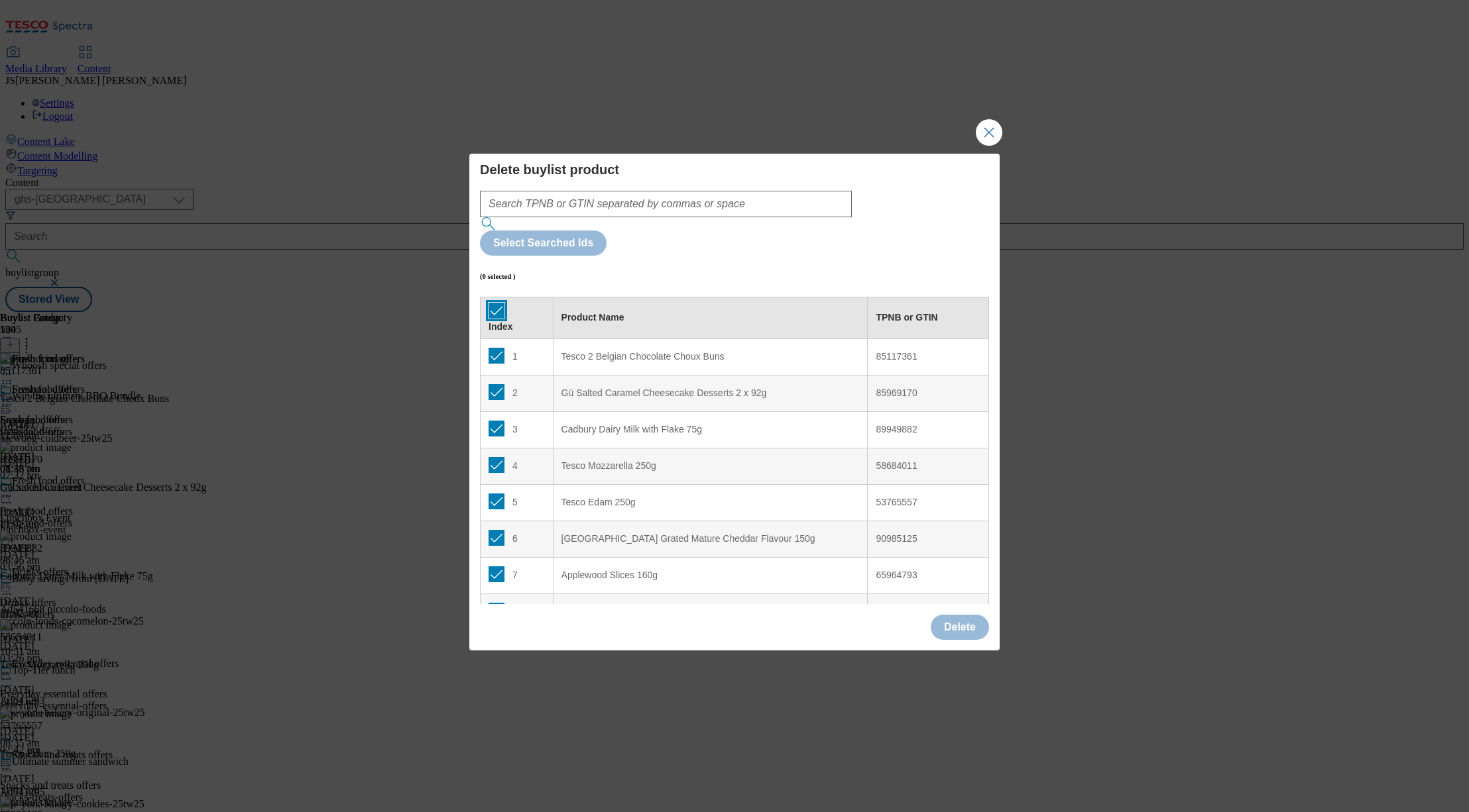
checkbox input "true"
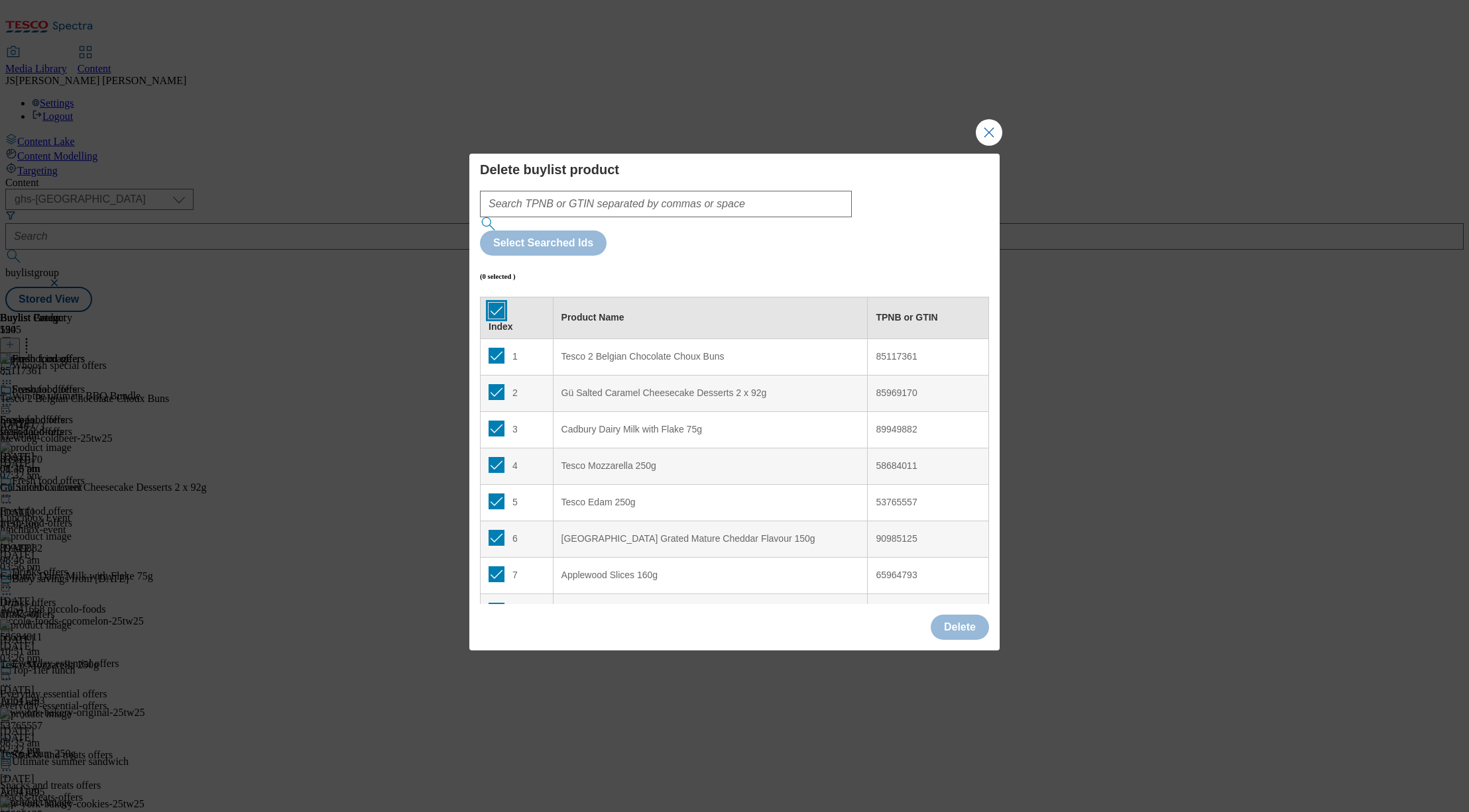
checkbox input "true"
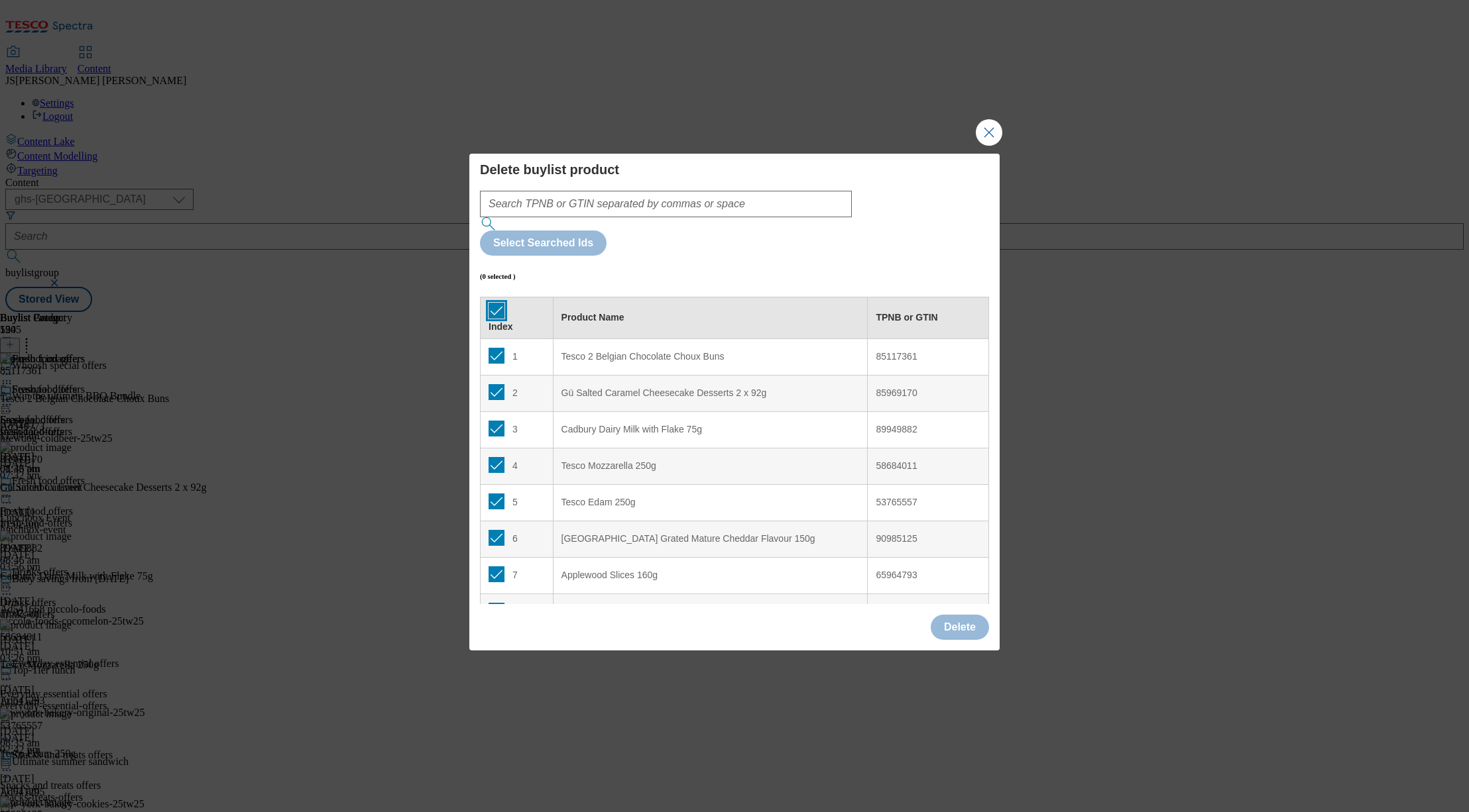
checkbox input "true"
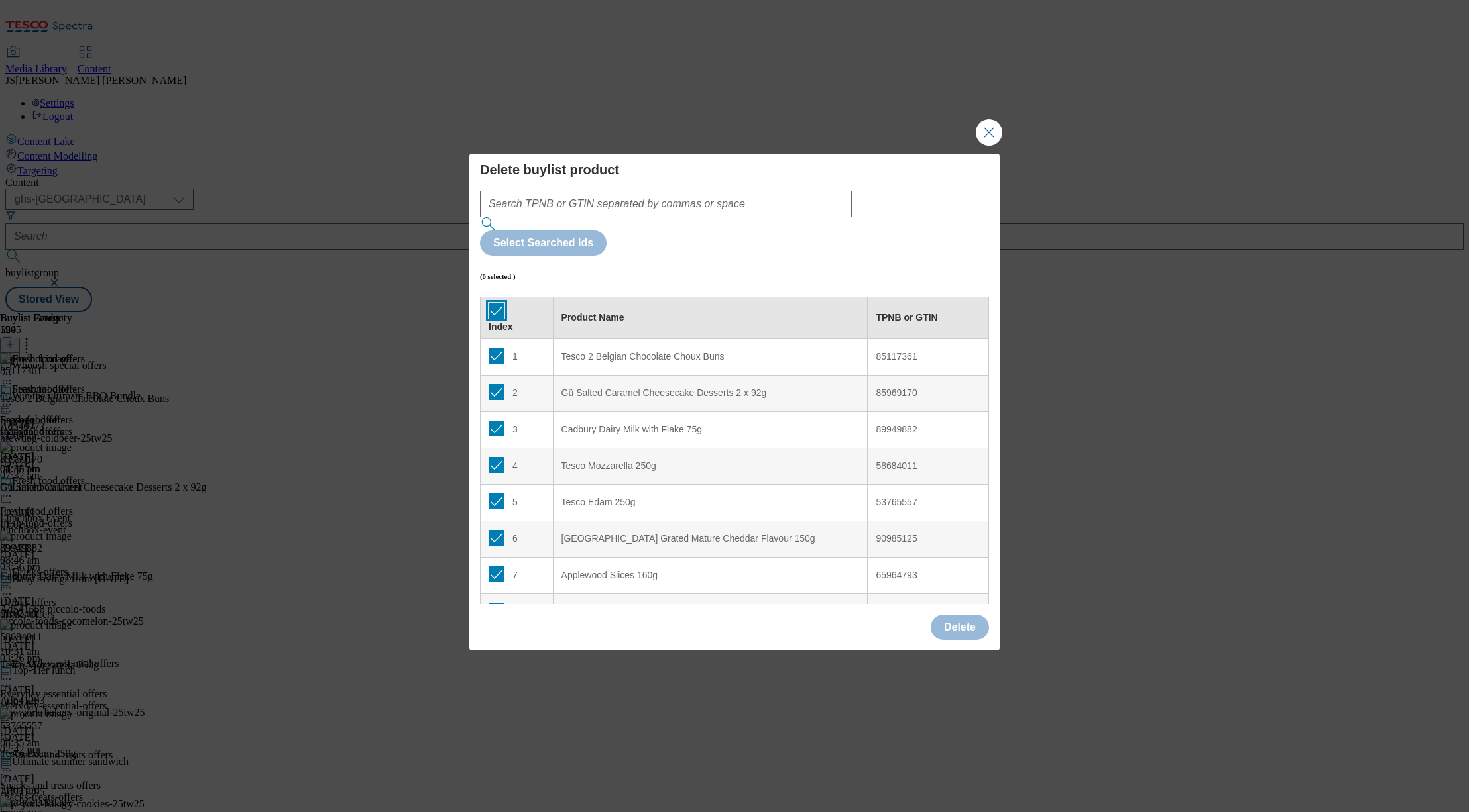
checkbox input "true"
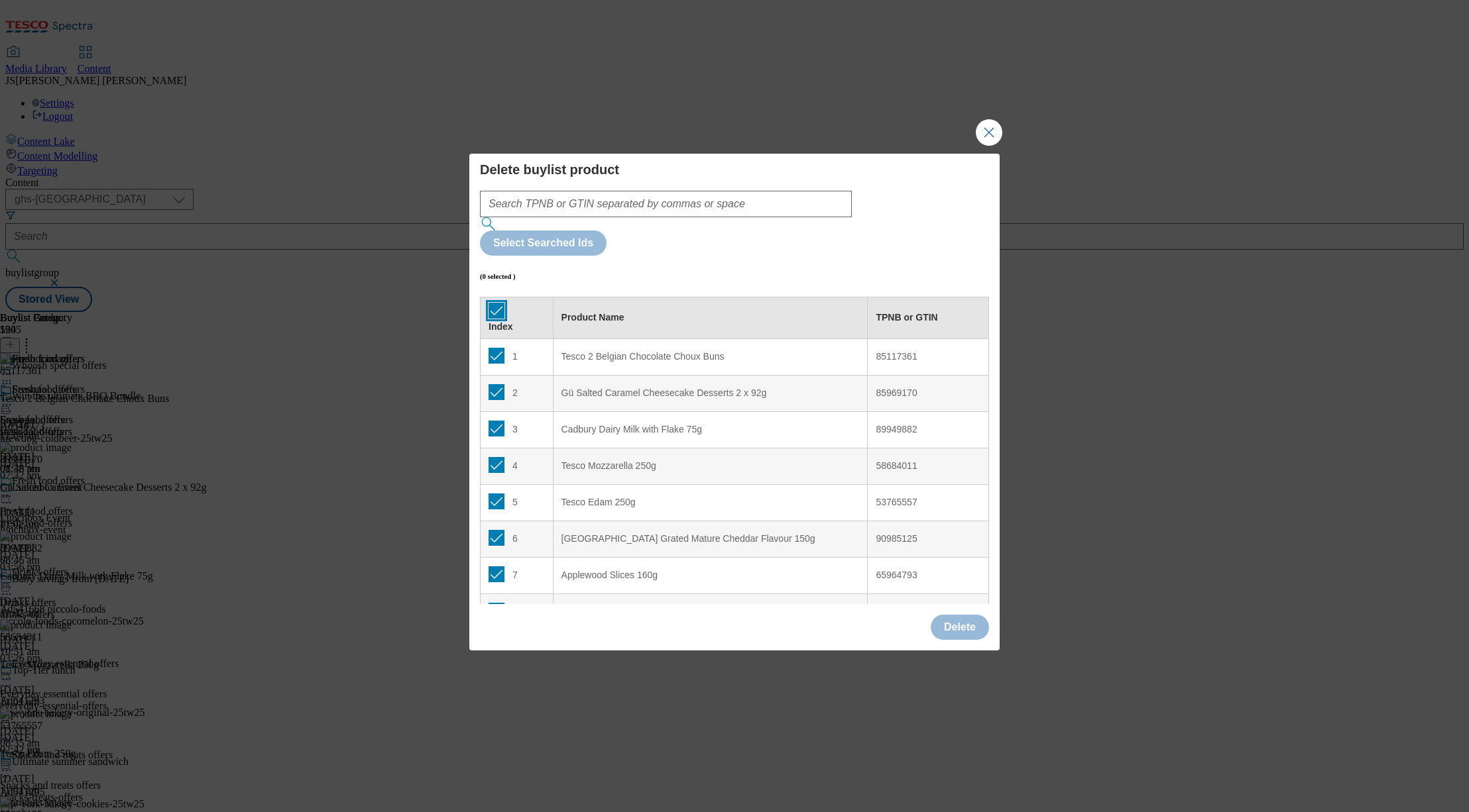
checkbox input "true"
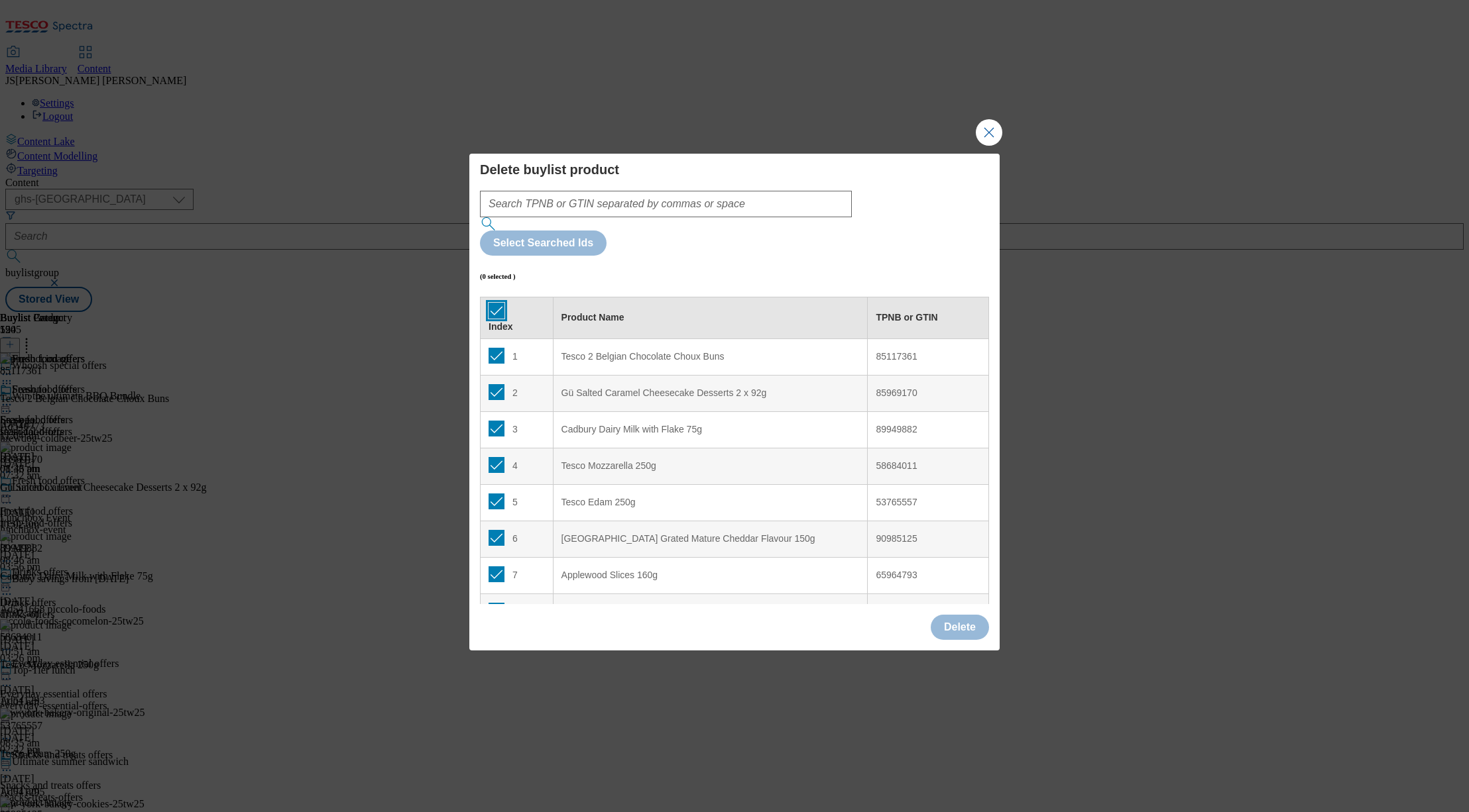
checkbox input "true"
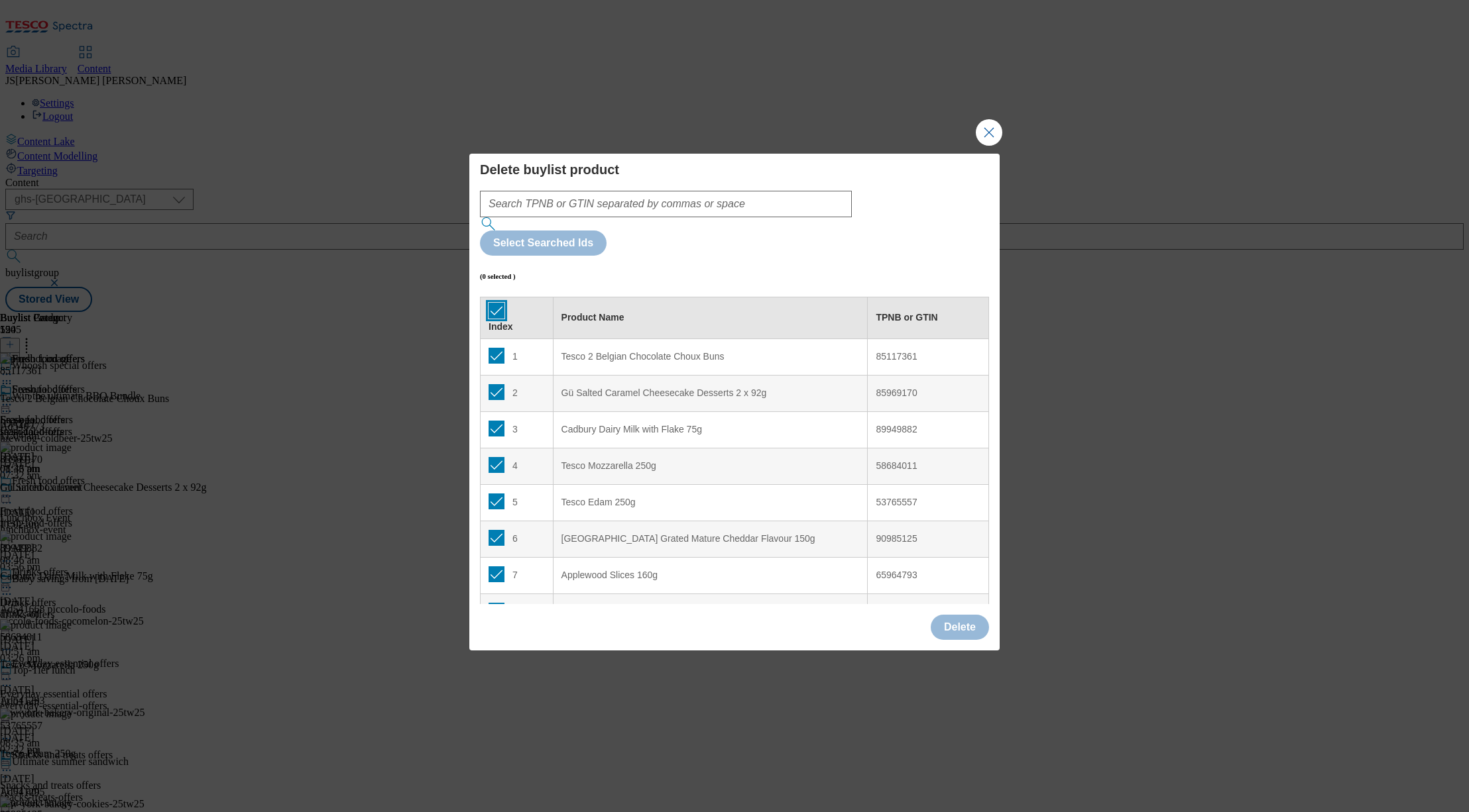
checkbox input "true"
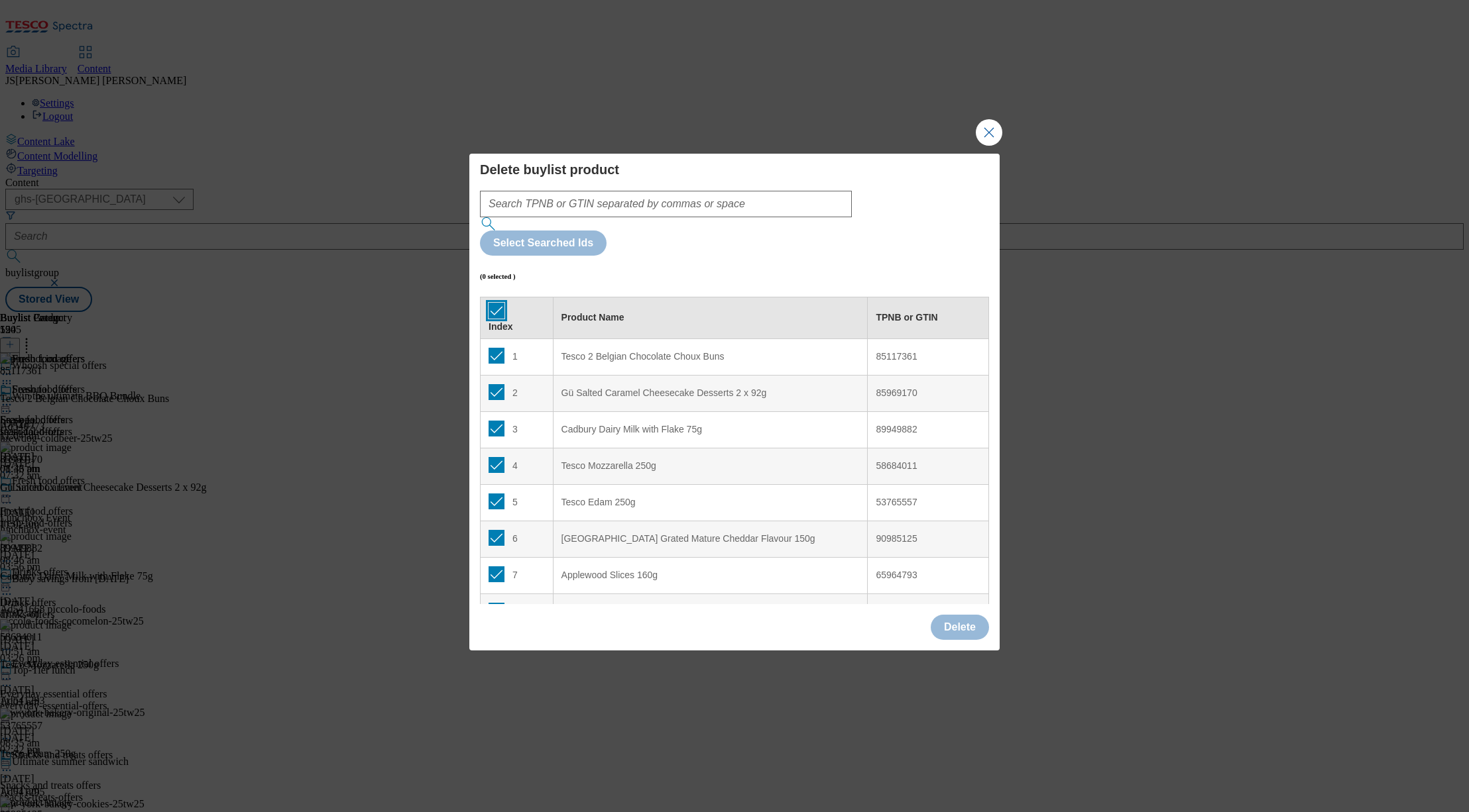
checkbox input "true"
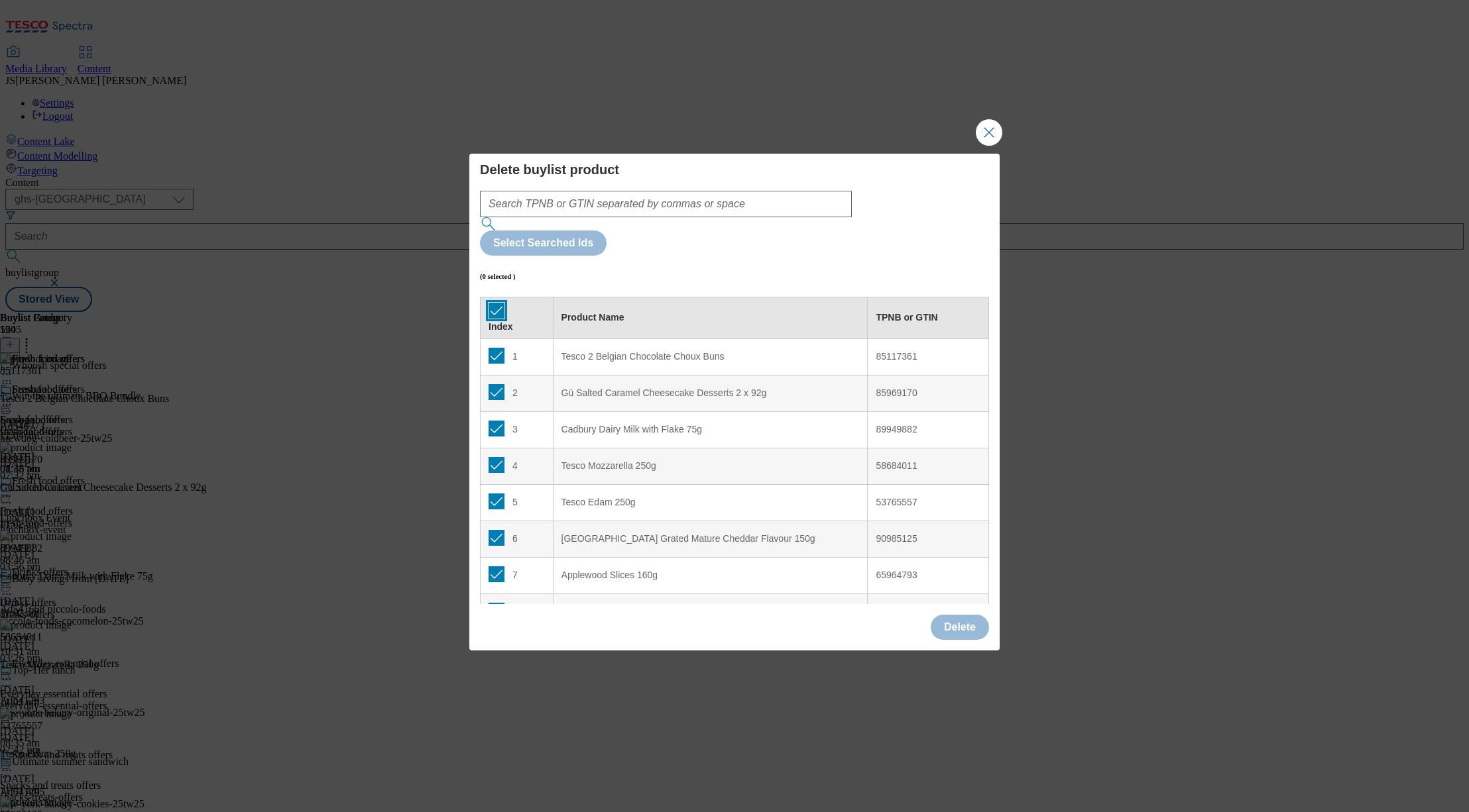
checkbox input "true"
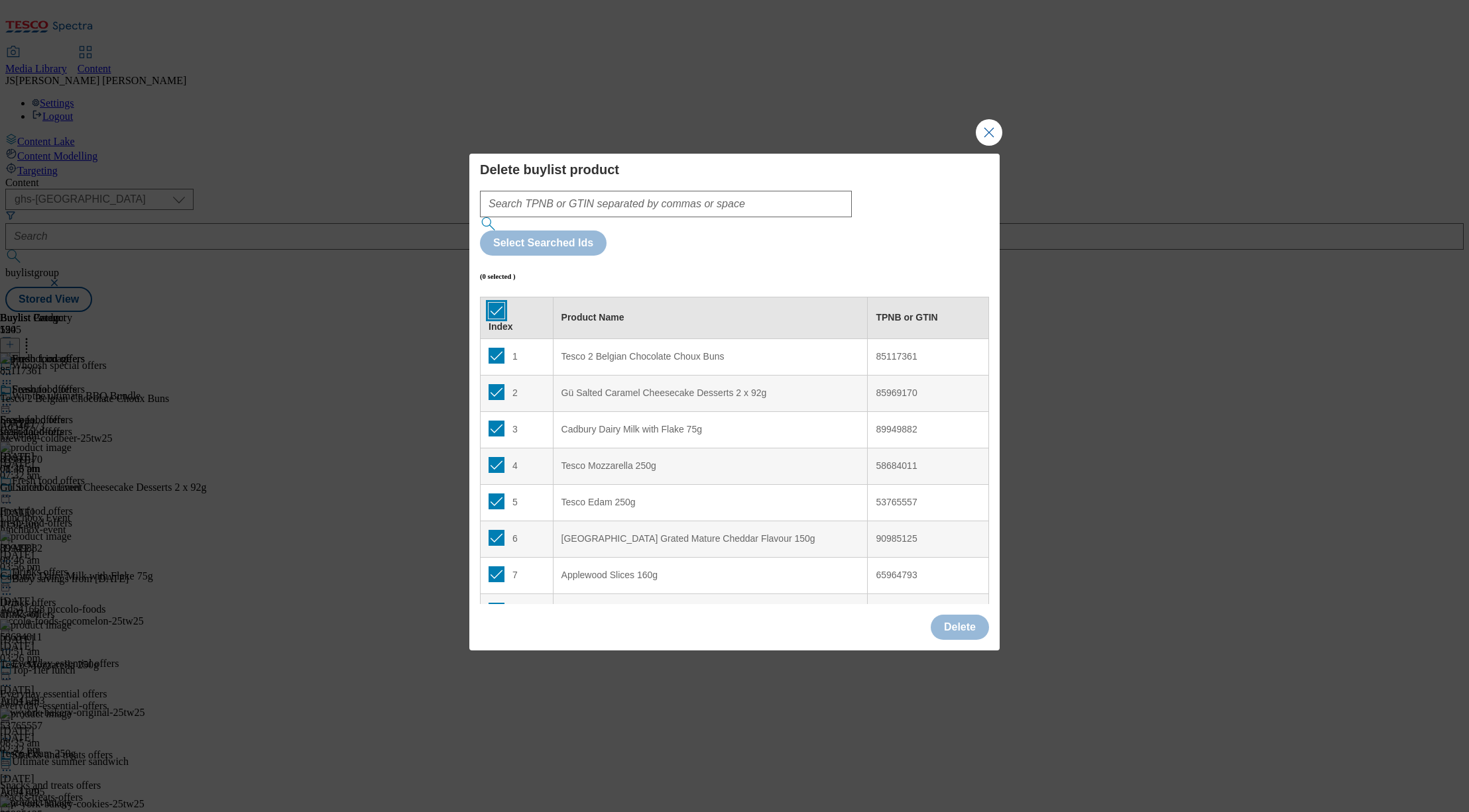
checkbox input "true"
click at [957, 615] on button "Delete" at bounding box center [959, 627] width 58 height 25
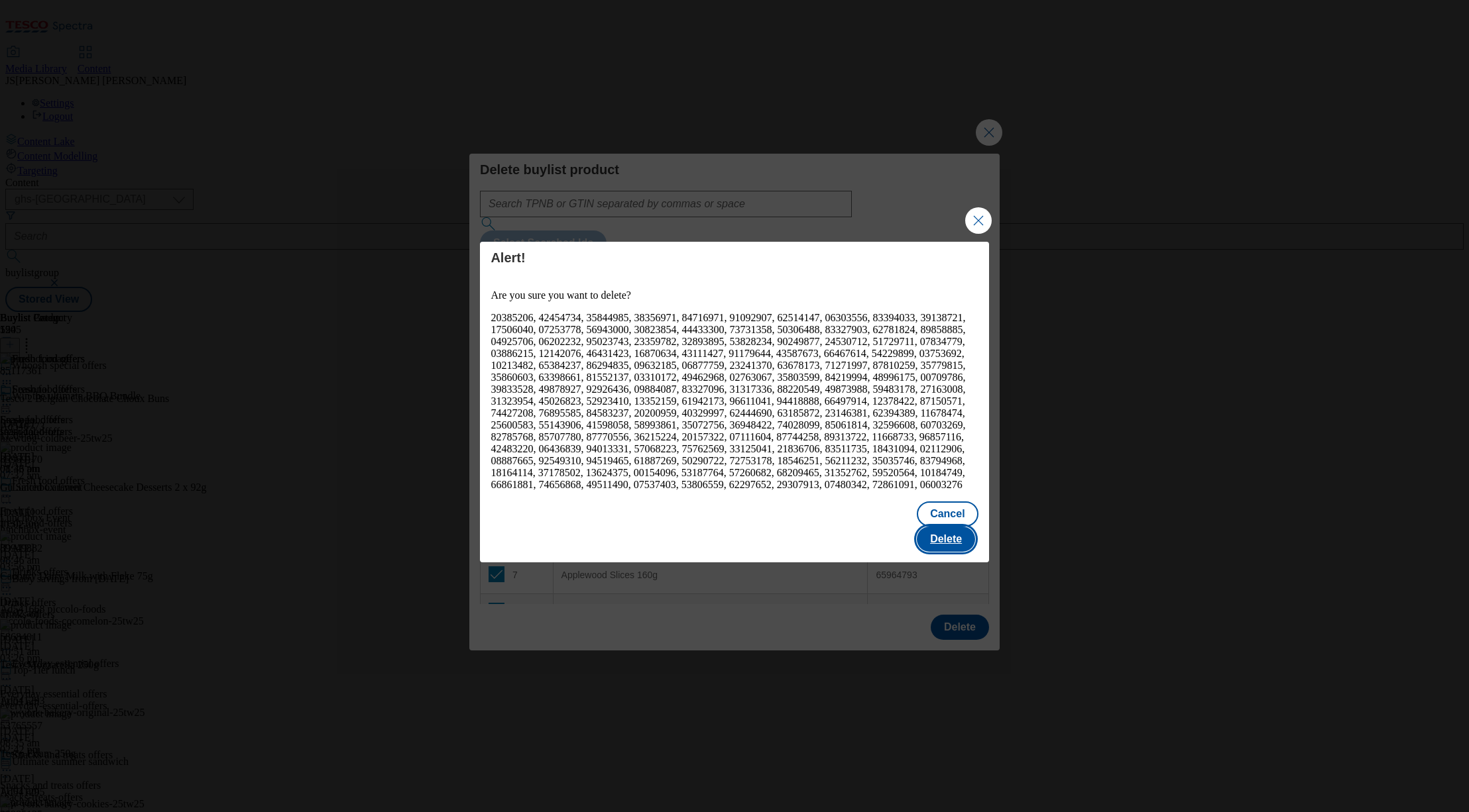
click at [956, 527] on button "Delete" at bounding box center [946, 539] width 58 height 25
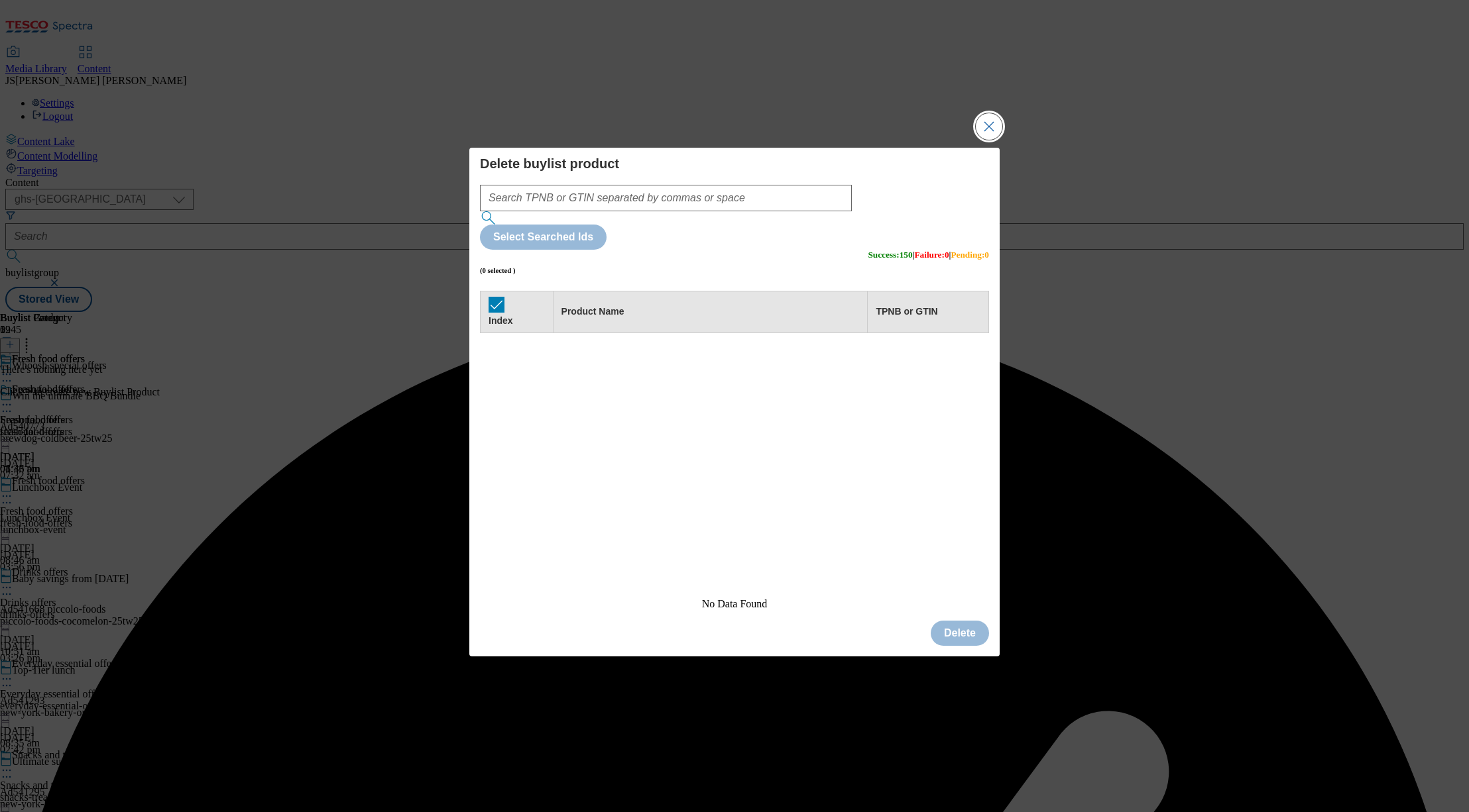
click at [996, 140] on button "Close Modal" at bounding box center [988, 126] width 26 height 26
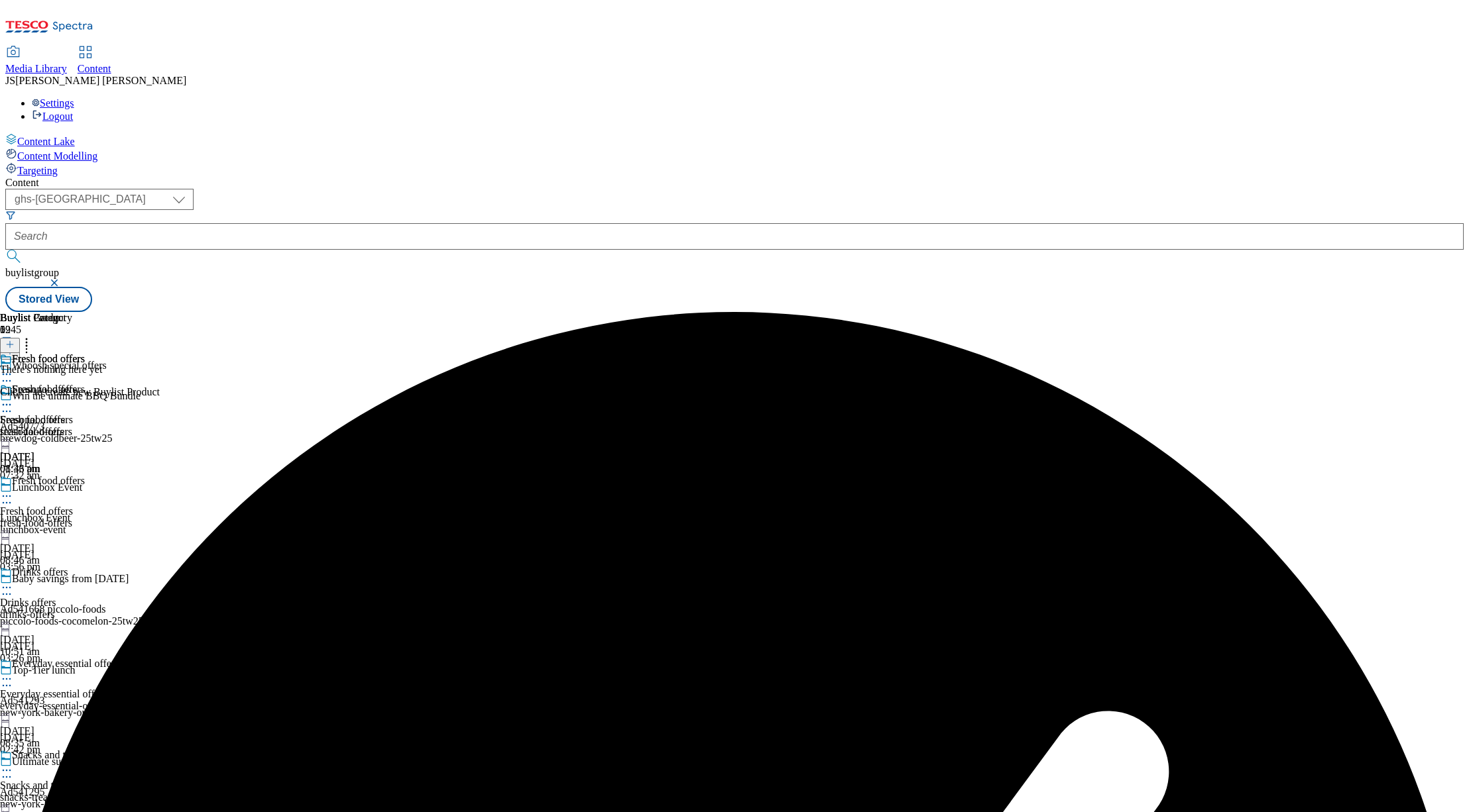
click at [85, 426] on div "fresh-food-offers" at bounding box center [43, 432] width 85 height 12
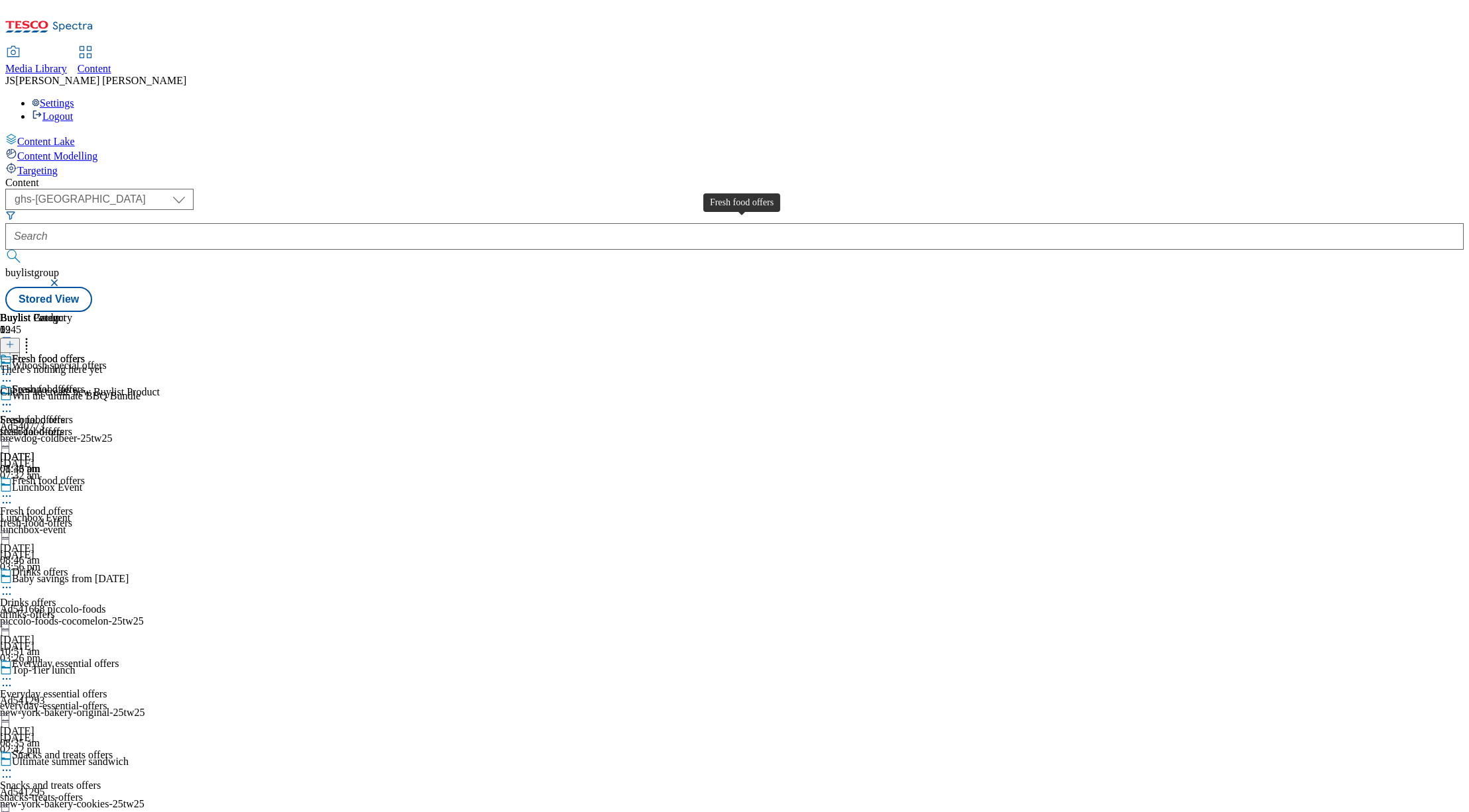
click at [73, 414] on span "Fresh food offers" at bounding box center [36, 420] width 73 height 12
click at [15, 340] on icon at bounding box center [10, 345] width 10 height 10
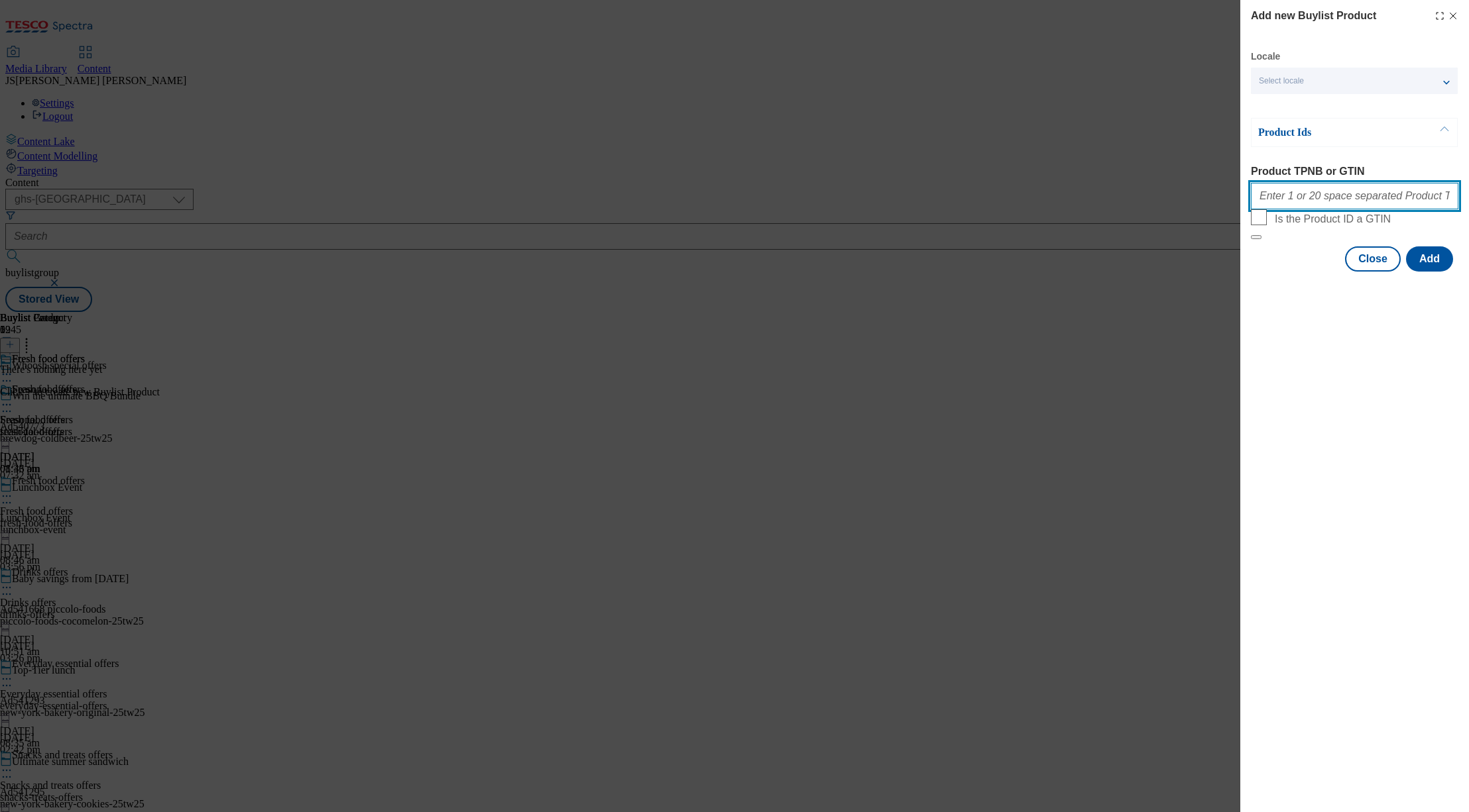
click at [1277, 203] on input "Product TPNB or GTIN" at bounding box center [1354, 195] width 208 height 26
paste input "92445059 75191919 89949882 89605981 85969170 53342318 90789064 90513489 9643438…"
type input "92445059 75191919 89949882 89605981 85969170 53342318 90789064 90513489 9643438…"
click at [1440, 272] on button "Add" at bounding box center [1429, 259] width 47 height 25
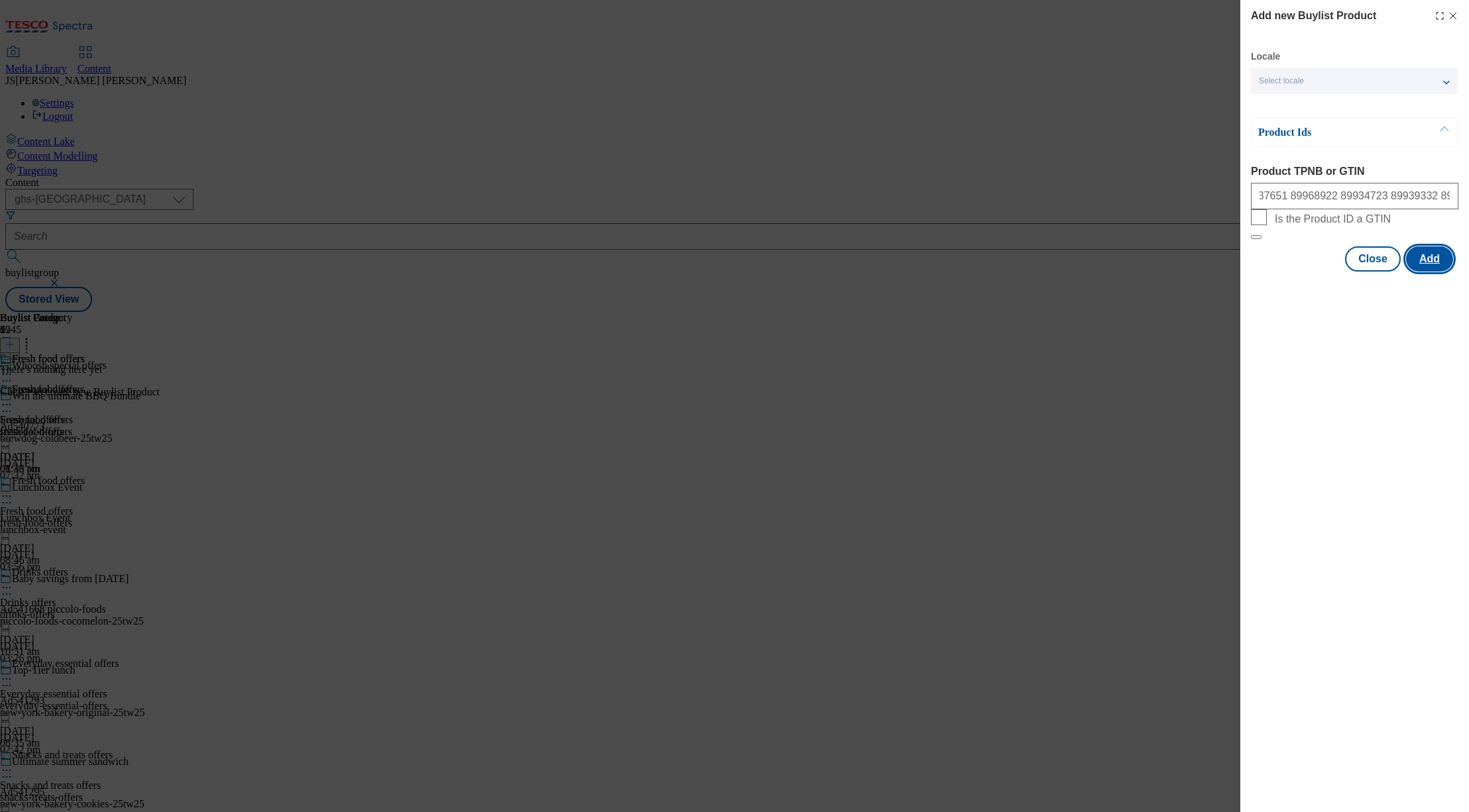
scroll to position [0, 0]
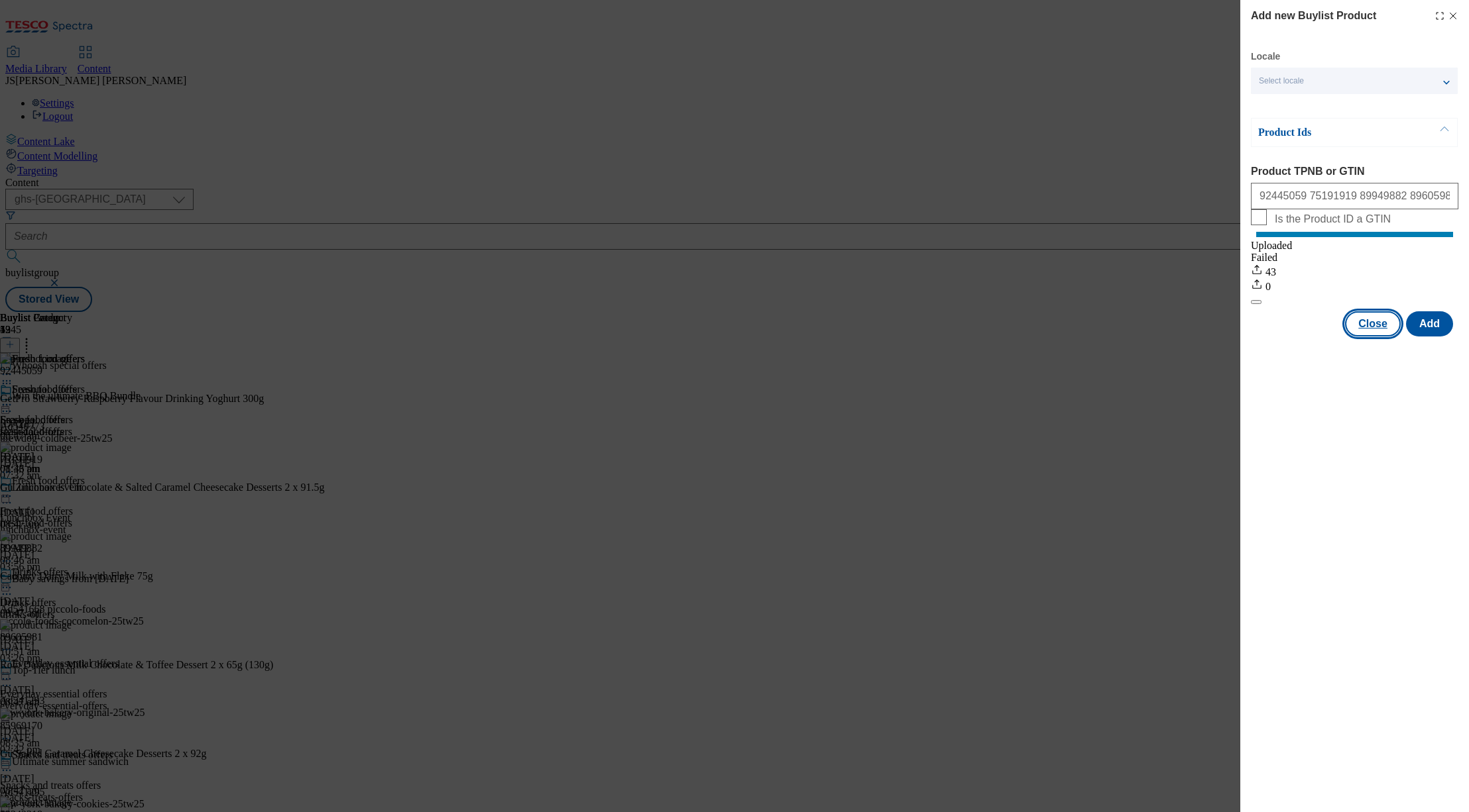
click at [1376, 336] on button "Close" at bounding box center [1373, 324] width 56 height 25
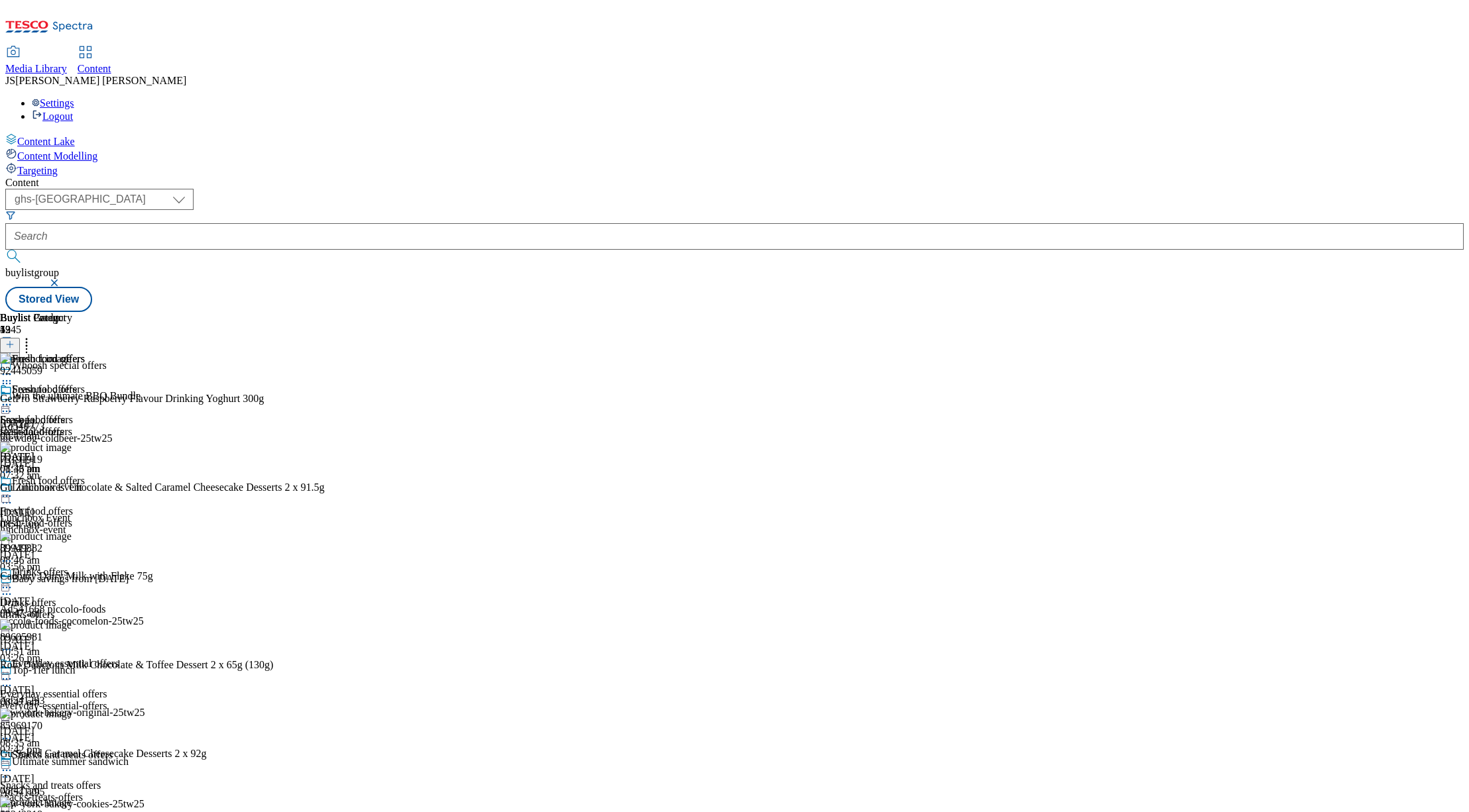
click at [14, 490] on icon at bounding box center [7, 497] width 14 height 14
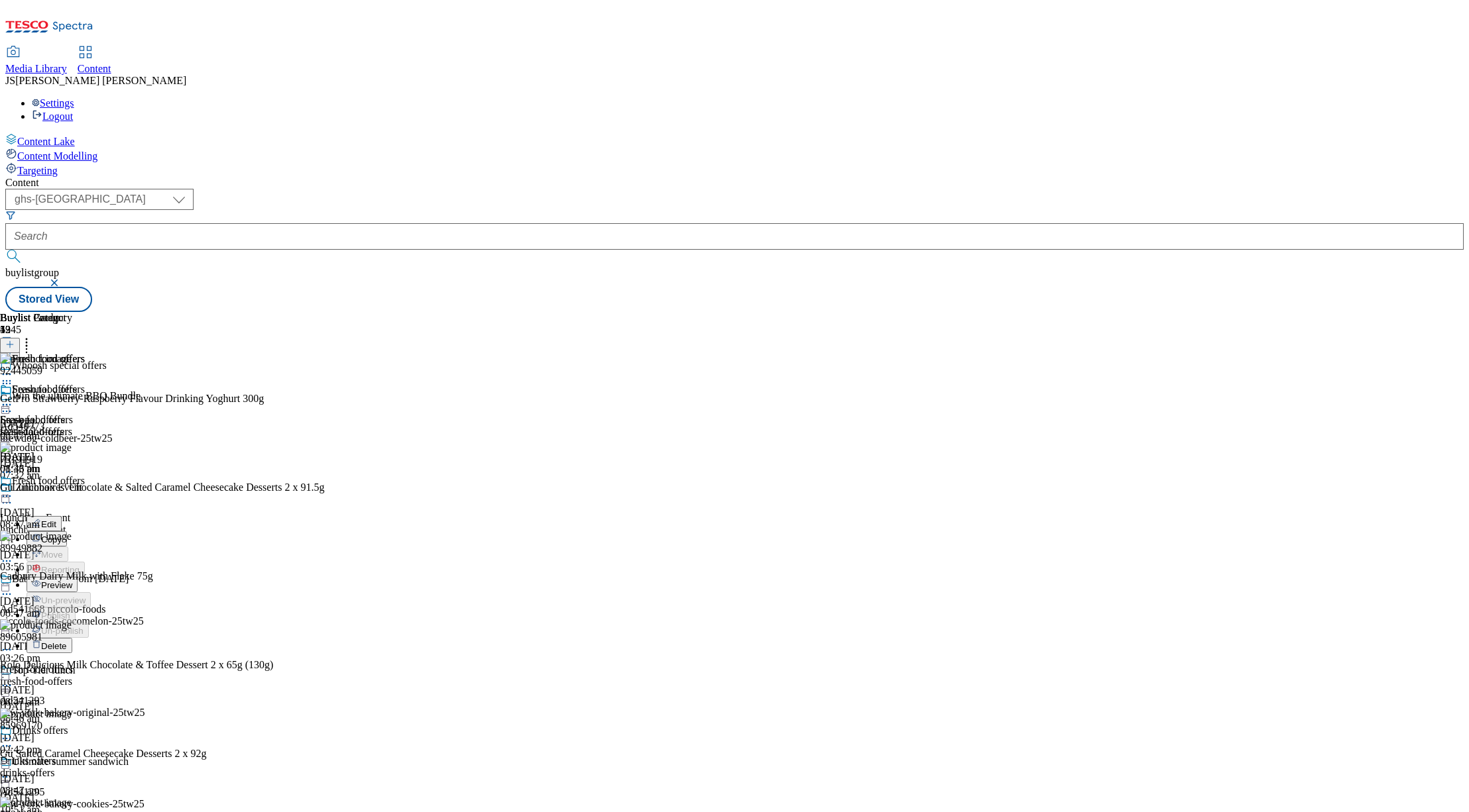
click at [73, 580] on span "Preview" at bounding box center [56, 585] width 31 height 10
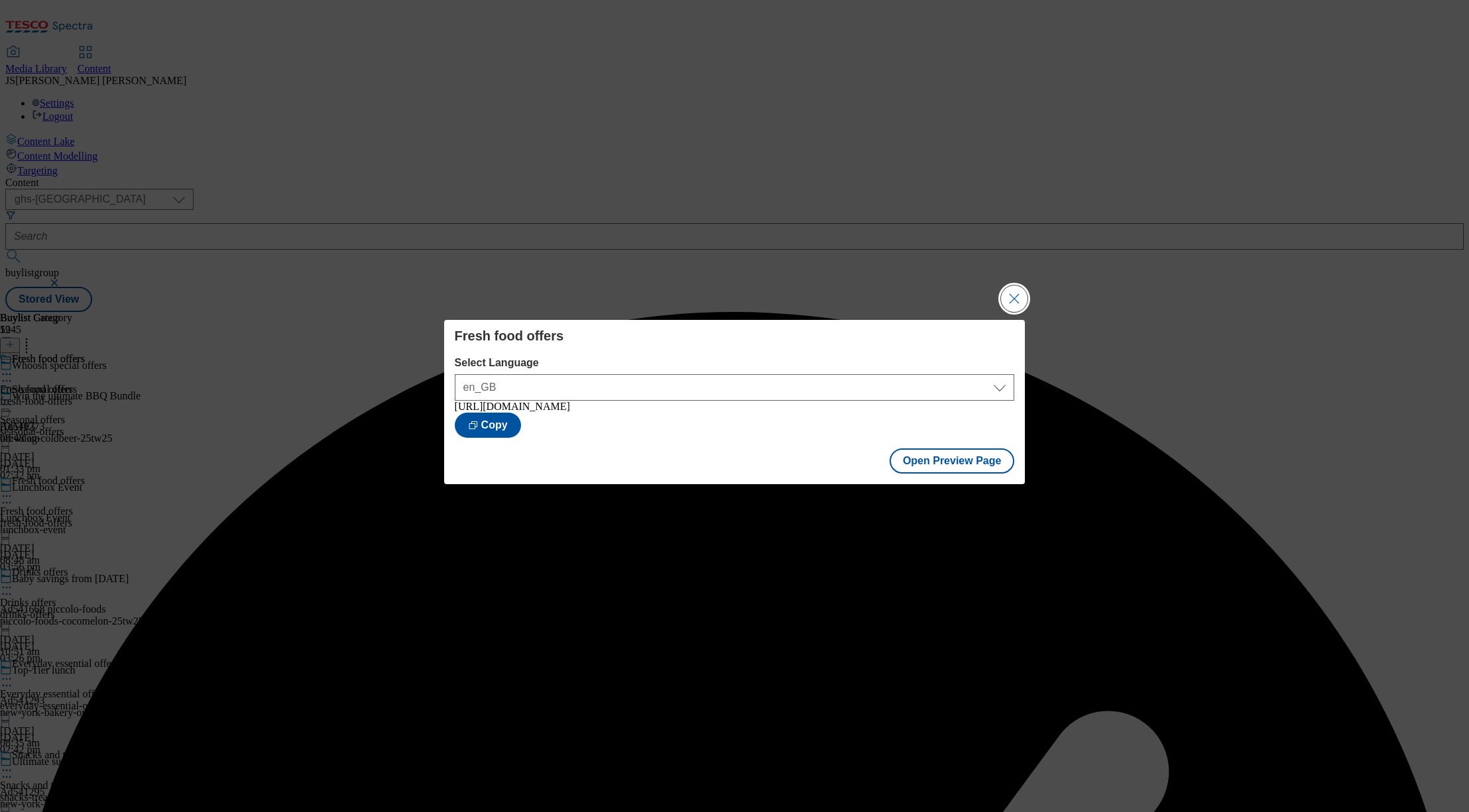
click at [1017, 296] on button "Close Modal" at bounding box center [1014, 298] width 26 height 26
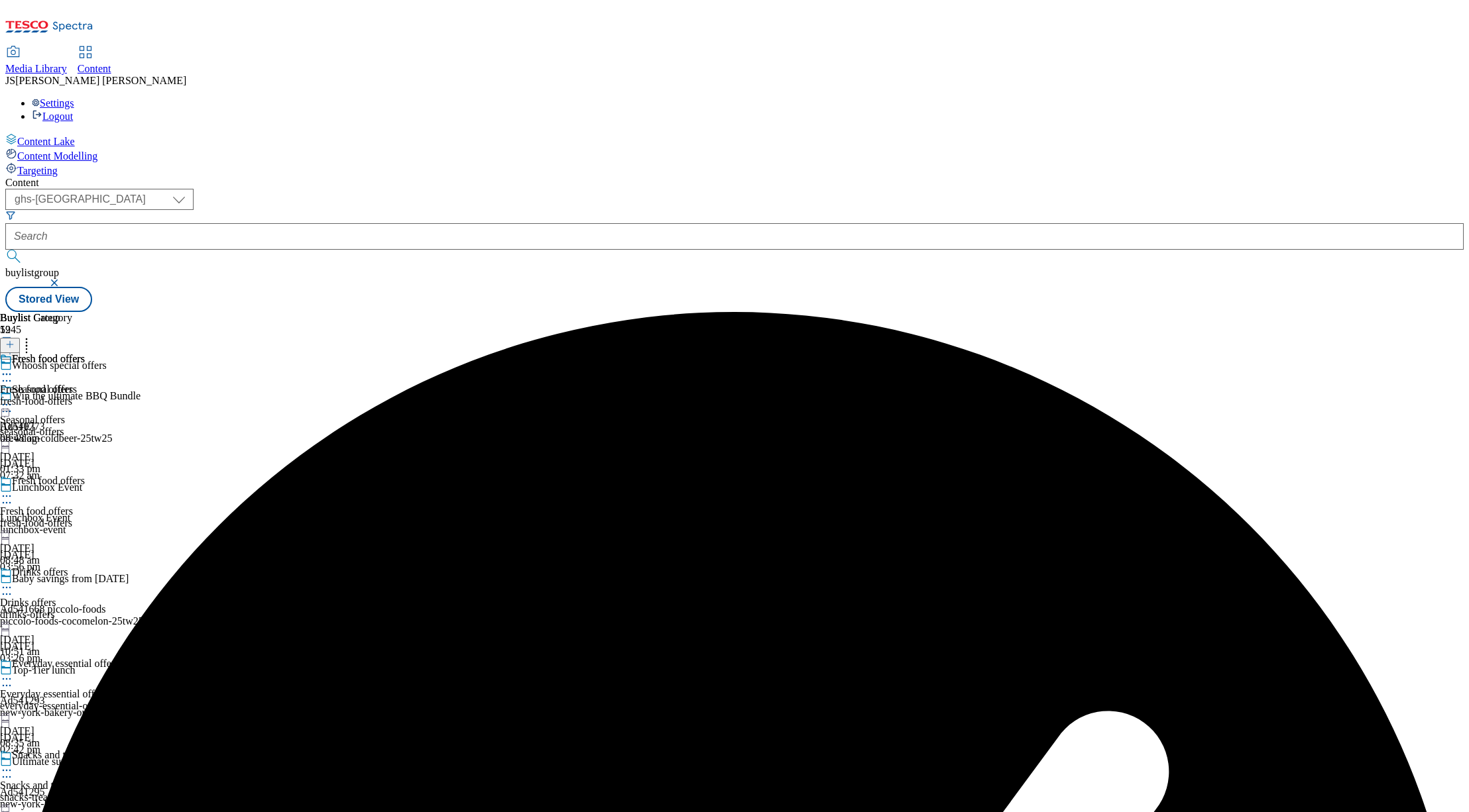
click at [14, 490] on icon at bounding box center [7, 497] width 14 height 14
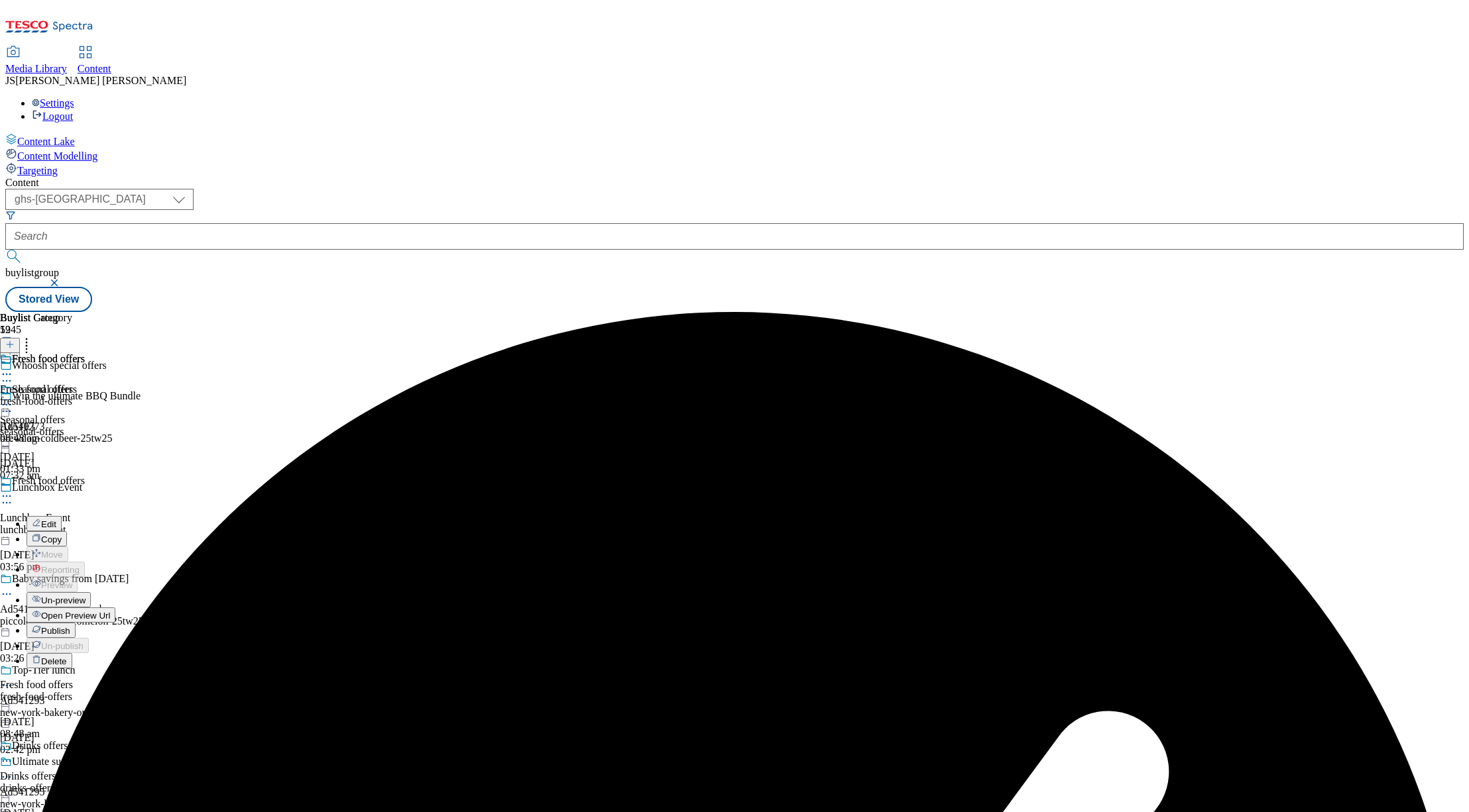
click at [71, 626] on span "Publish" at bounding box center [55, 631] width 29 height 10
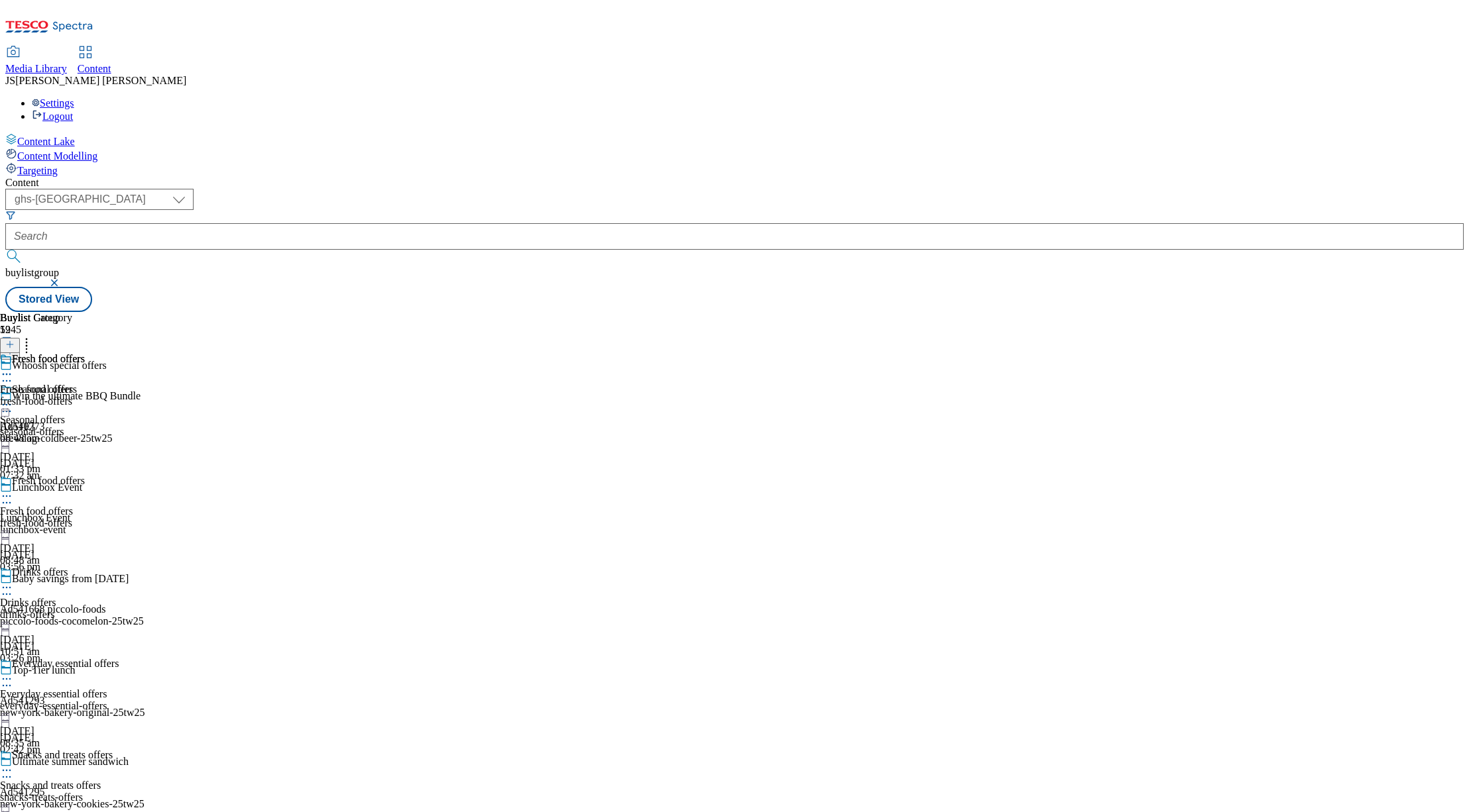
click at [51, 165] on span "Targeting" at bounding box center [38, 171] width 41 height 12
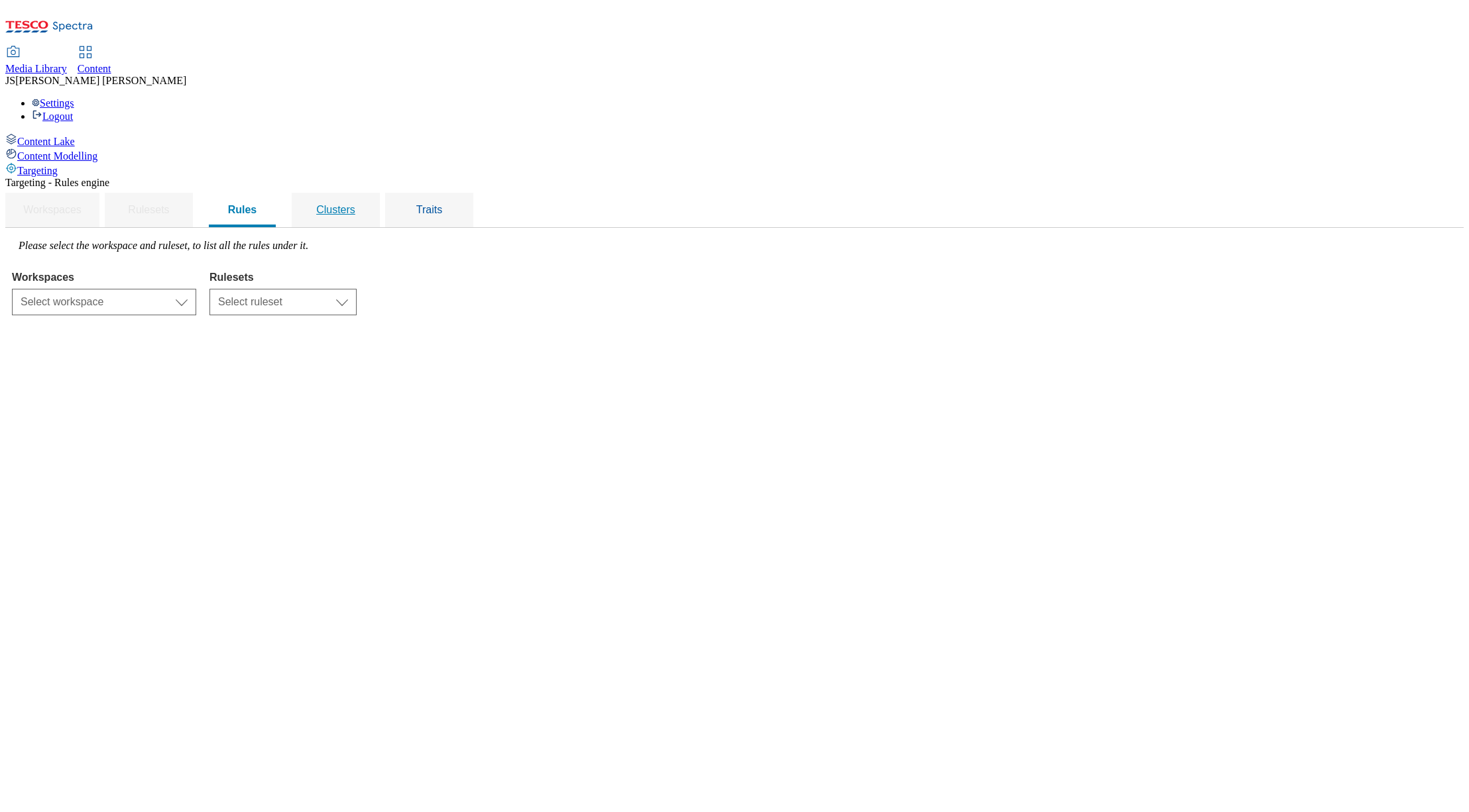
click at [355, 204] on span "Clusters" at bounding box center [336, 210] width 39 height 12
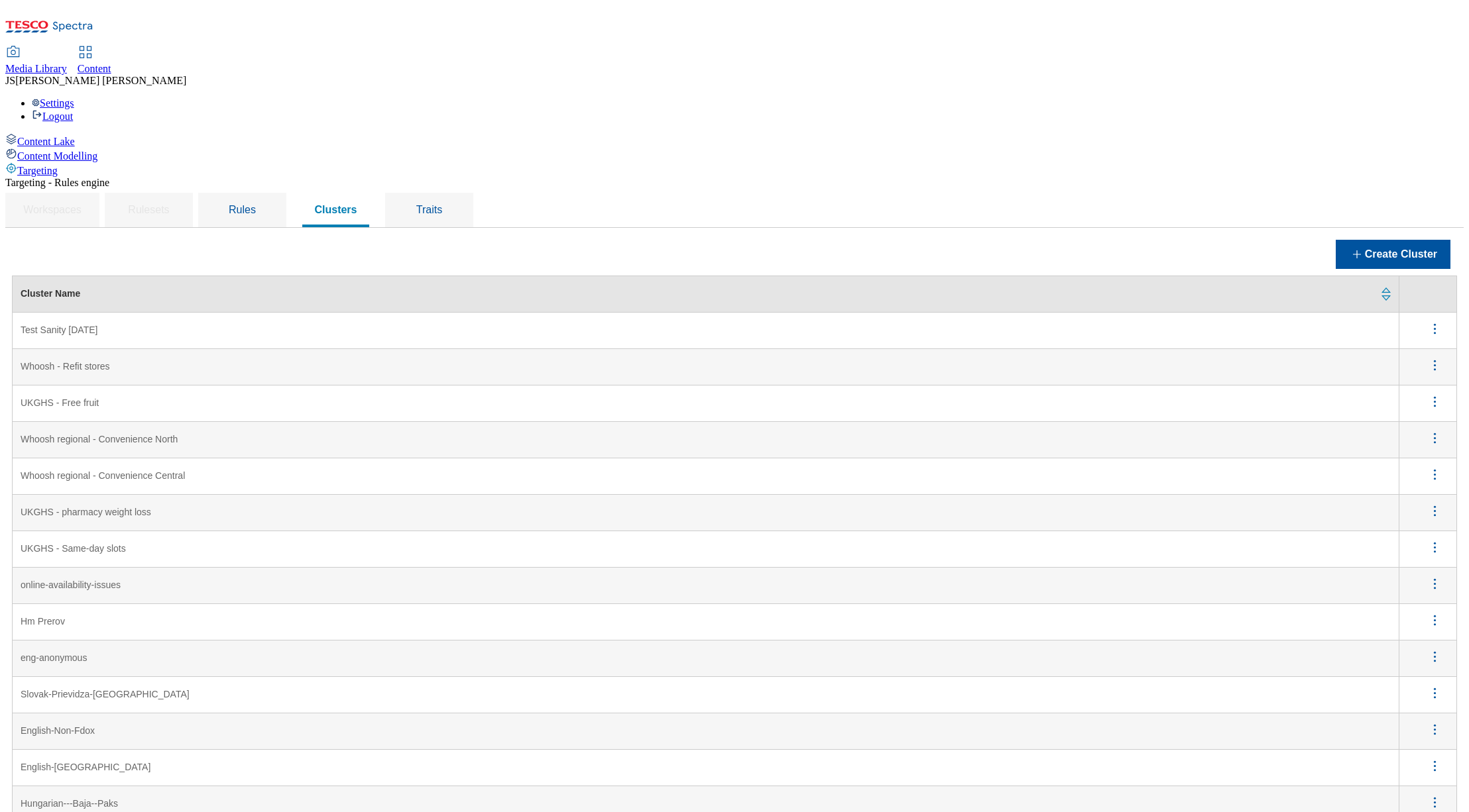
click at [1432, 357] on icon "menus" at bounding box center [1434, 364] width 16 height 16
click at [1418, 378] on span "Edit" at bounding box center [1417, 383] width 15 height 10
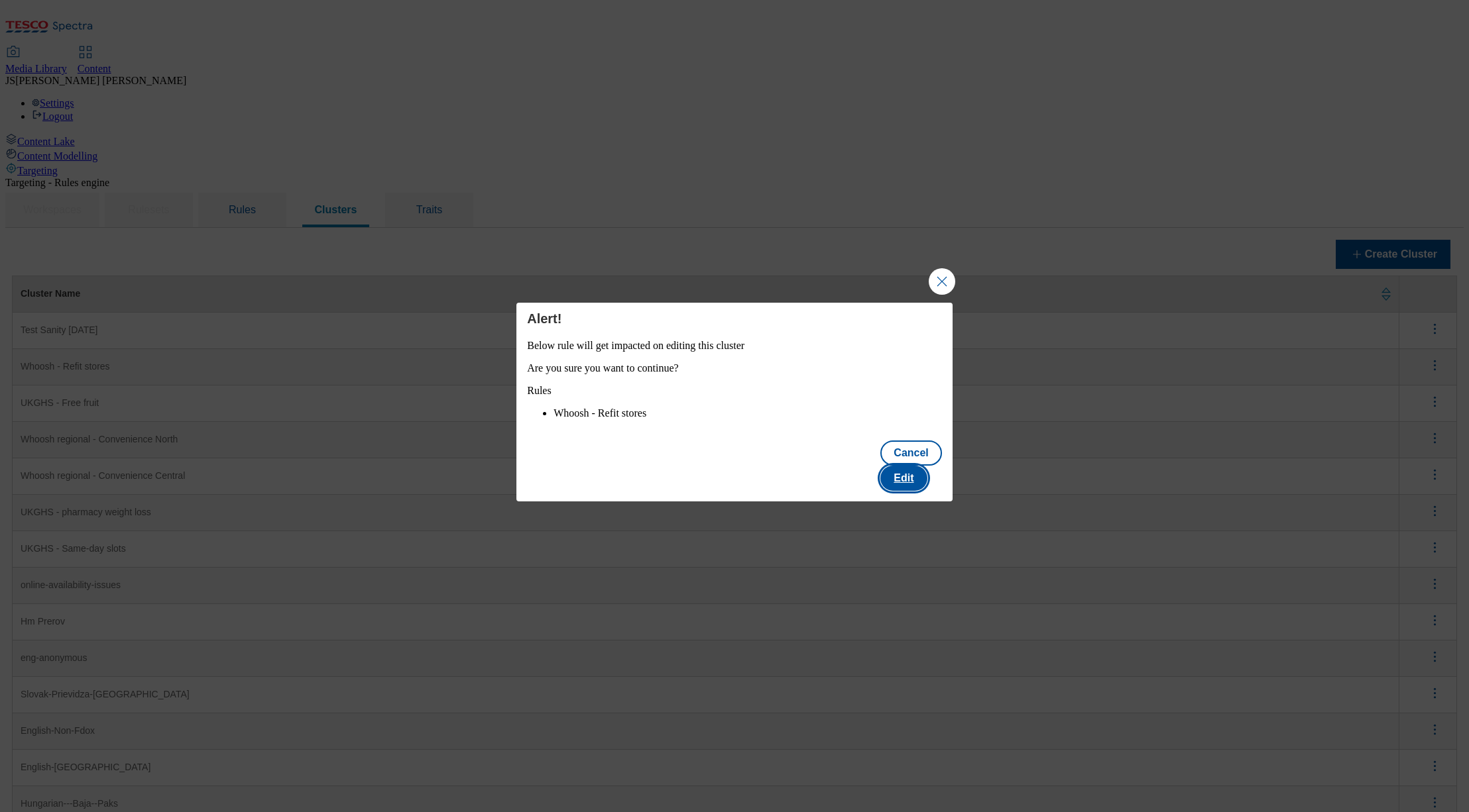
click at [920, 481] on button "Edit" at bounding box center [903, 478] width 46 height 25
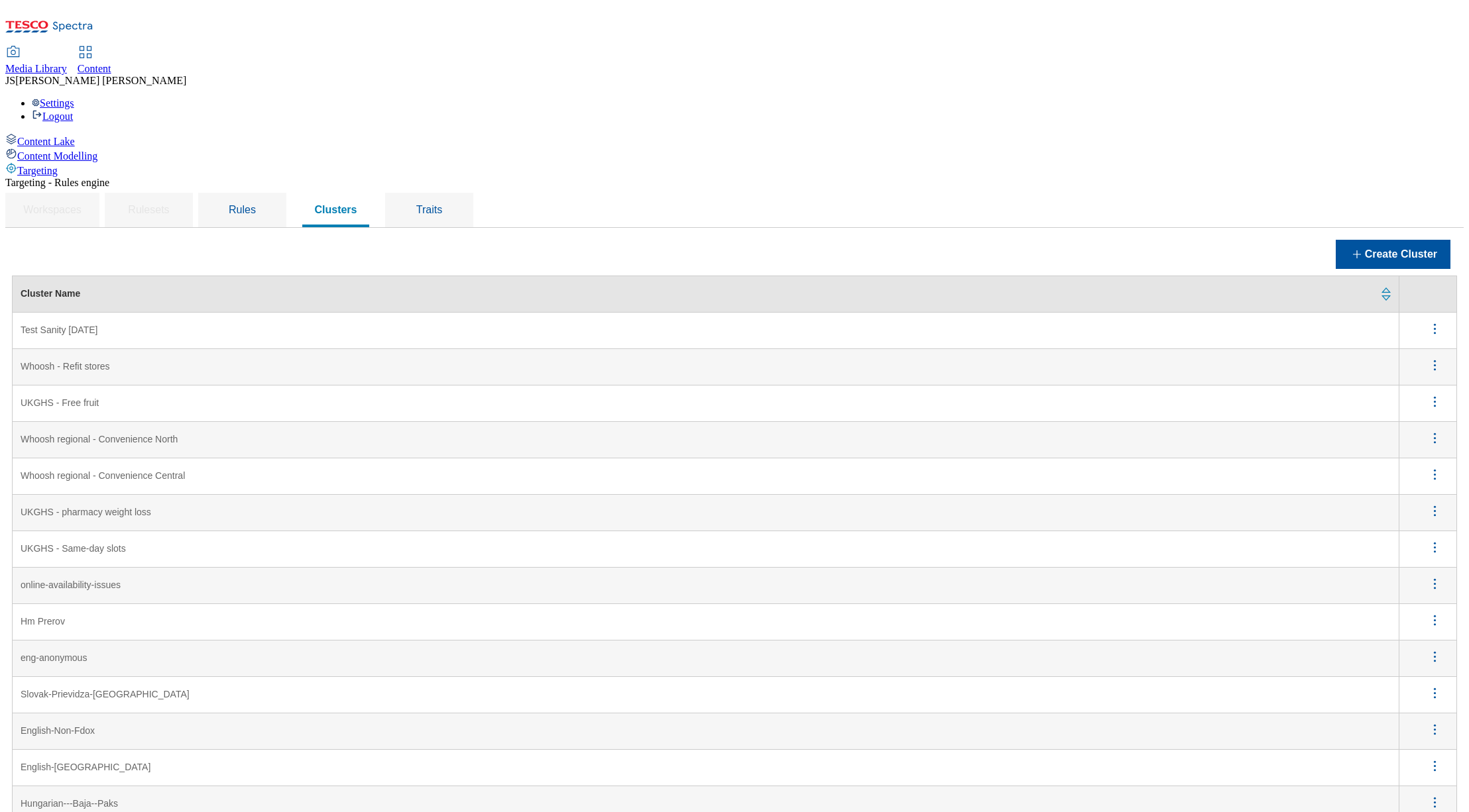
scroll to position [1079, 0]
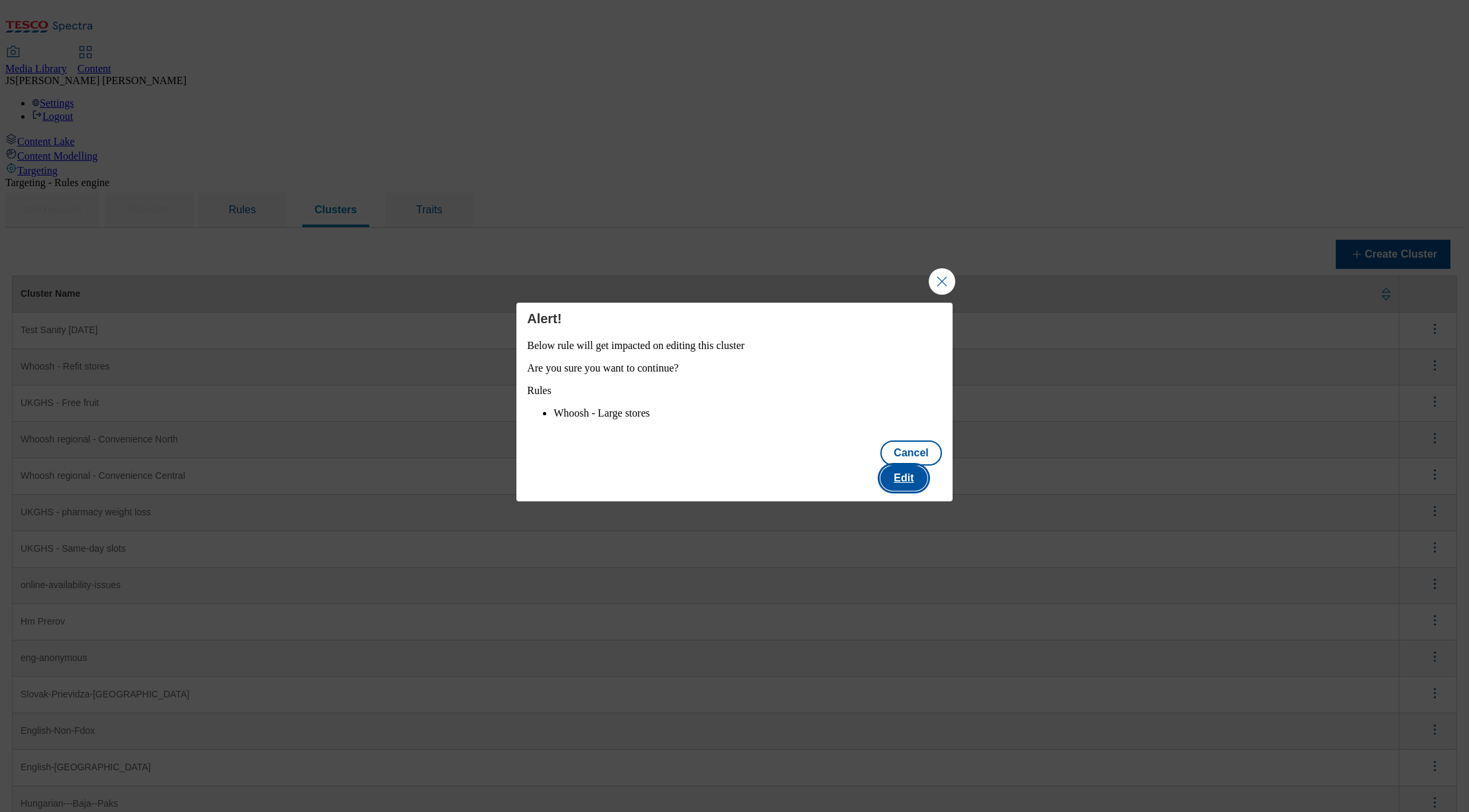
click at [922, 479] on button "Edit" at bounding box center [903, 478] width 46 height 25
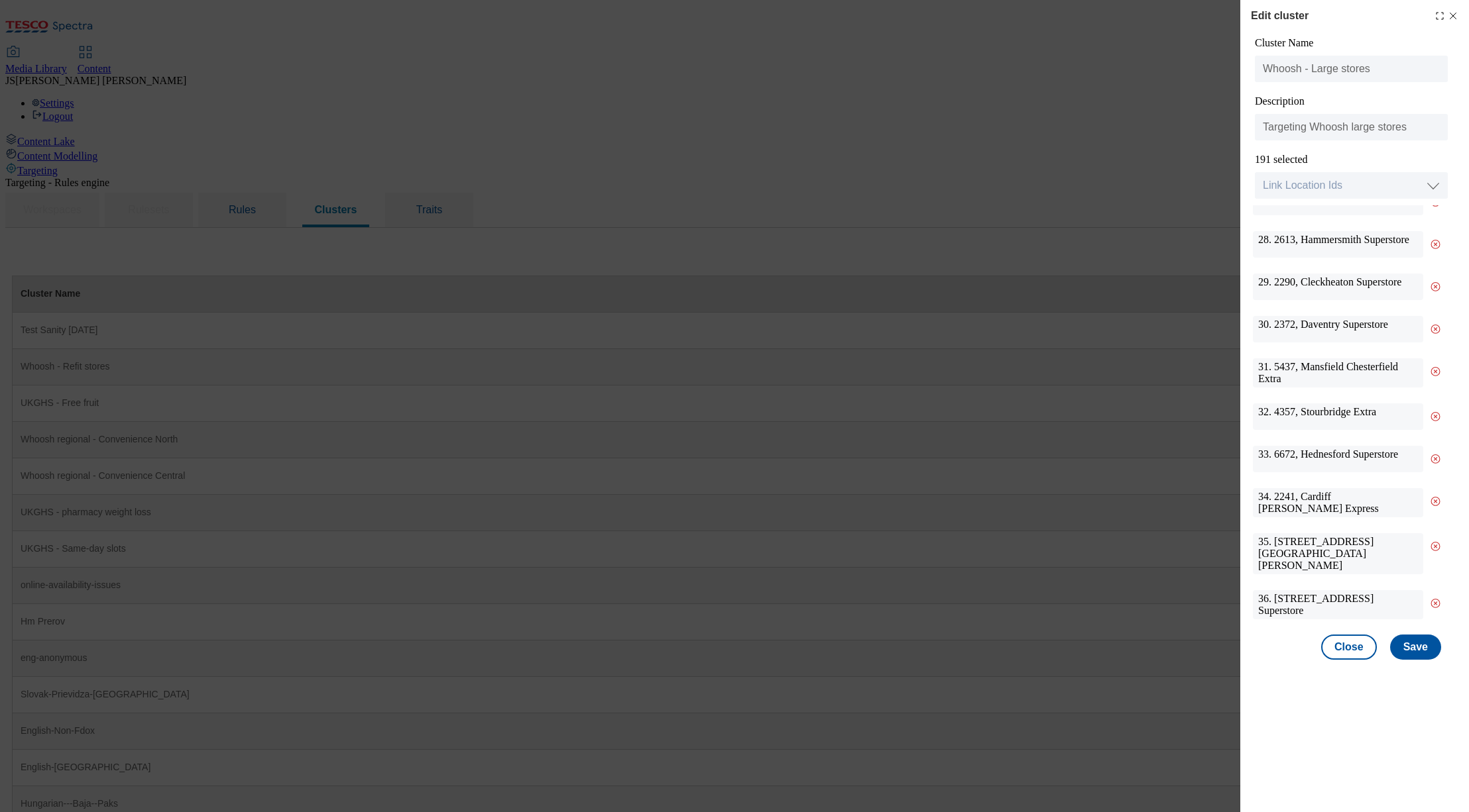
scroll to position [0, 0]
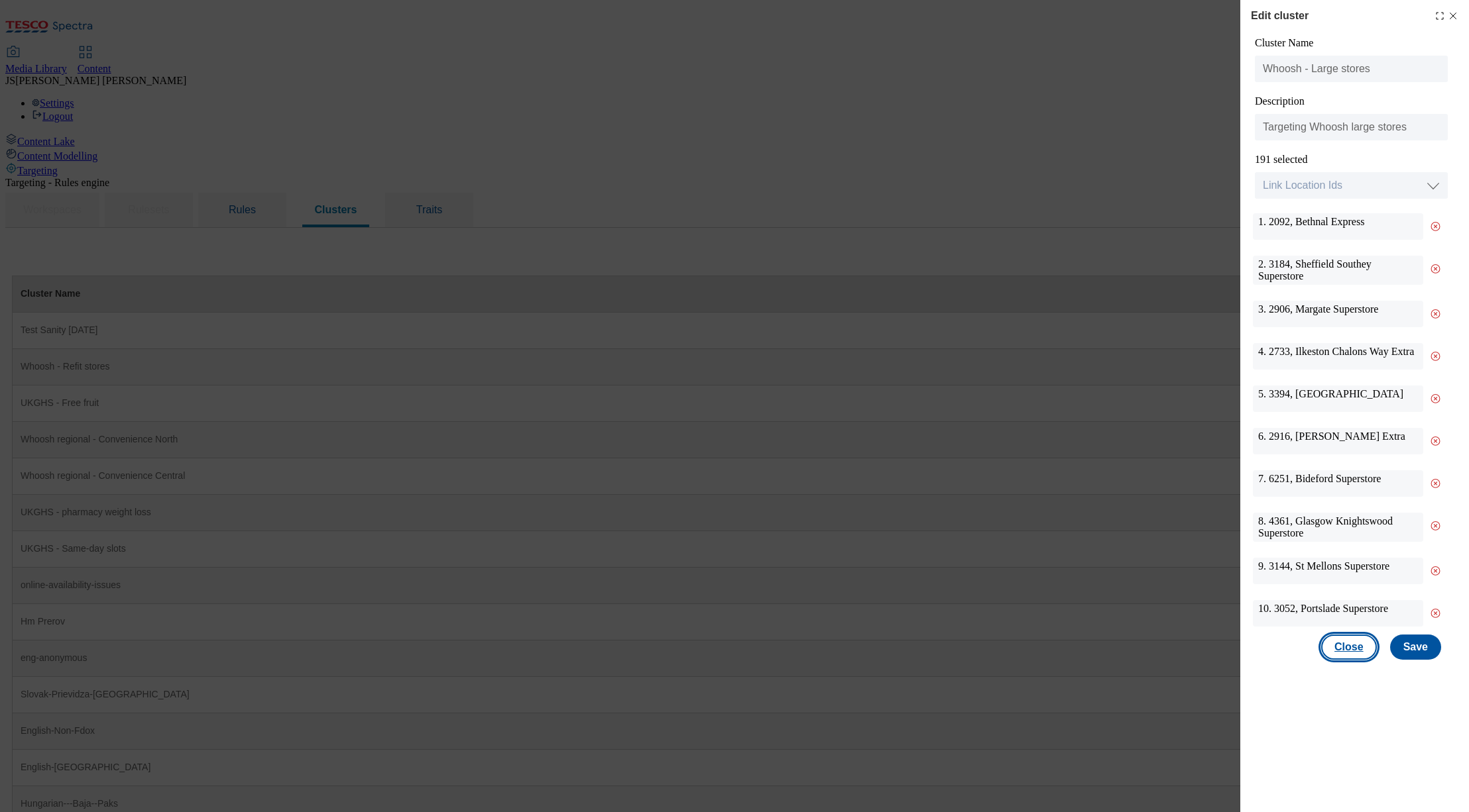
click at [1355, 648] on button "Close" at bounding box center [1349, 648] width 56 height 25
